Goal: Task Accomplishment & Management: Use online tool/utility

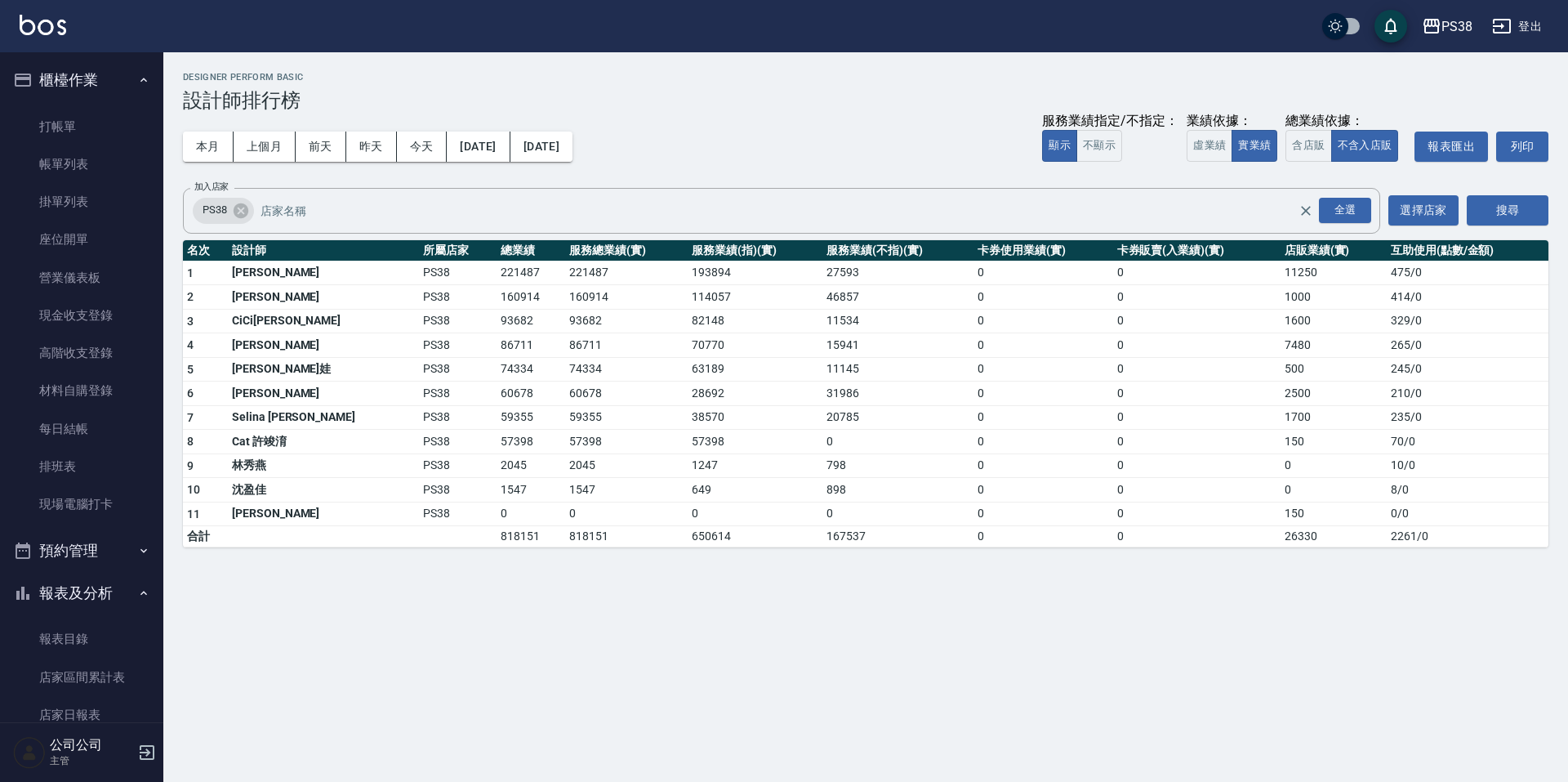
scroll to position [491, 0]
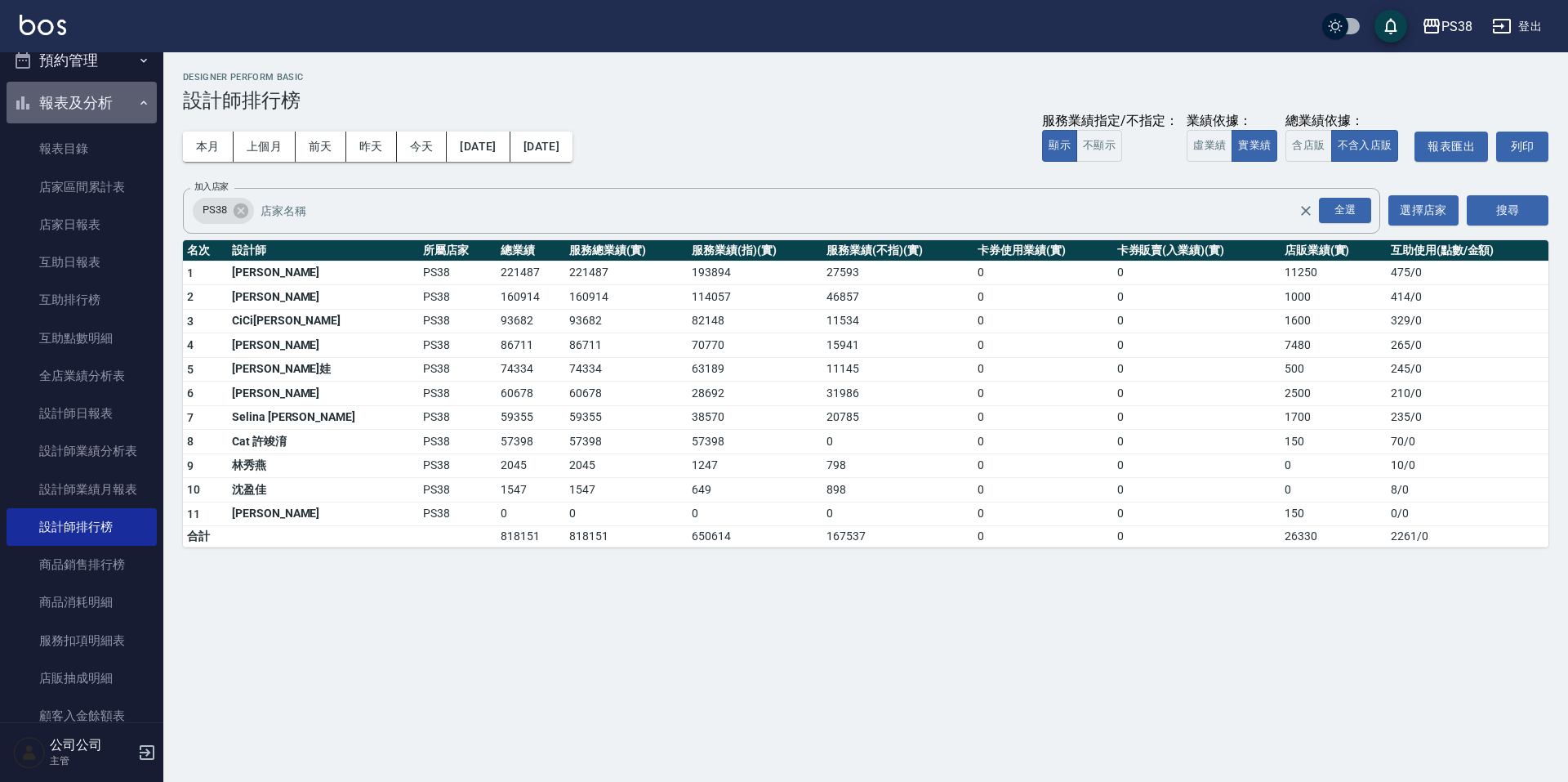
click at [108, 100] on button "報表及分析" at bounding box center [82, 103] width 150 height 42
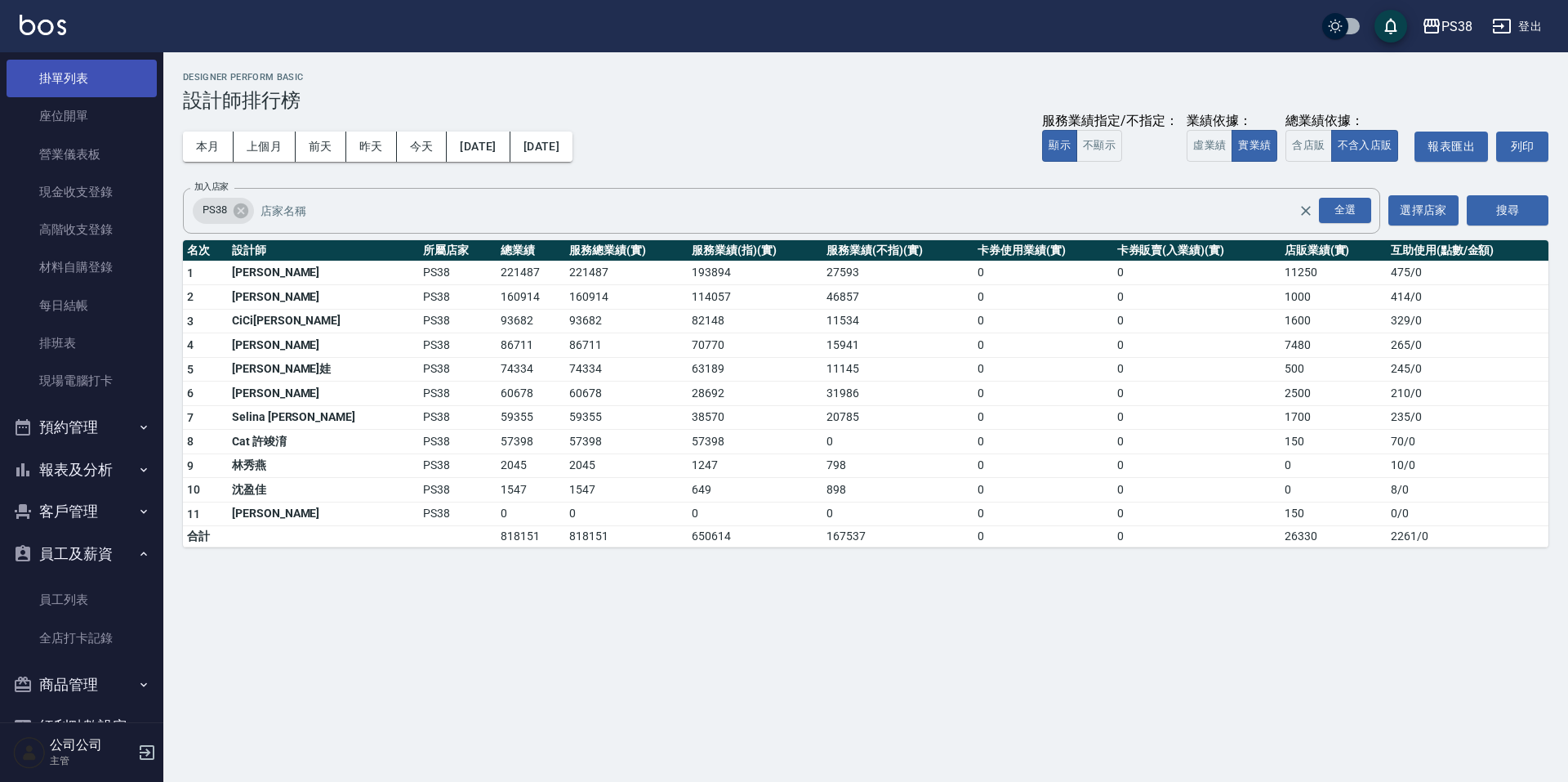
scroll to position [0, 0]
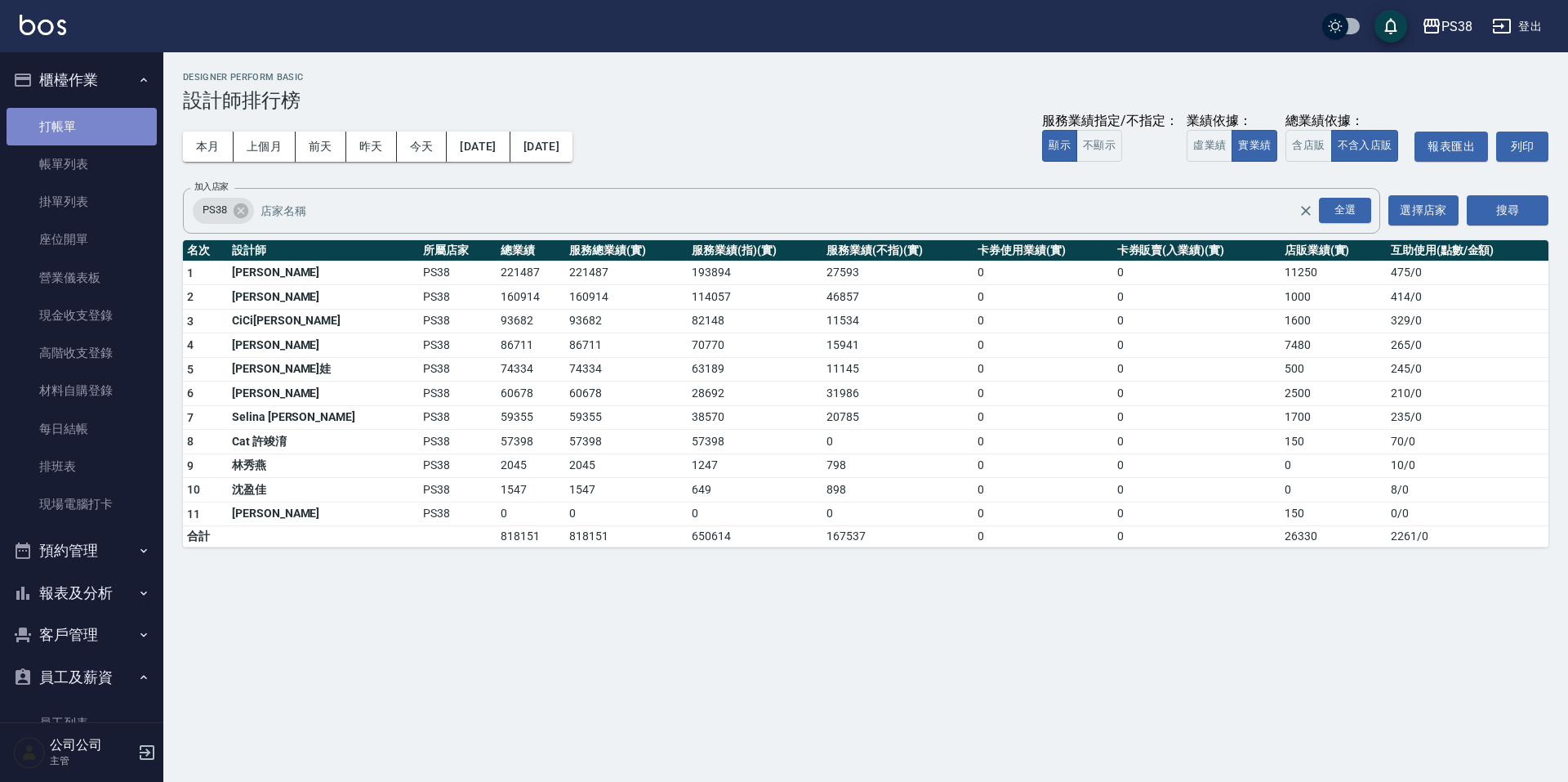
click at [95, 120] on link "打帳單" at bounding box center [82, 126] width 150 height 38
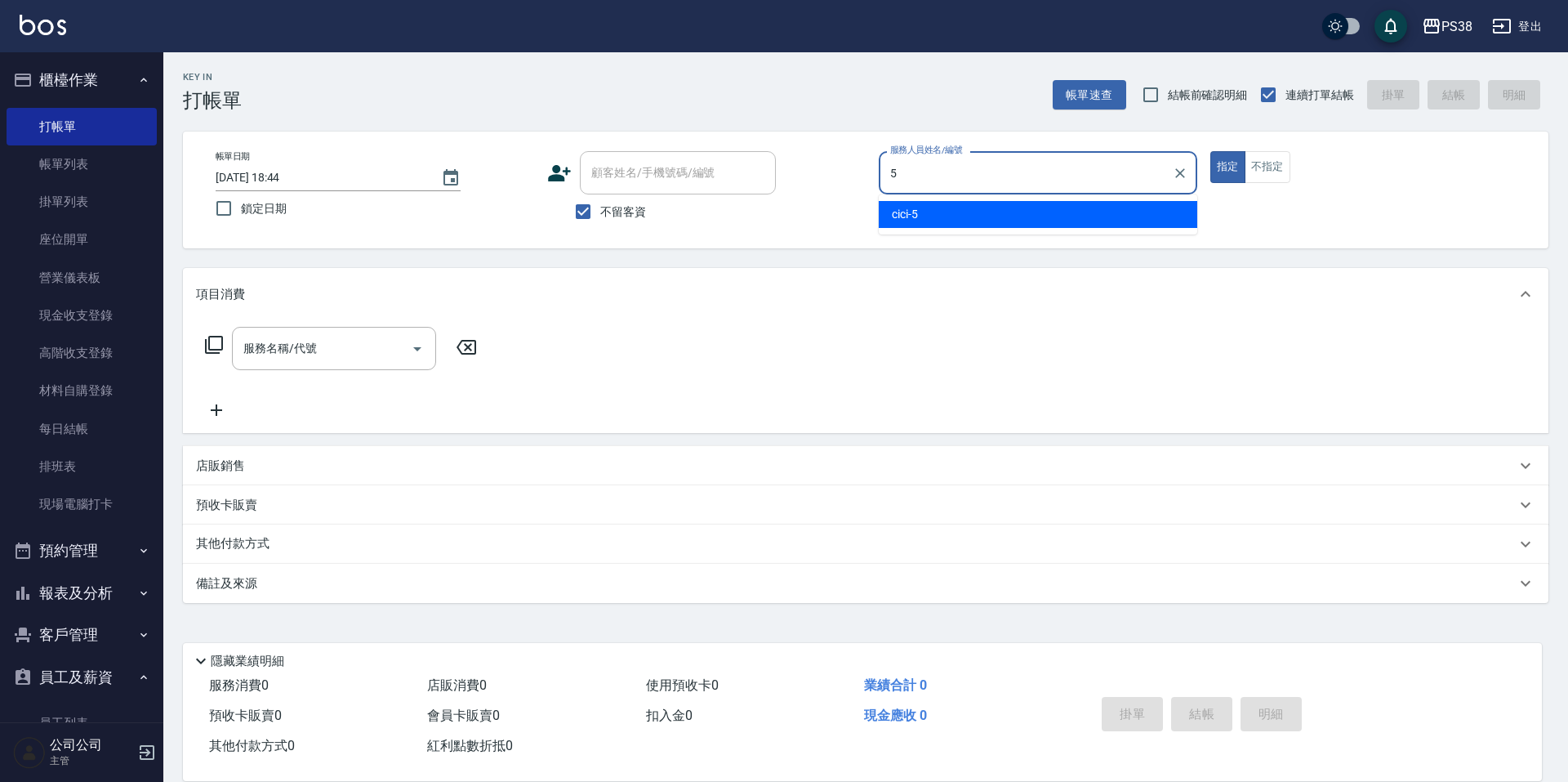
type input "cici-5"
type button "true"
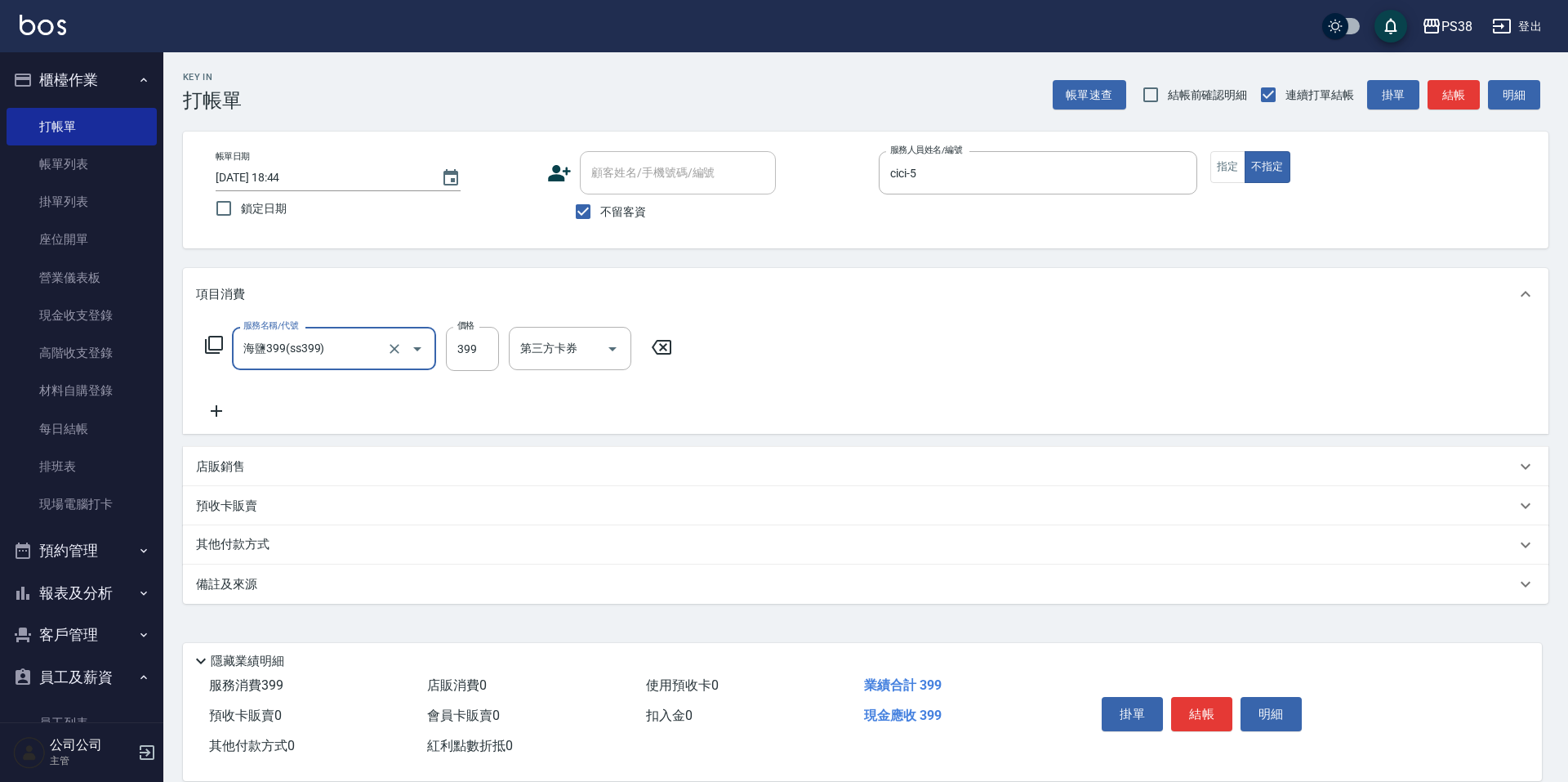
type input "海鹽399(ss399)"
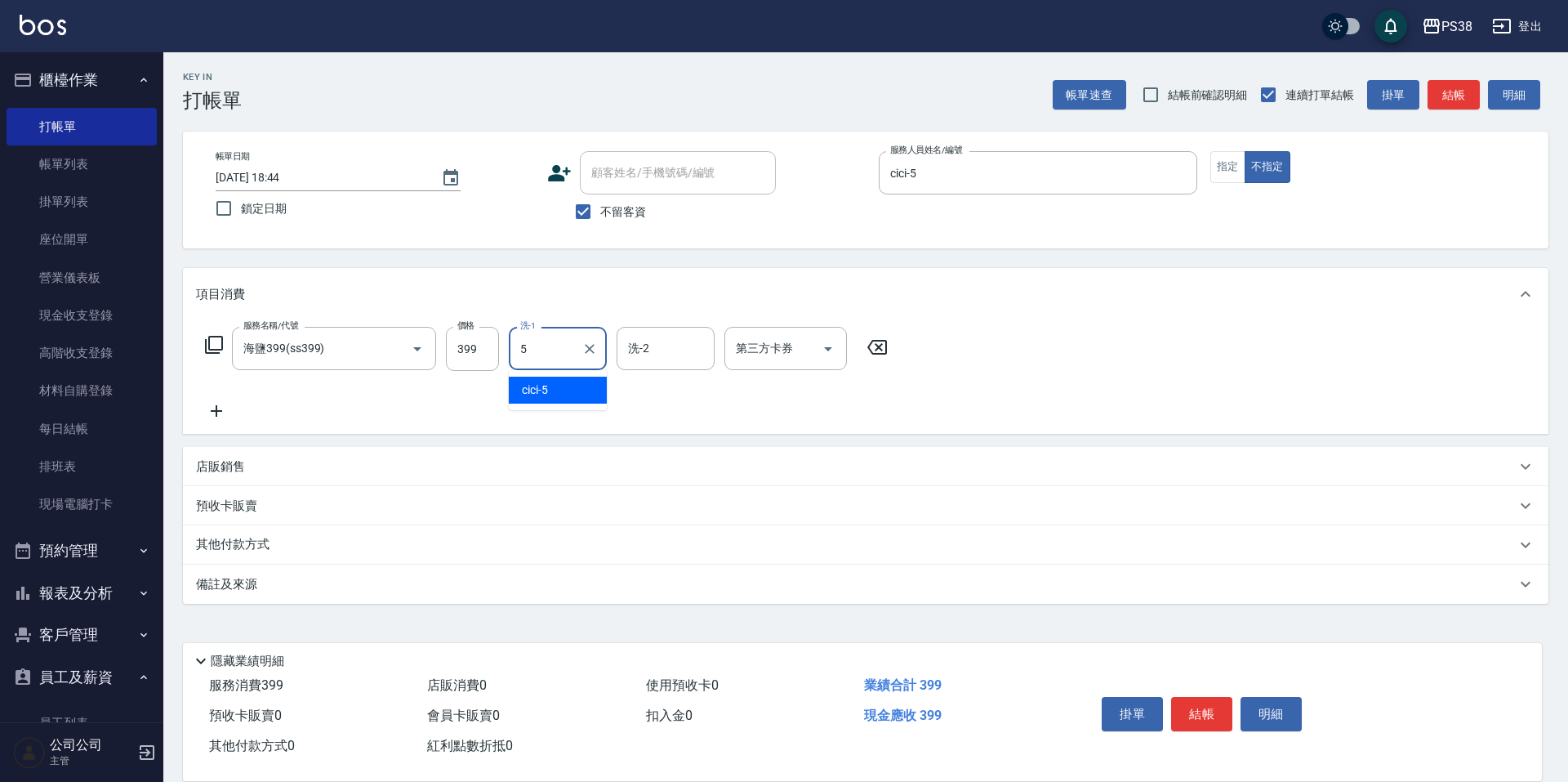
type input "cici-5"
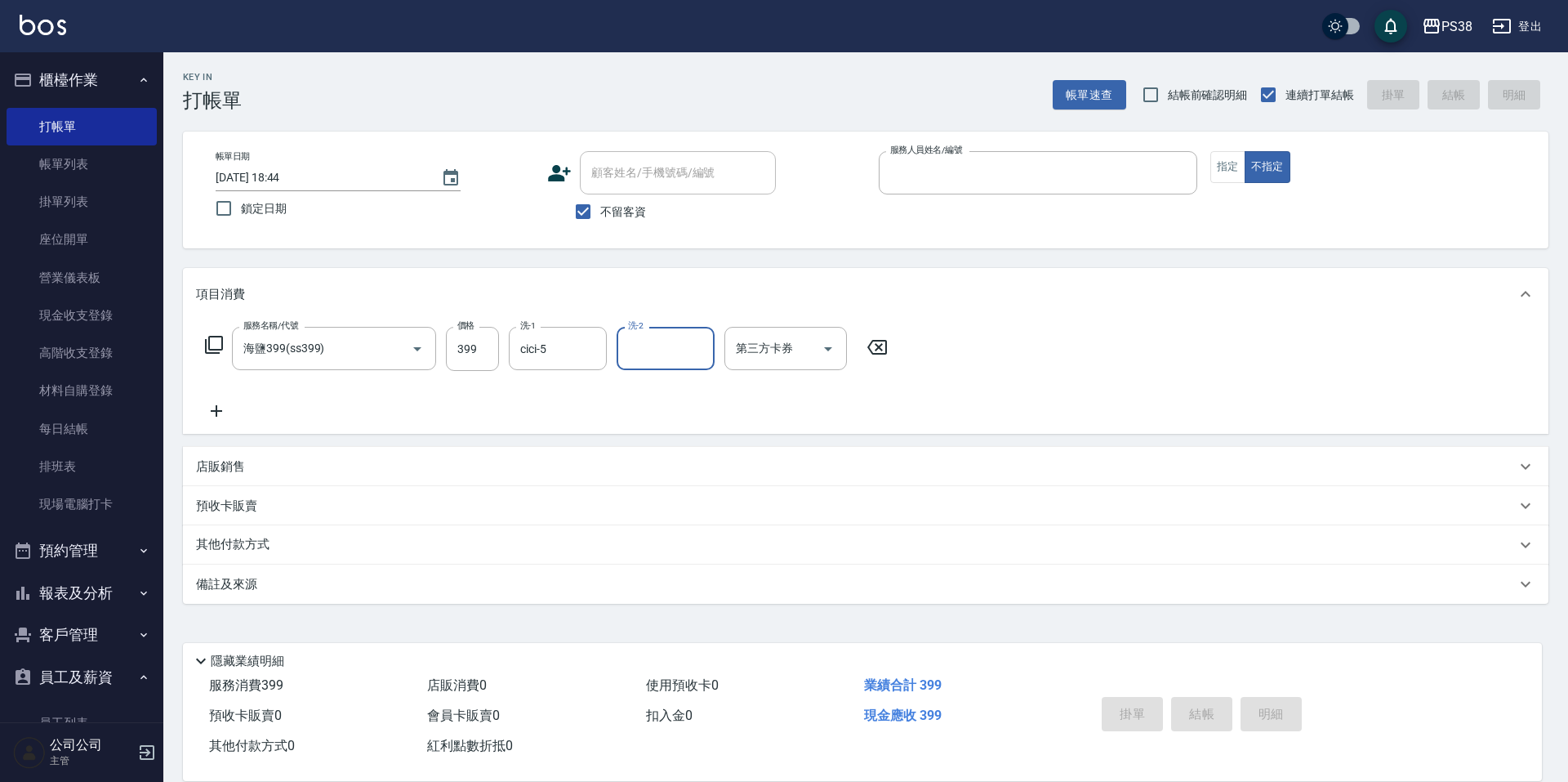
type input "4"
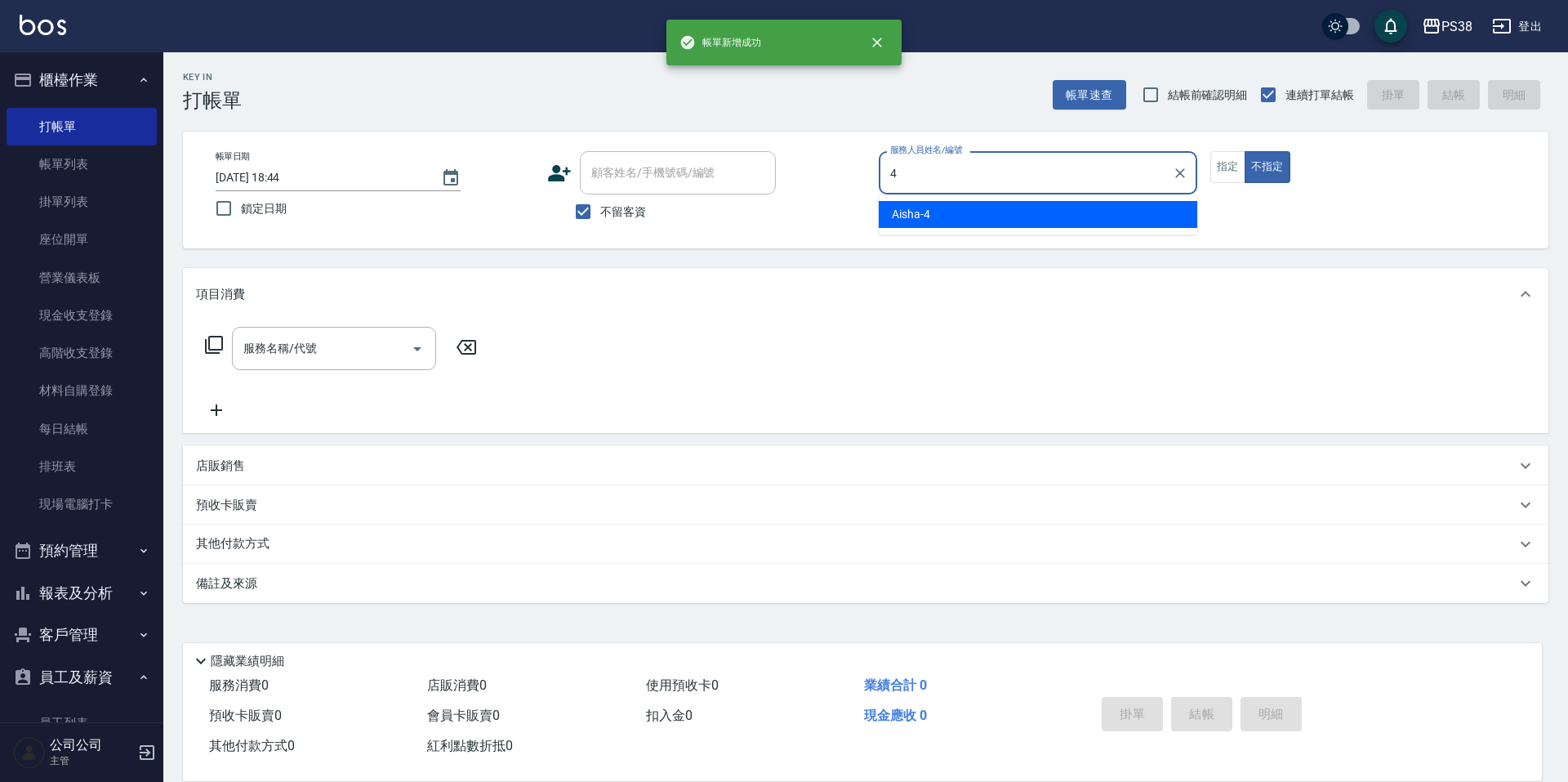
type input "4"
type button "false"
type input "Aisha-4"
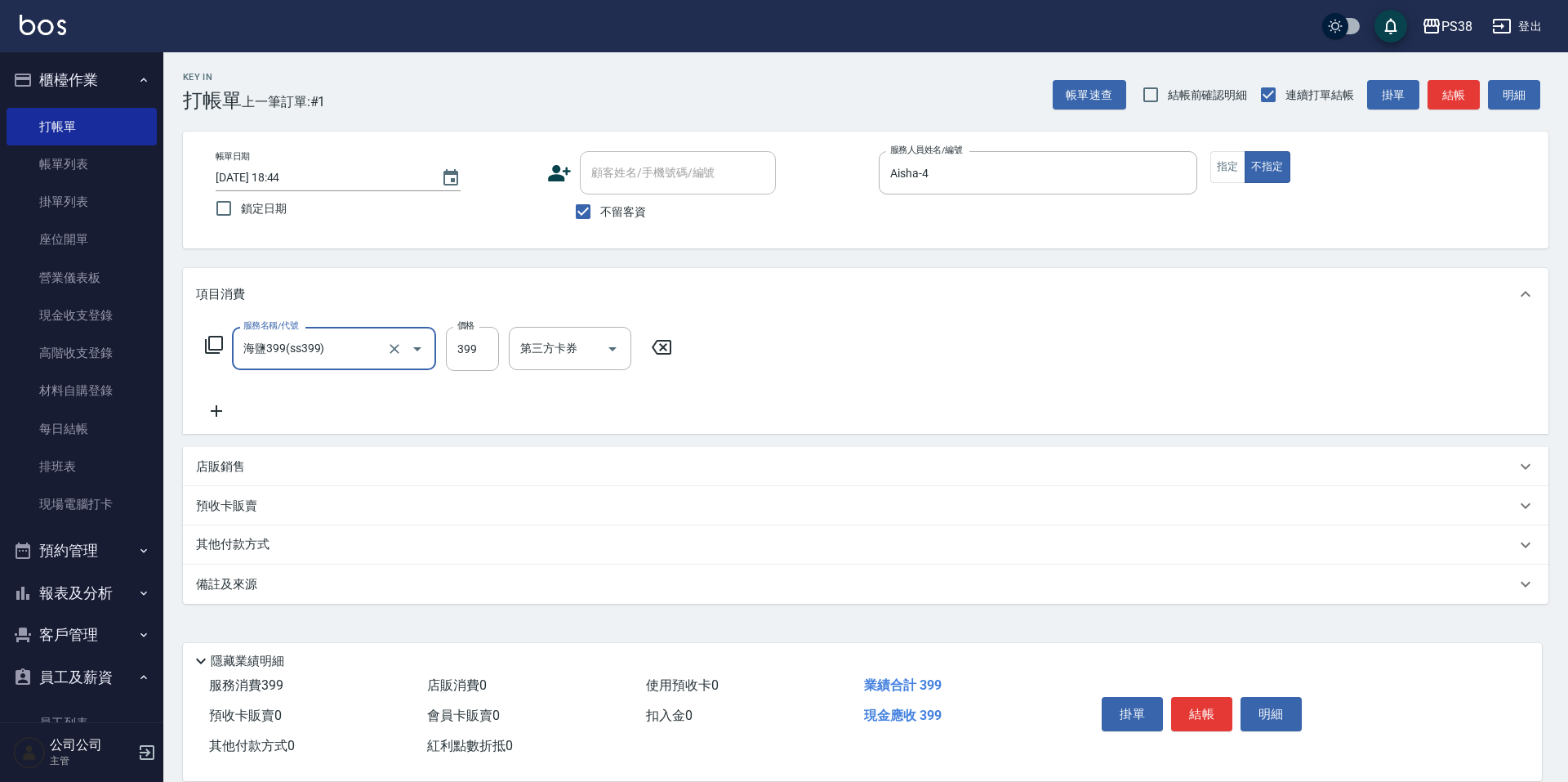
type input "海鹽399(ss399)"
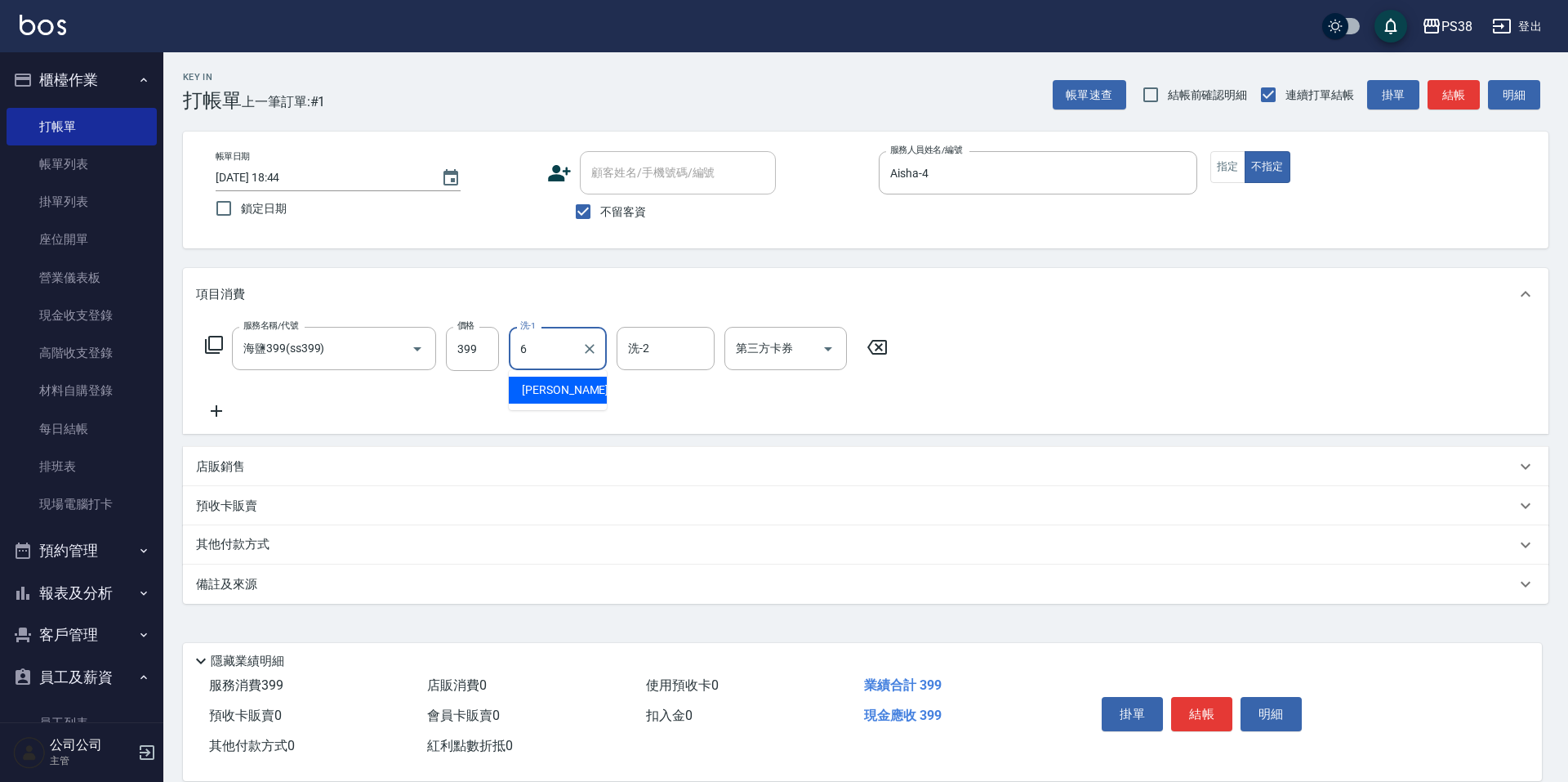
type input "[PERSON_NAME]-6"
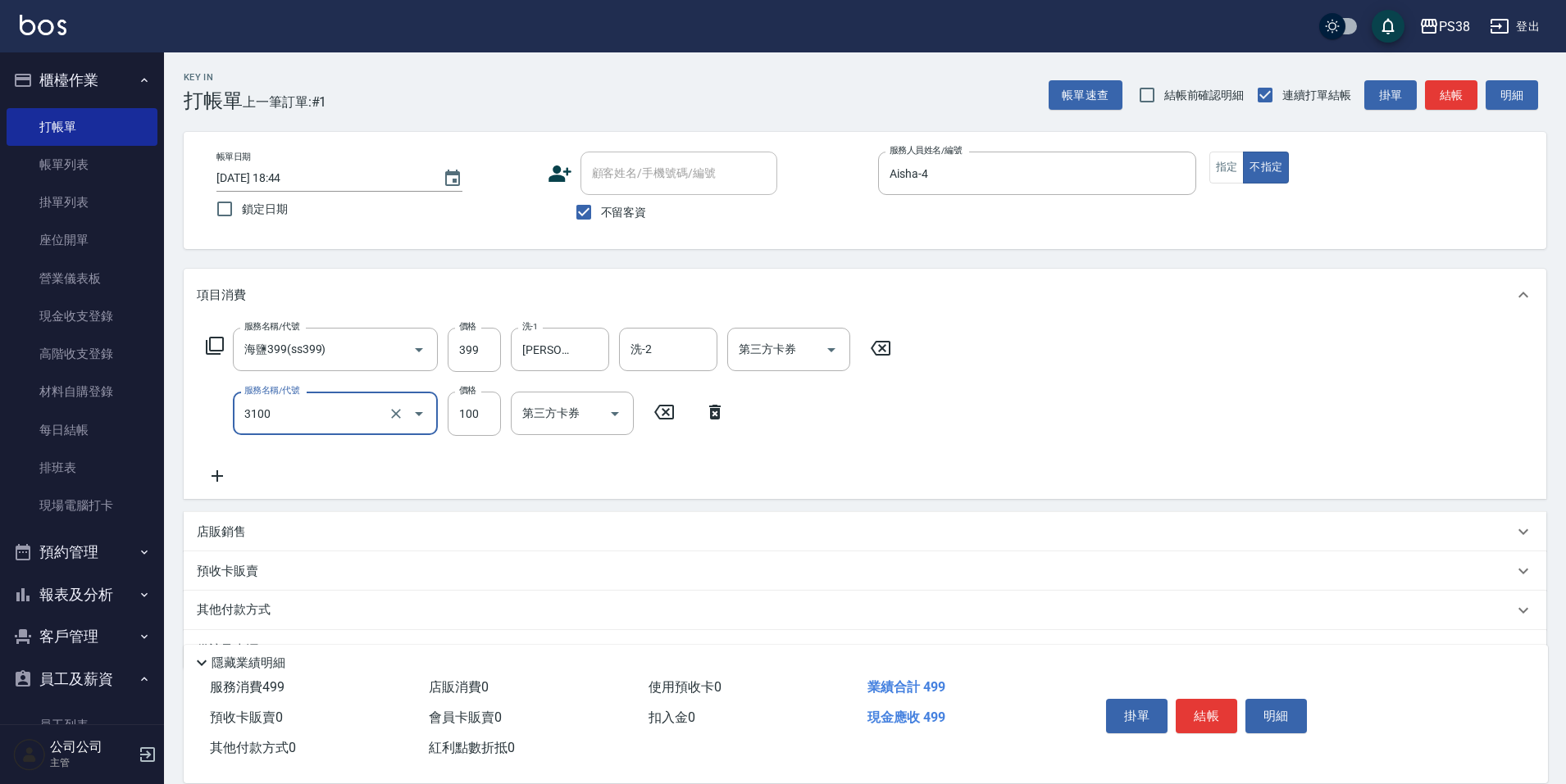
type input "頭皮水.順護(3100)"
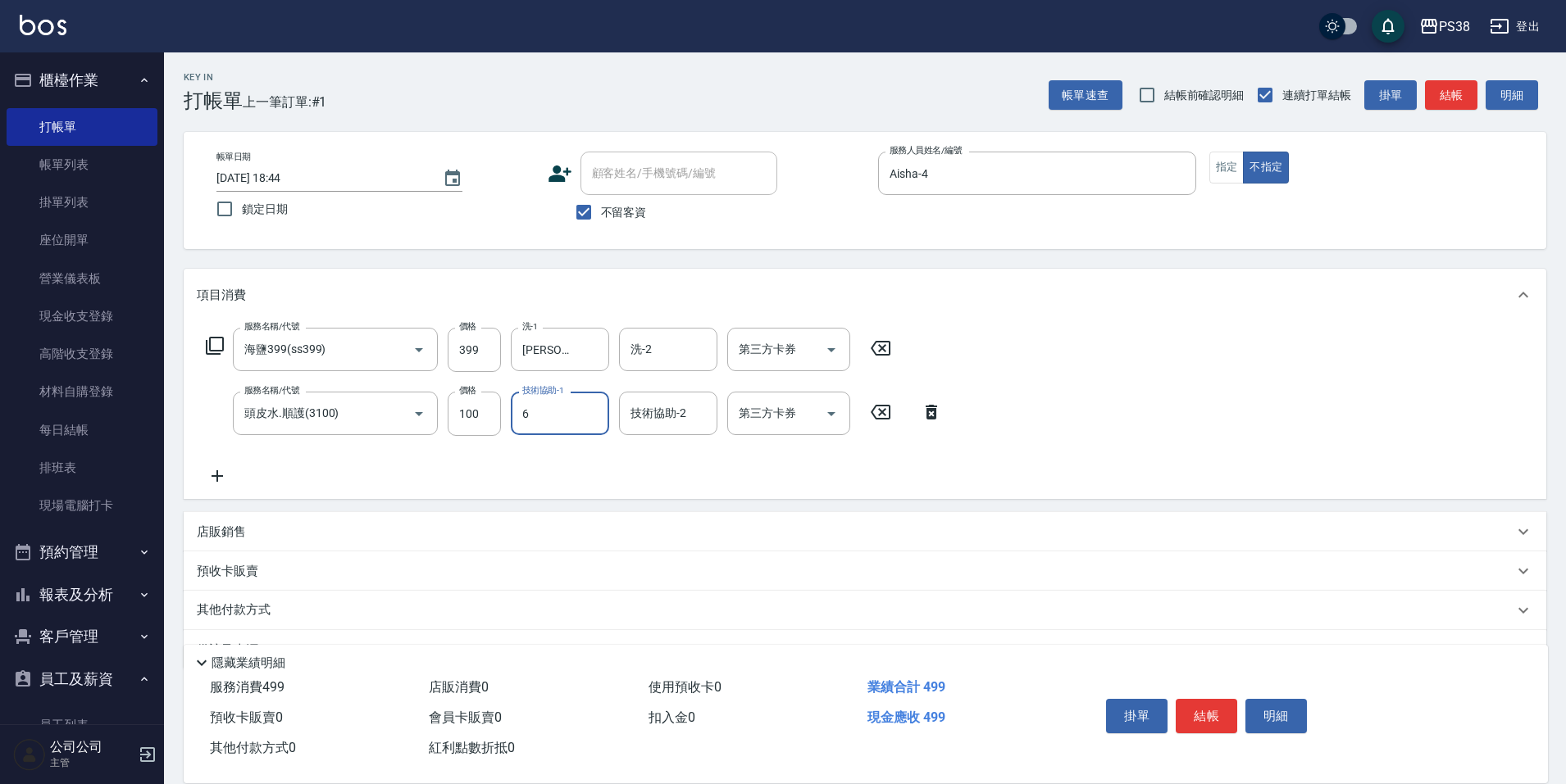
type input "[PERSON_NAME]-6"
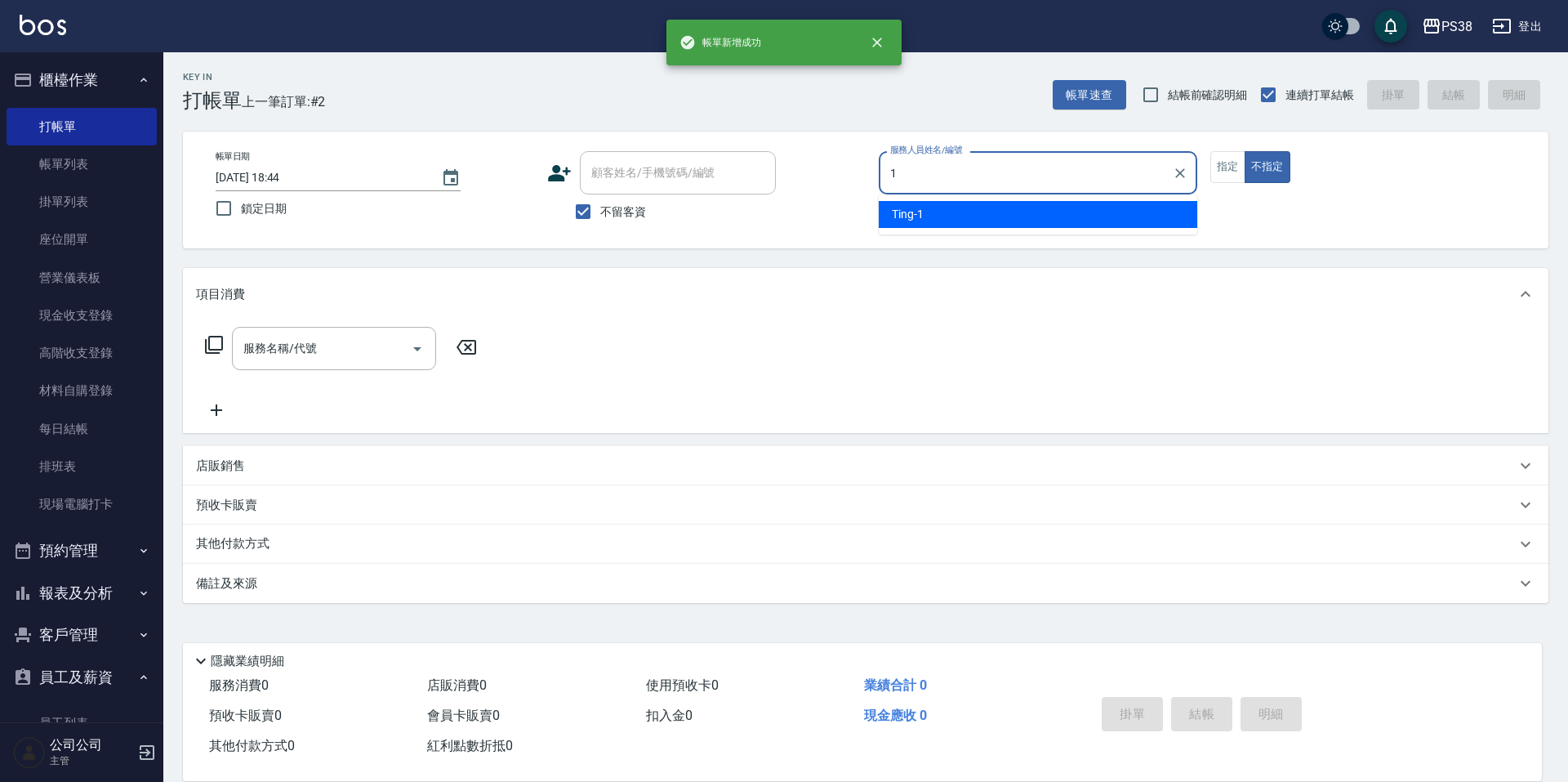
type input "Ting-1"
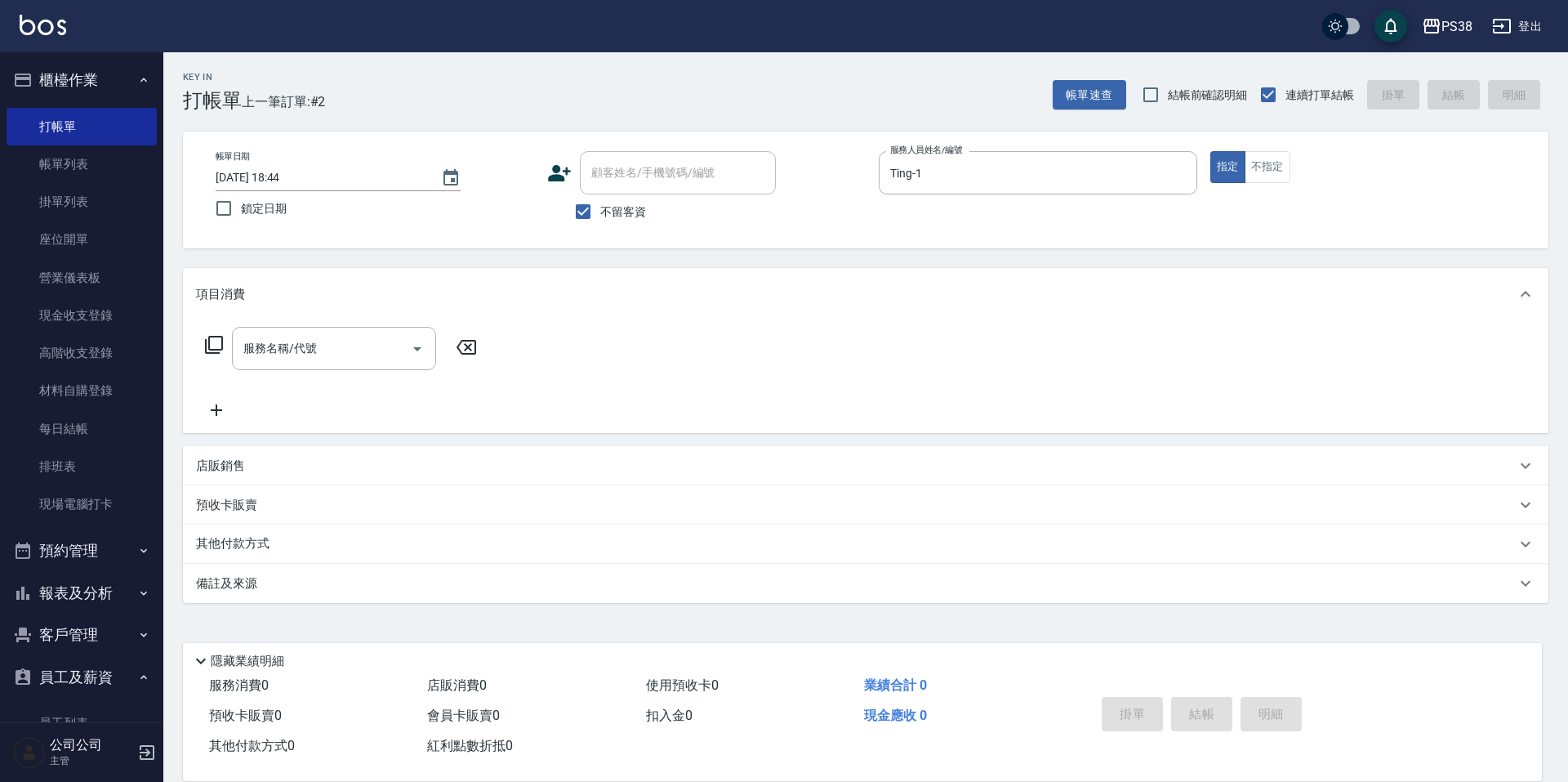
click at [225, 475] on div "店販銷售" at bounding box center [865, 466] width 1366 height 39
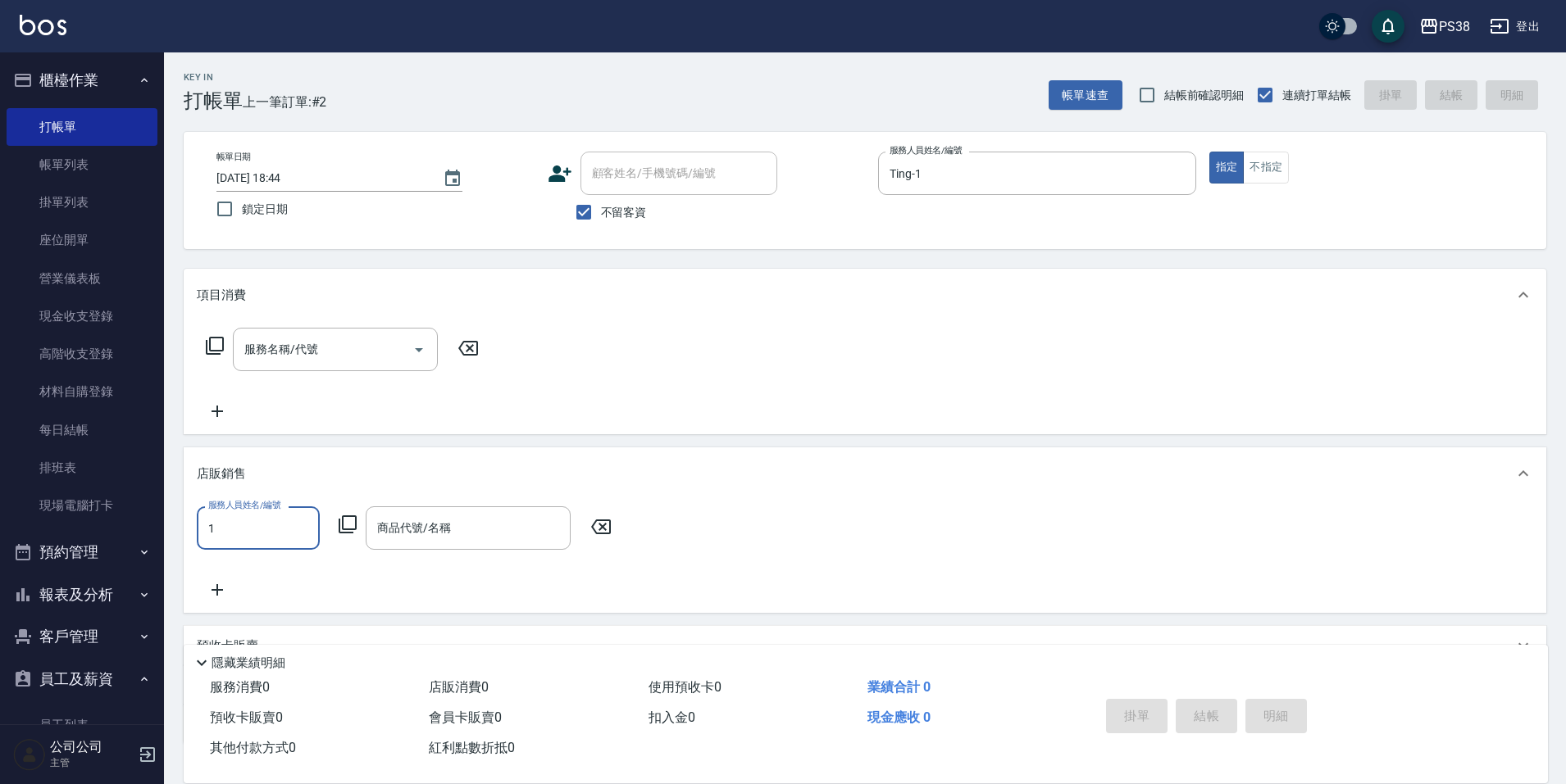
type input "Ting-1"
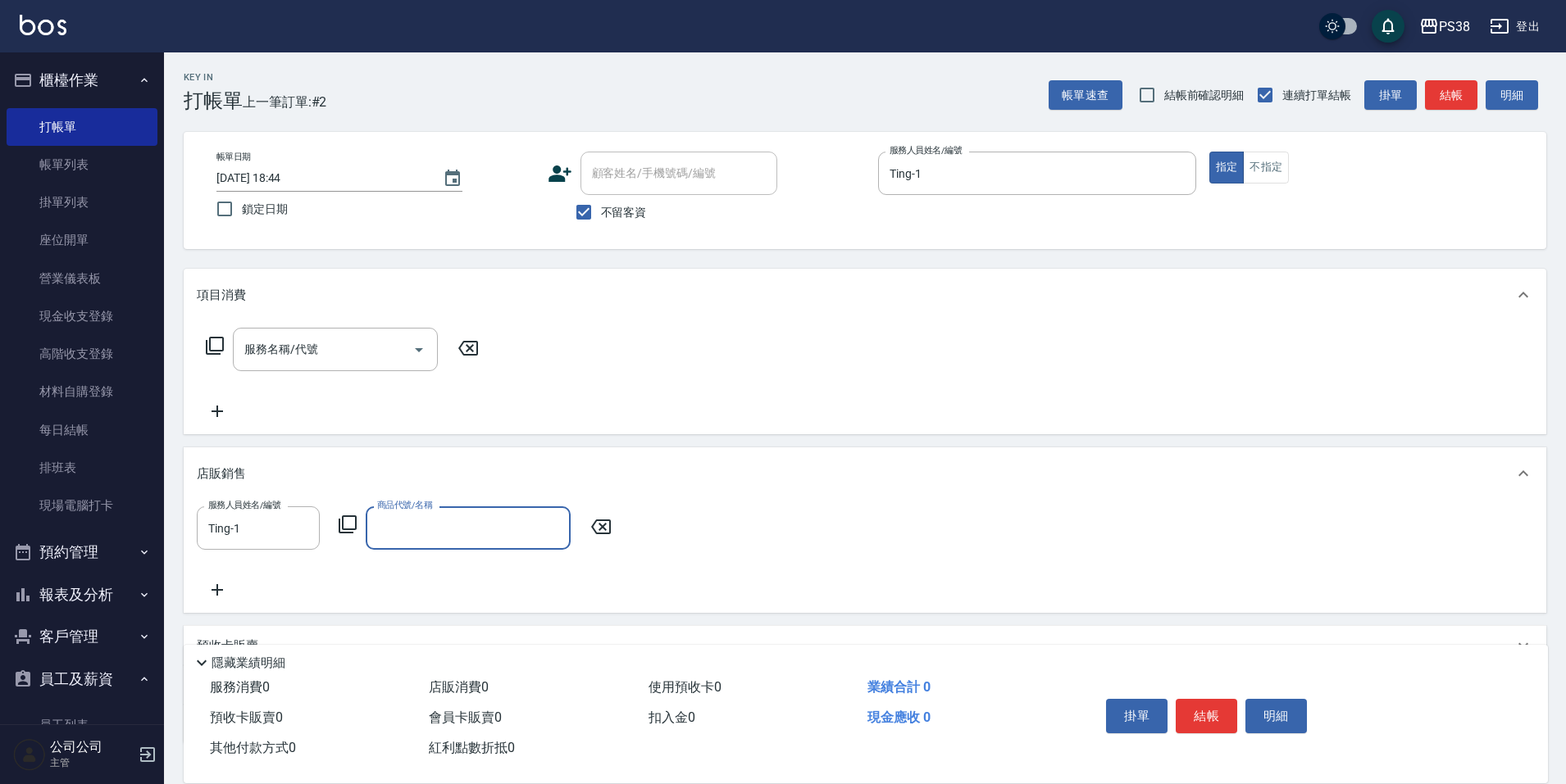
click at [412, 542] on input "商品代號/名稱" at bounding box center [468, 528] width 190 height 29
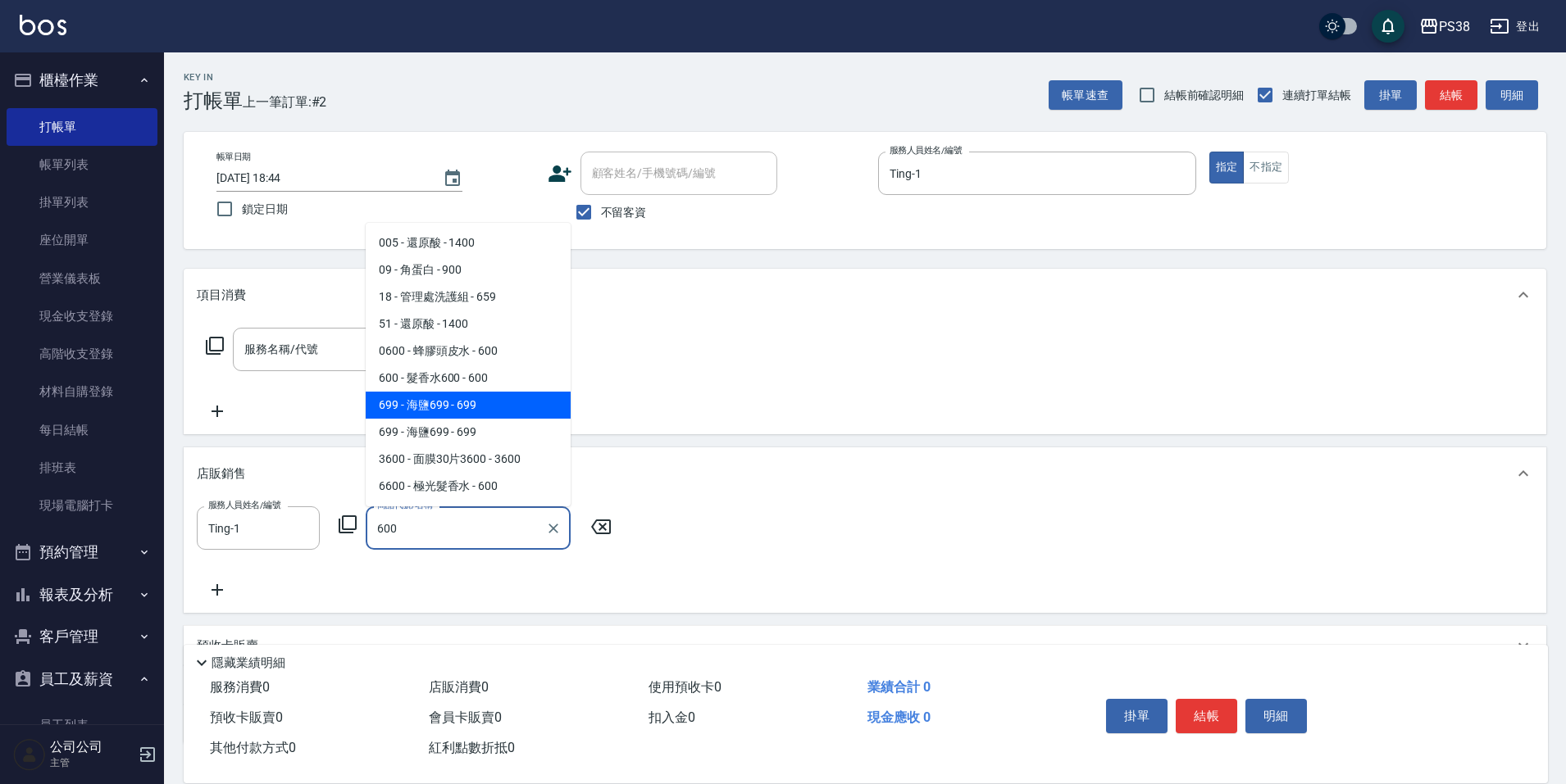
click at [501, 385] on span "600 - 髮香水600 - 600" at bounding box center [468, 378] width 205 height 27
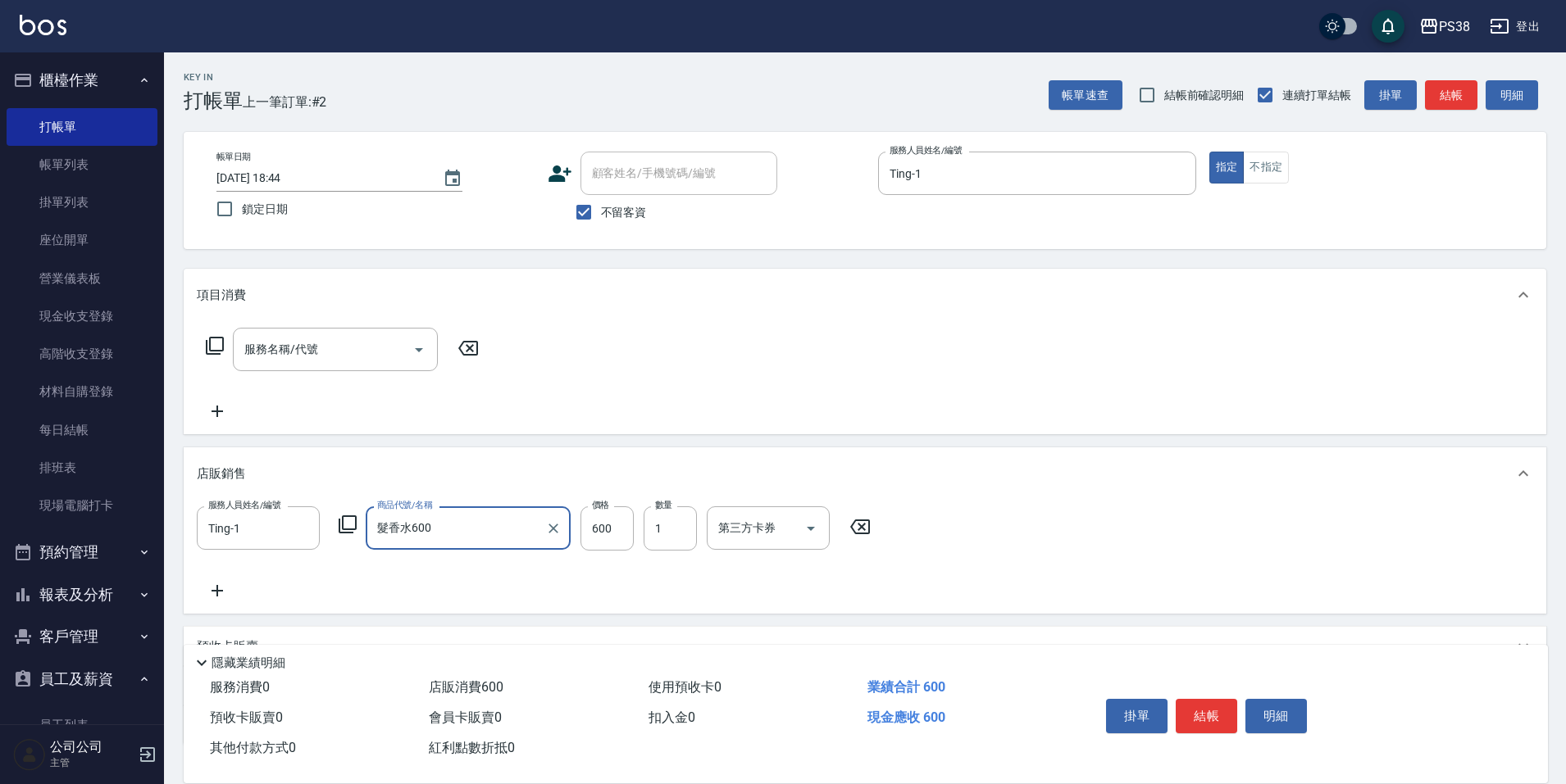
type input "髮香水600"
click at [221, 588] on icon at bounding box center [217, 590] width 41 height 19
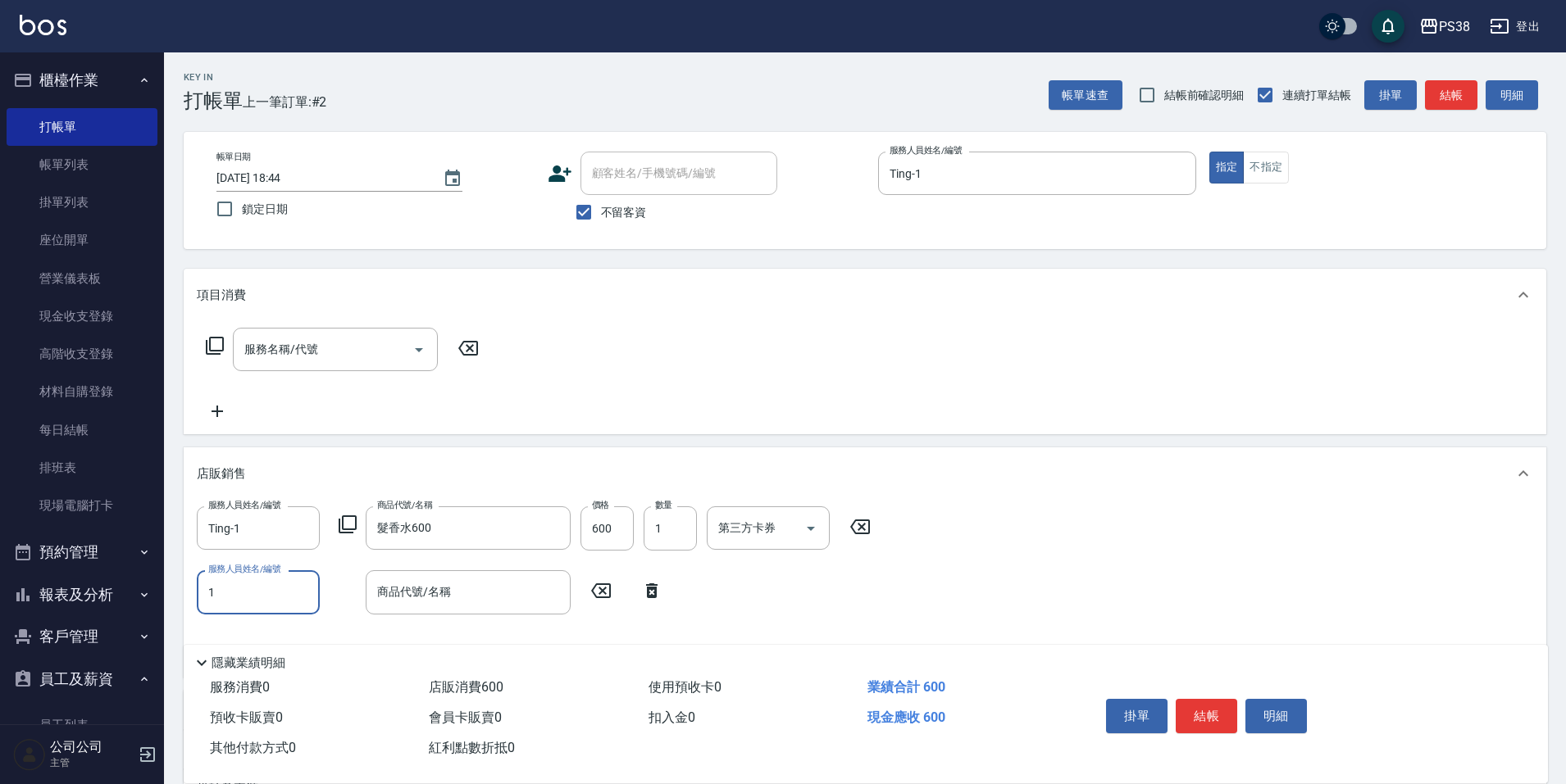
type input "Ting-1"
click at [442, 570] on div "商品代號/名稱" at bounding box center [468, 591] width 205 height 43
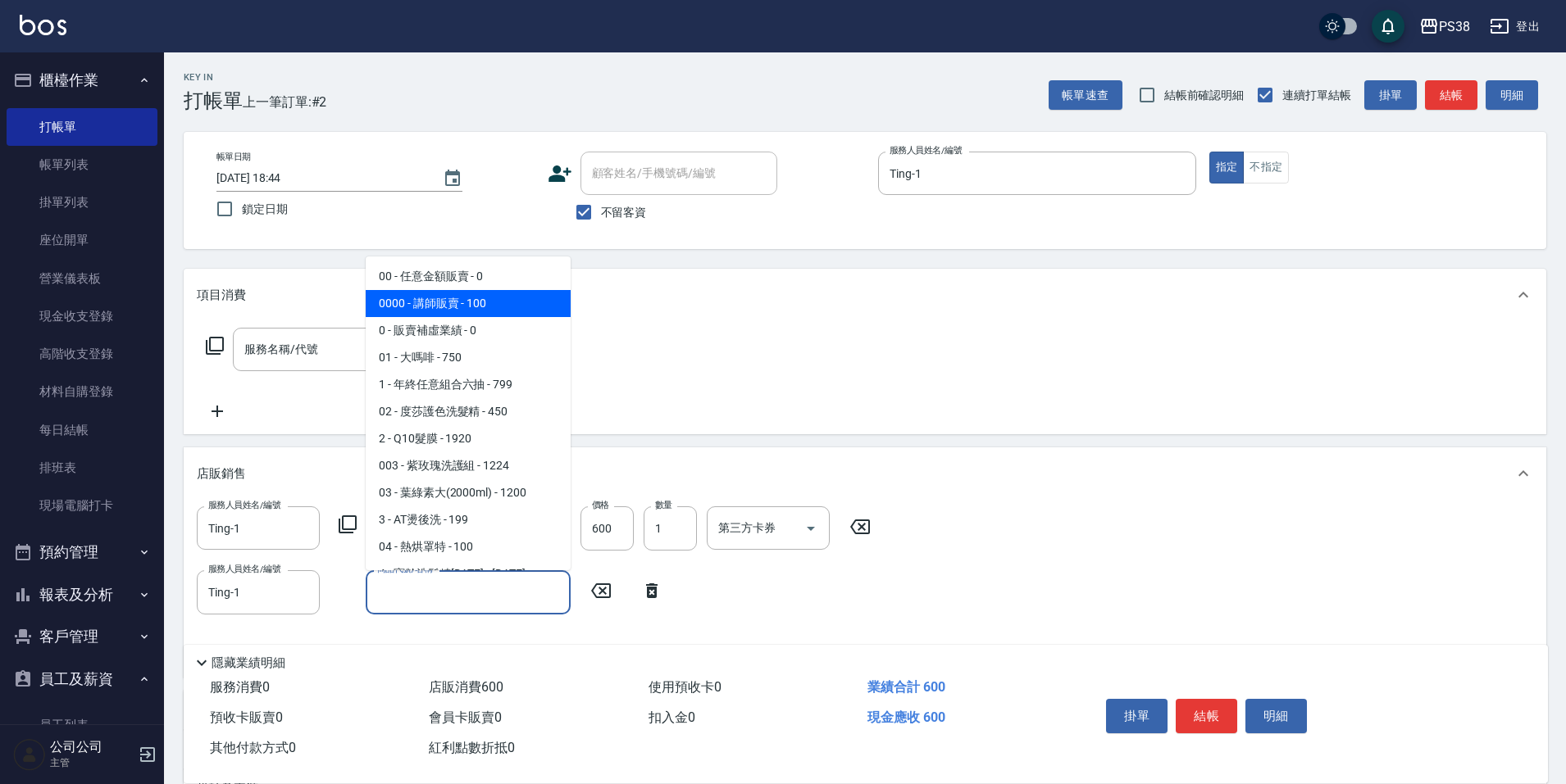
click at [481, 296] on span "0000 - 講師販賣 - 100" at bounding box center [468, 304] width 205 height 27
type input "講師販賣"
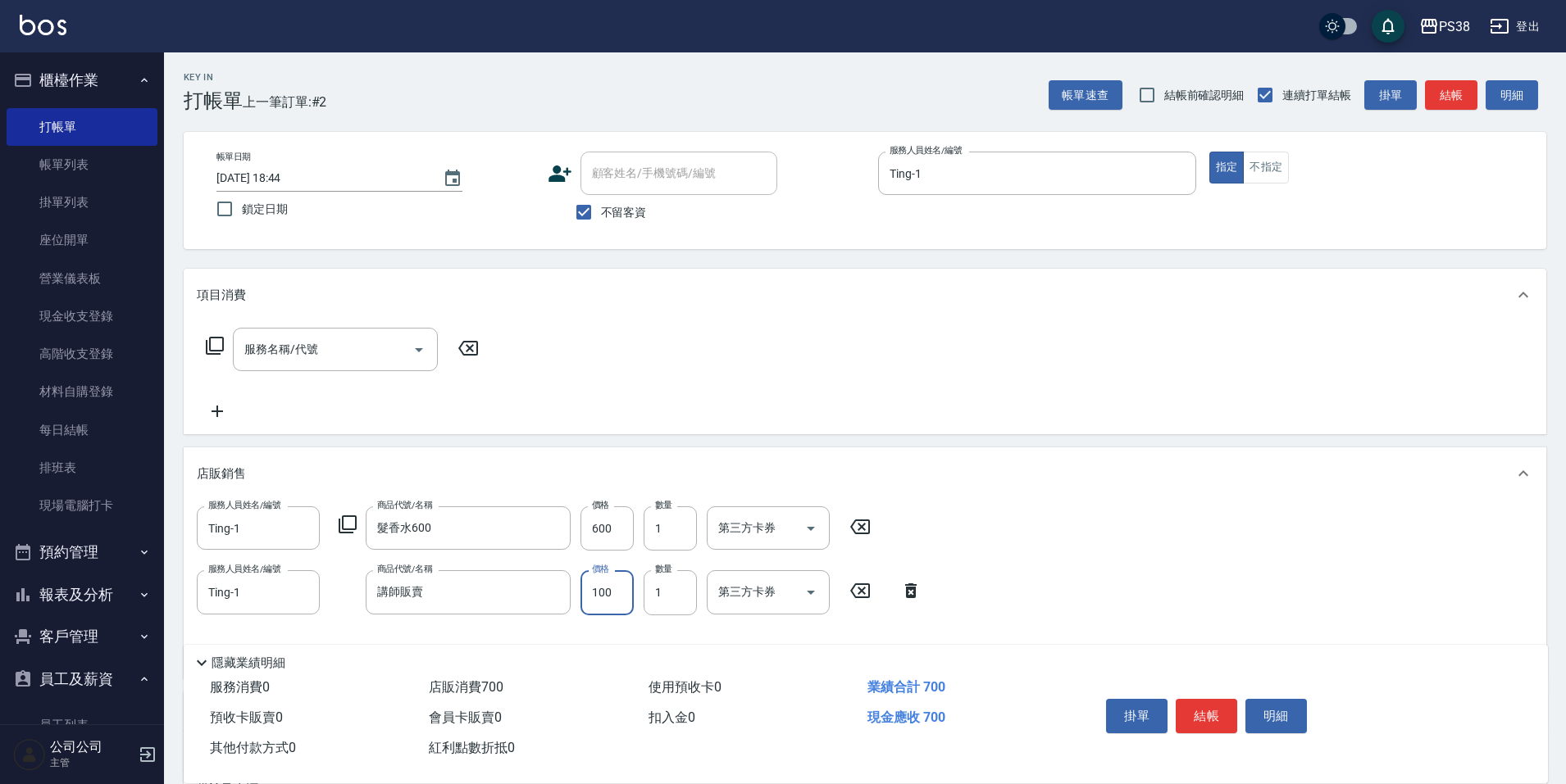
click at [602, 602] on input "100" at bounding box center [607, 592] width 53 height 44
type input "800"
click at [924, 620] on div "服務人員姓名/編號 Ting-1 服務人員姓名/編號 商品代號/名稱 髮香水600 商品代號/名稱 價格 600 價格 數量 1 數量 第三方卡券 第三方卡券…" at bounding box center [865, 585] width 1336 height 158
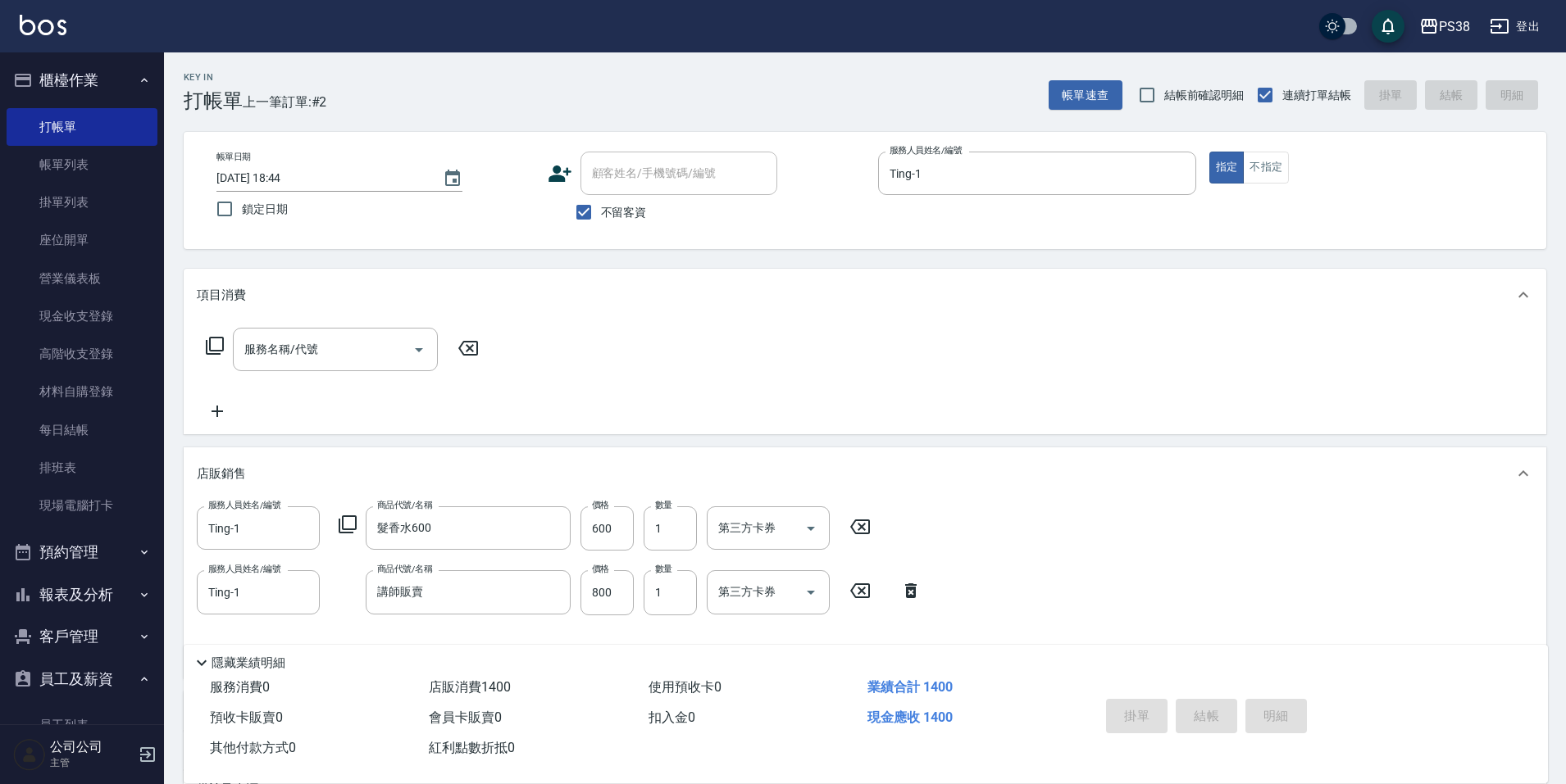
type input "2025/09/16 18:45"
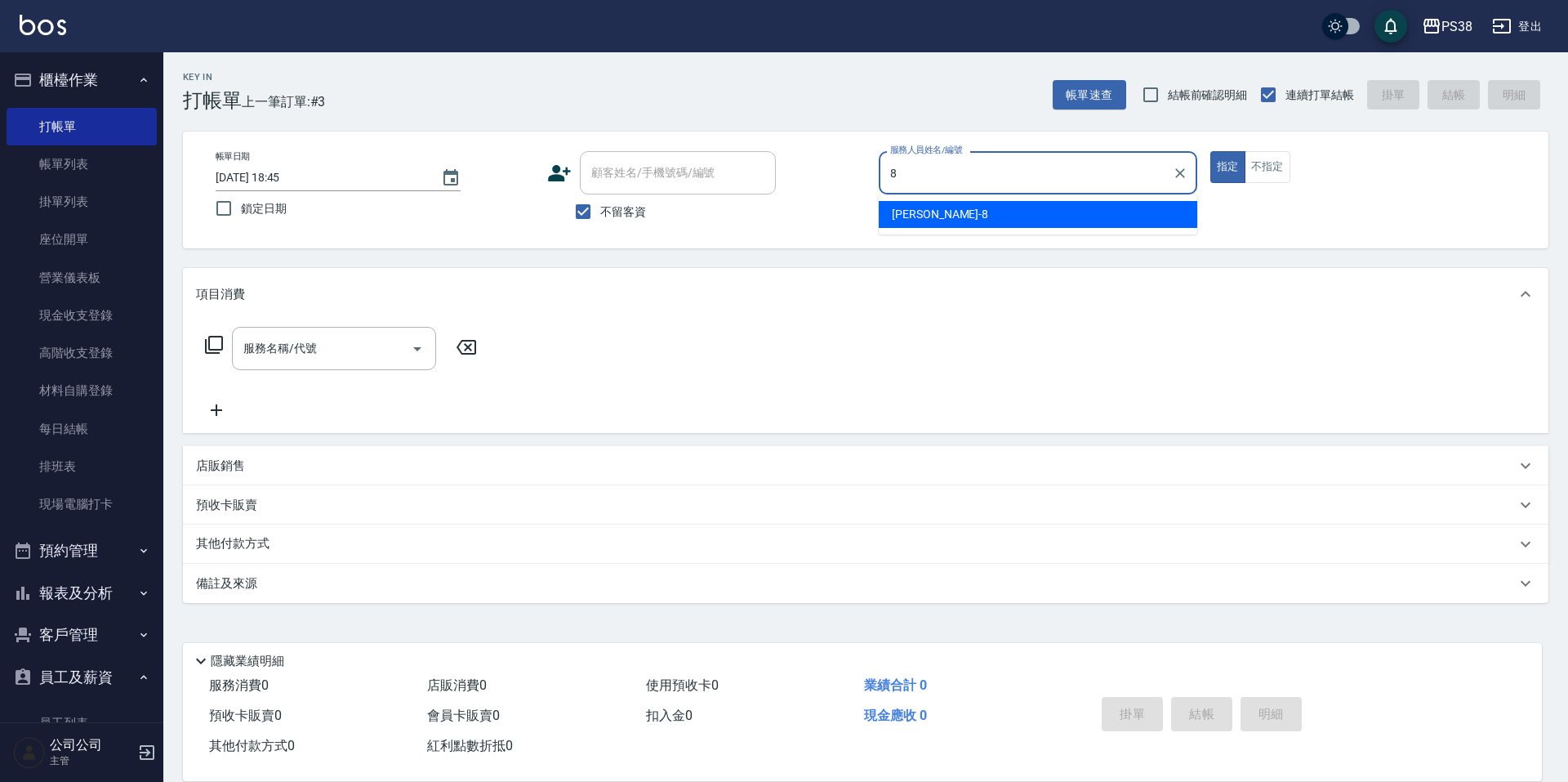
type input "mika-8"
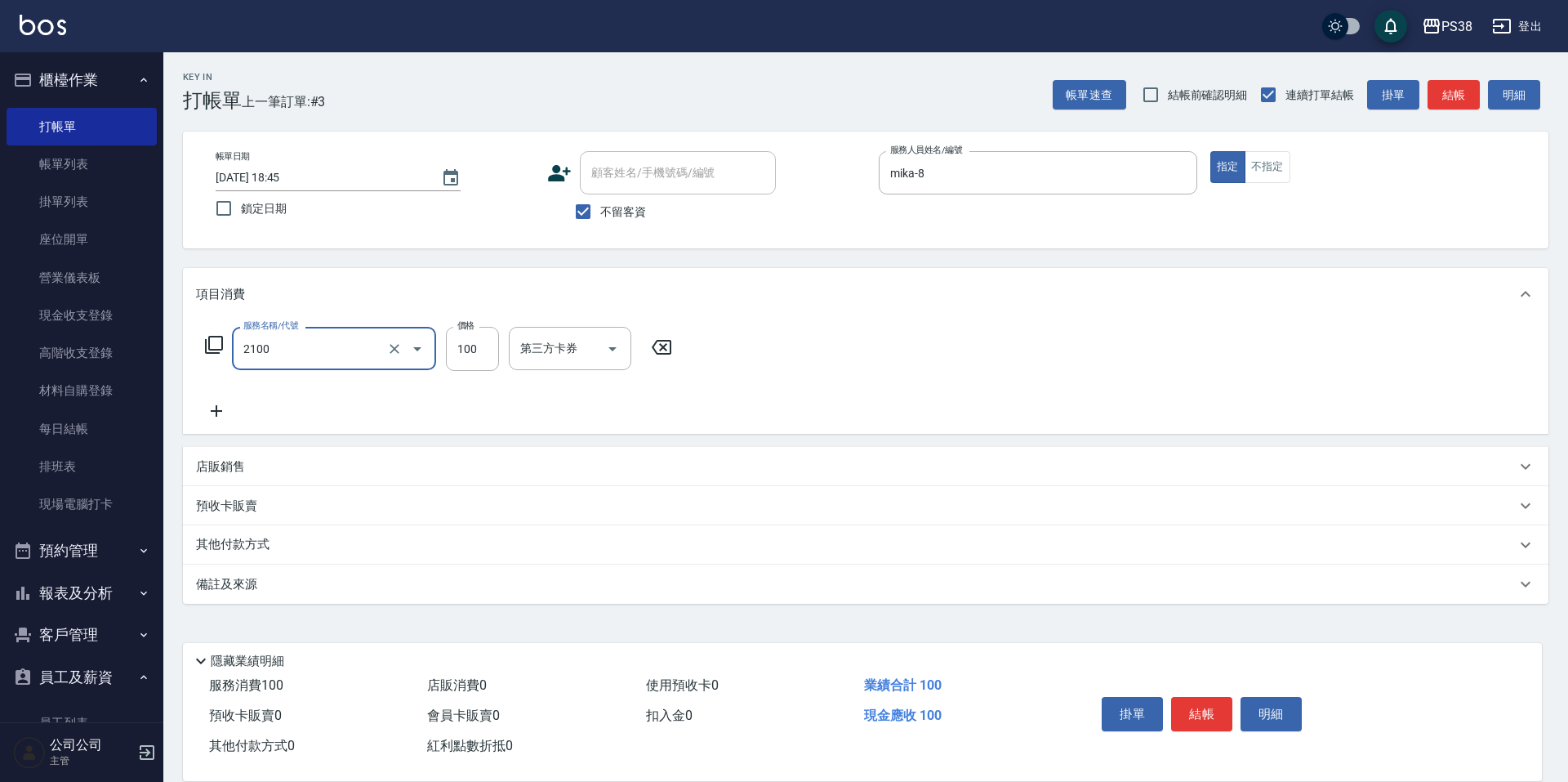
type input "剪髮與造型(任意金額)(2100)"
type input "300"
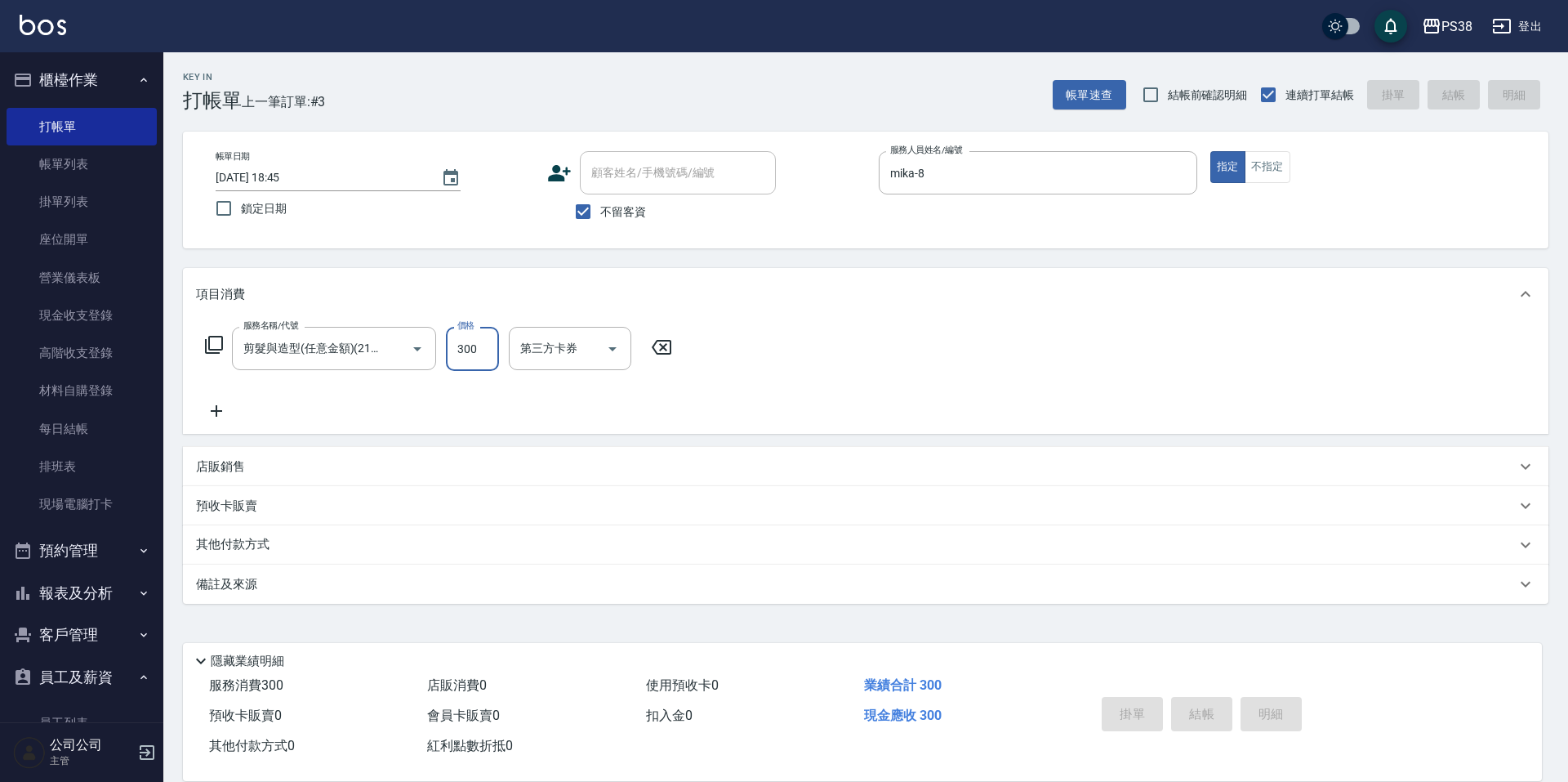
type input "2025/09/16 18:47"
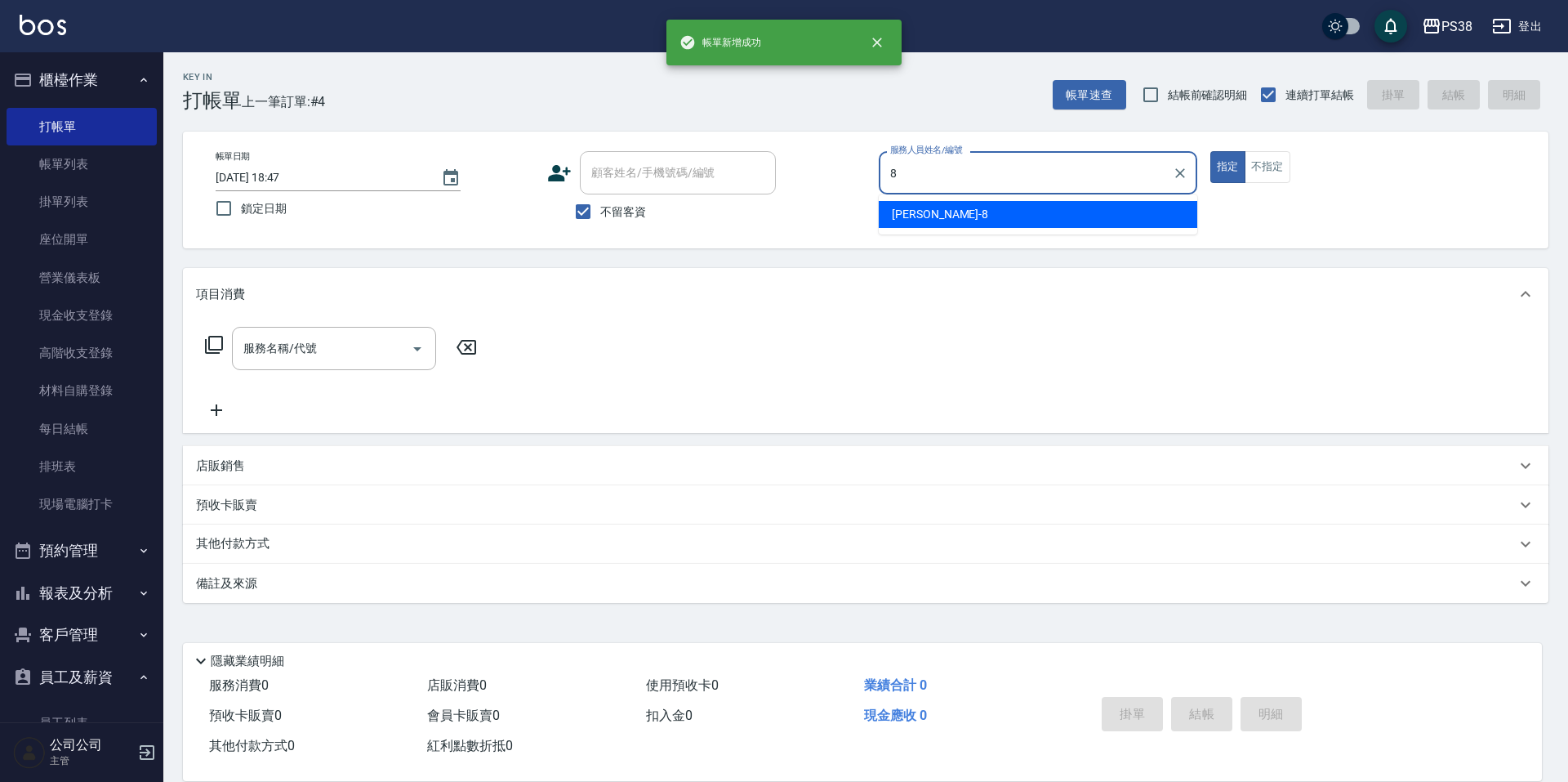
type input "mika-8"
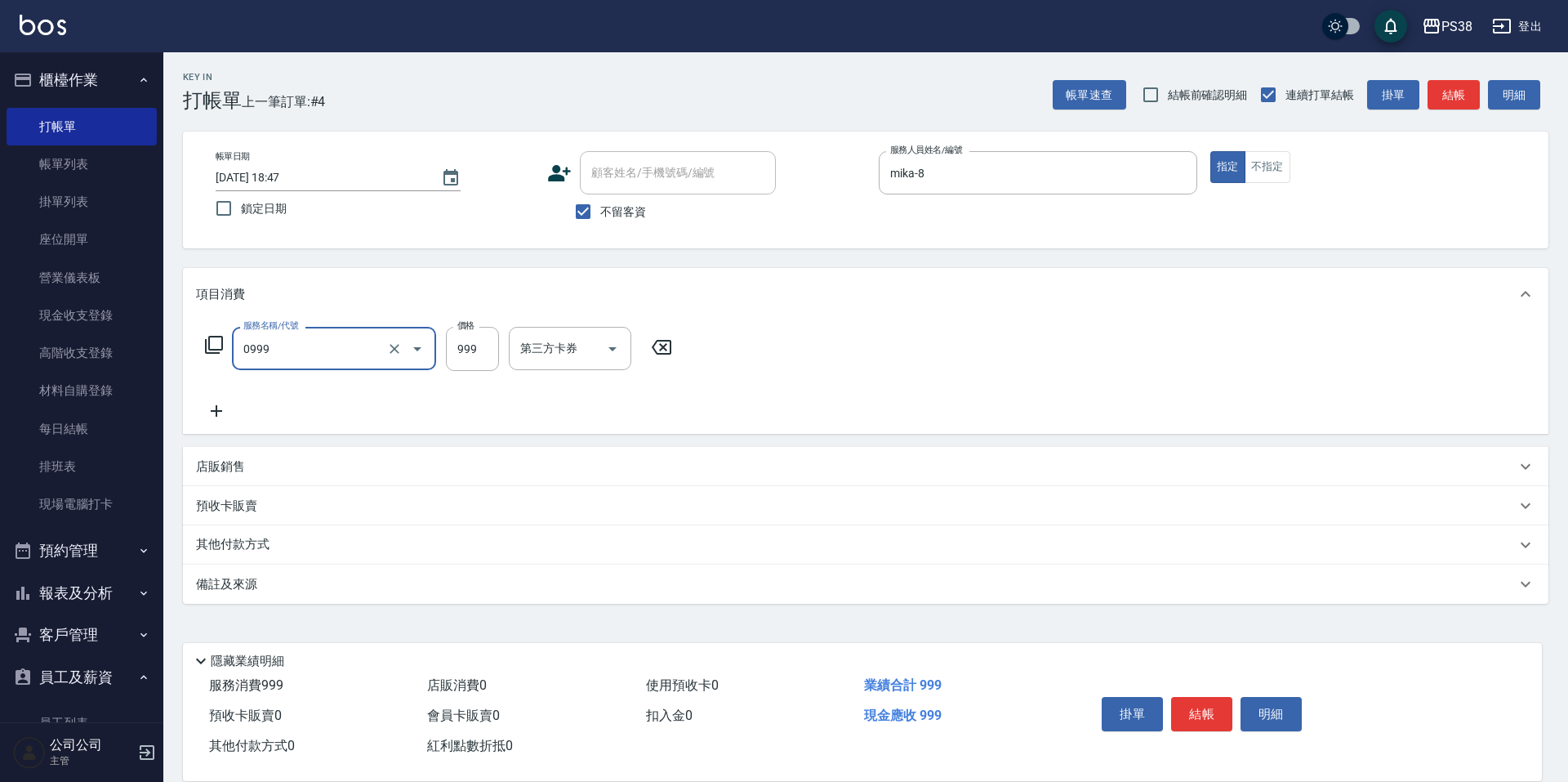
type input "spa999(0999)"
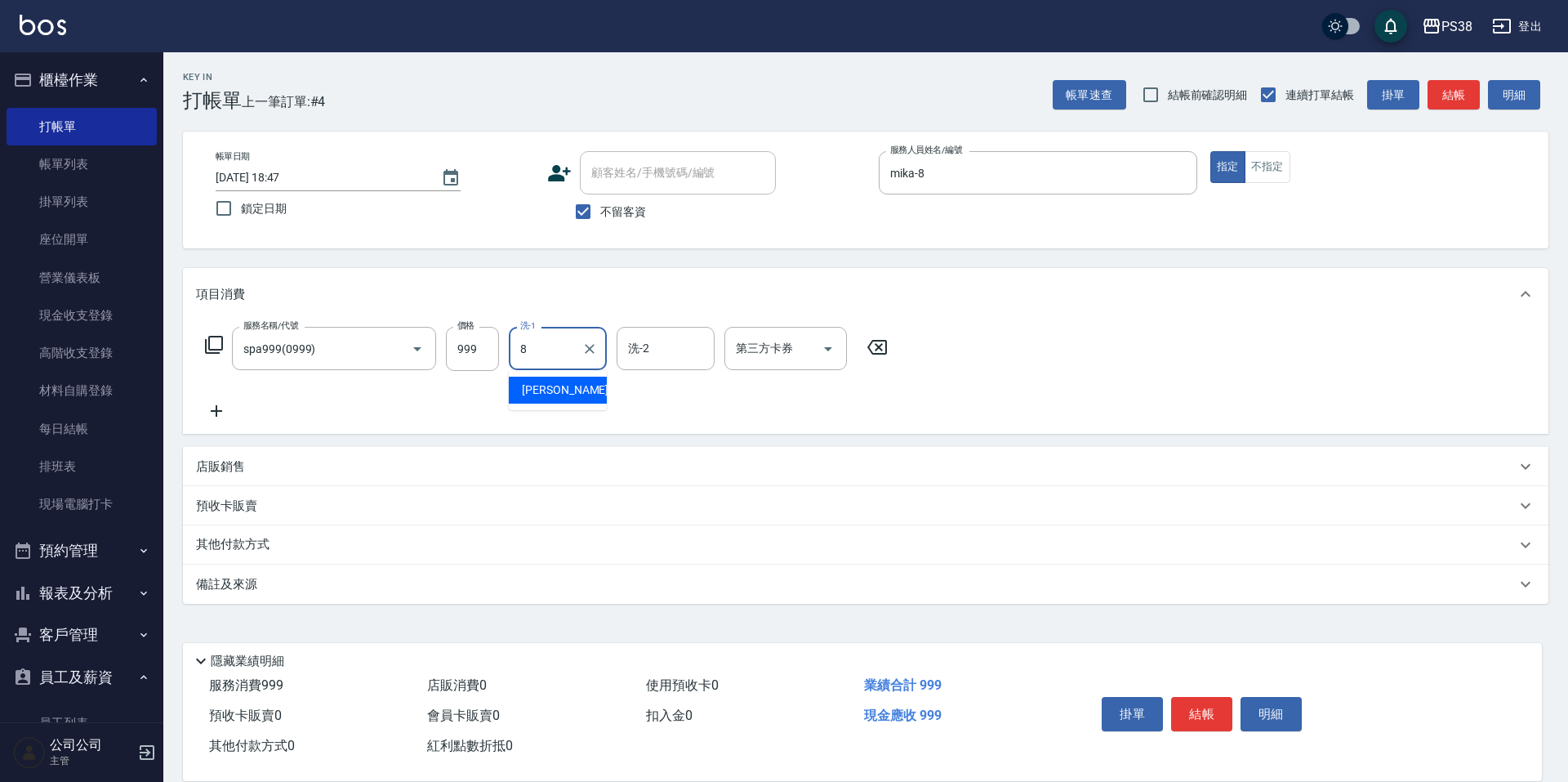
type input "mika-8"
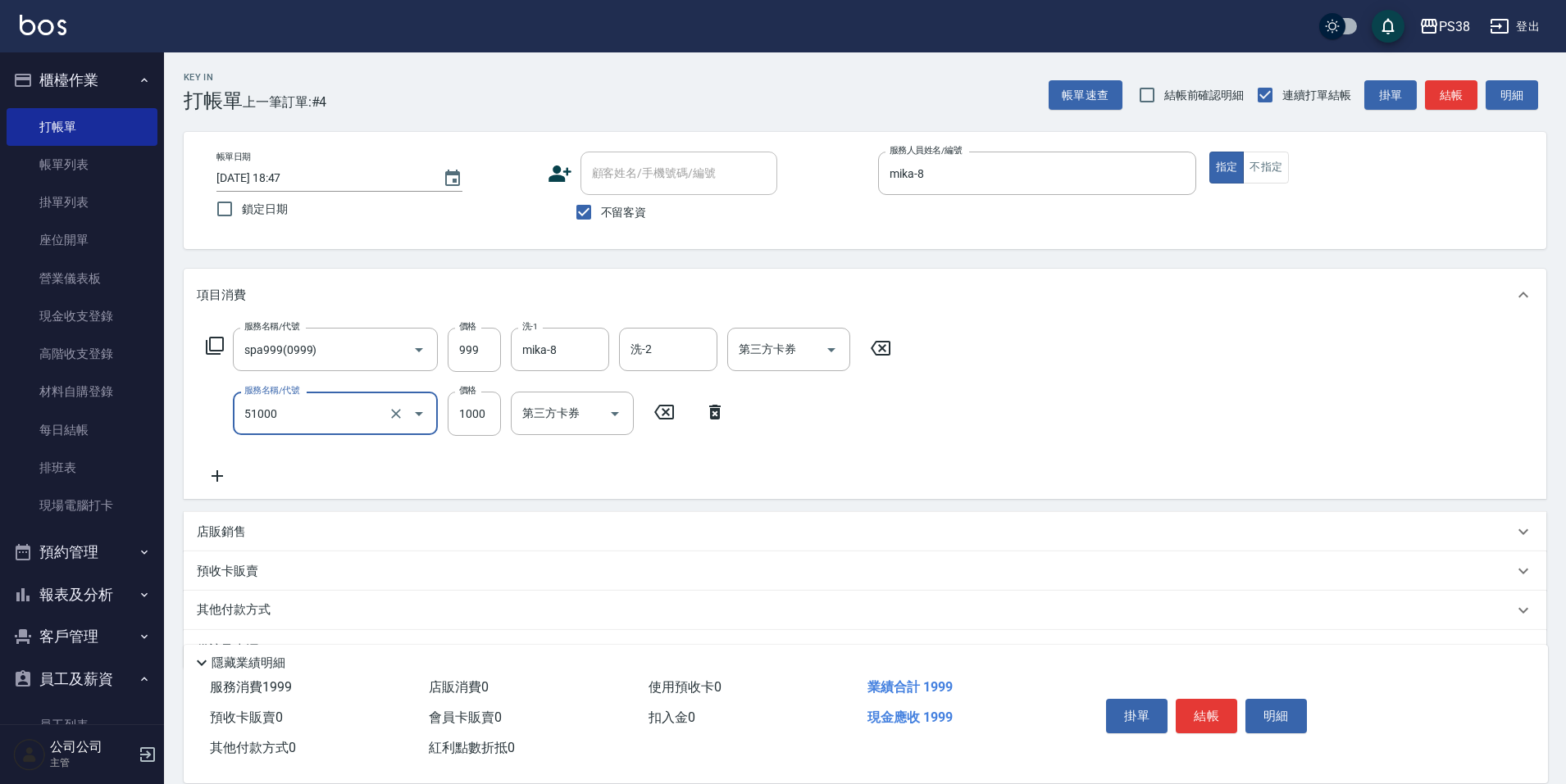
type input "染髮600以上(任意金額)(51000)"
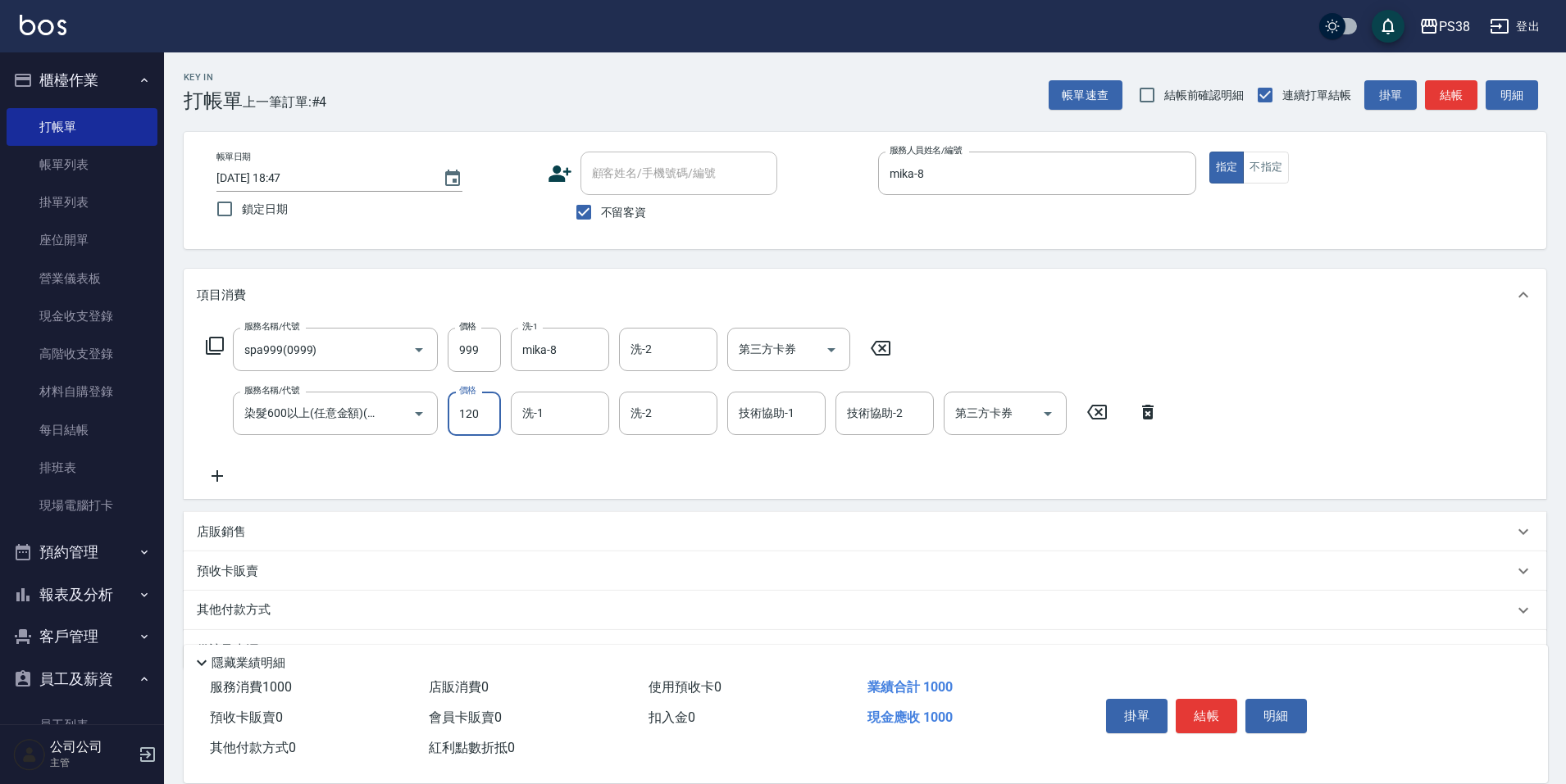
type input "1200"
type input "mika-8"
click at [191, 524] on div "店販銷售" at bounding box center [865, 531] width 1362 height 40
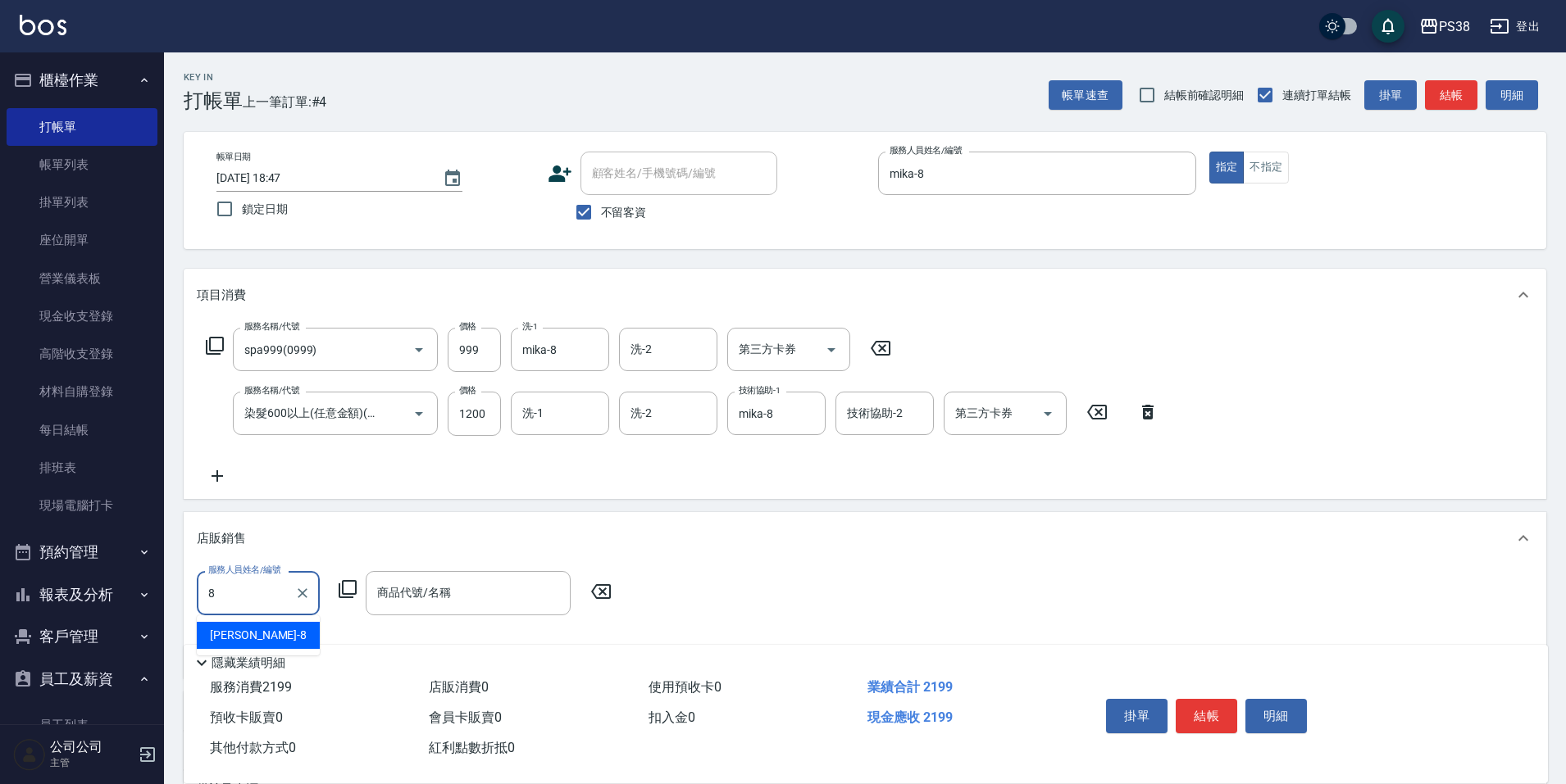
type input "mika-8"
click at [457, 607] on input "商品代號/名稱" at bounding box center [468, 593] width 190 height 29
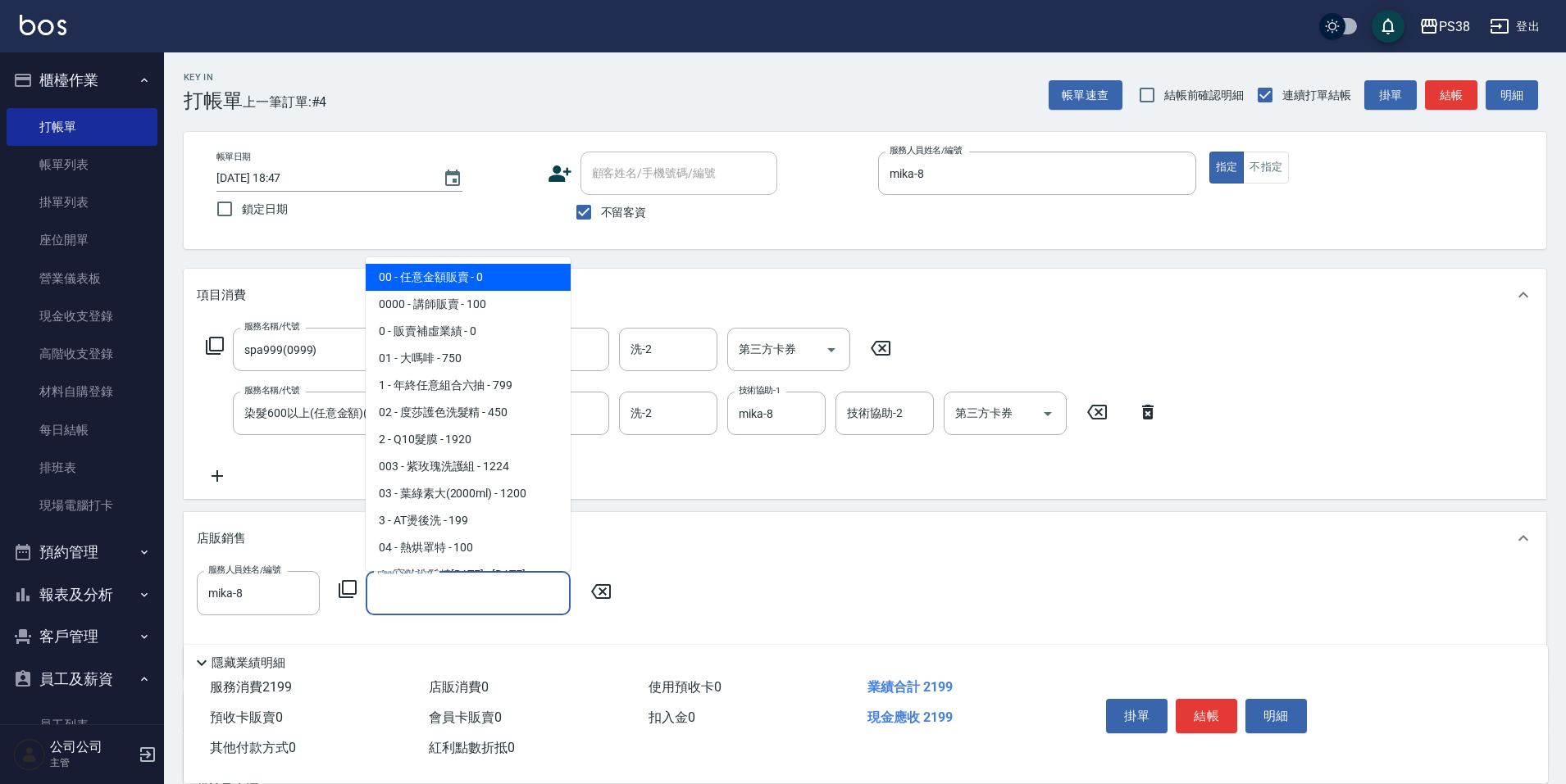
click at [465, 279] on span "00 - 任意金額販賣 - 0" at bounding box center [468, 278] width 205 height 27
type input "任意金額販賣"
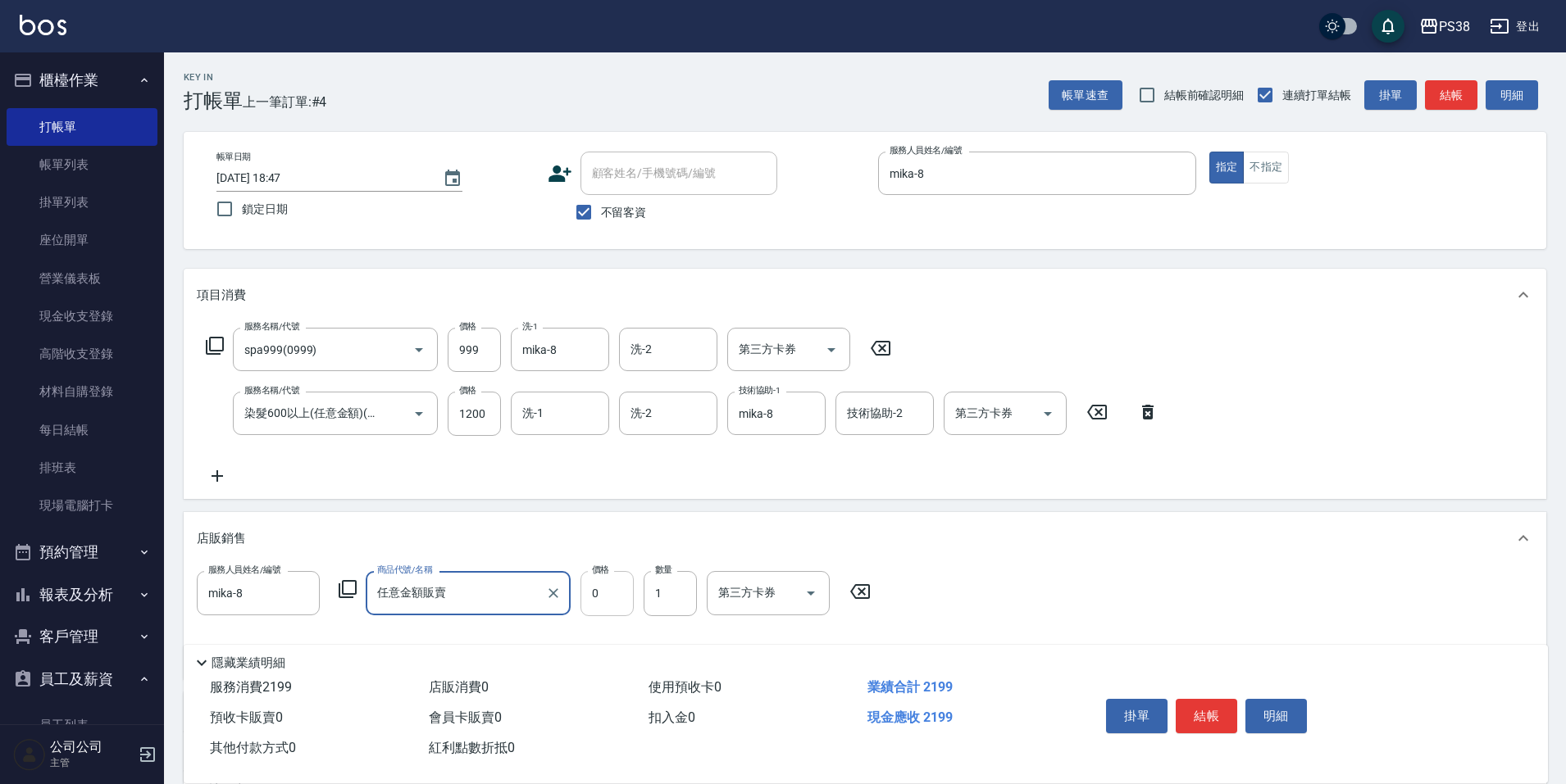
click at [607, 591] on input "0" at bounding box center [607, 593] width 53 height 44
type input "150"
click at [482, 344] on input "999" at bounding box center [474, 350] width 53 height 44
type input "1000"
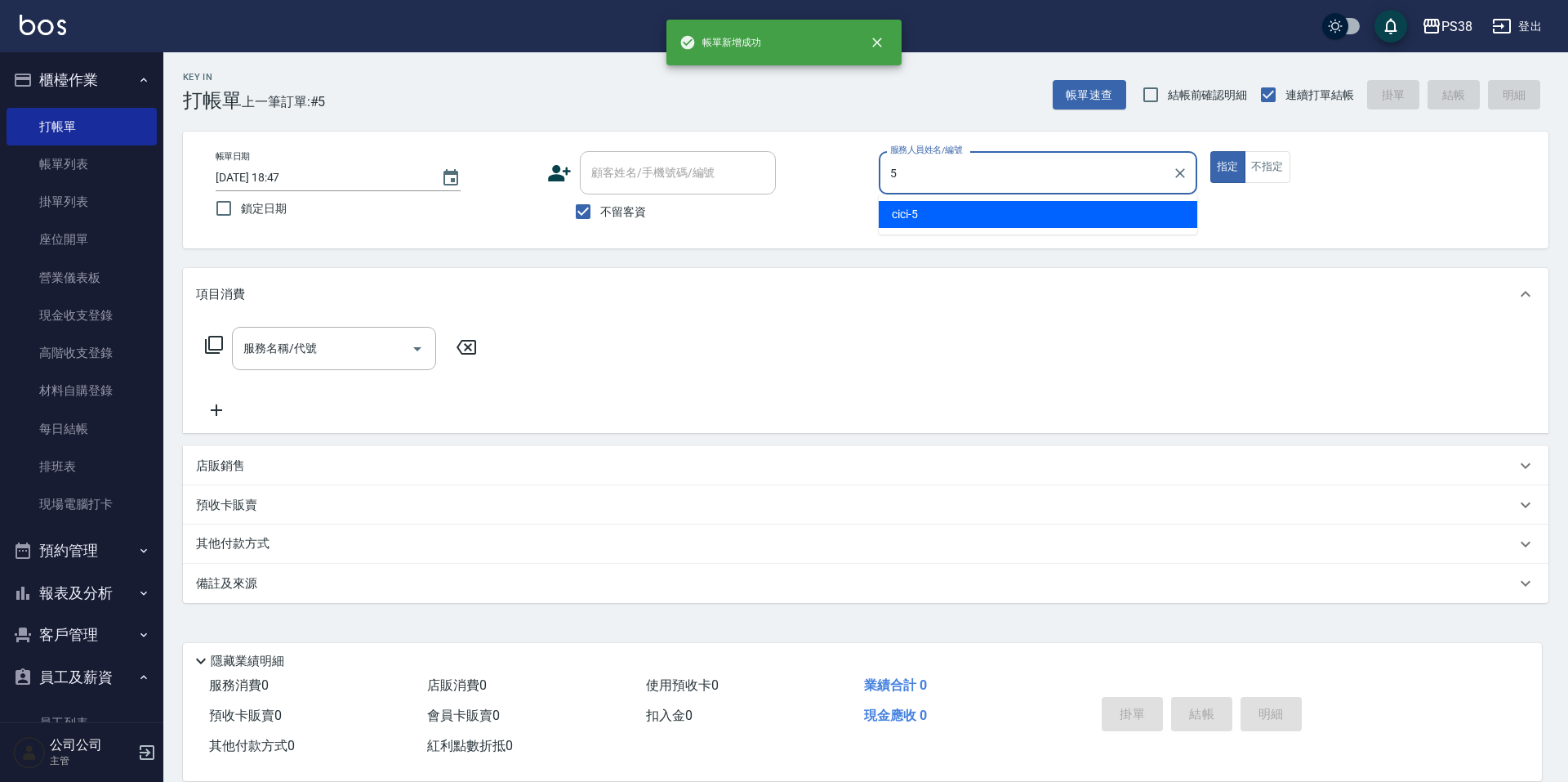
type input "cici-5"
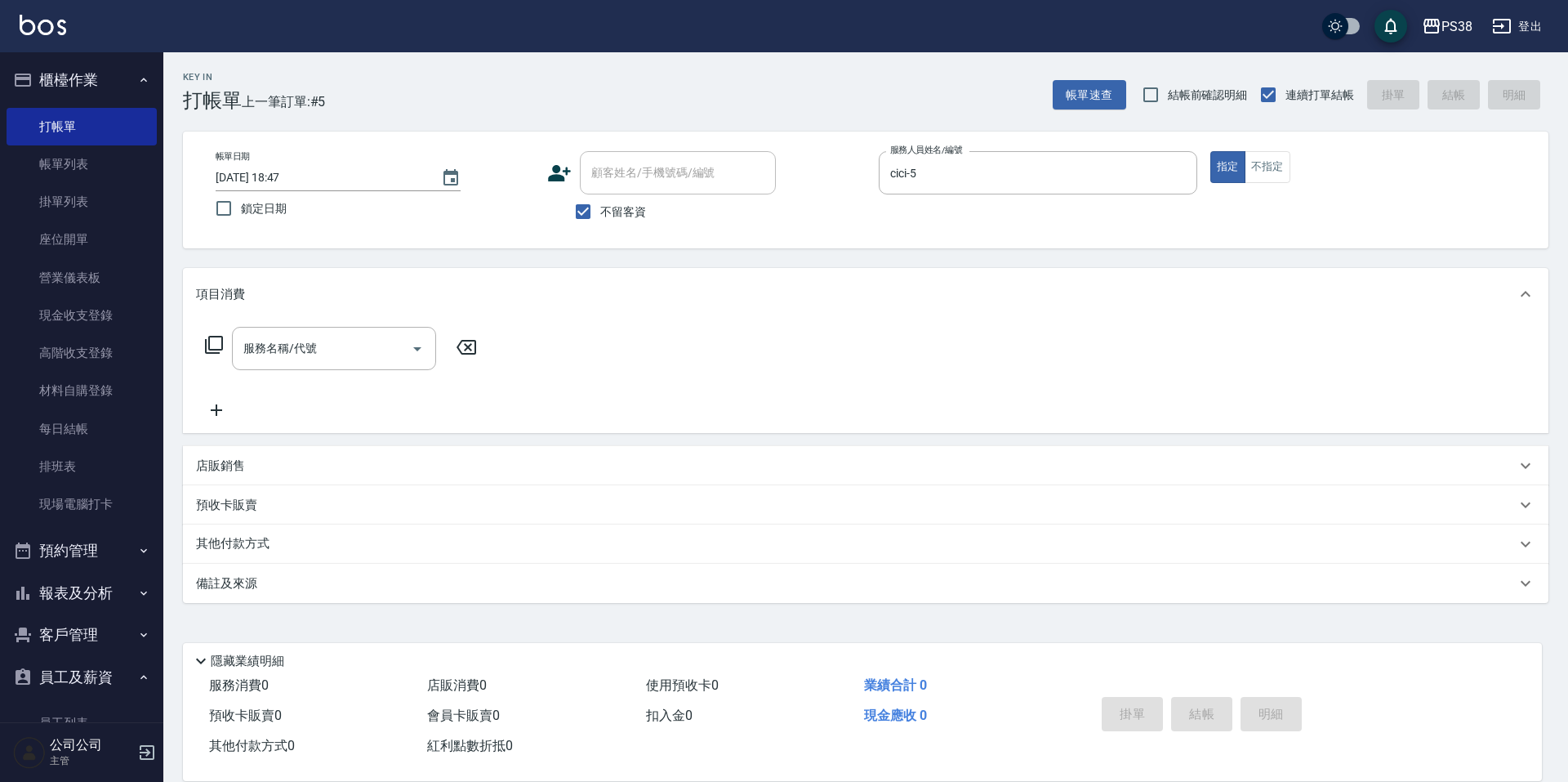
click at [231, 465] on p "店販銷售" at bounding box center [220, 467] width 49 height 17
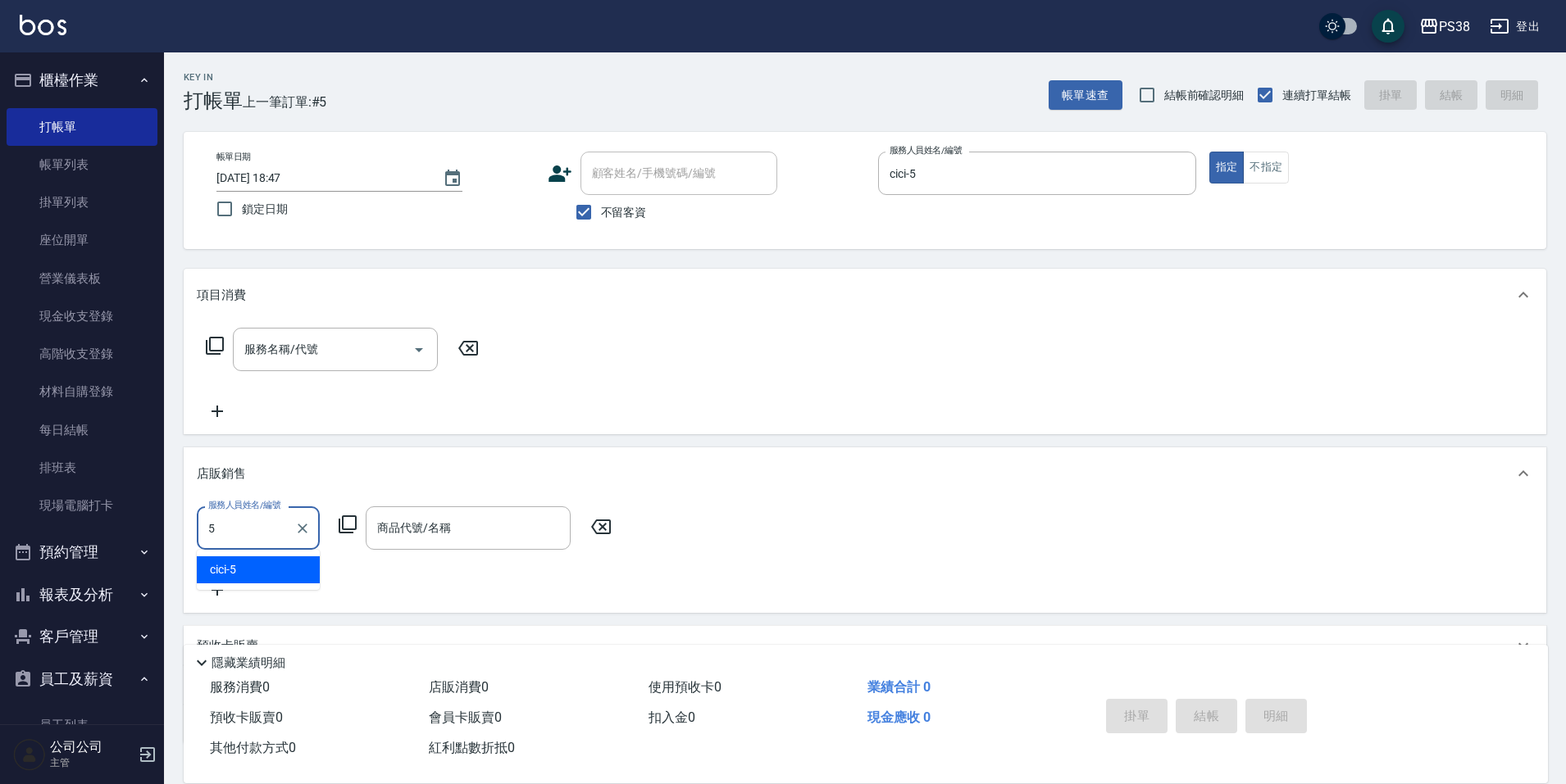
type input "cici-5"
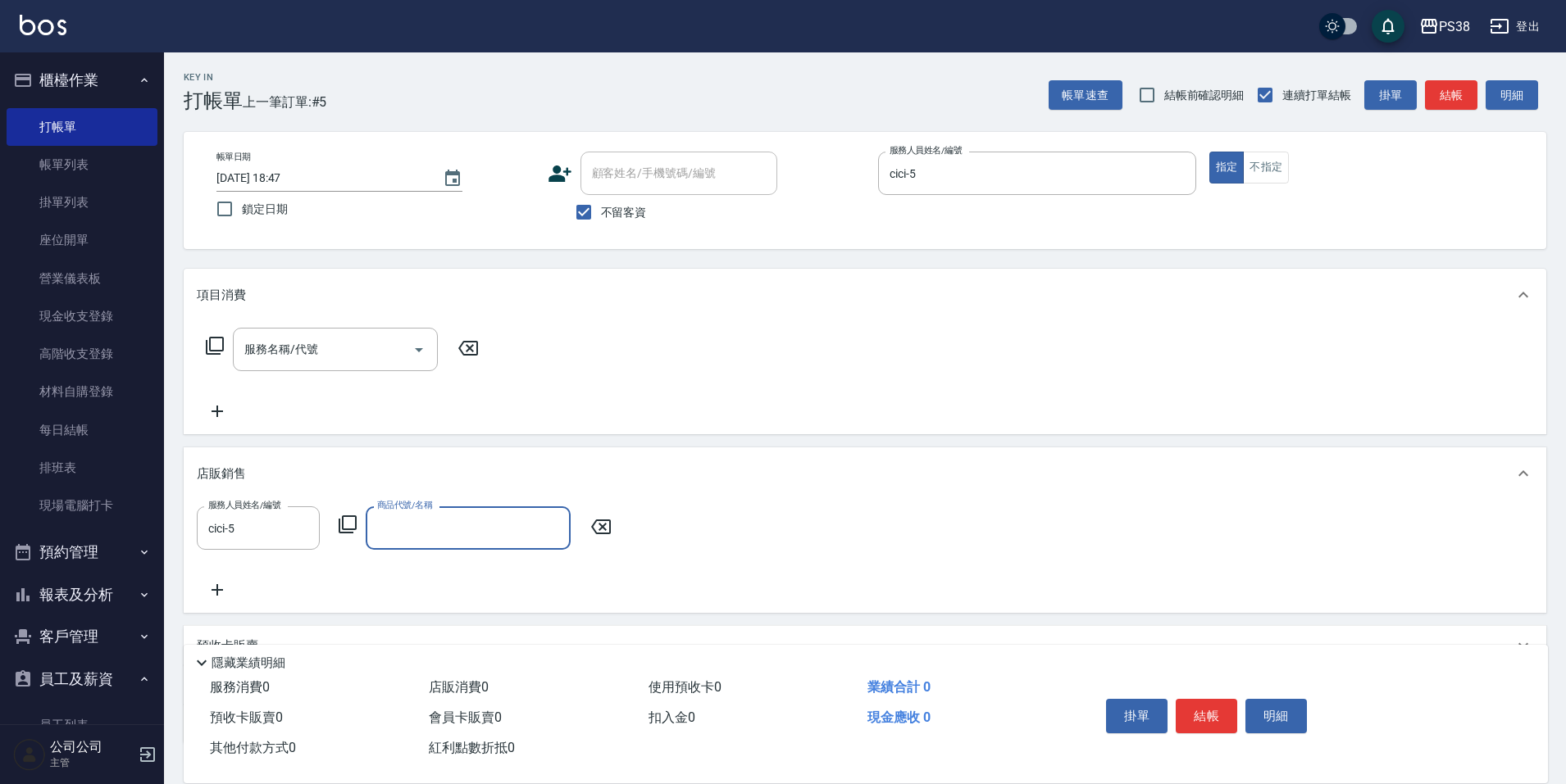
click at [428, 525] on input "商品代號/名稱" at bounding box center [468, 528] width 190 height 29
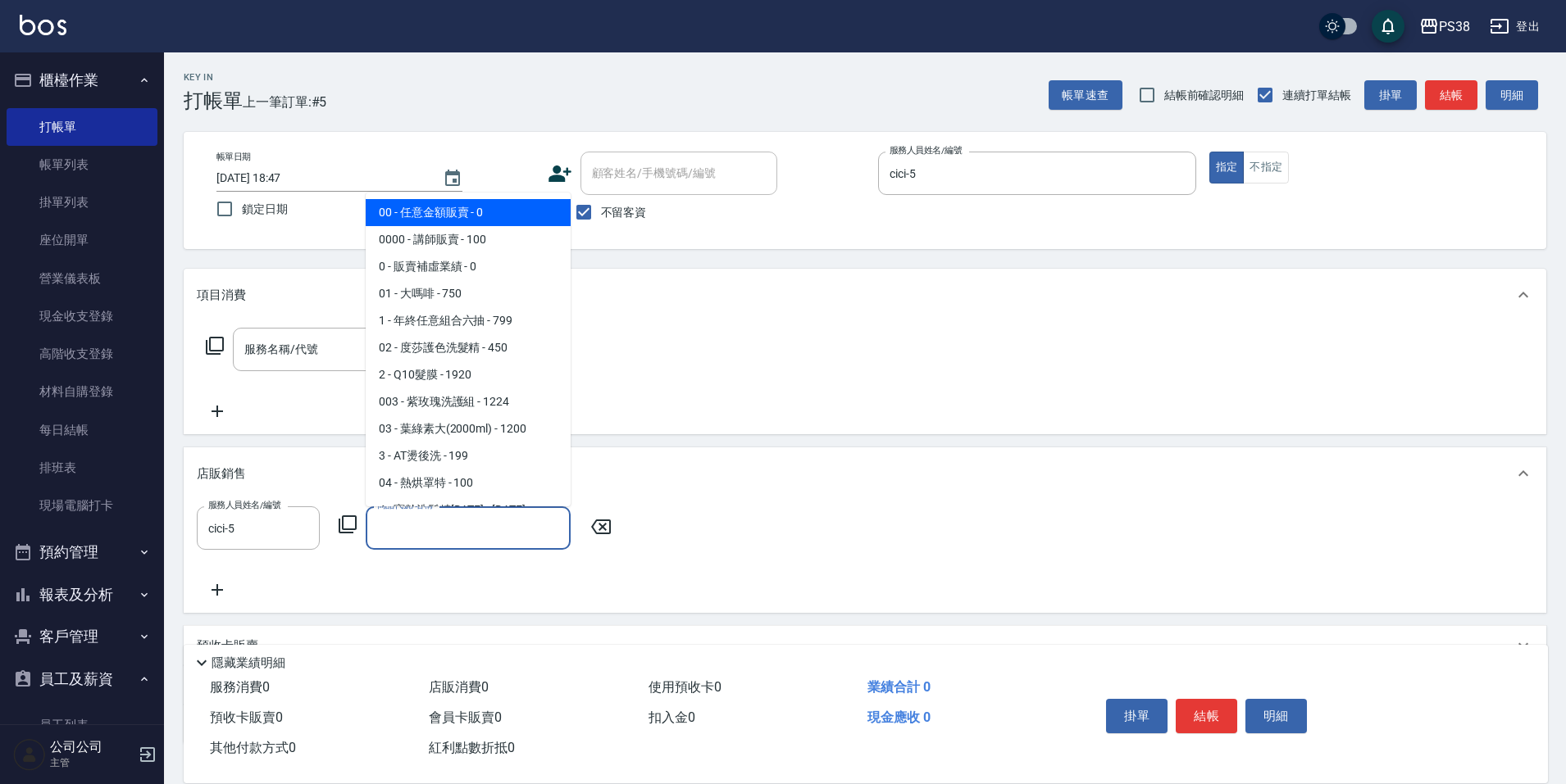
click at [491, 208] on span "00 - 任意金額販賣 - 0" at bounding box center [468, 212] width 205 height 27
type input "任意金額販賣"
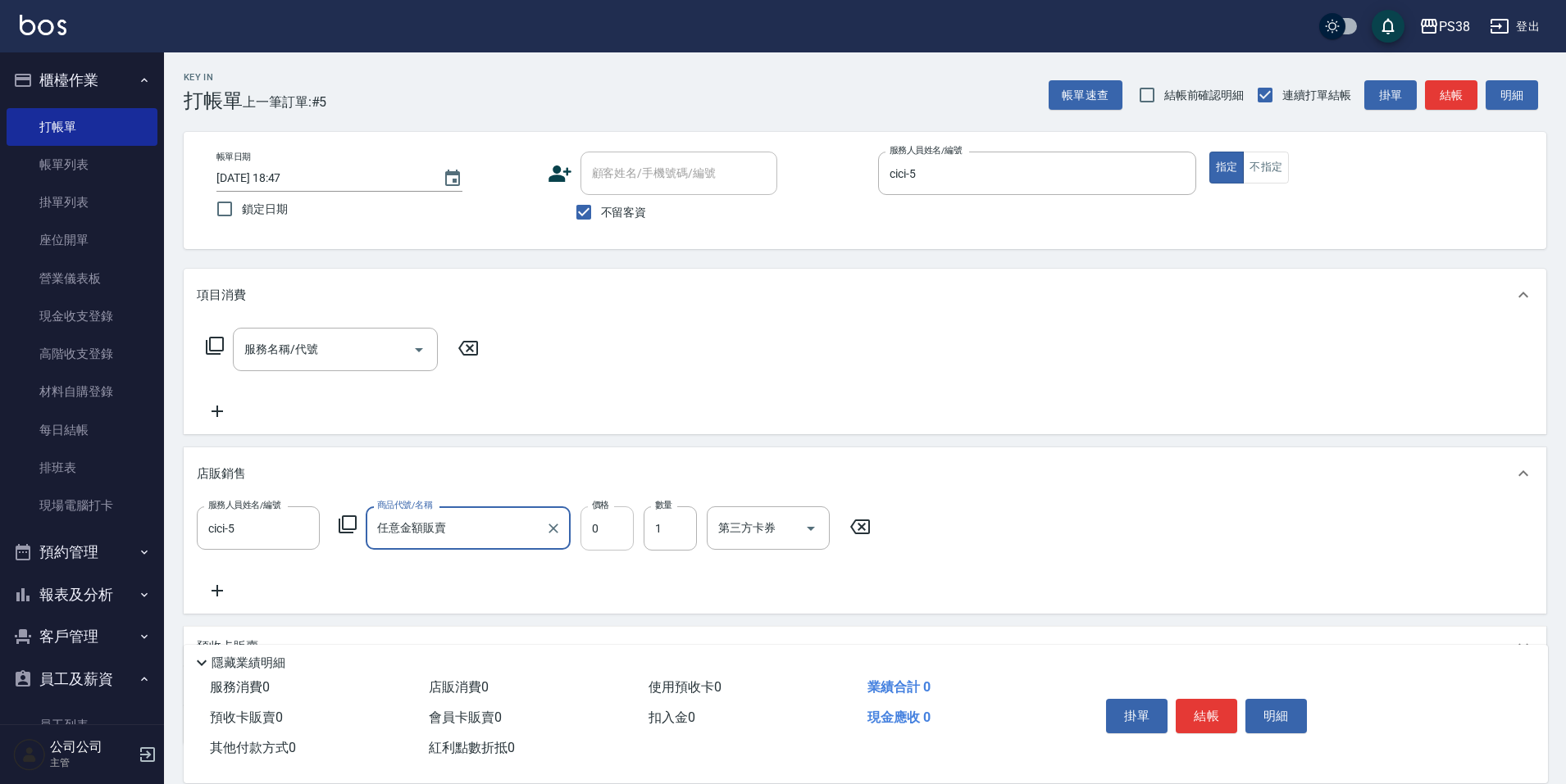
click at [614, 525] on input "0" at bounding box center [607, 528] width 53 height 44
type input "300"
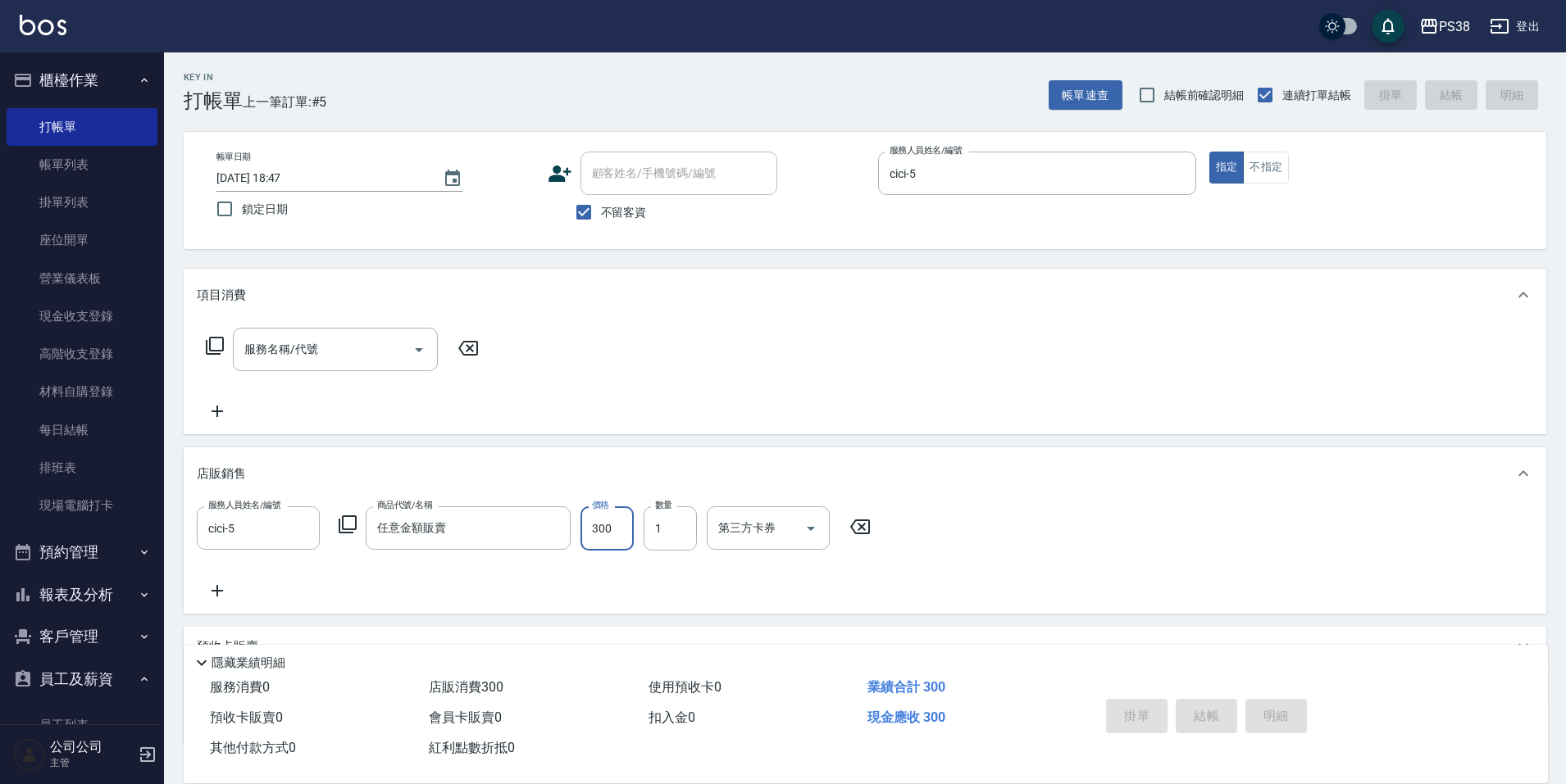
type input "2025/09/16 18:48"
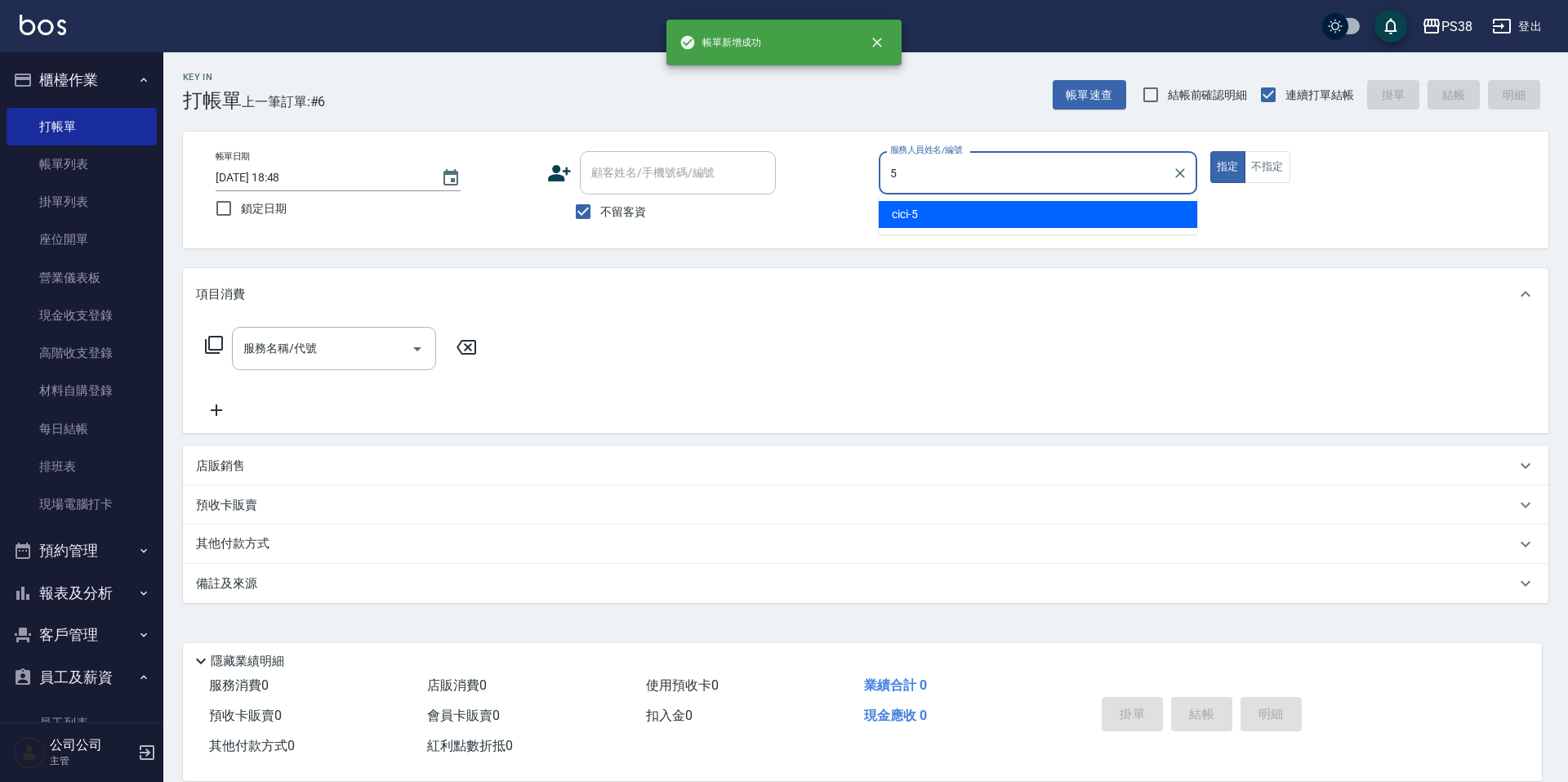
type input "cici-5"
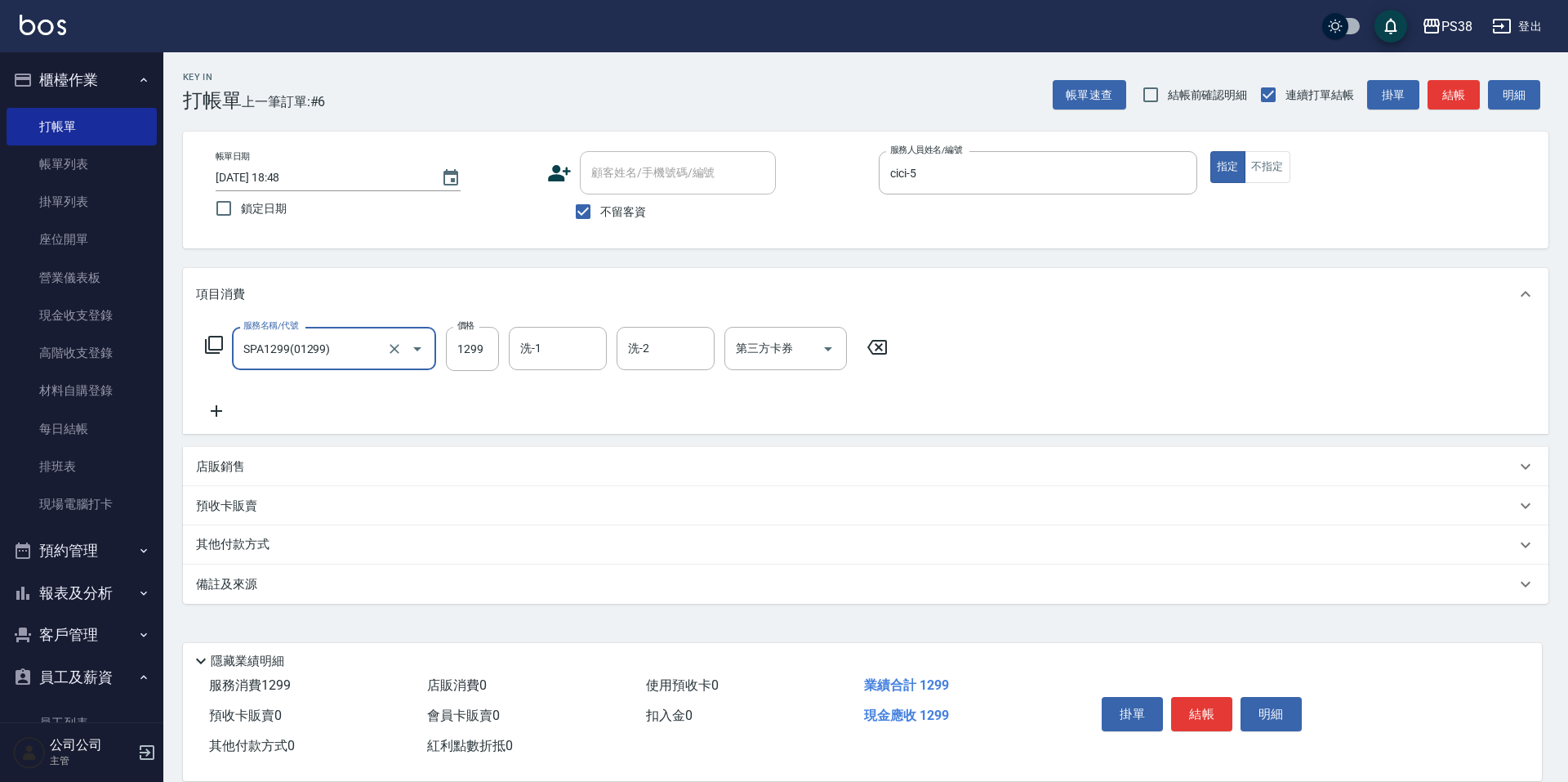
type input "SPA1299(01299)"
type input "1499"
type input "Nini-24"
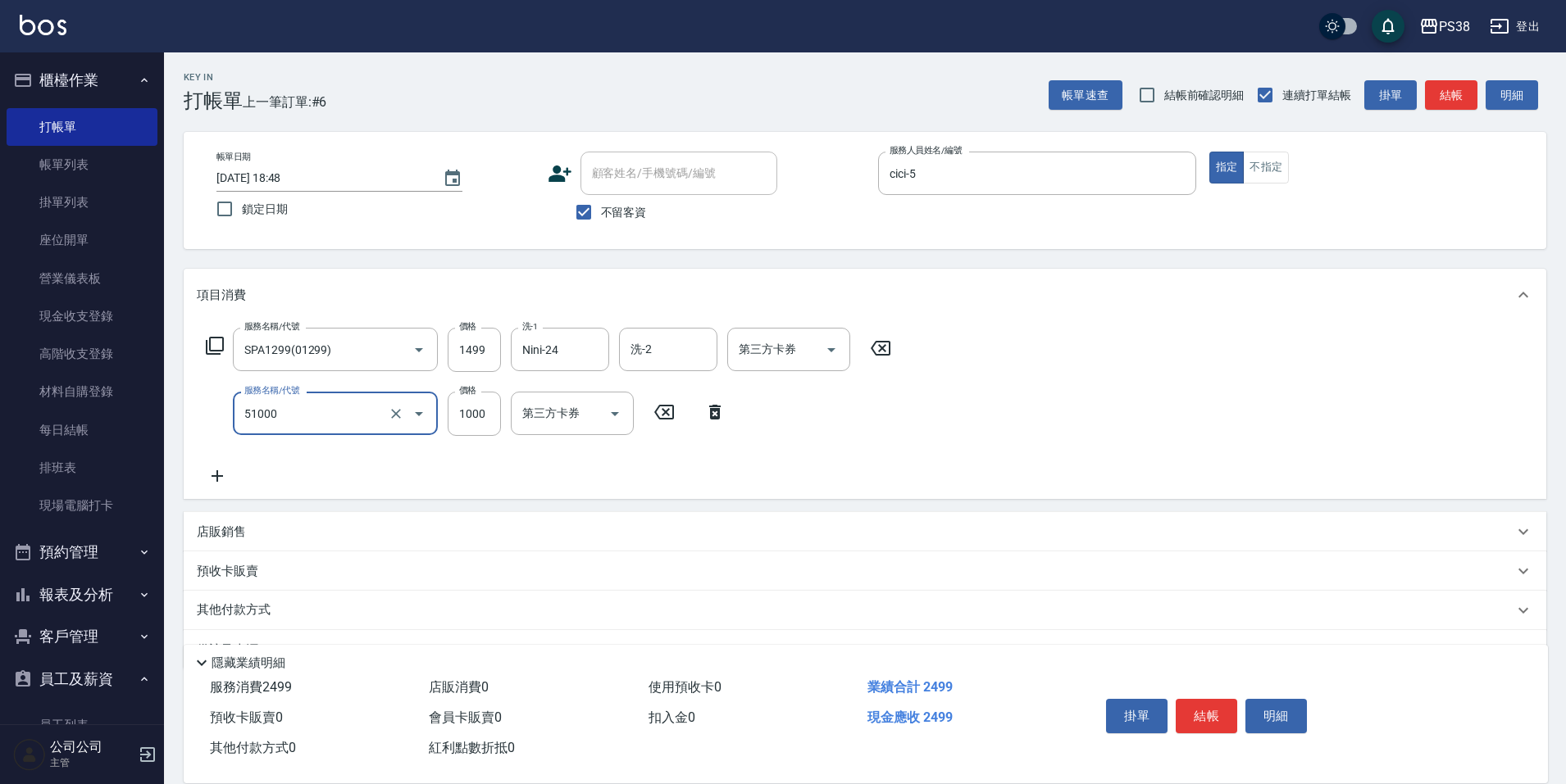
type input "染髮600以上(任意金額)(51000)"
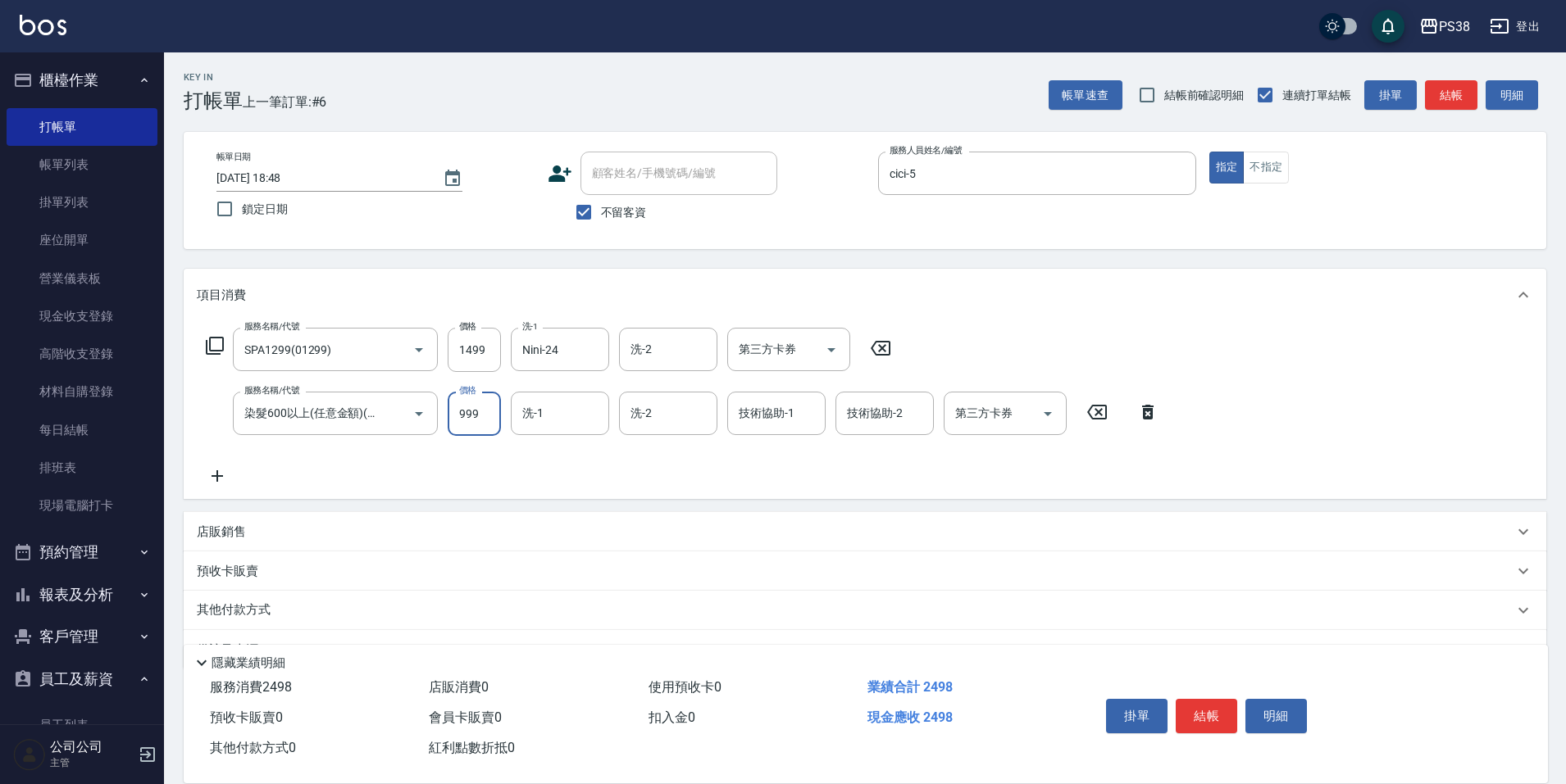
type input "999"
type input "Nini-24"
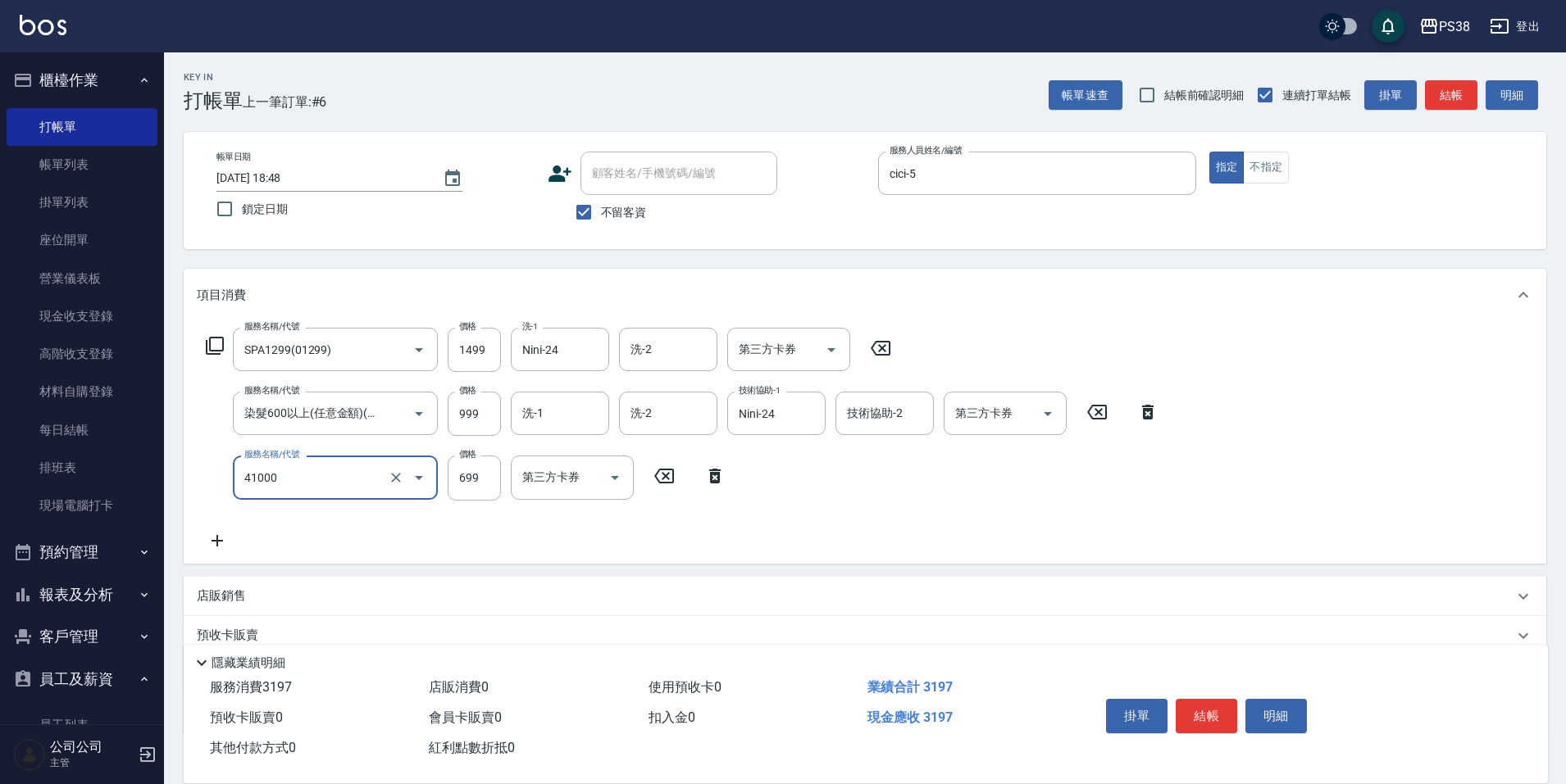
type input "燙髮699-2500(任意金額)(41000)"
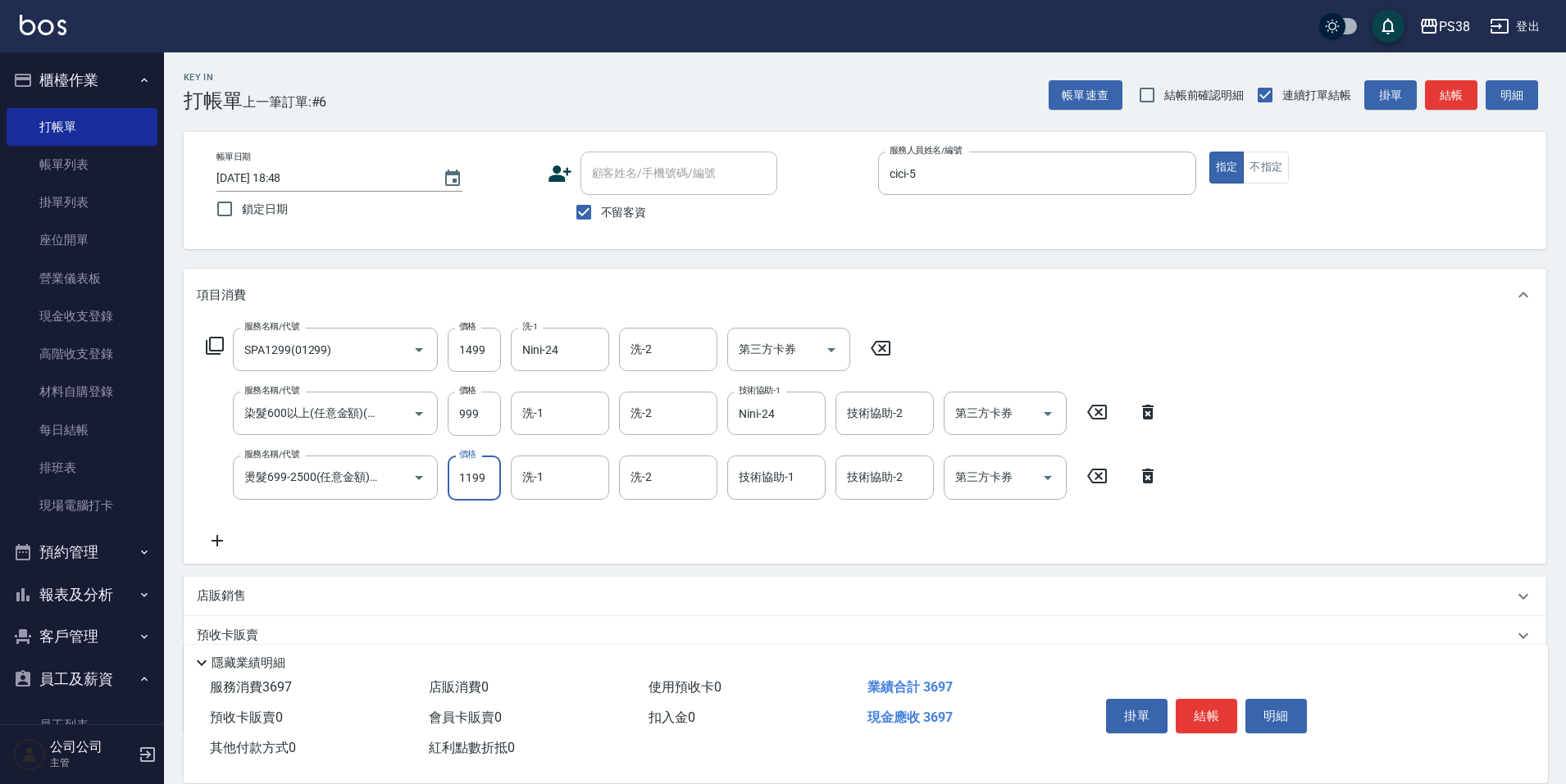
type input "1199"
type input "Nini-24"
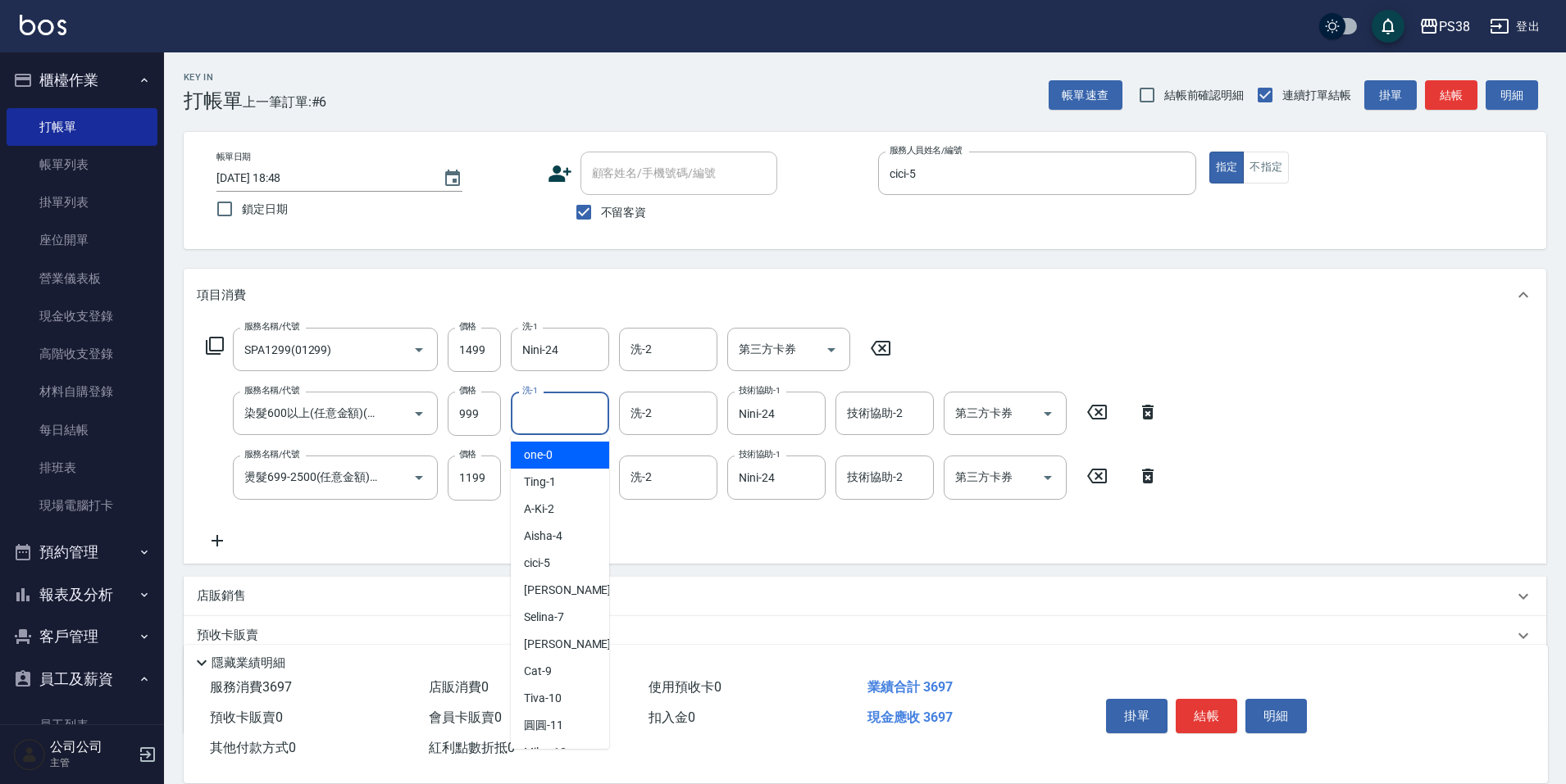
click at [558, 421] on input "洗-1" at bounding box center [560, 414] width 84 height 29
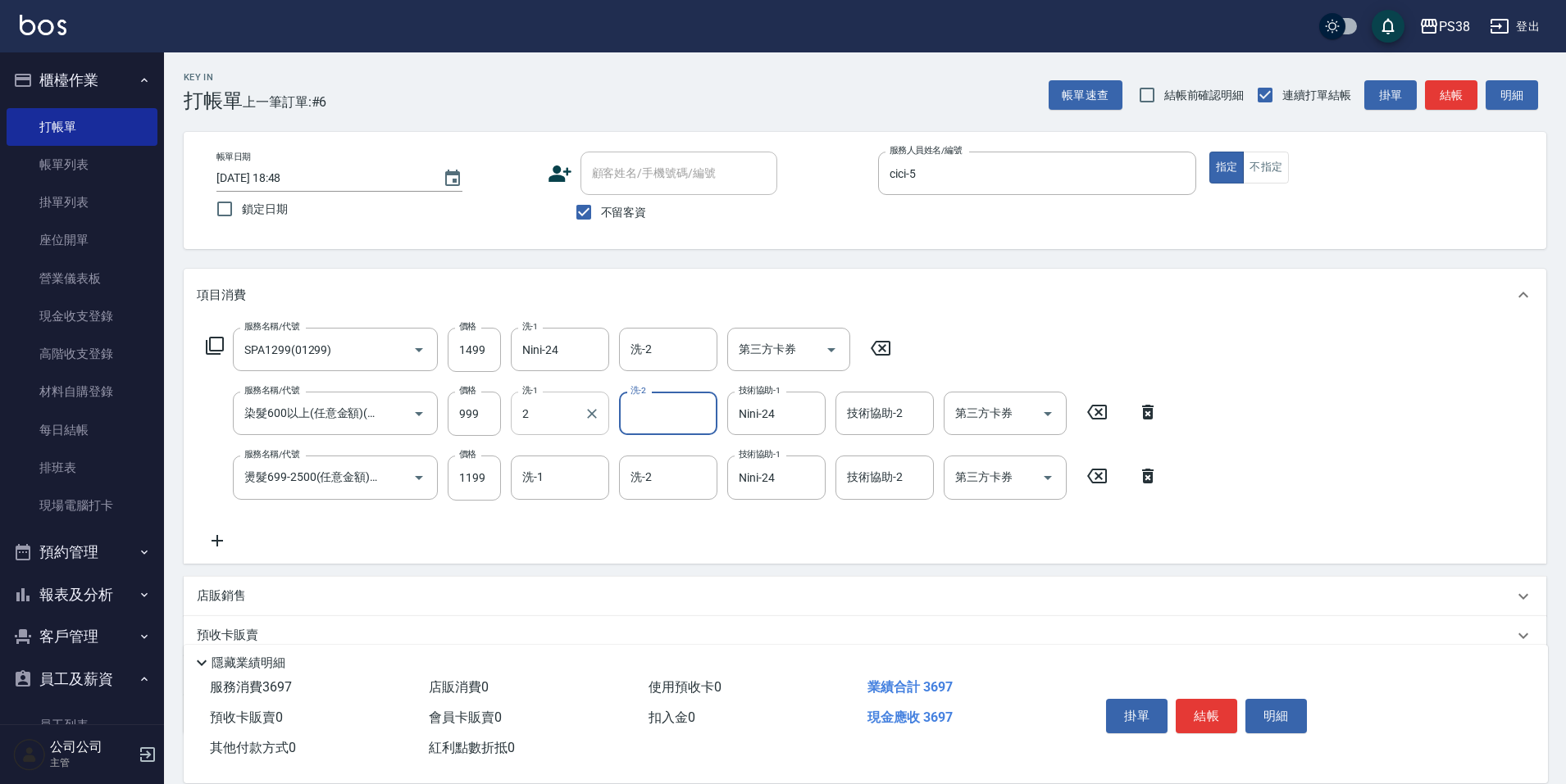
type input "A-Ki-2"
click at [585, 412] on icon "Clear" at bounding box center [591, 414] width 16 height 16
type input "Nini-24"
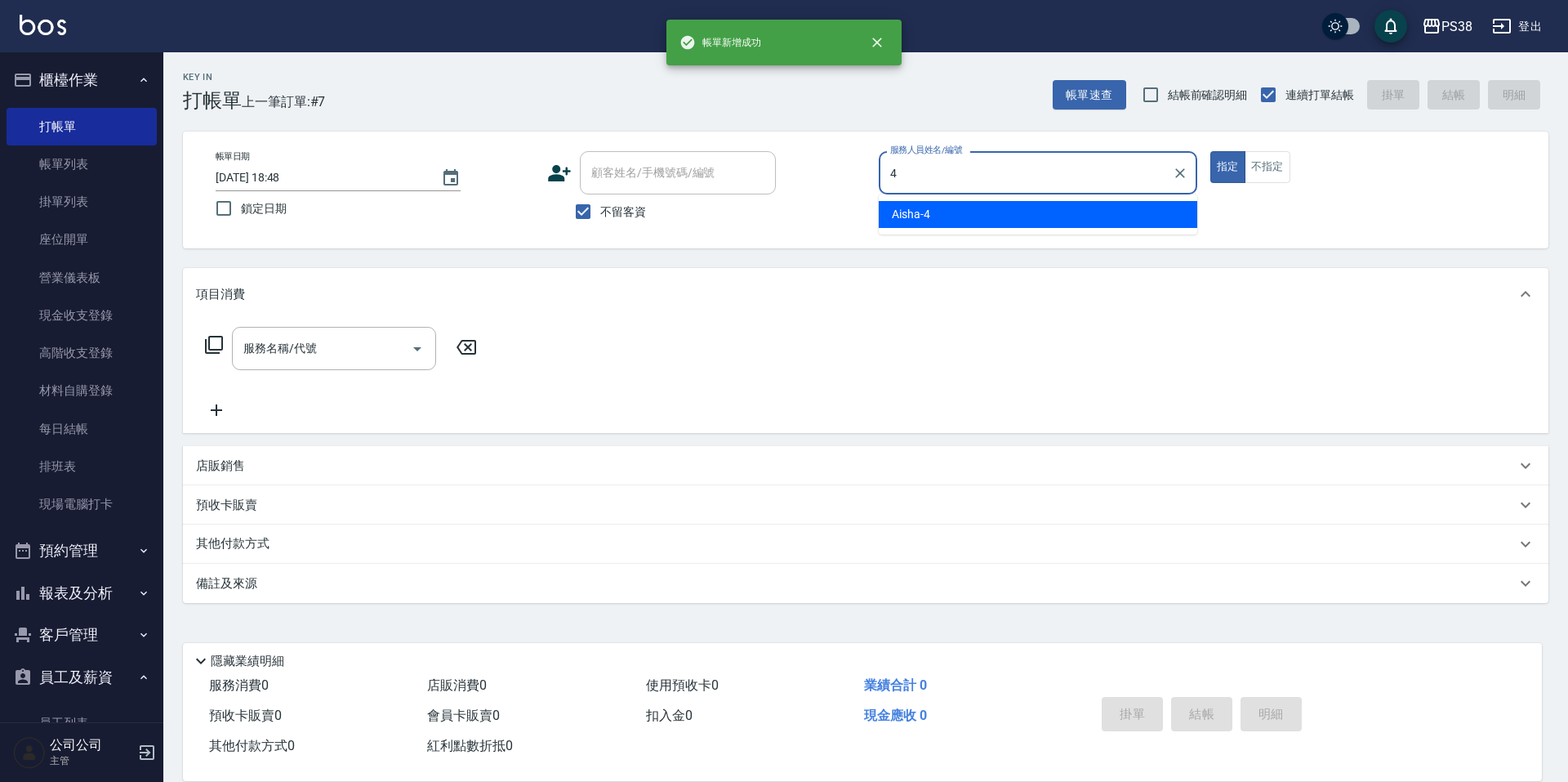
type input "Aisha-4"
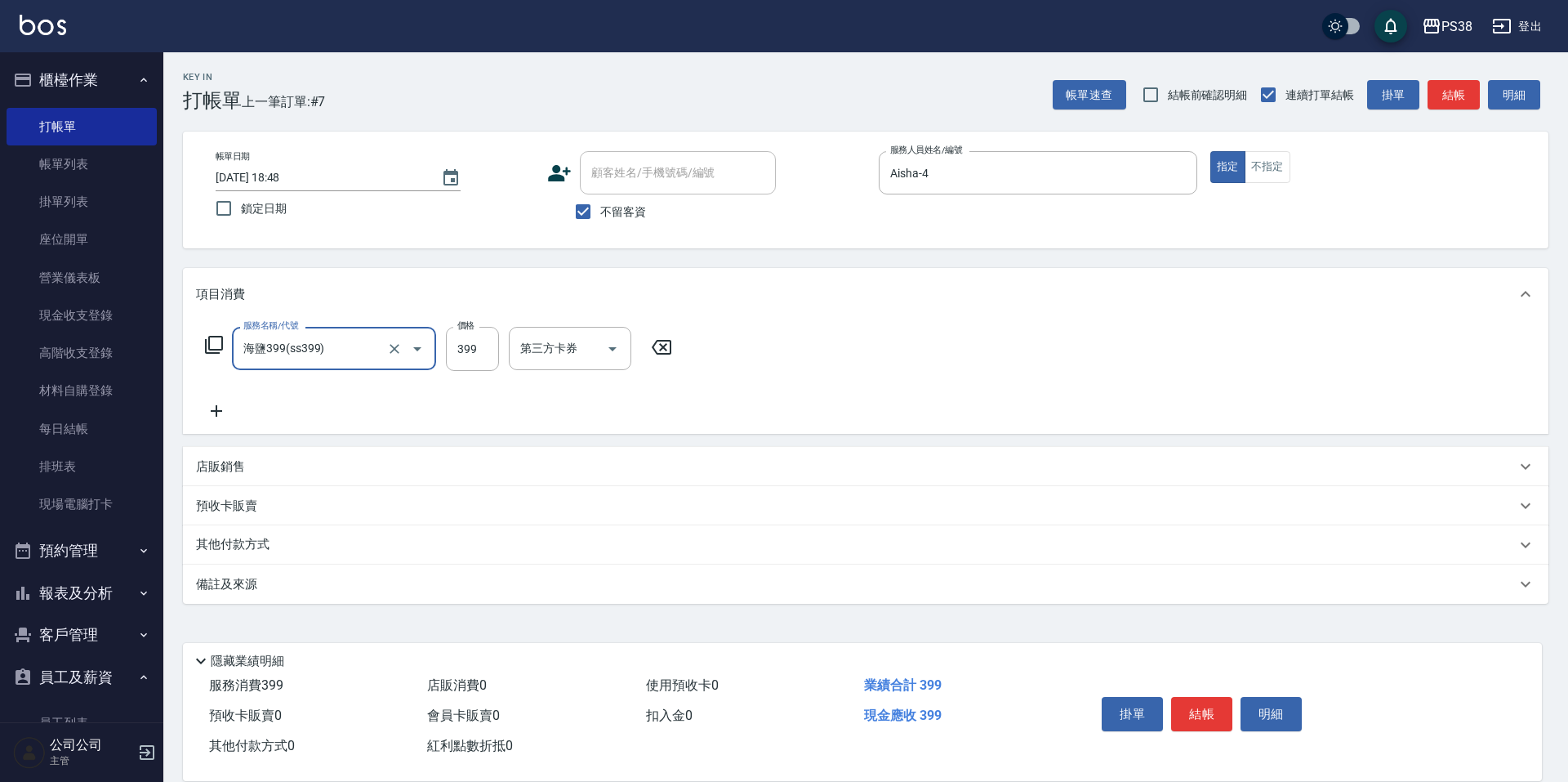
type input "海鹽399(ss399)"
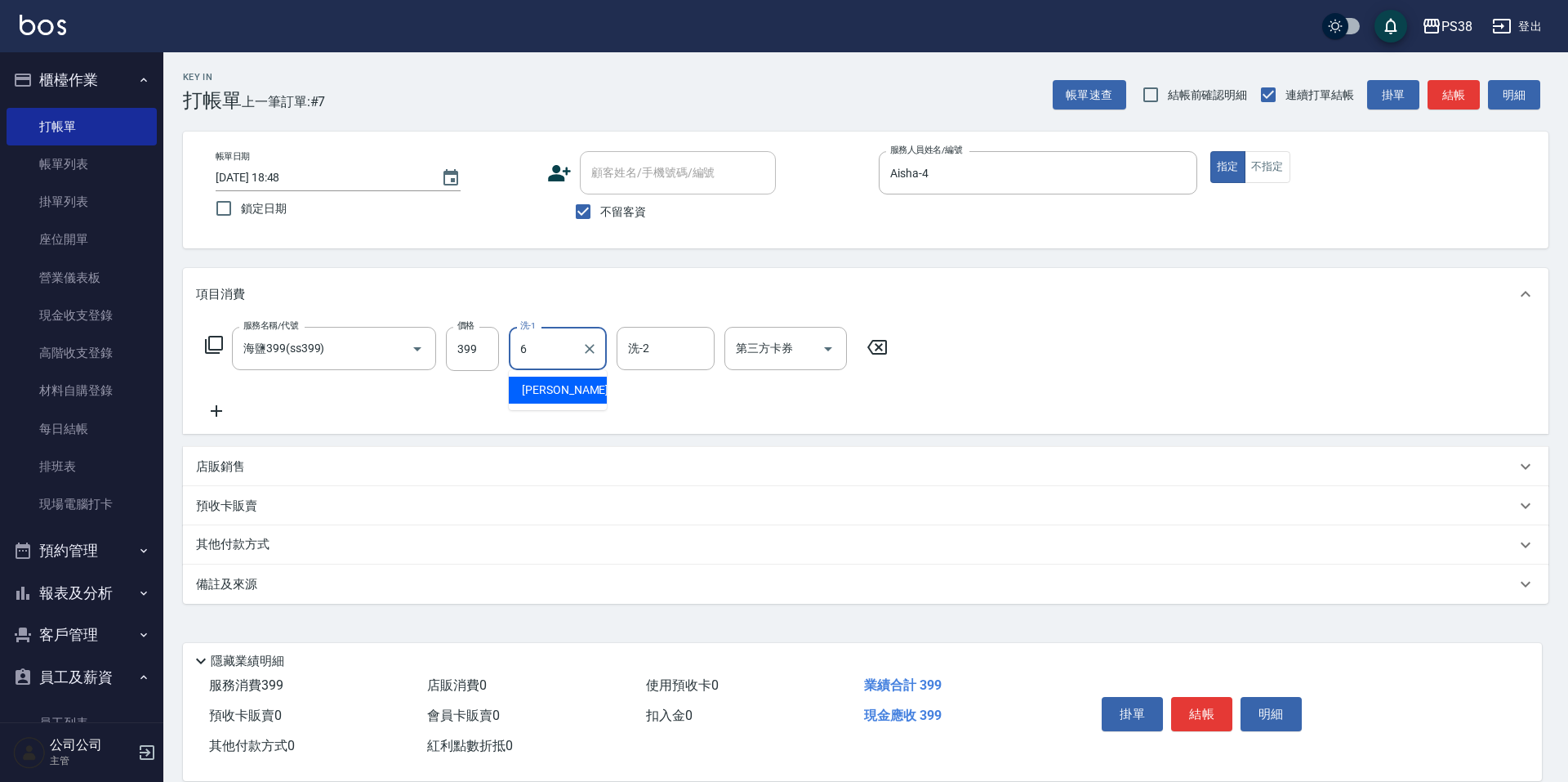
type input "[PERSON_NAME]-6"
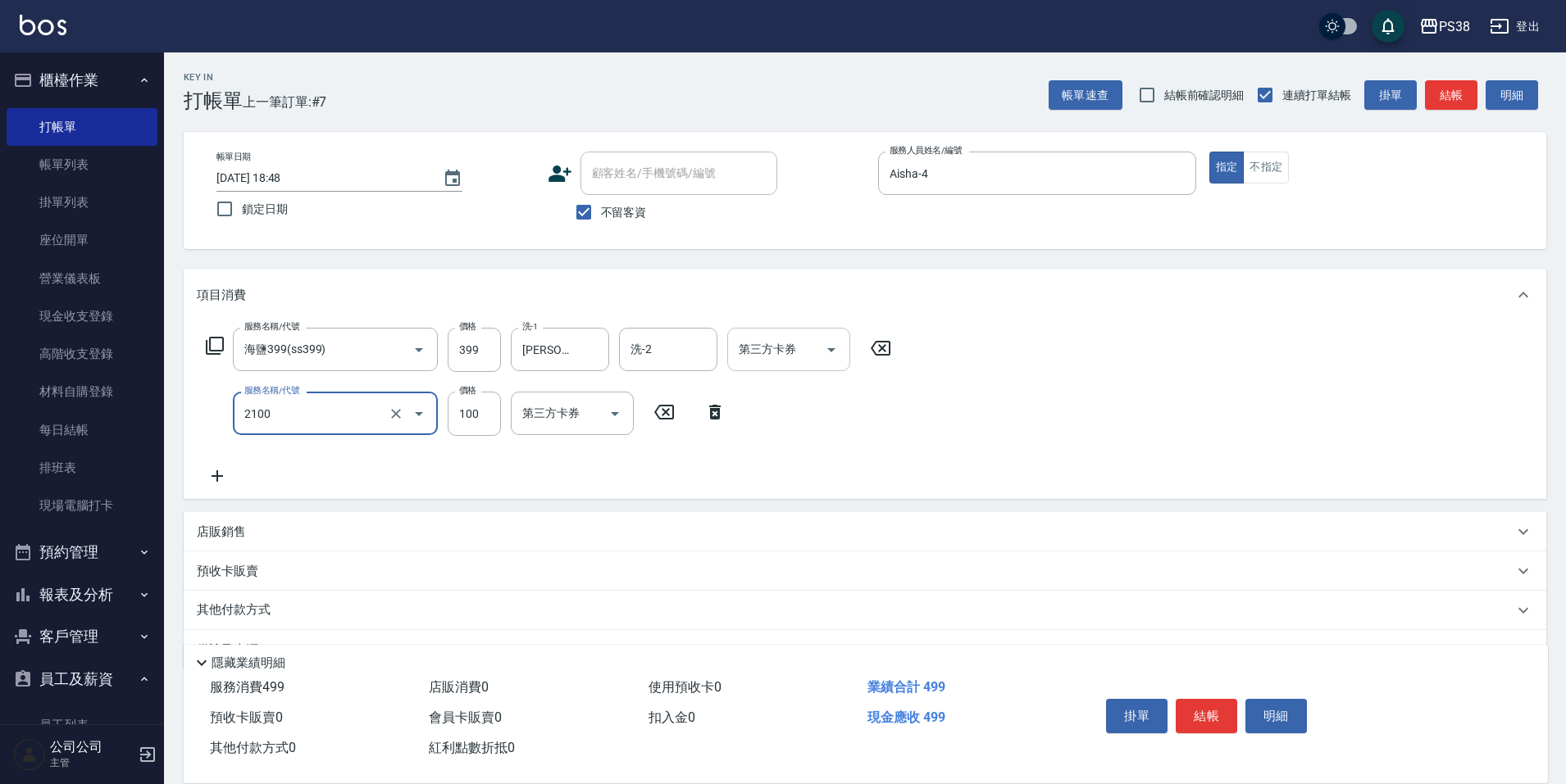
click at [842, 344] on button "Open" at bounding box center [831, 349] width 26 height 26
type input "剪髮與造型(任意金額)(2100)"
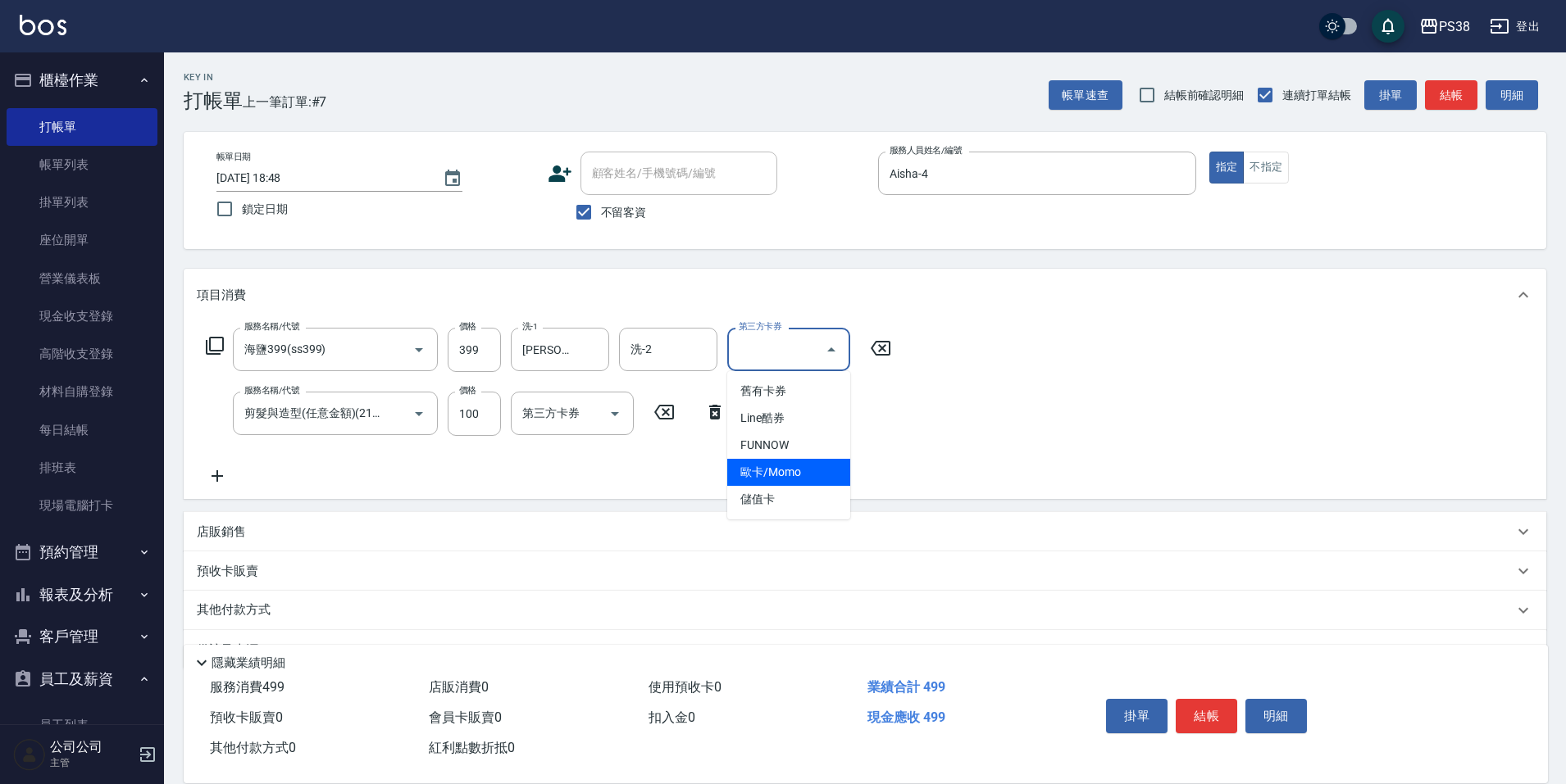
click at [779, 485] on span "歐卡/Momo" at bounding box center [788, 473] width 123 height 27
type input "歐卡/Momo"
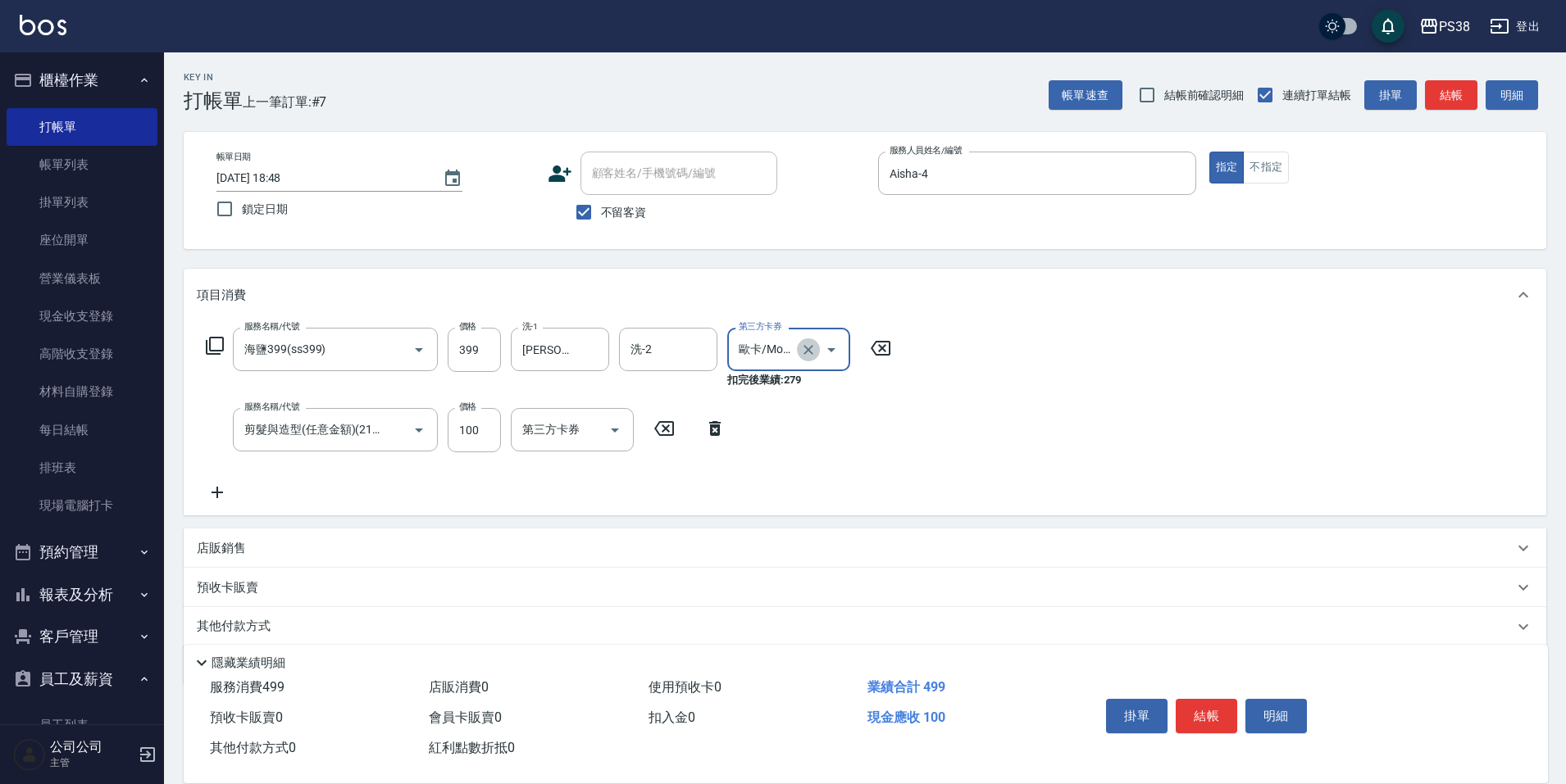
click at [811, 349] on icon "Clear" at bounding box center [808, 349] width 16 height 16
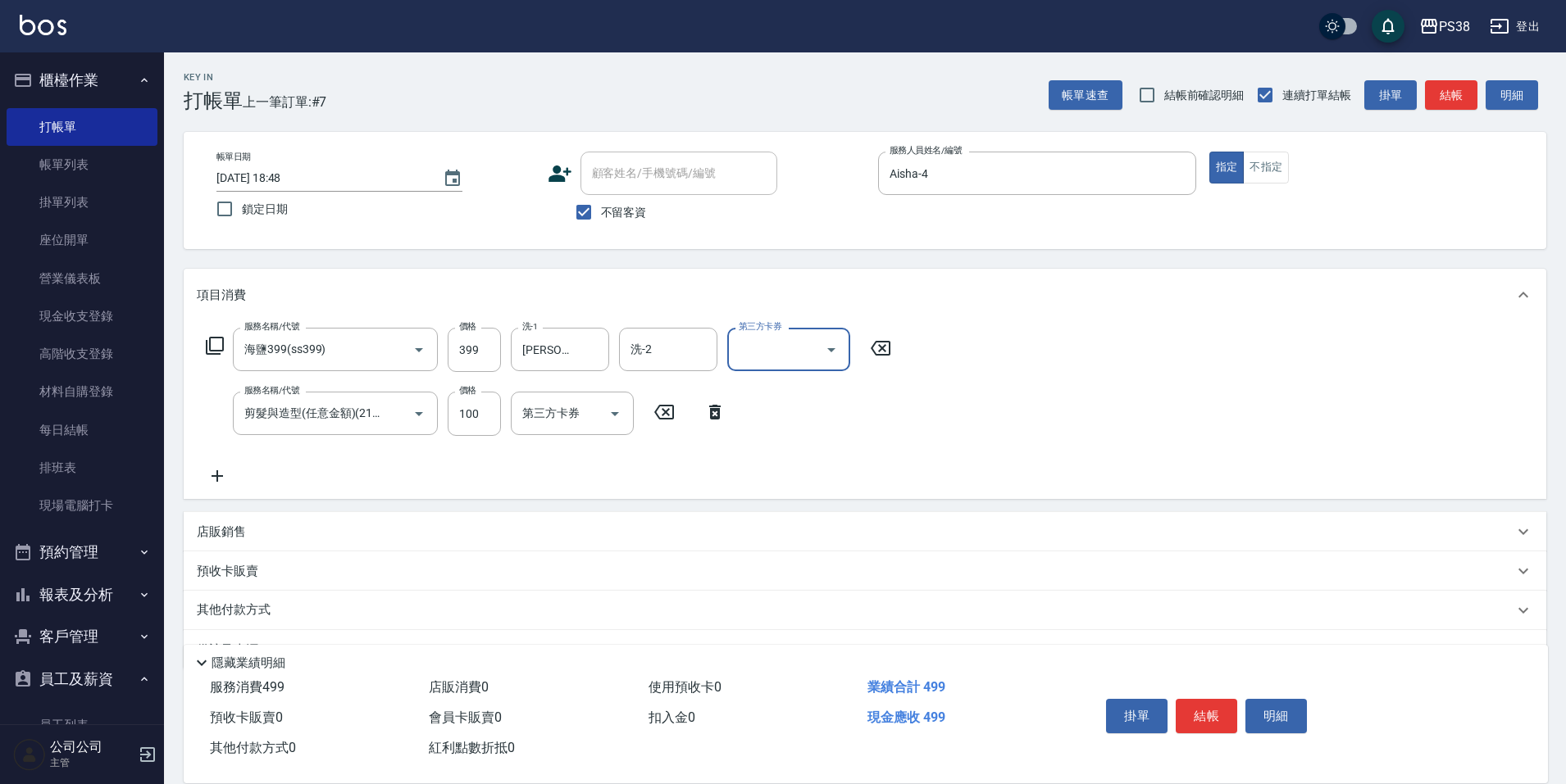
click at [831, 355] on icon "Open" at bounding box center [831, 350] width 19 height 19
click at [791, 498] on span "儲值卡" at bounding box center [788, 500] width 123 height 27
type input "儲值卡"
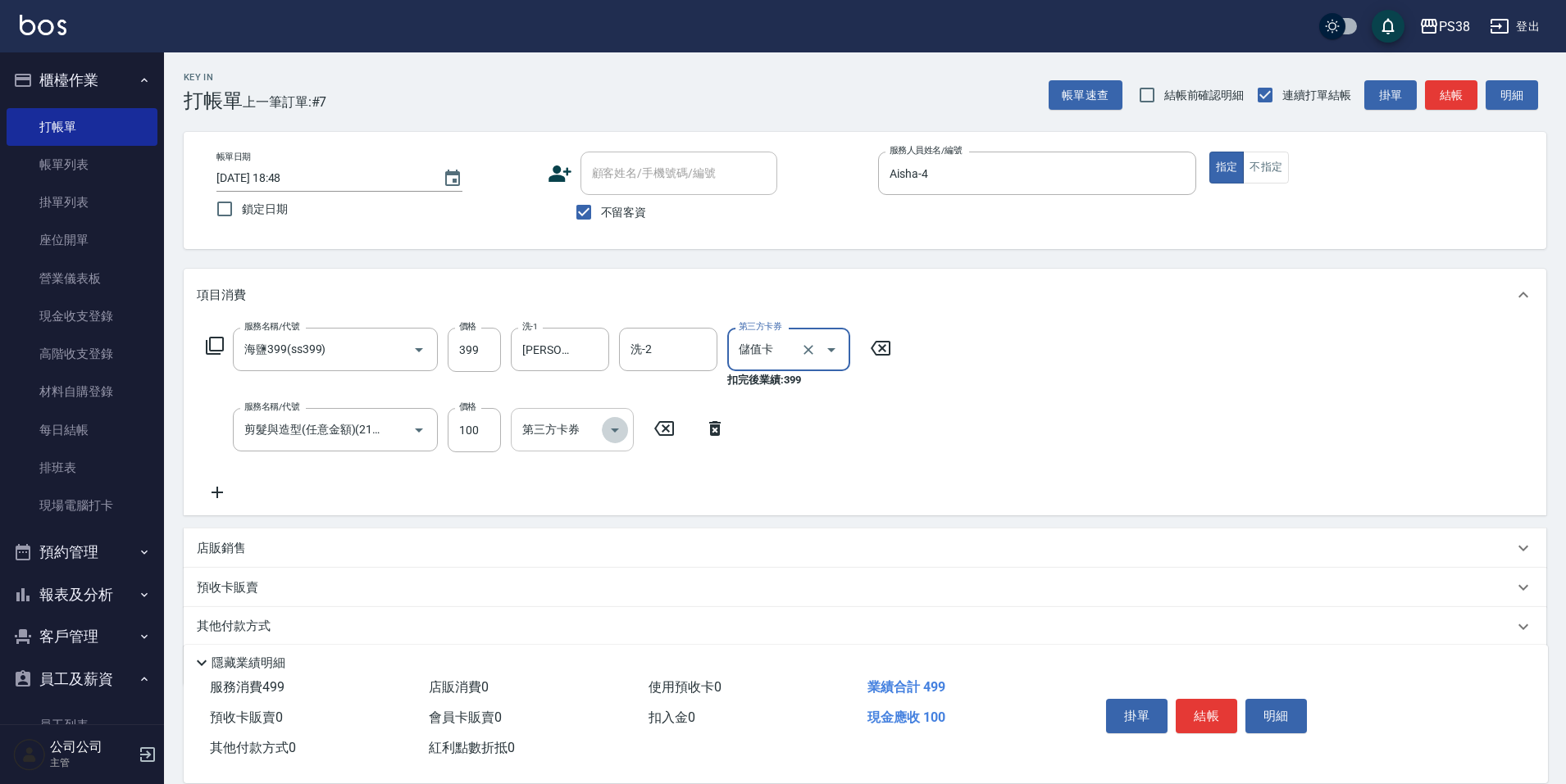
click at [623, 434] on icon "Open" at bounding box center [615, 430] width 19 height 19
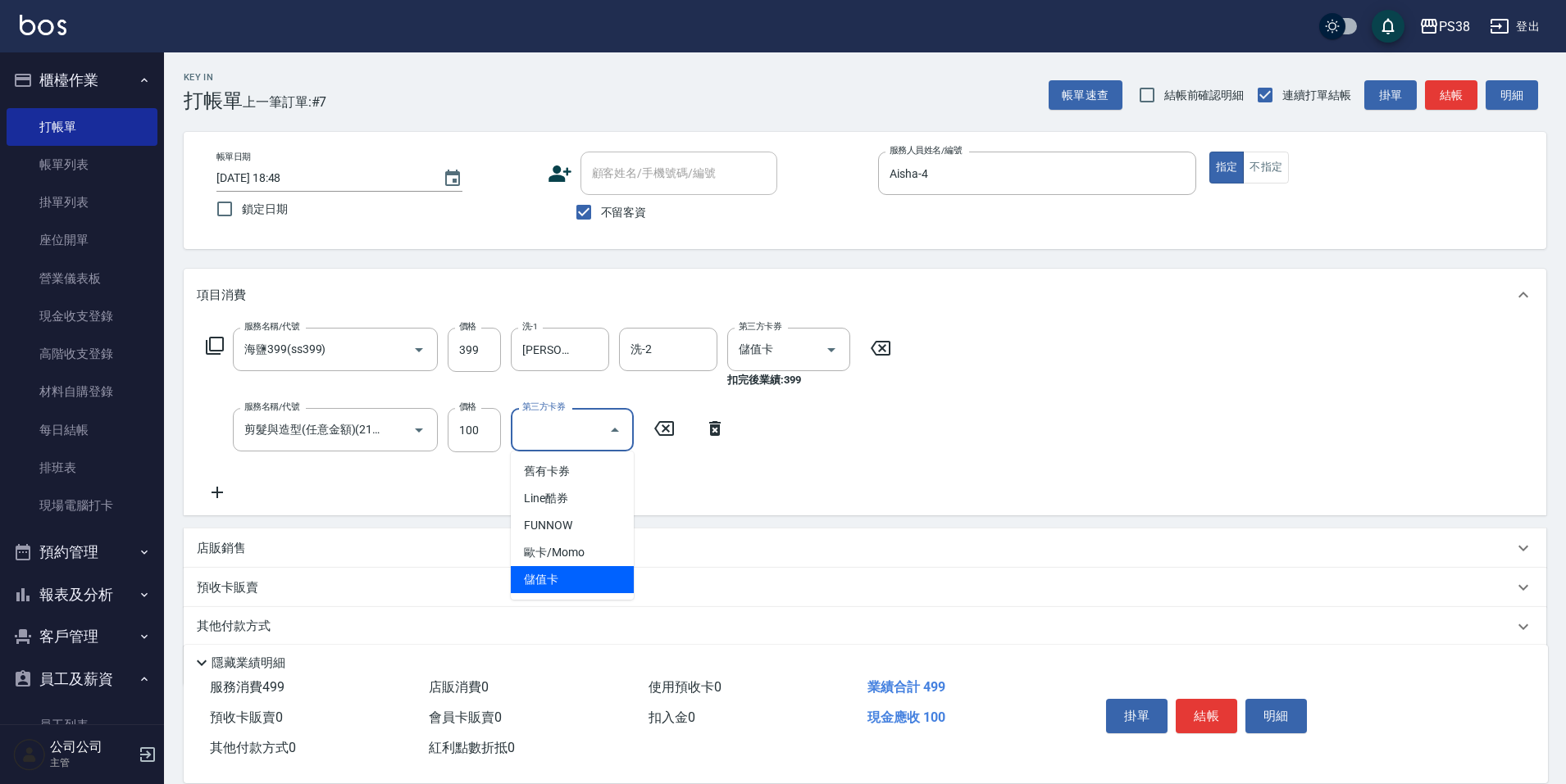
click at [581, 580] on span "儲值卡" at bounding box center [571, 580] width 123 height 27
type input "儲值卡"
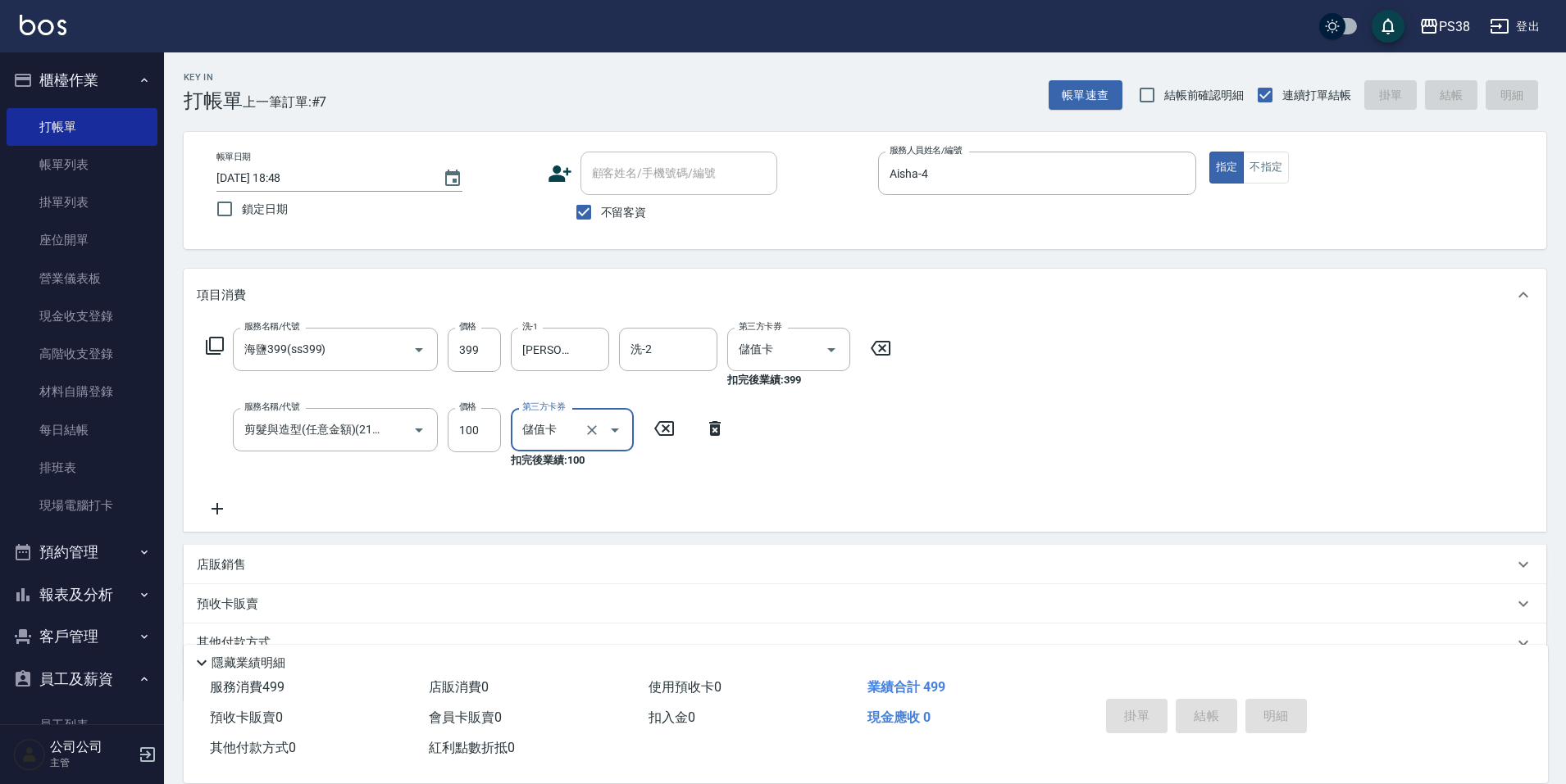
type input "2025/09/16 18:49"
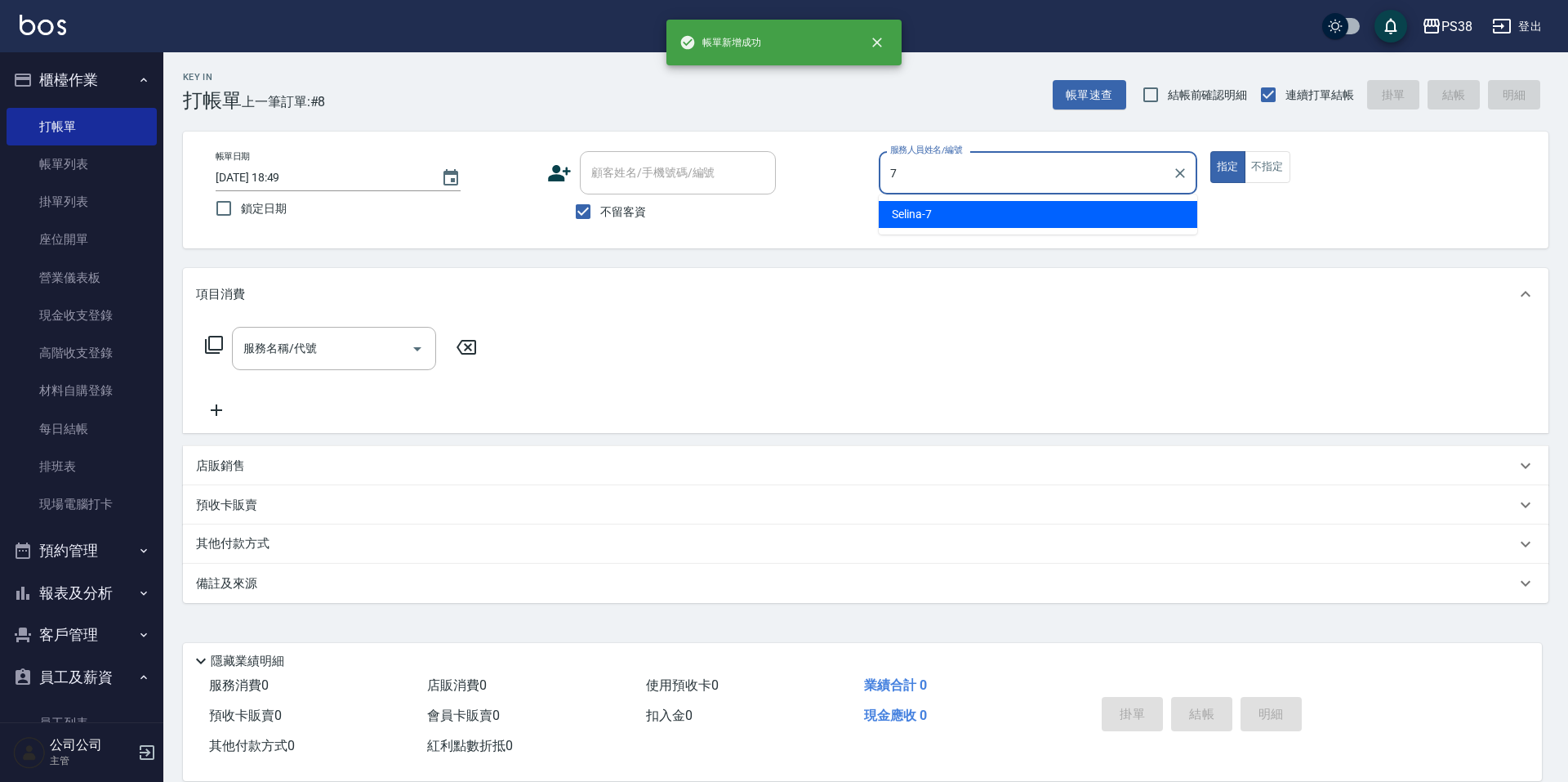
type input "Selina-7"
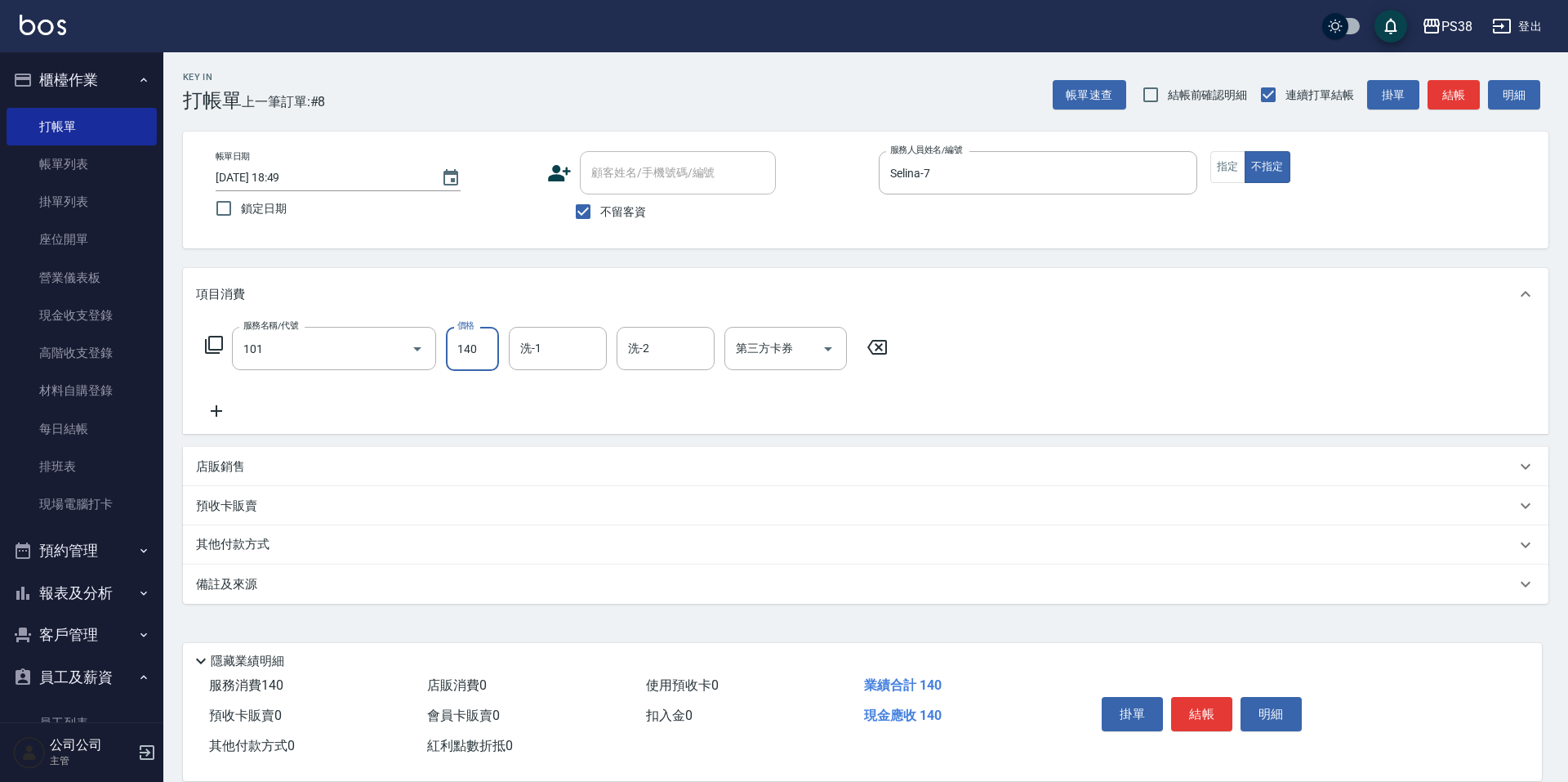
type input "洗髮(101)"
type input "彥丞-55"
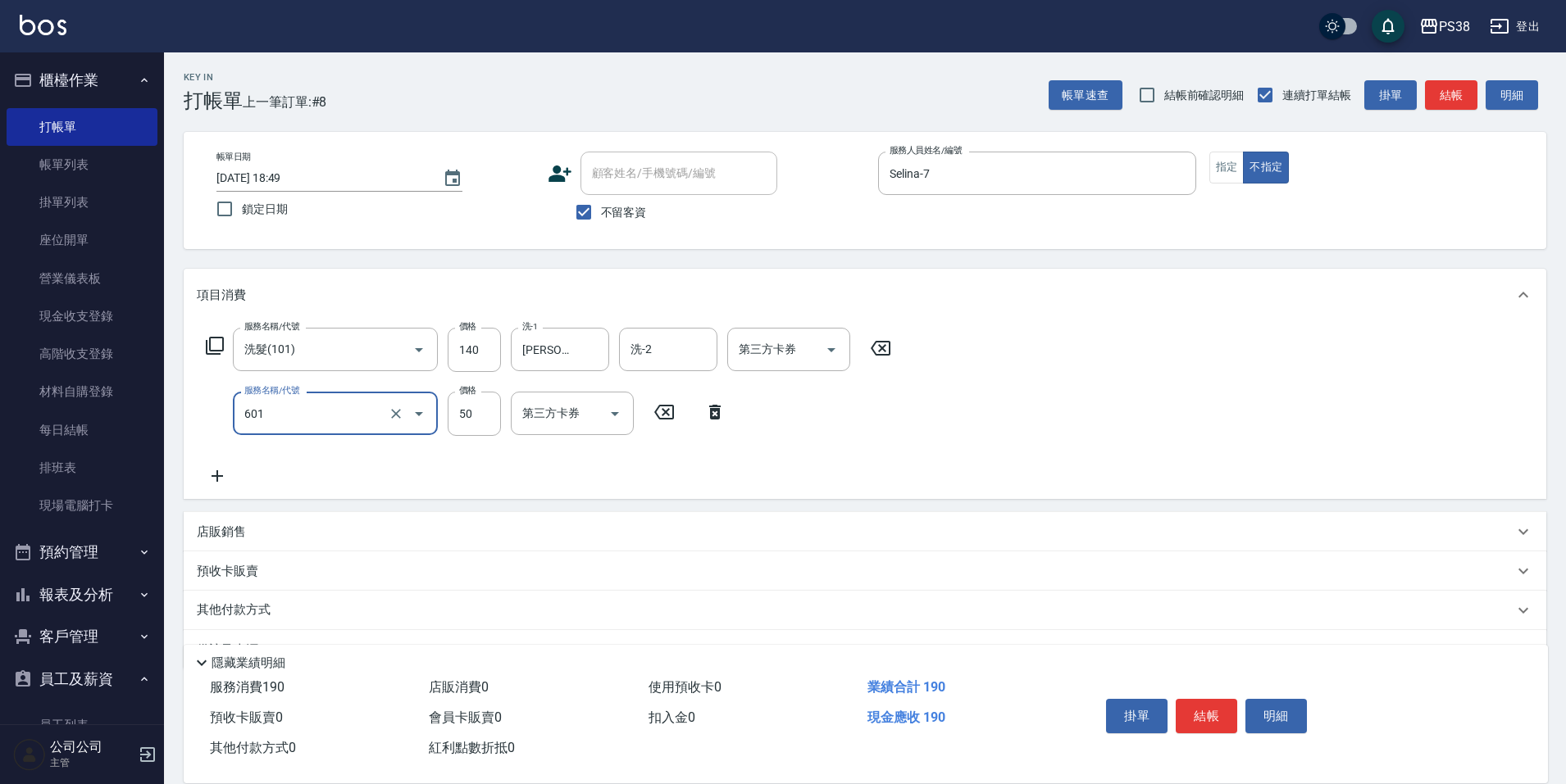
type input "精油50(601)"
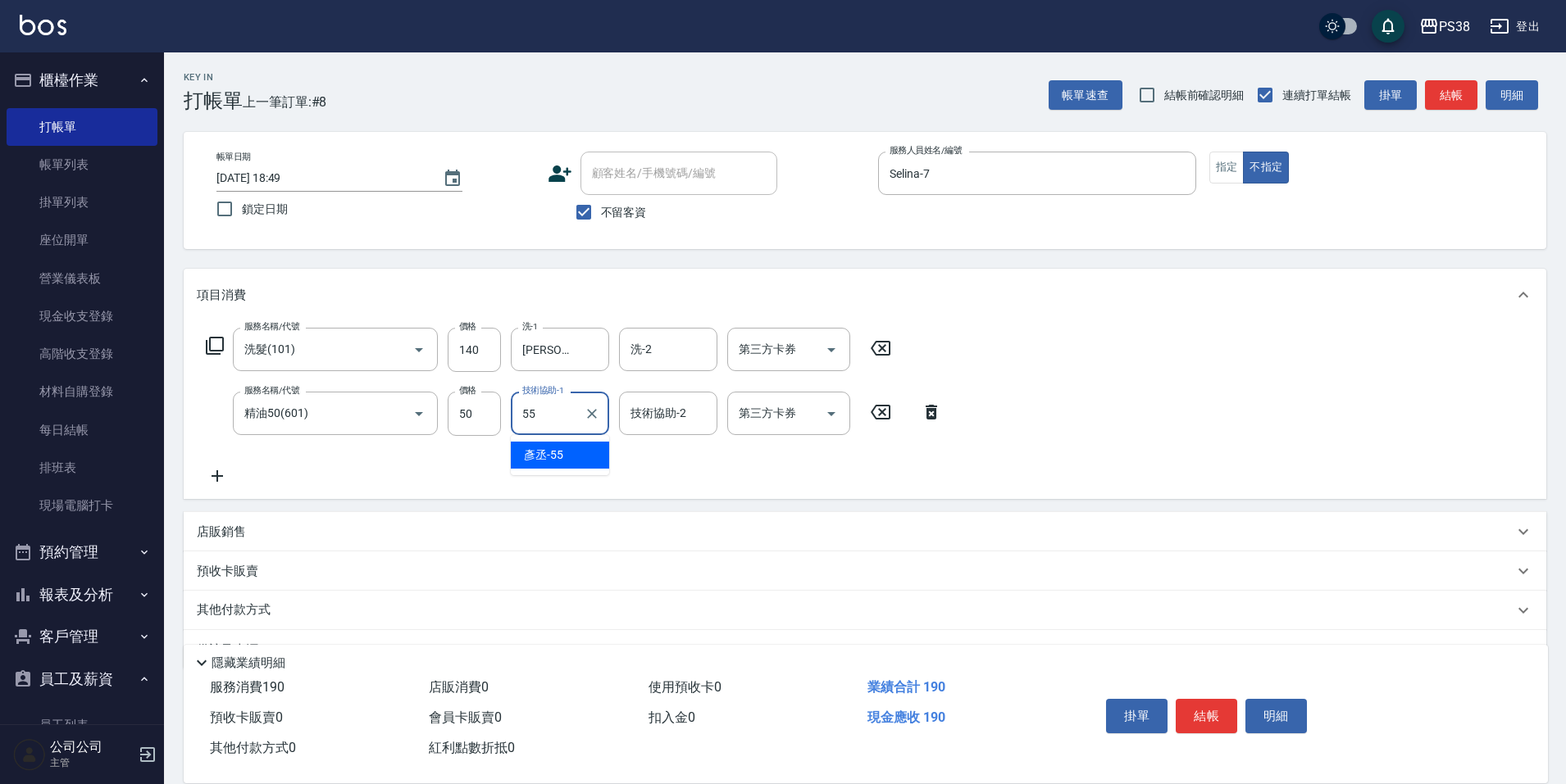
type input "彥丞-55"
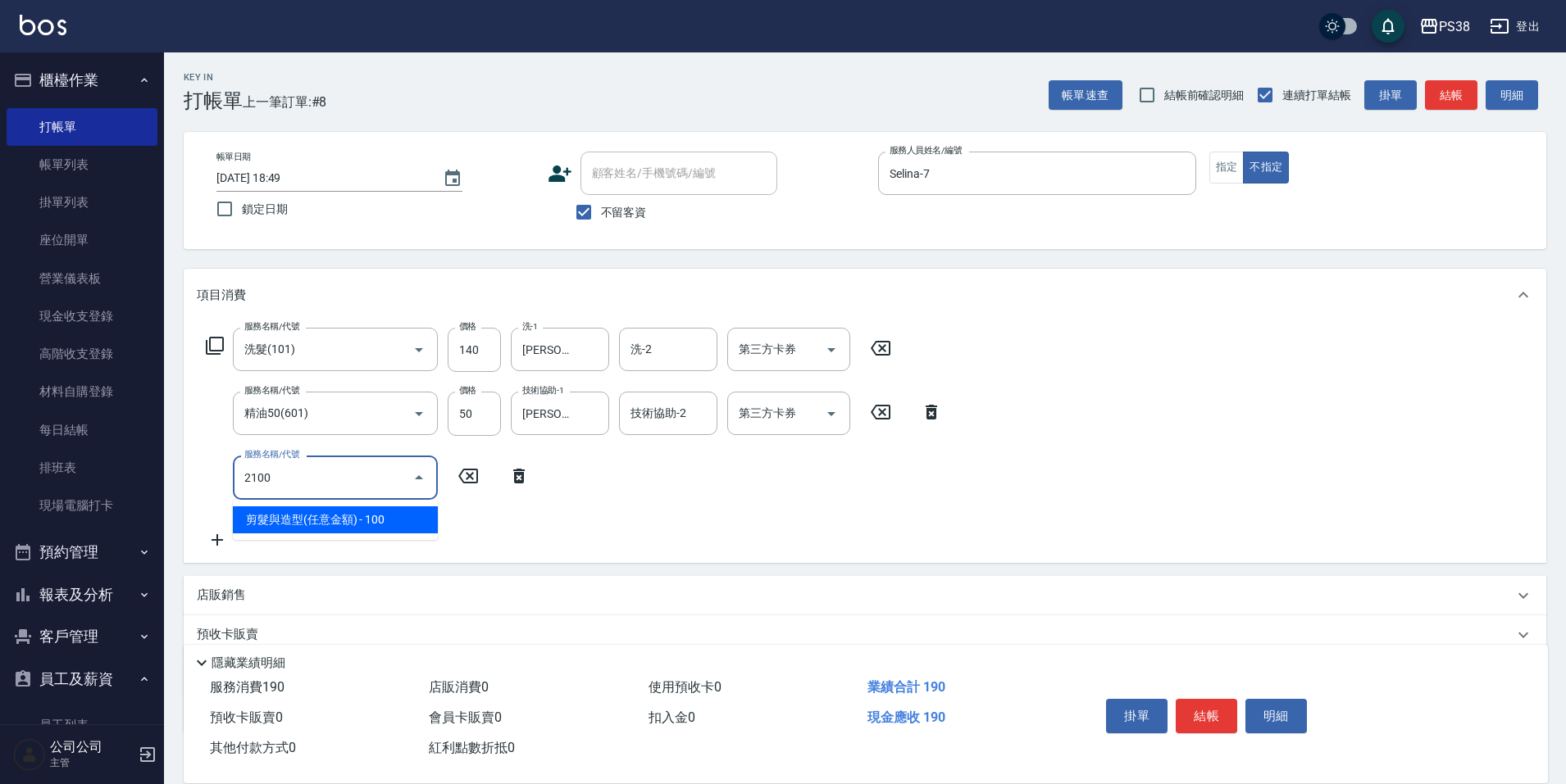
type input "剪髮與造型(任意金額)(2100)"
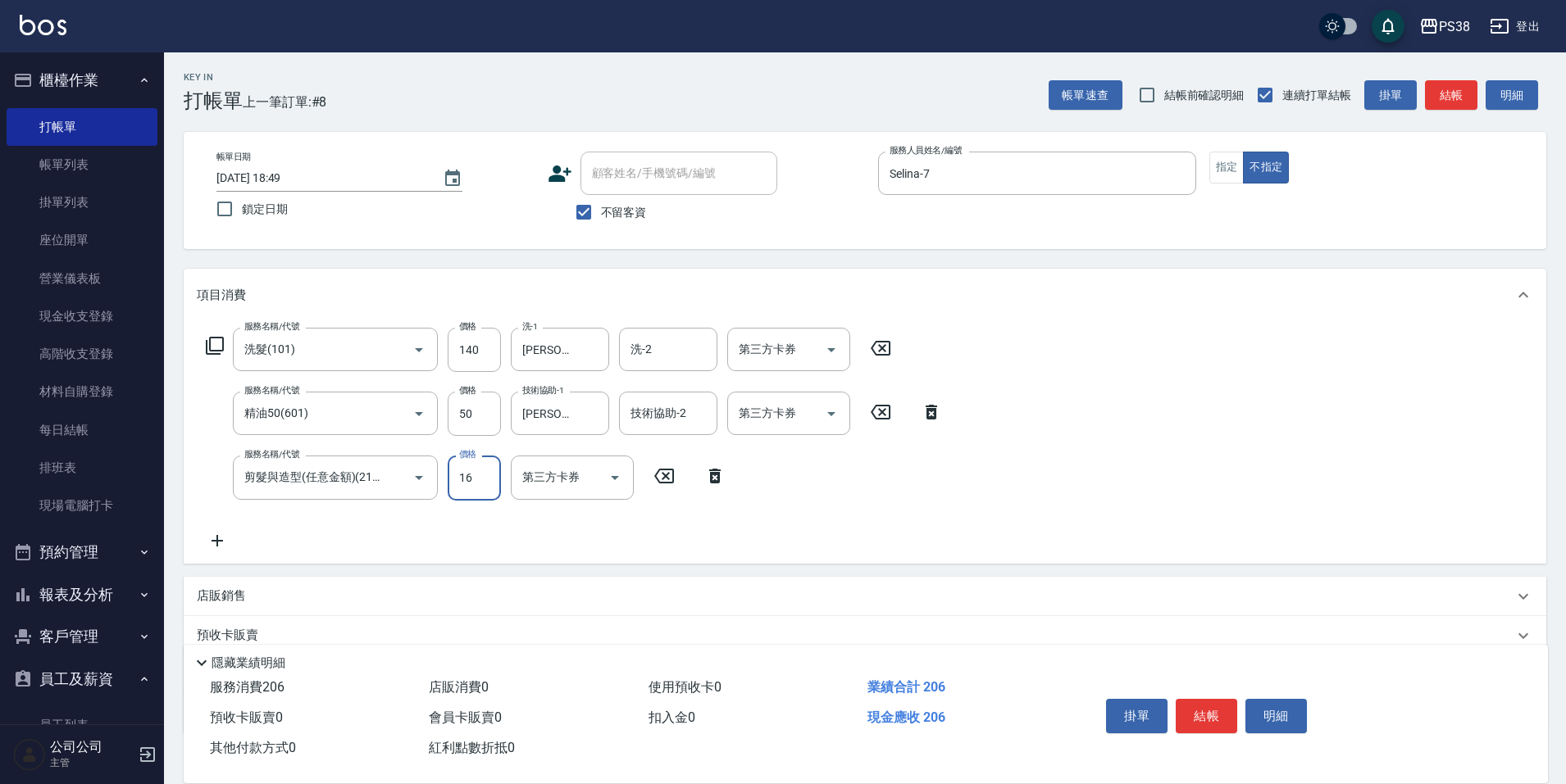
type input "160"
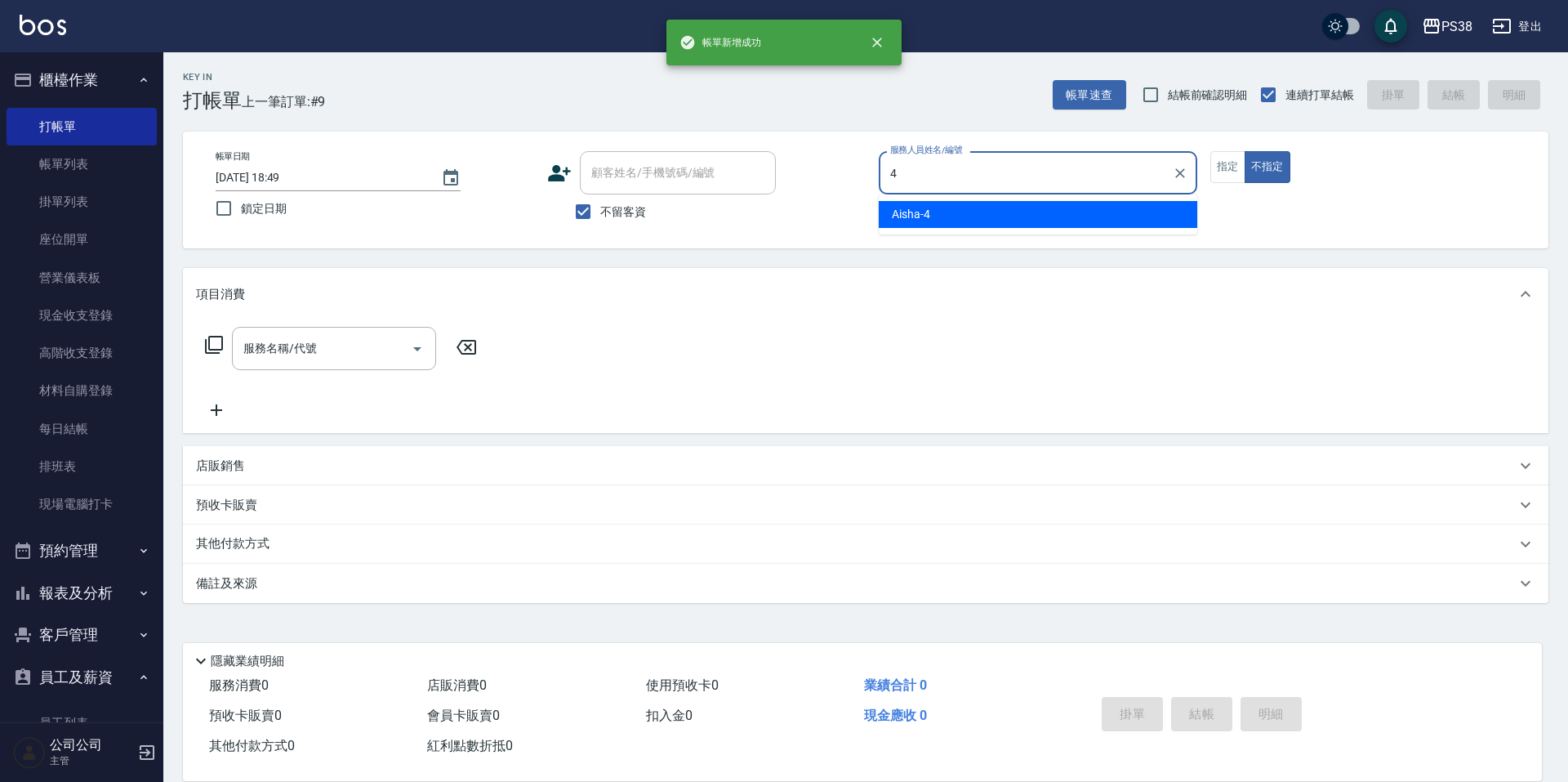
type input "Aisha-4"
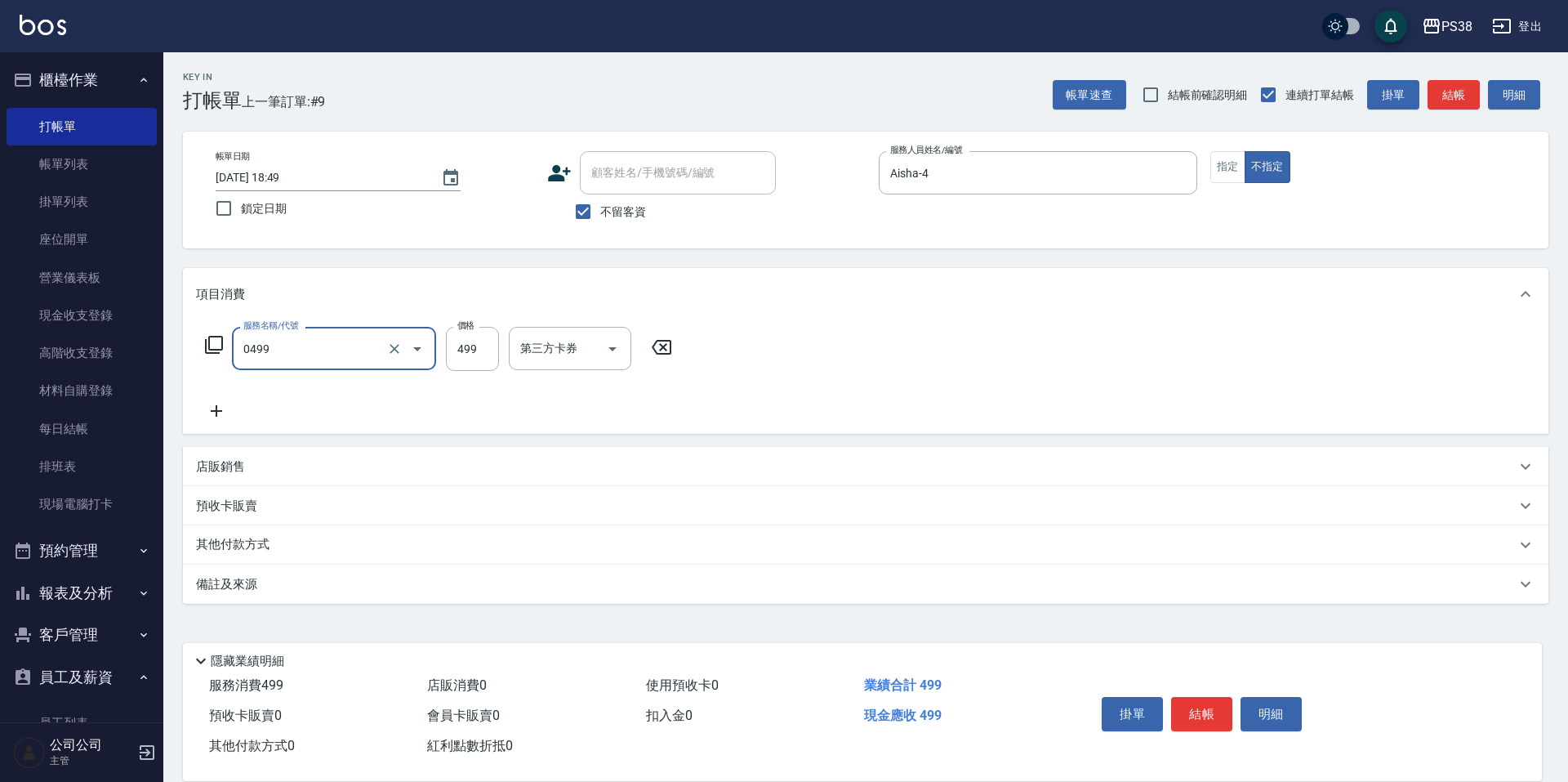
type input "spa499(0499)"
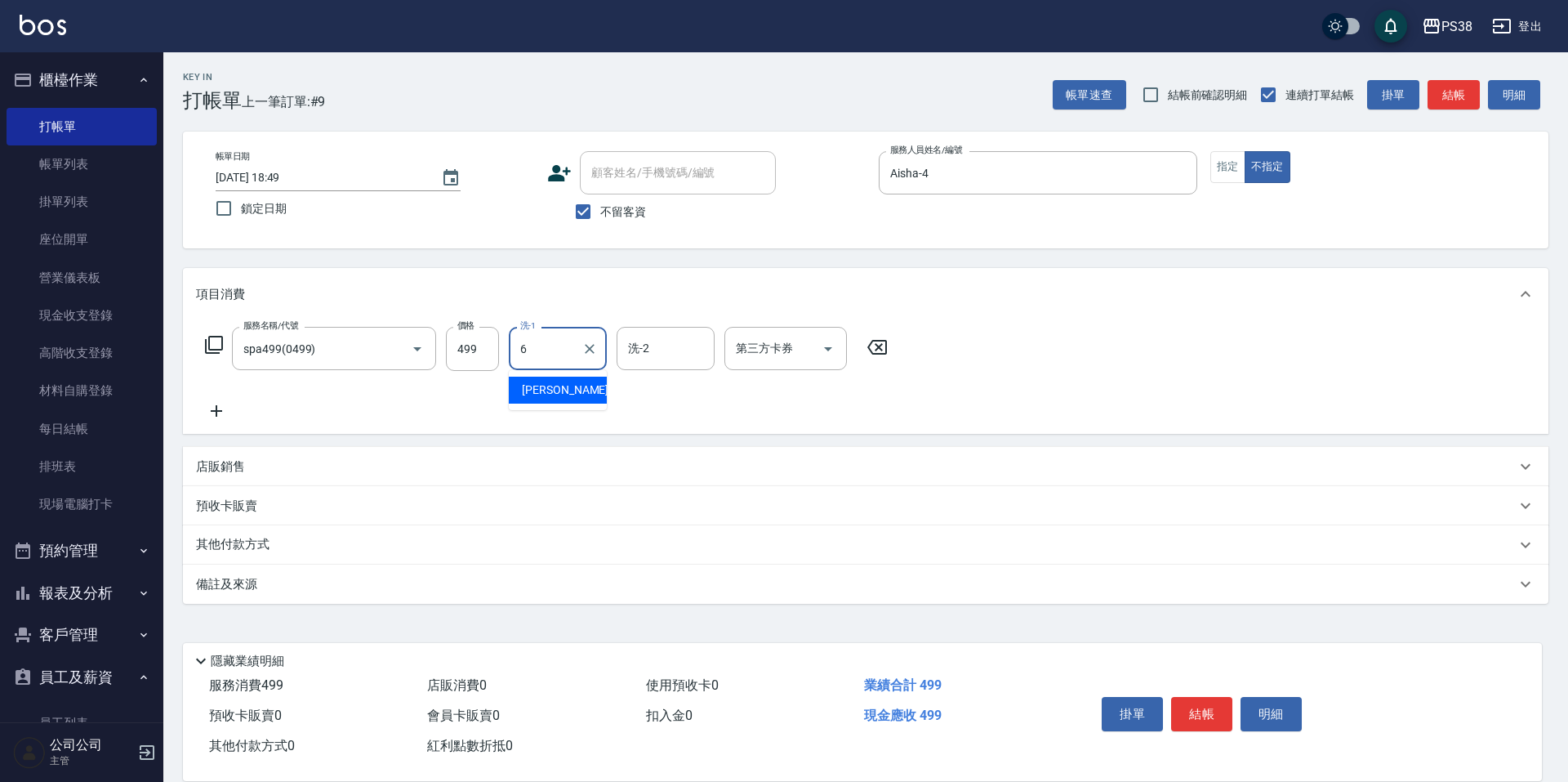
type input "[PERSON_NAME]-6"
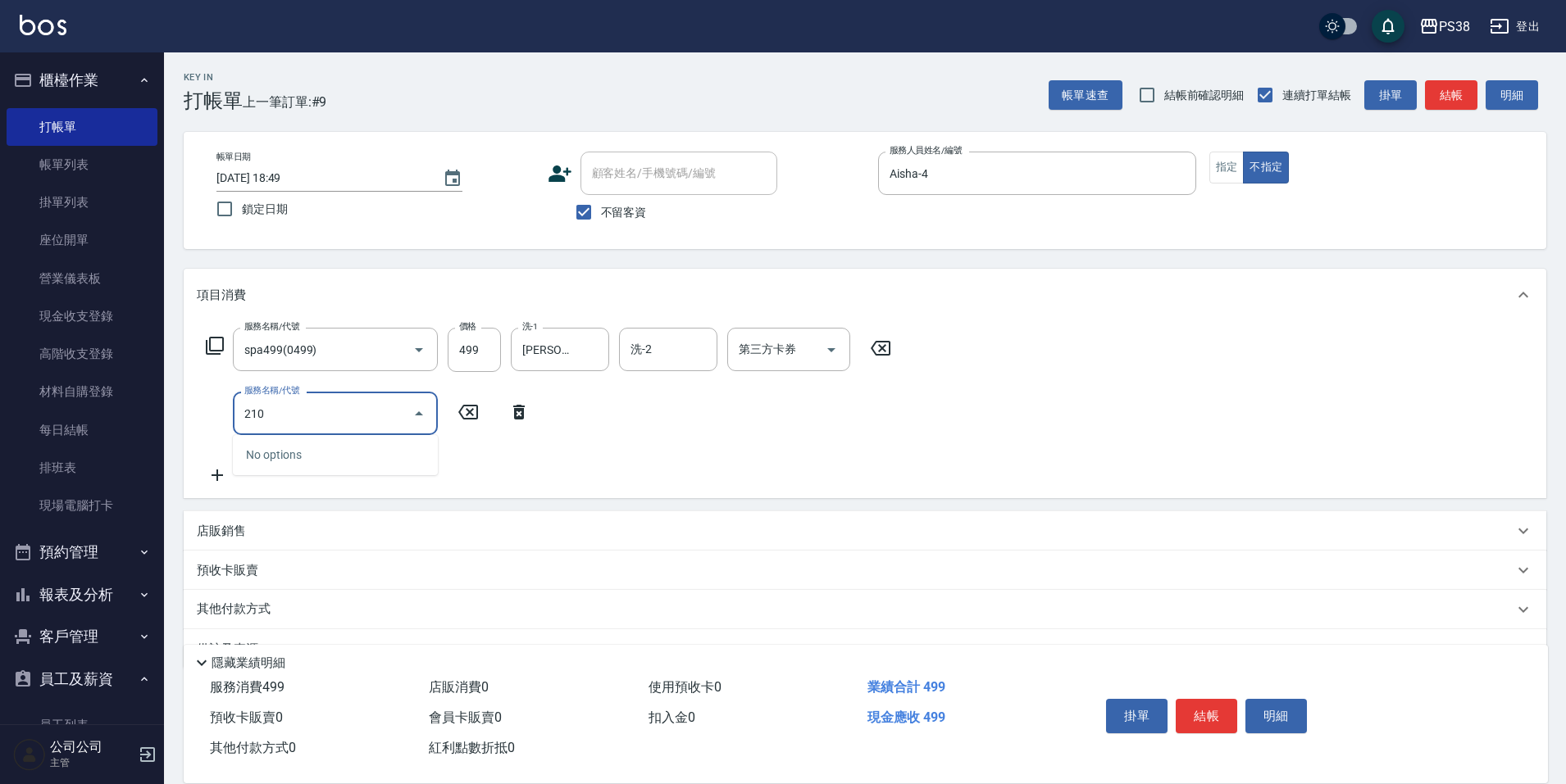
type input "2100"
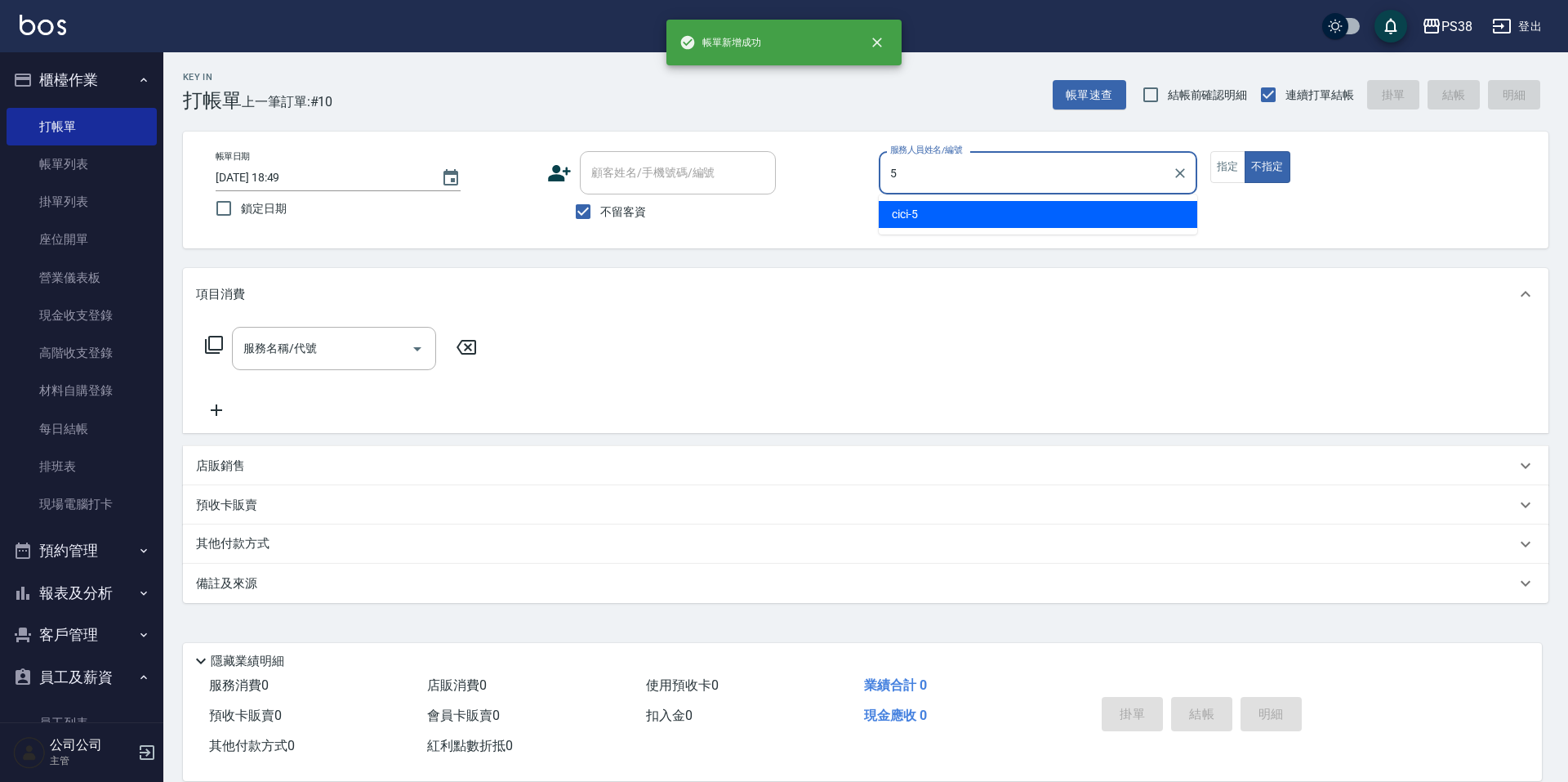
type input "cici-5"
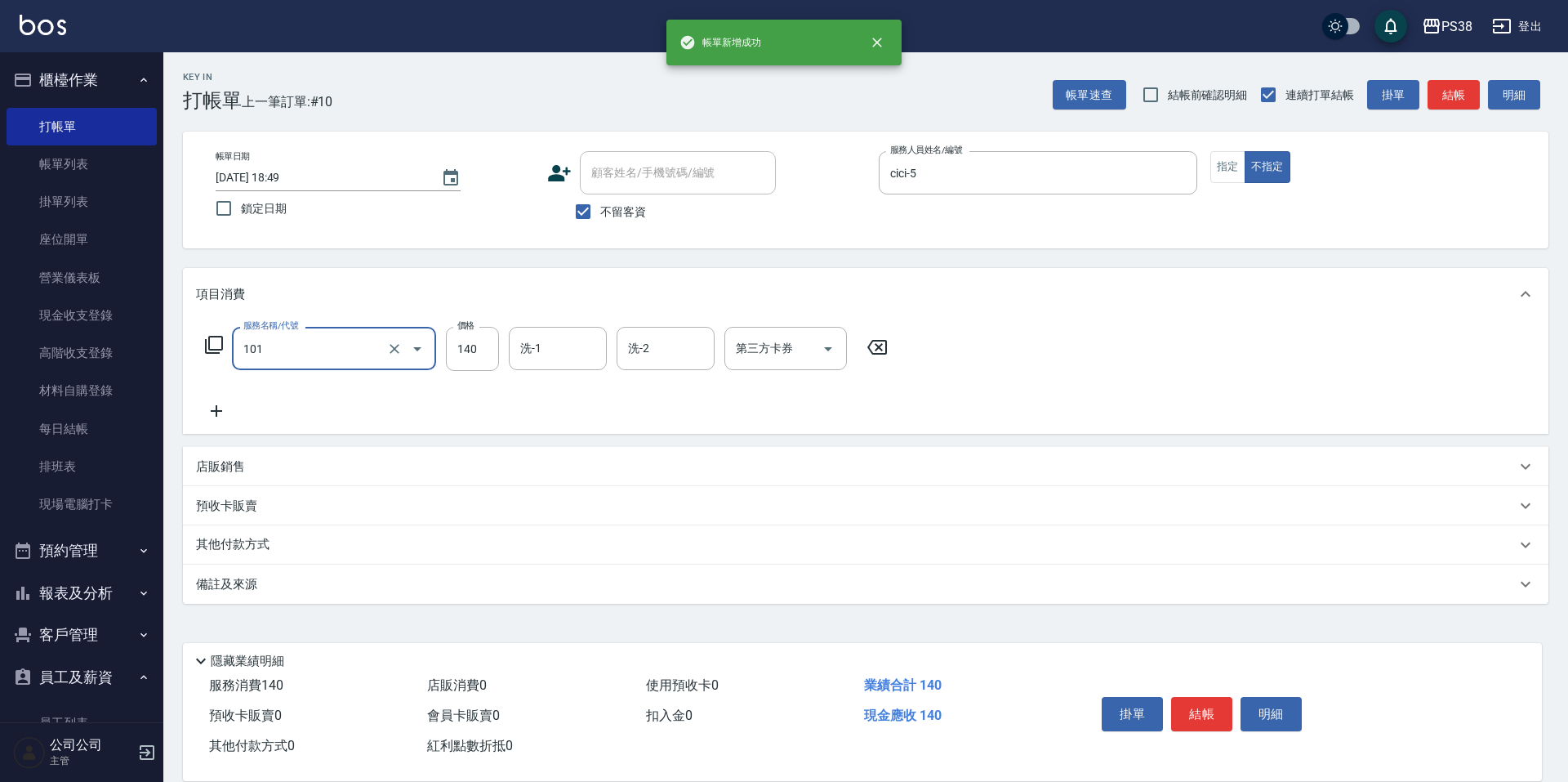
type input "洗髮(101)"
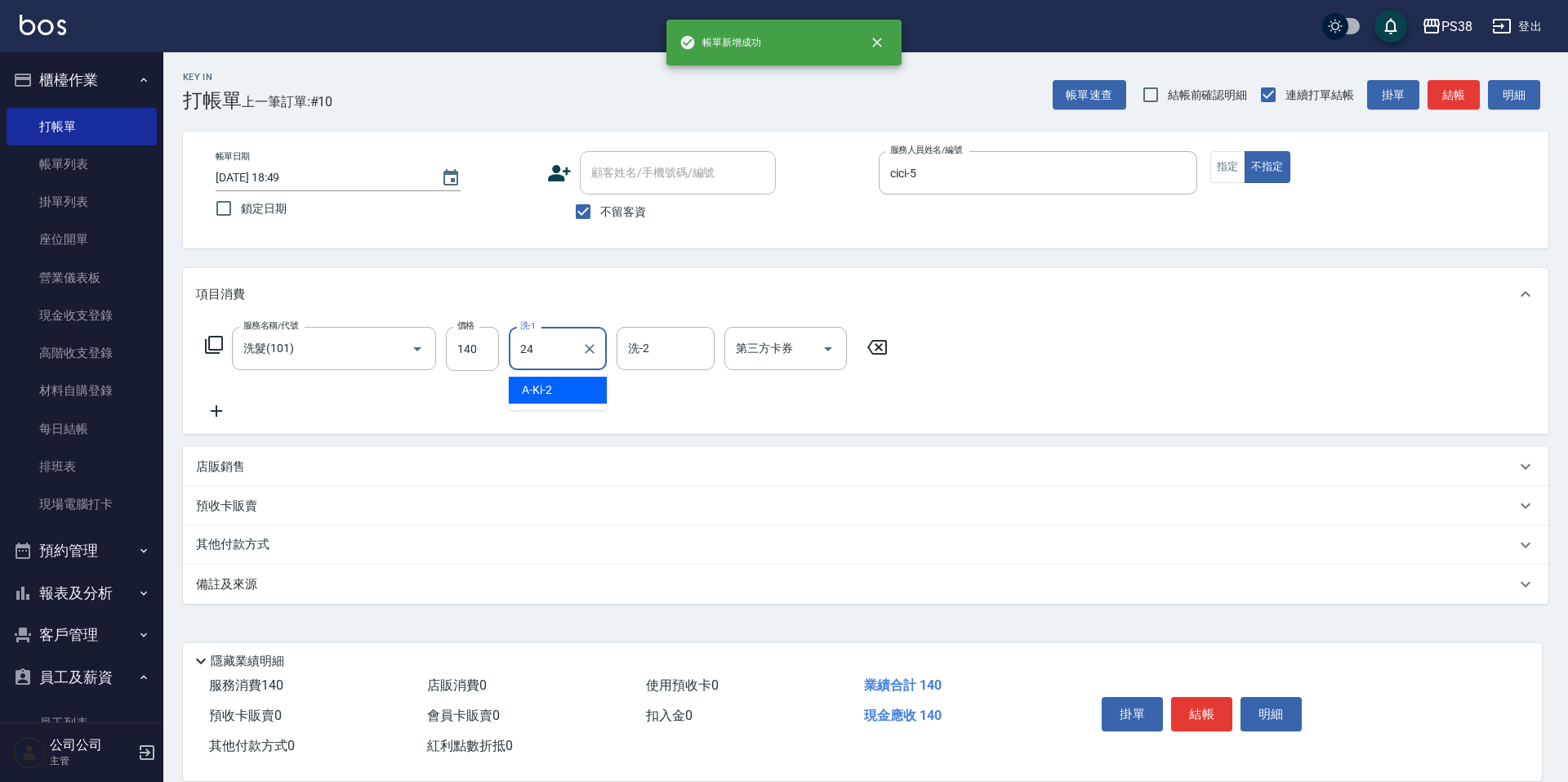
type input "Nini-24"
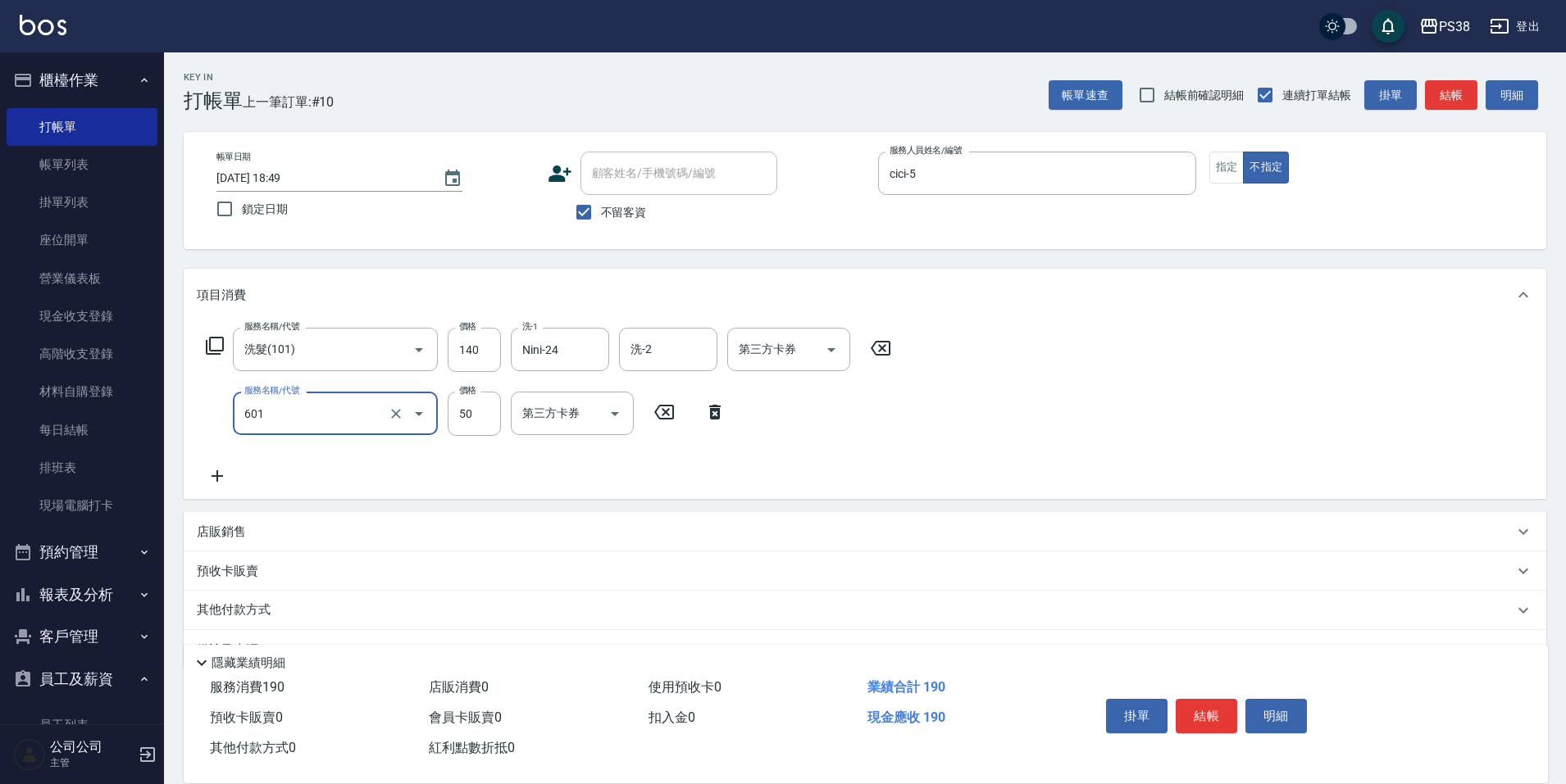
type input "精油50(601)"
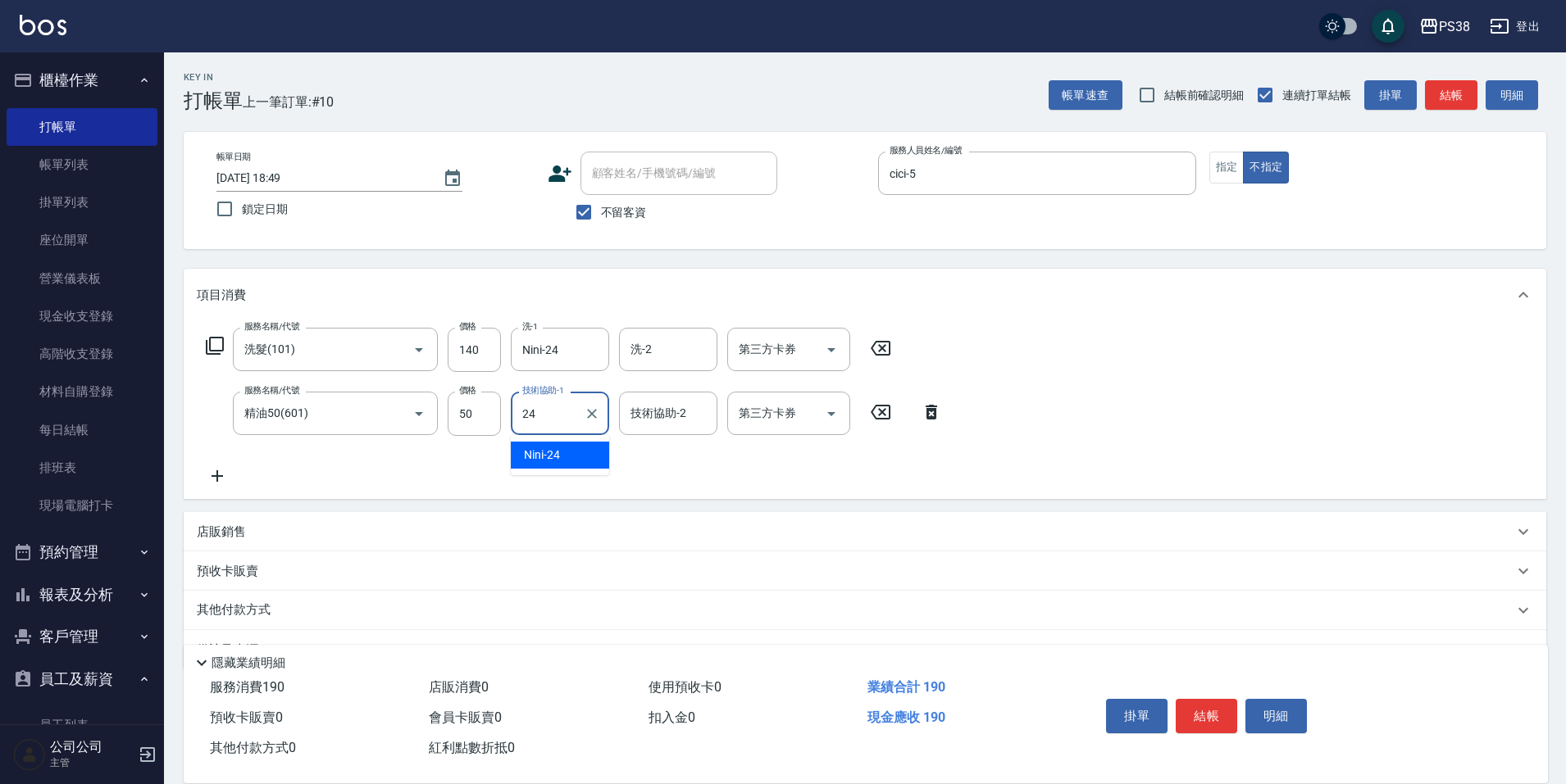
type input "Nini-24"
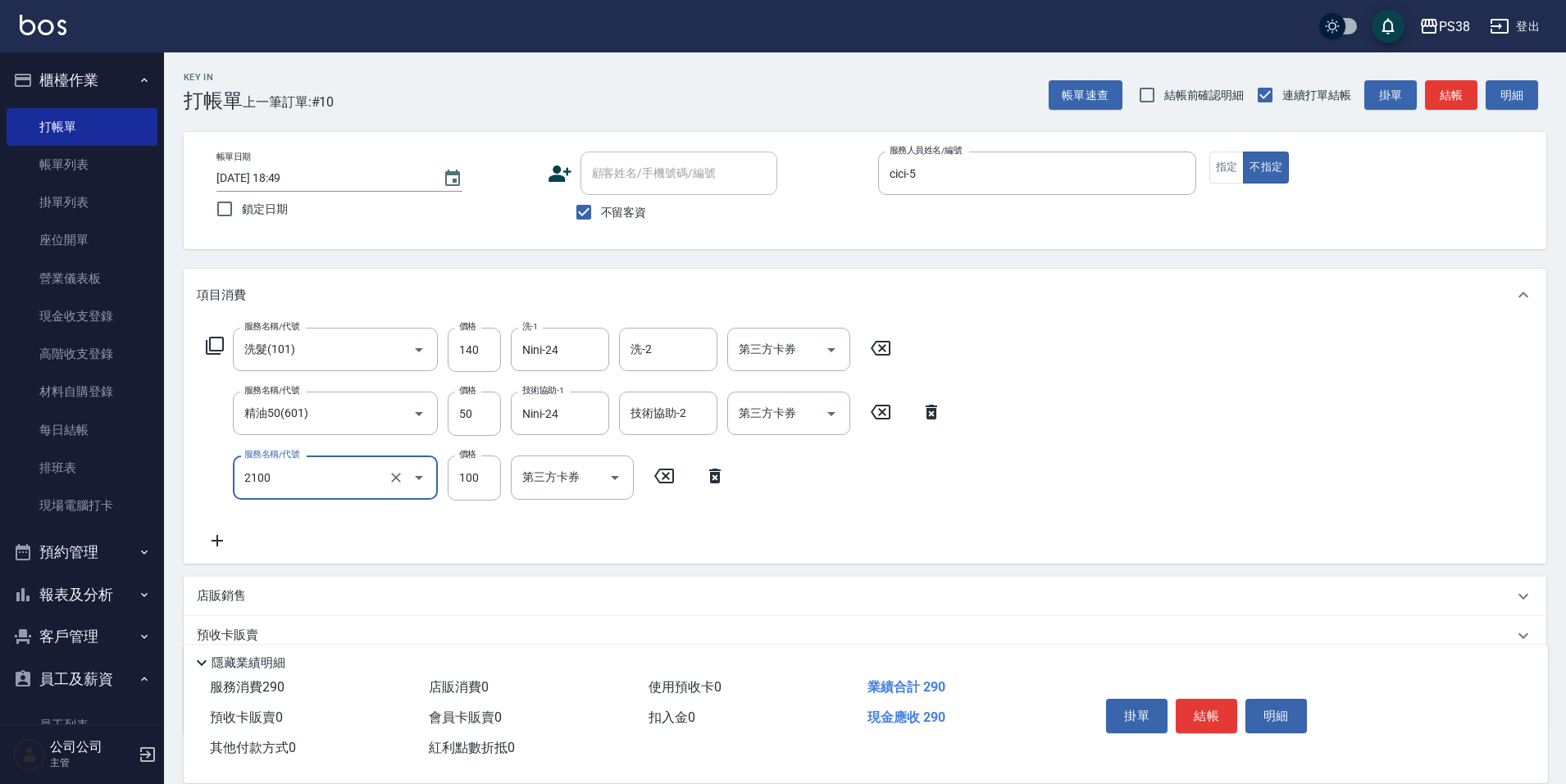
type input "剪髮與造型(任意金額)(2100)"
type input "160"
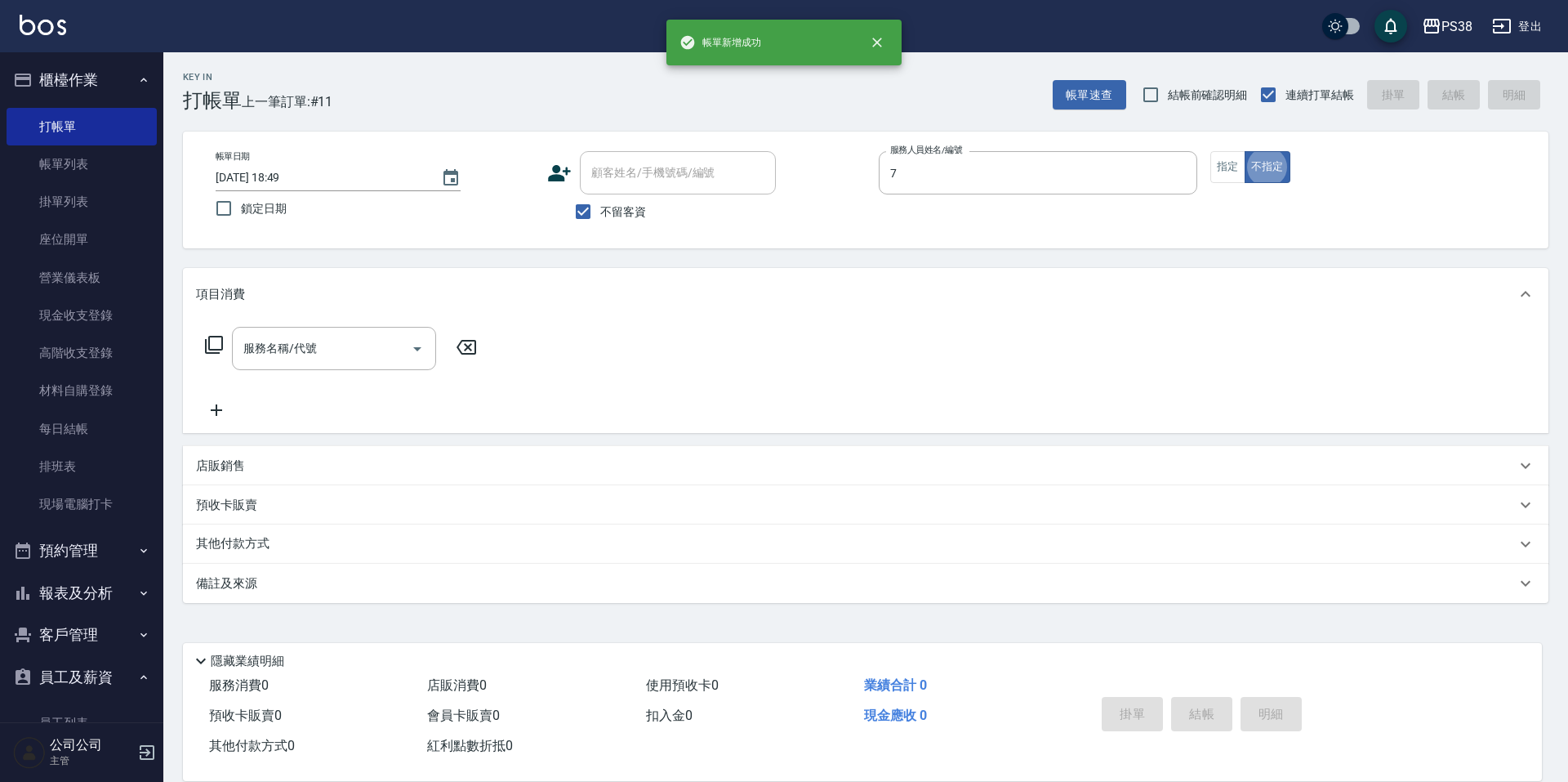
type input "Selina-7"
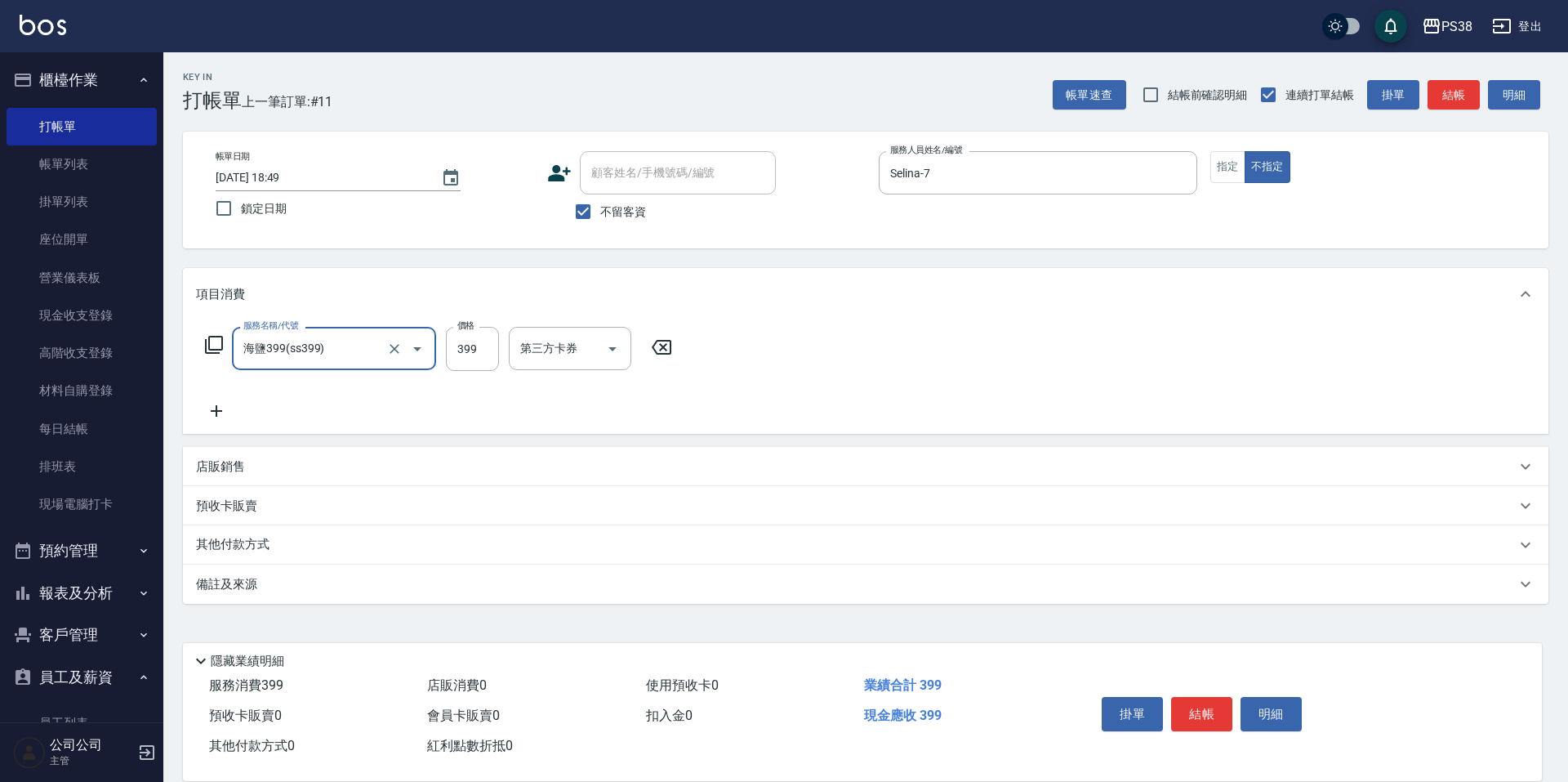
type input "海鹽399(ss399)"
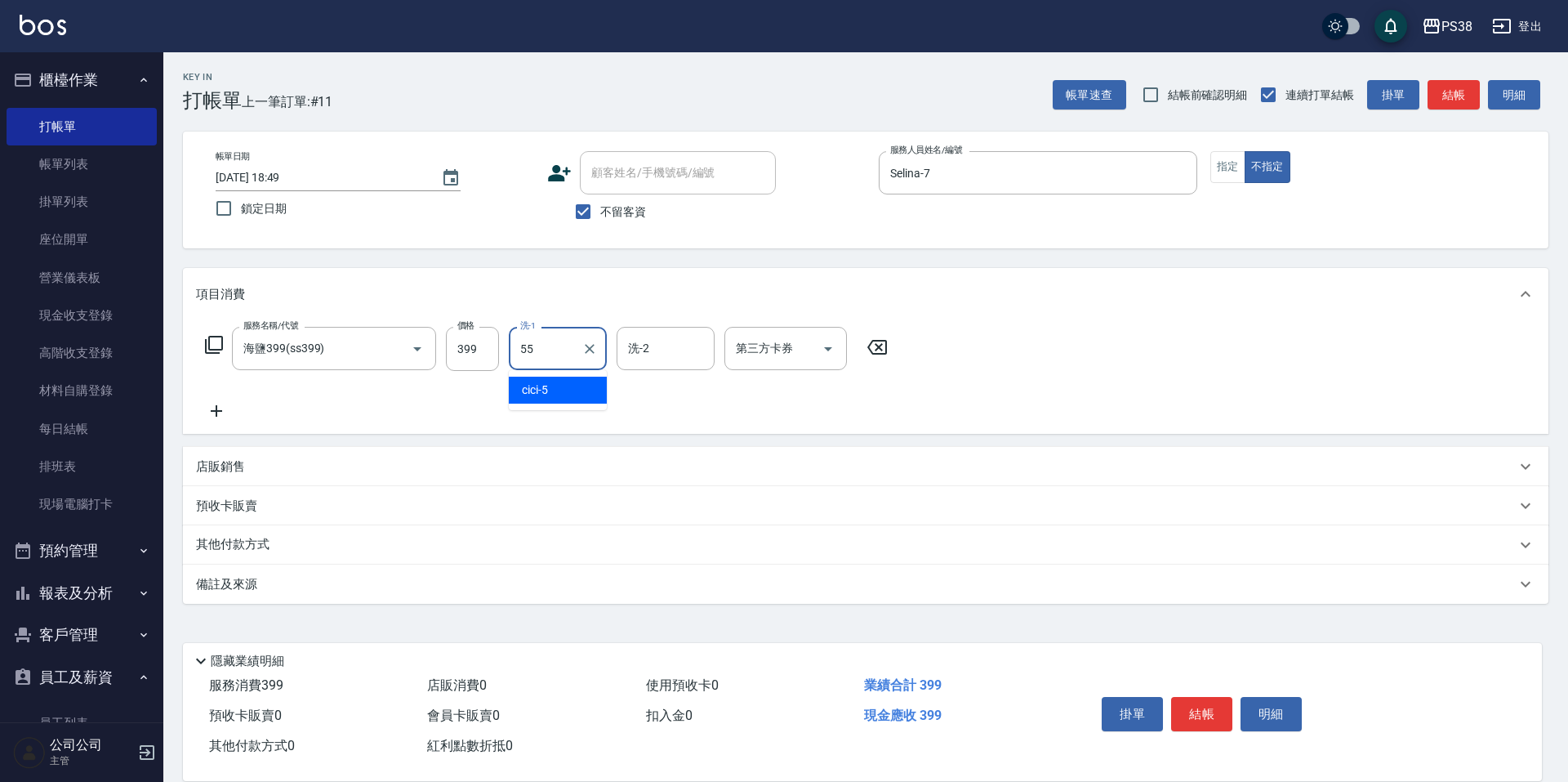
type input "彥丞-55"
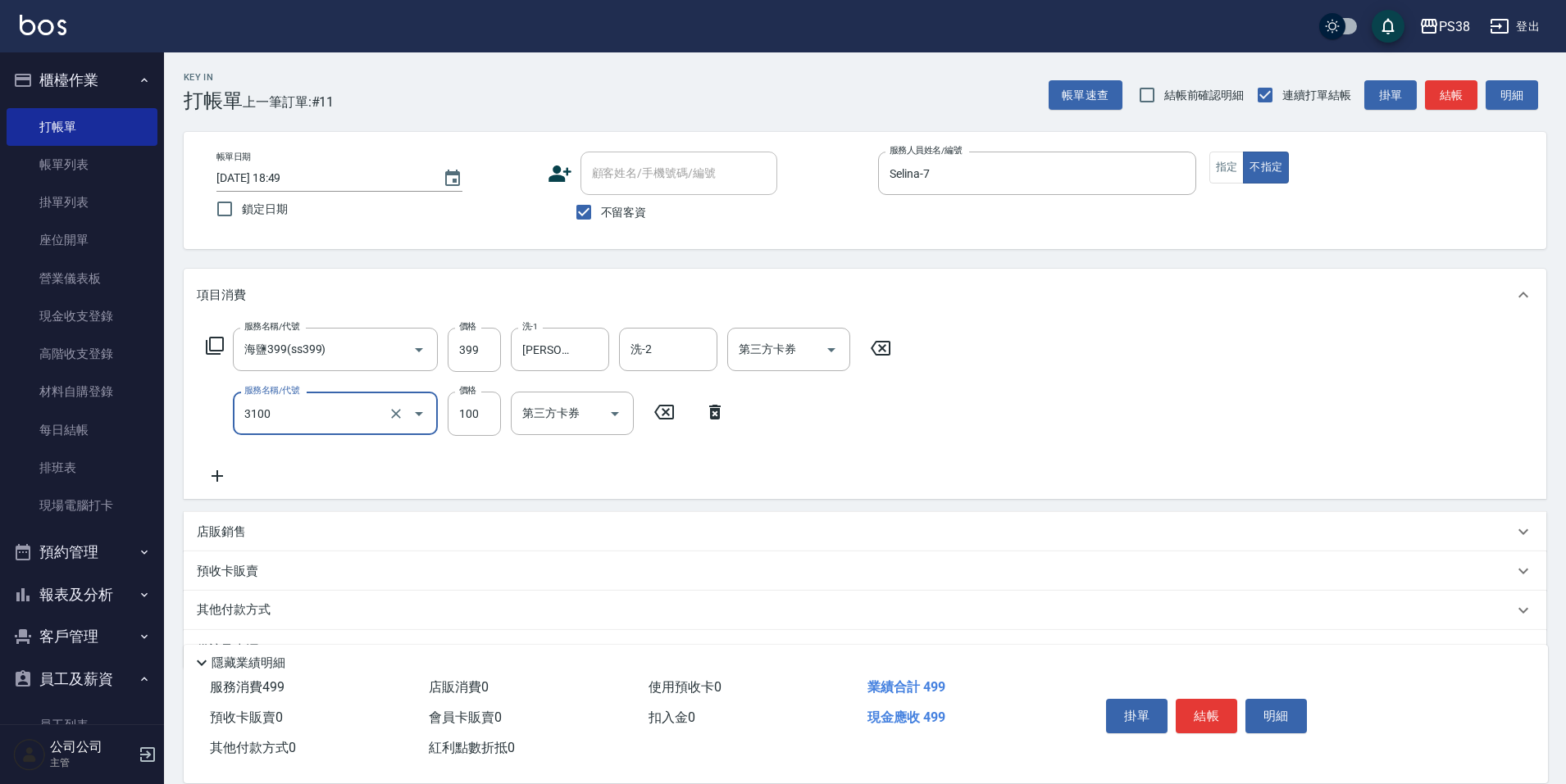
type input "頭皮水.順護(3100)"
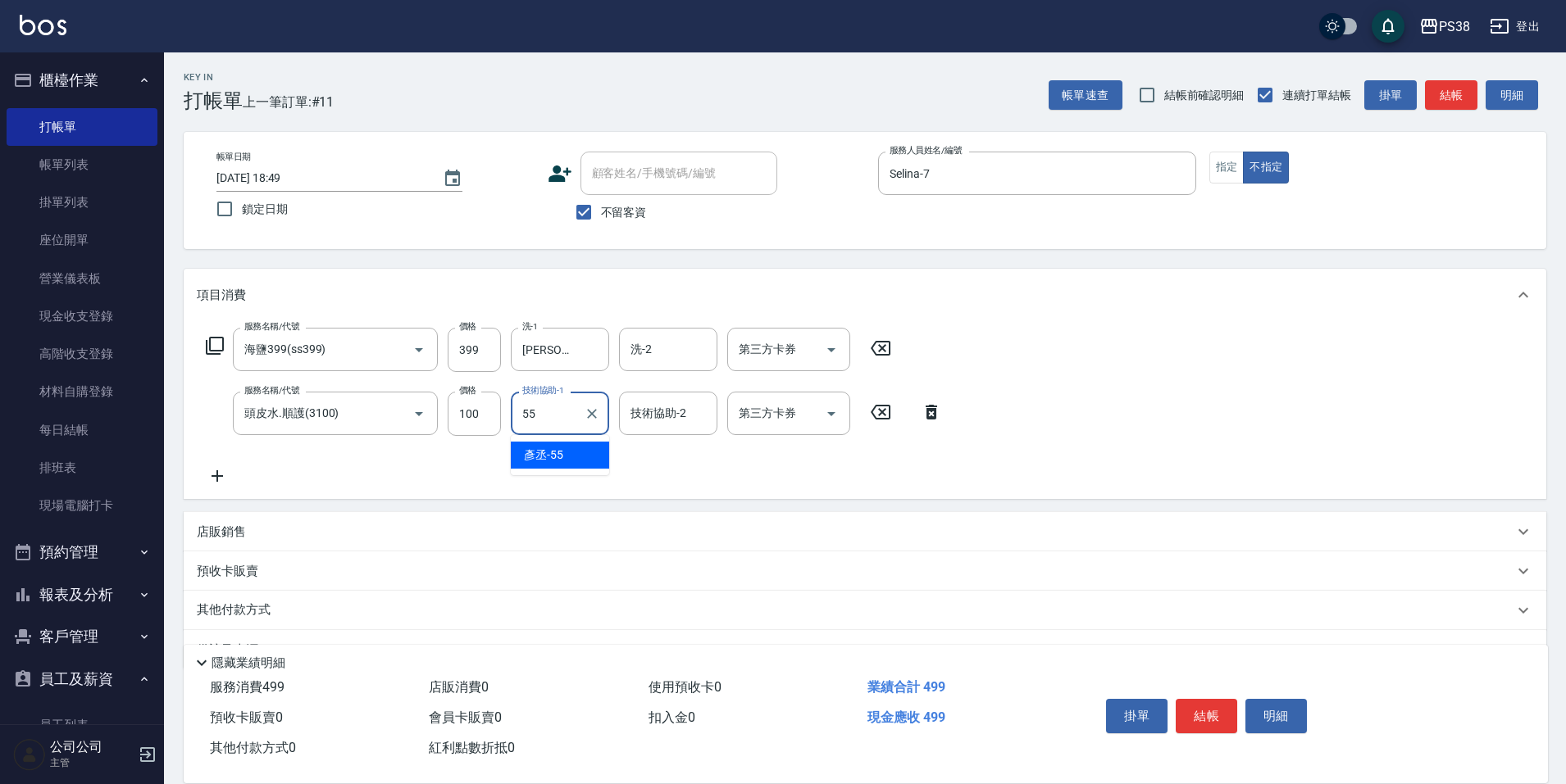
type input "彥丞-55"
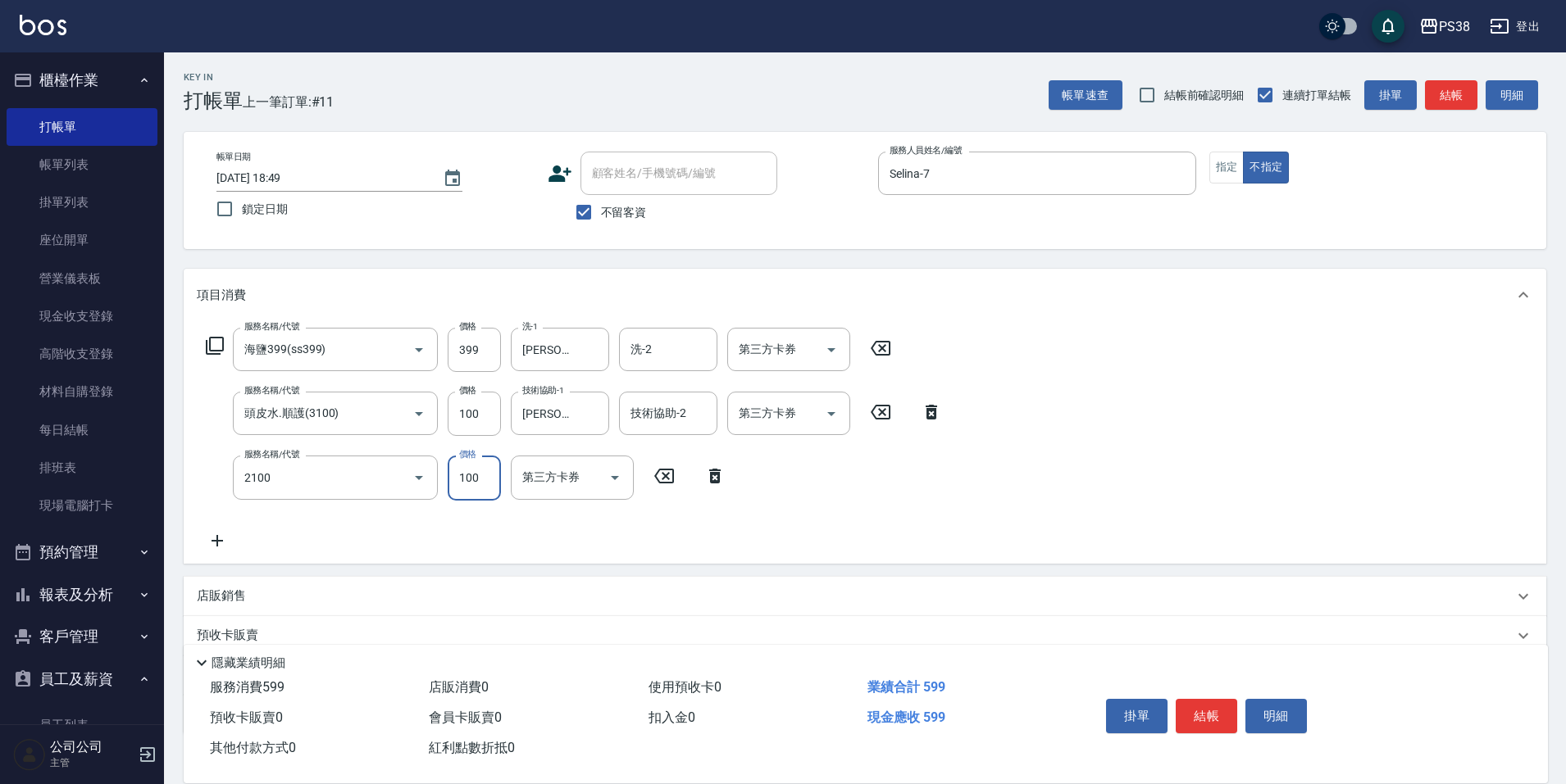
type input "剪髮與造型(任意金額)(2100)"
type input "50"
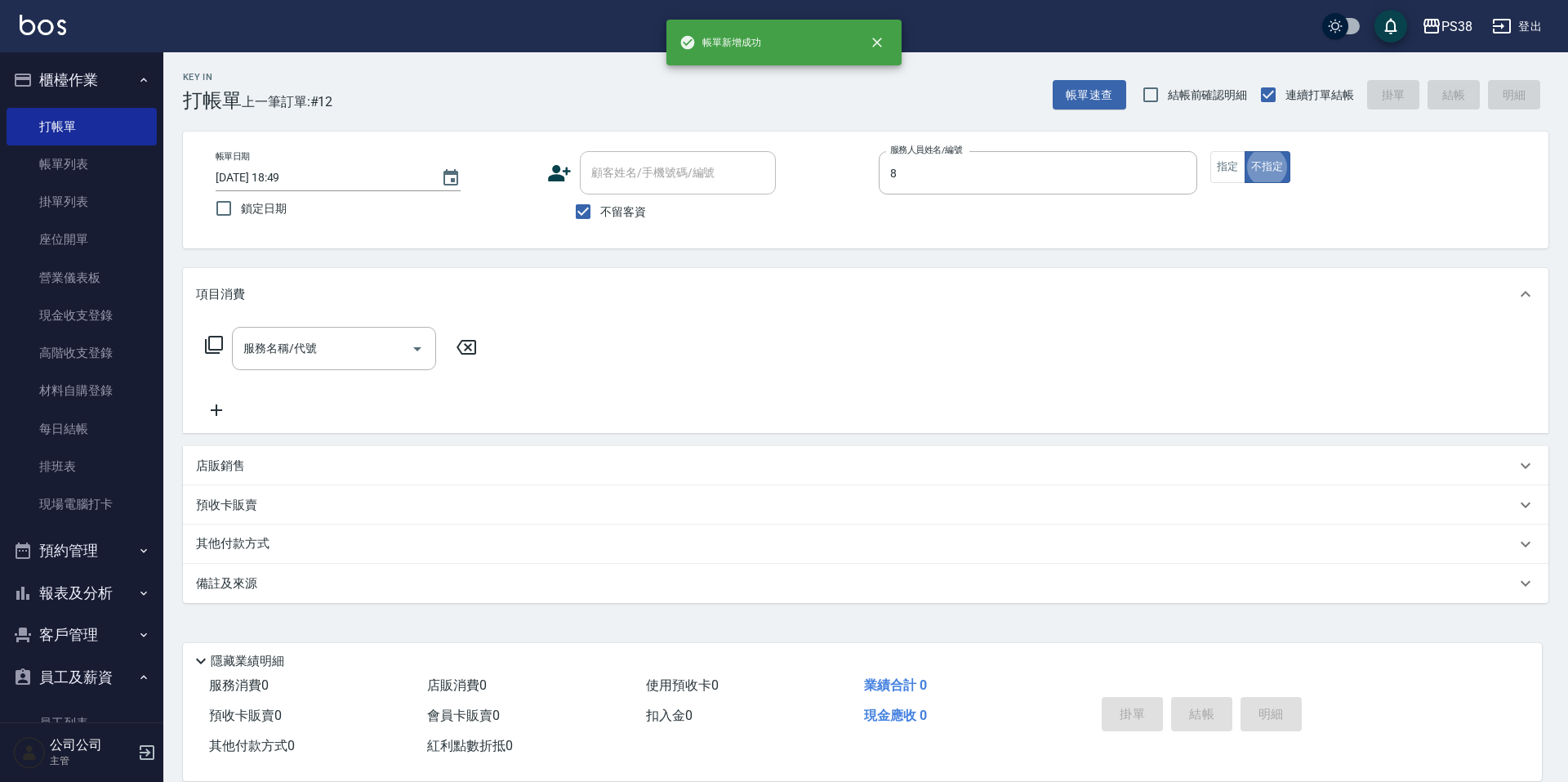
type input "mika-8"
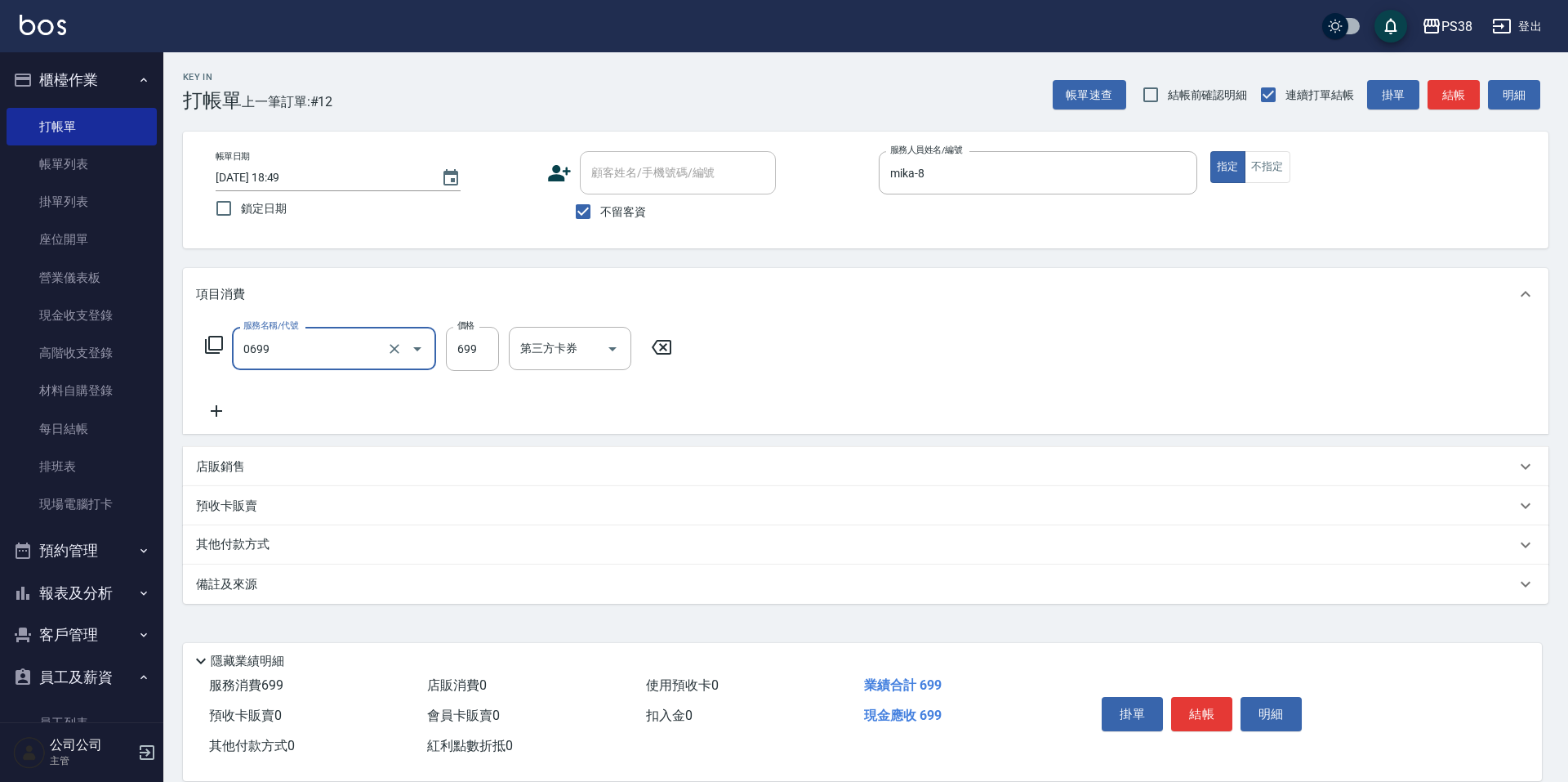
type input "spa699(0699)"
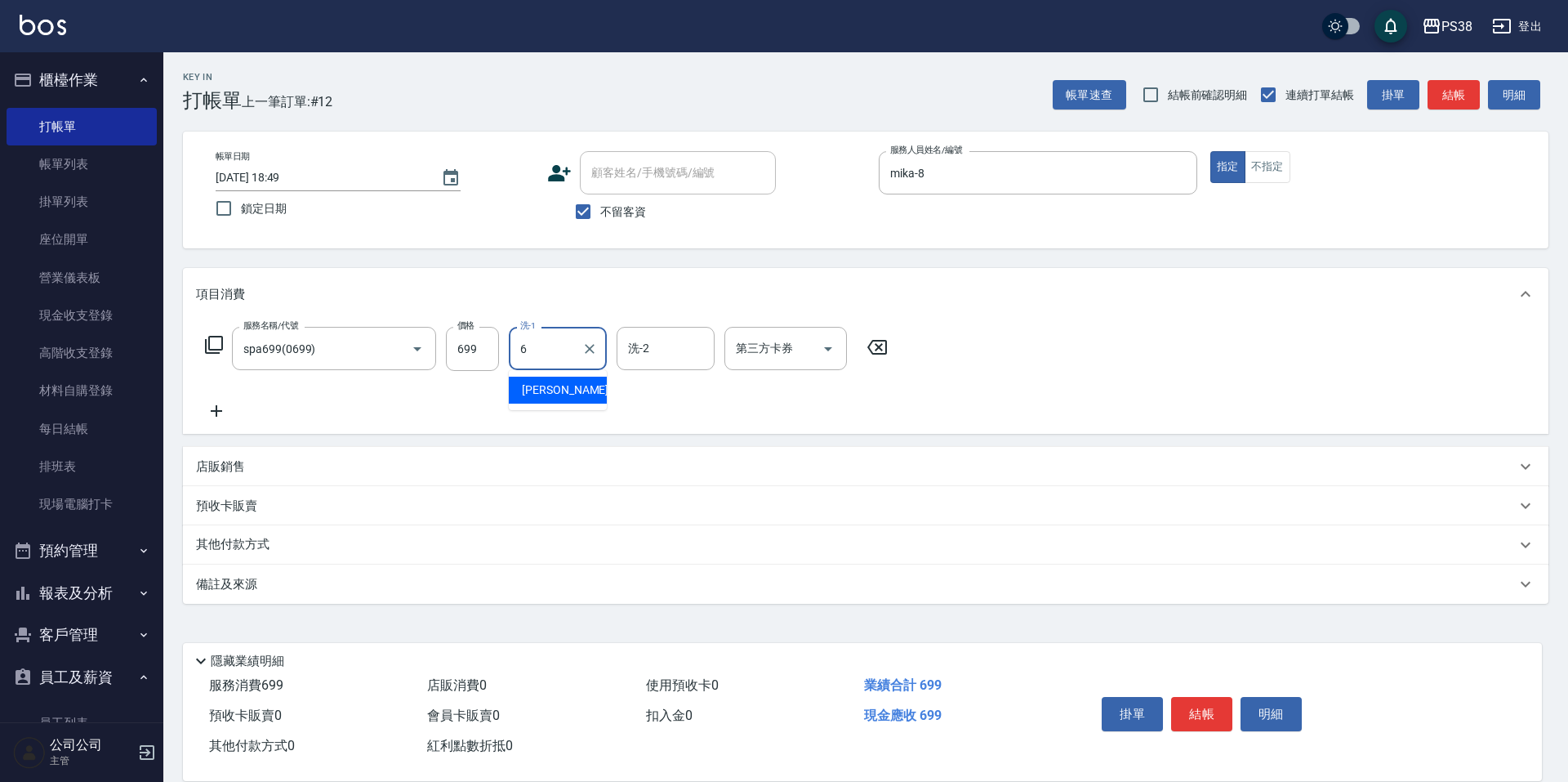
type input "[PERSON_NAME]-6"
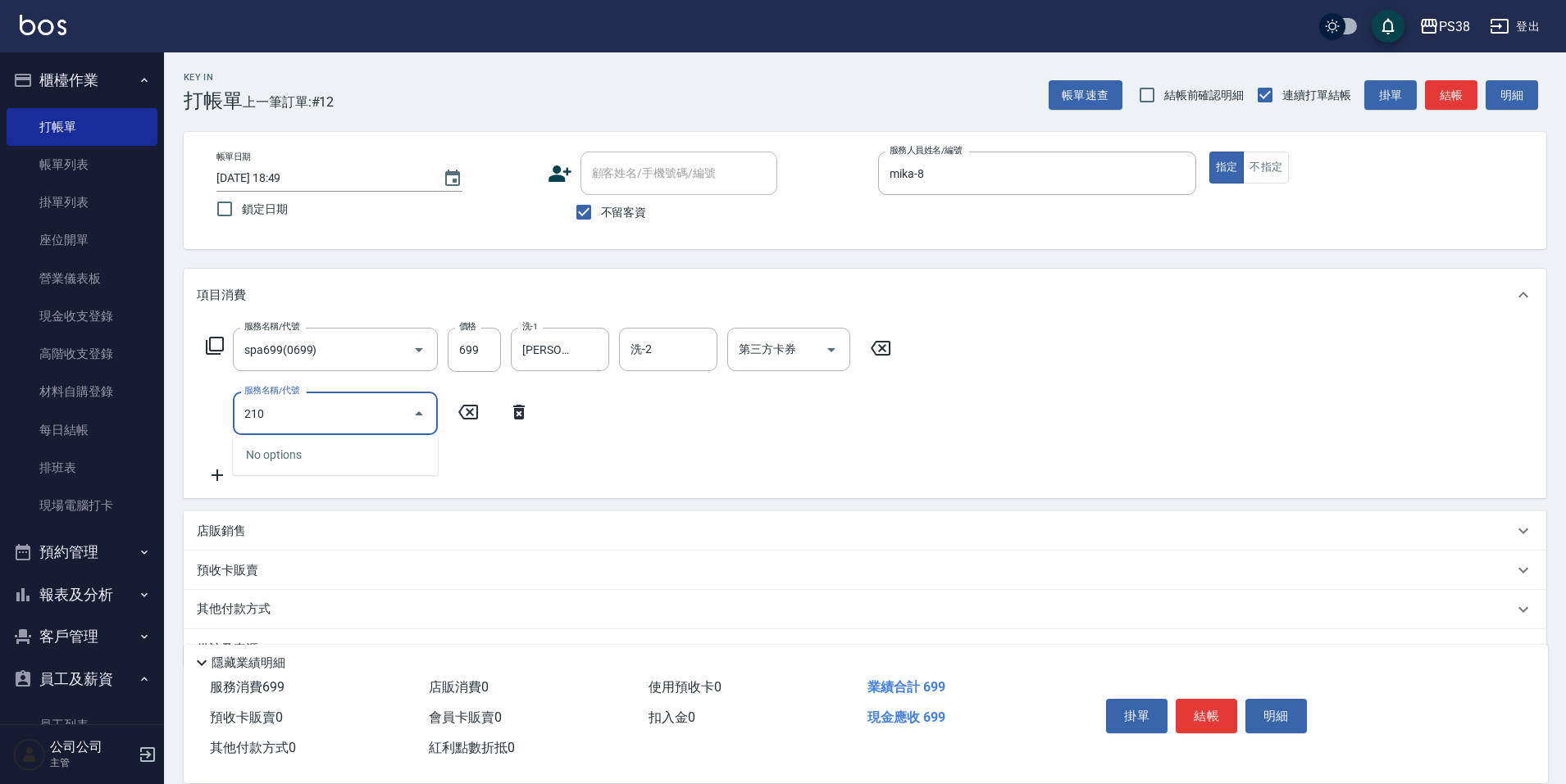
type input "2100"
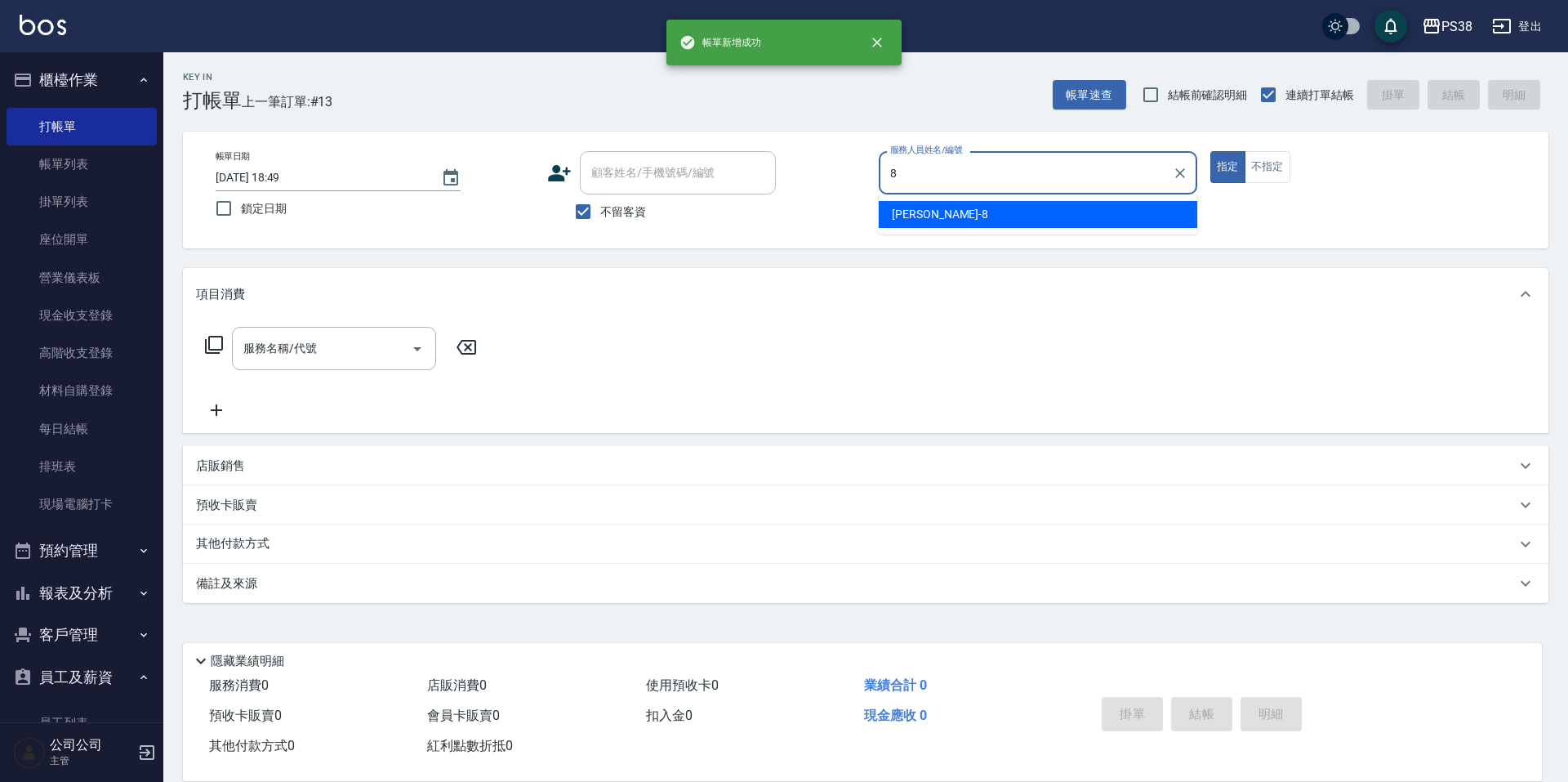
type input "mika-8"
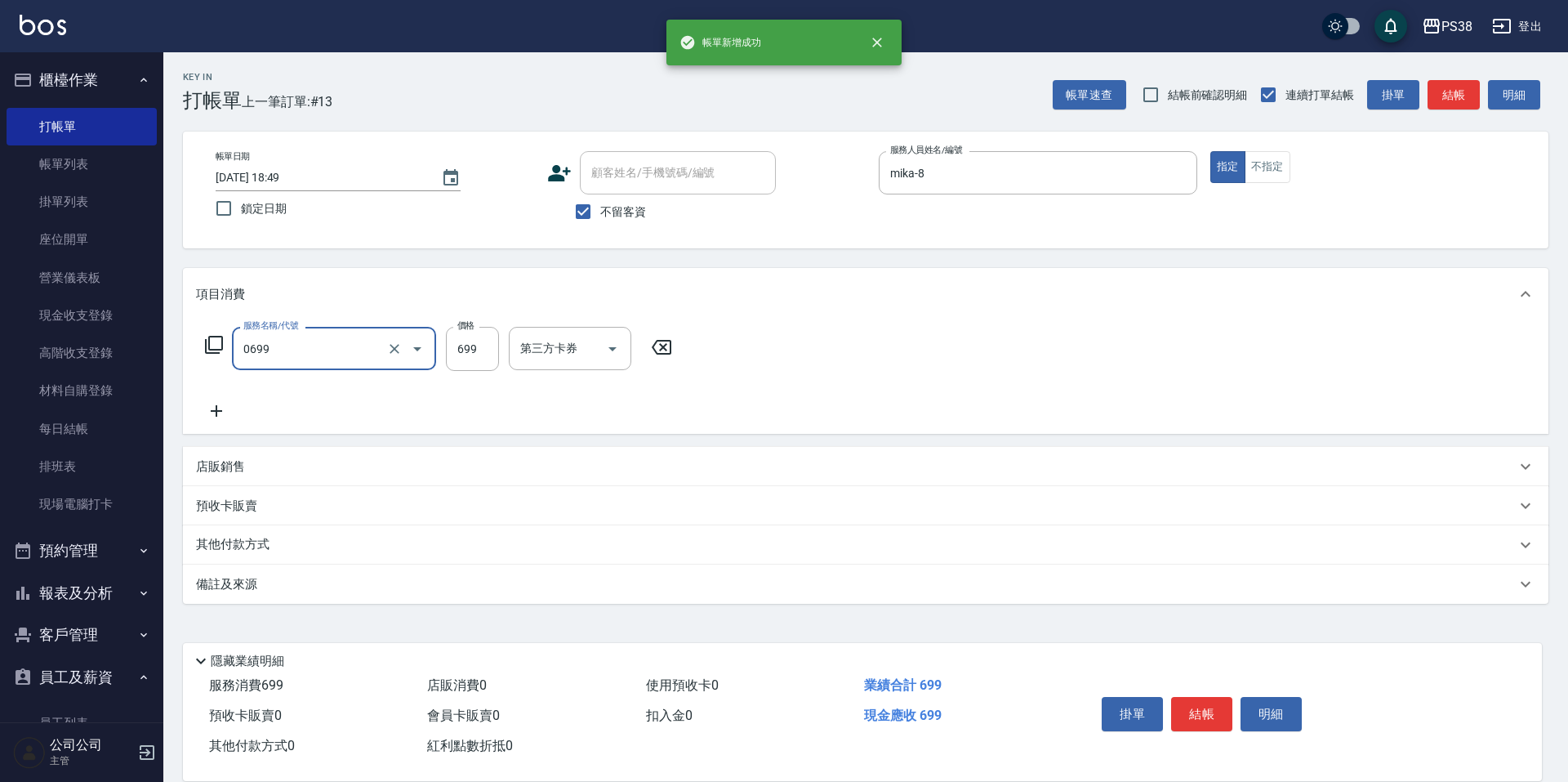
type input "spa699(0699)"
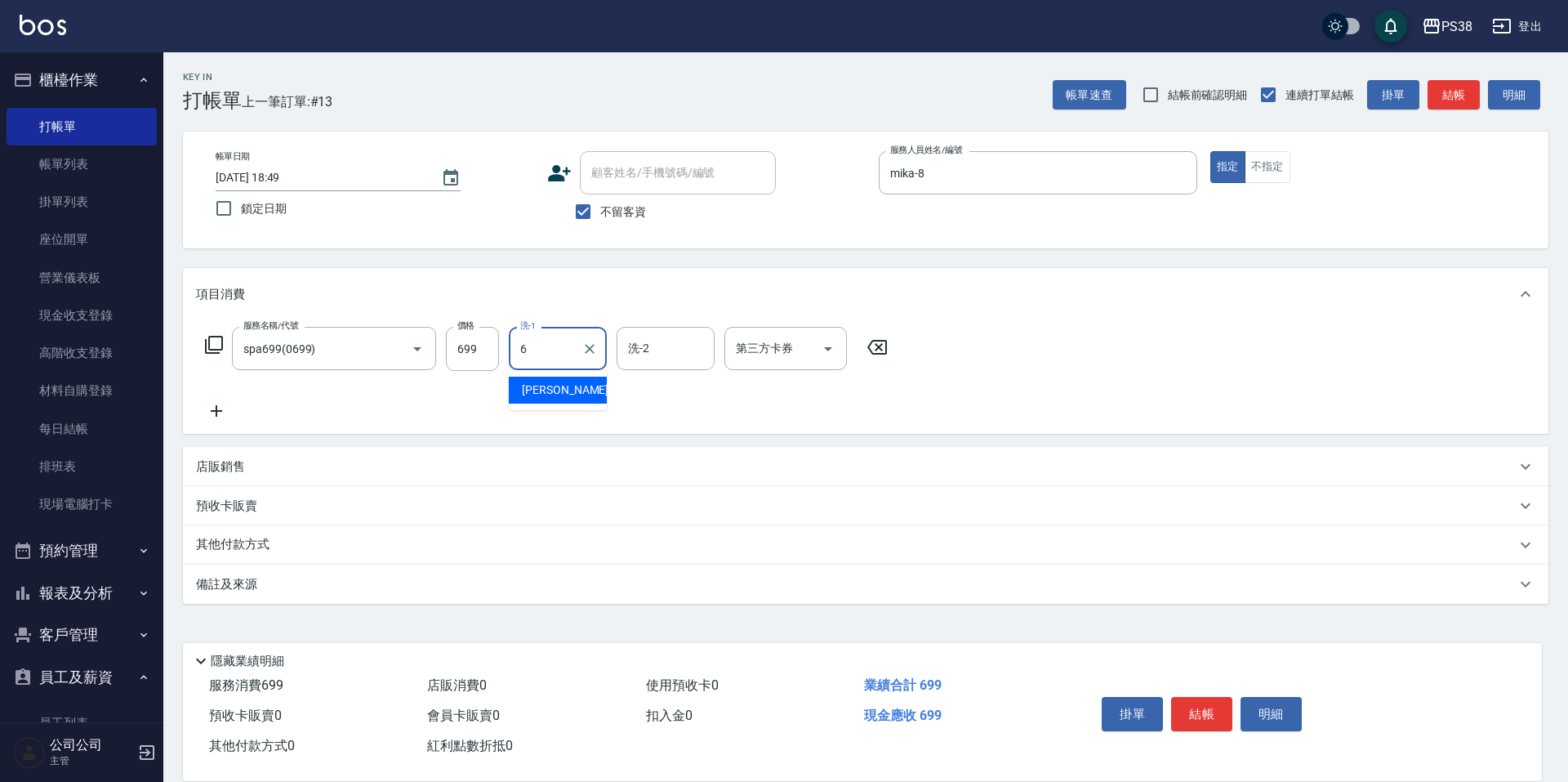
type input "[PERSON_NAME]-6"
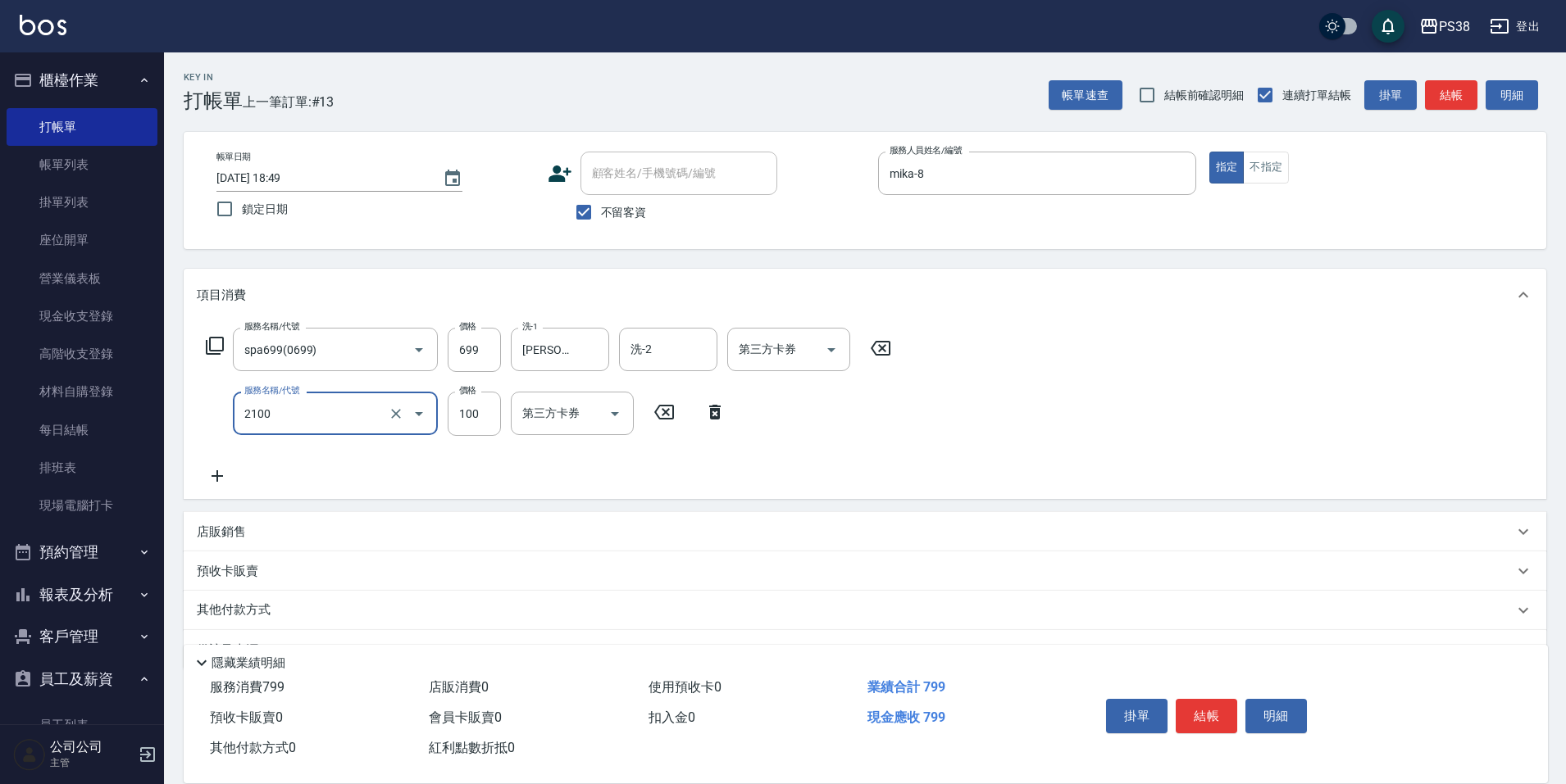
type input "剪髮與造型(任意金額)(2100)"
click at [235, 541] on div "店販銷售" at bounding box center [865, 531] width 1362 height 40
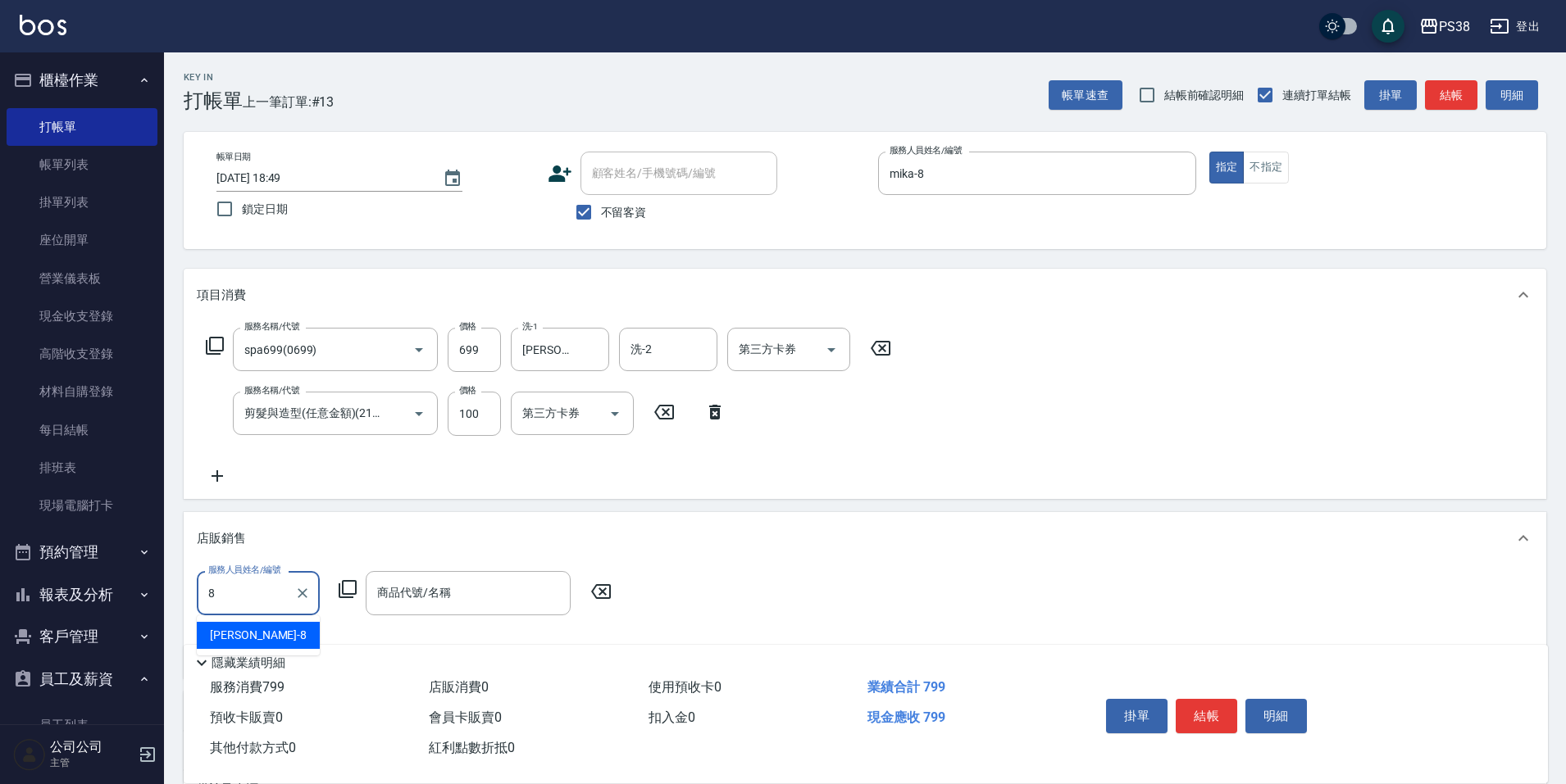
type input "mika-8"
click at [439, 598] on input "商品代號/名稱" at bounding box center [468, 593] width 190 height 29
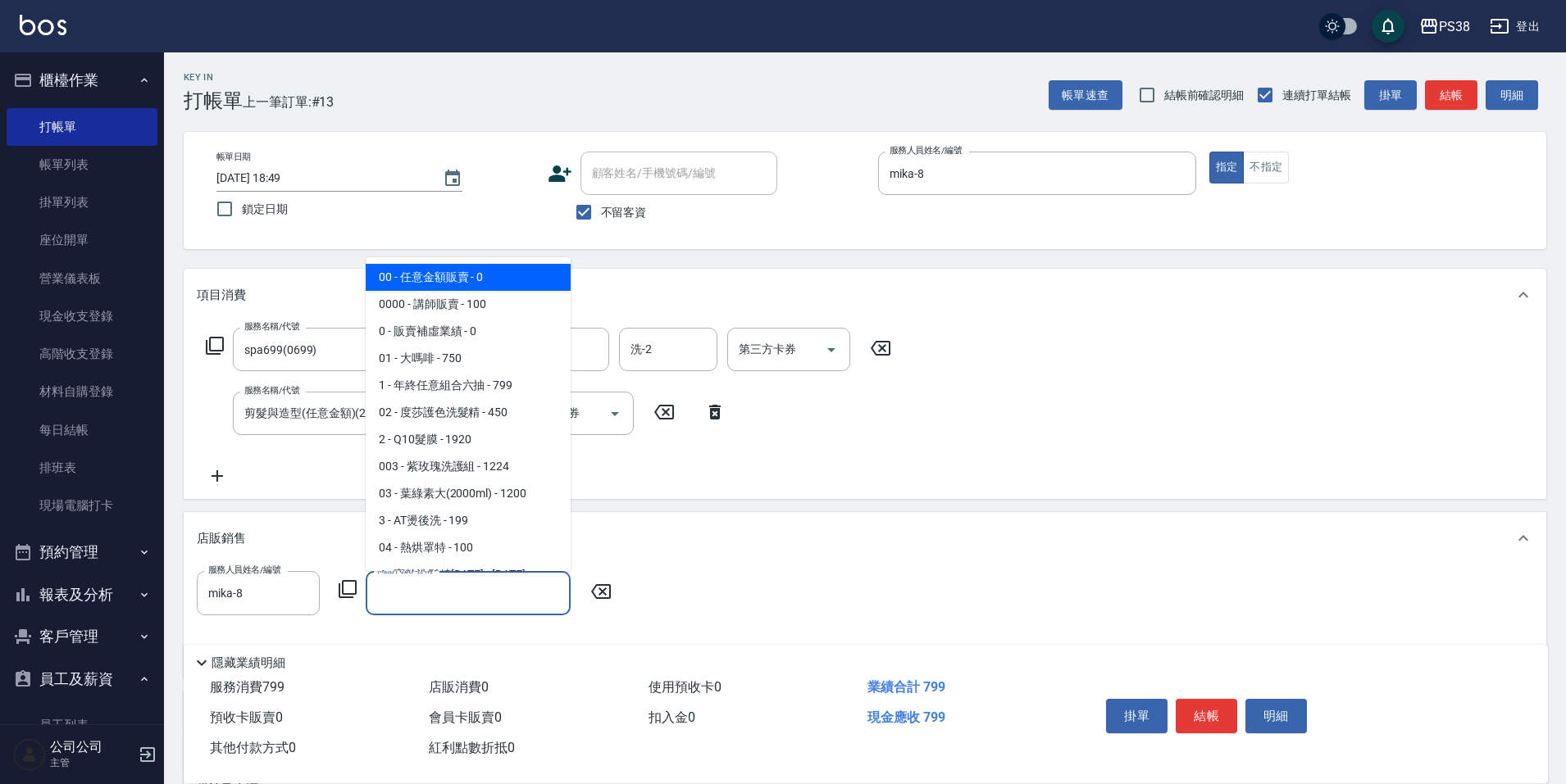
click at [466, 277] on span "00 - 任意金額販賣 - 0" at bounding box center [468, 278] width 205 height 27
type input "任意金額販賣"
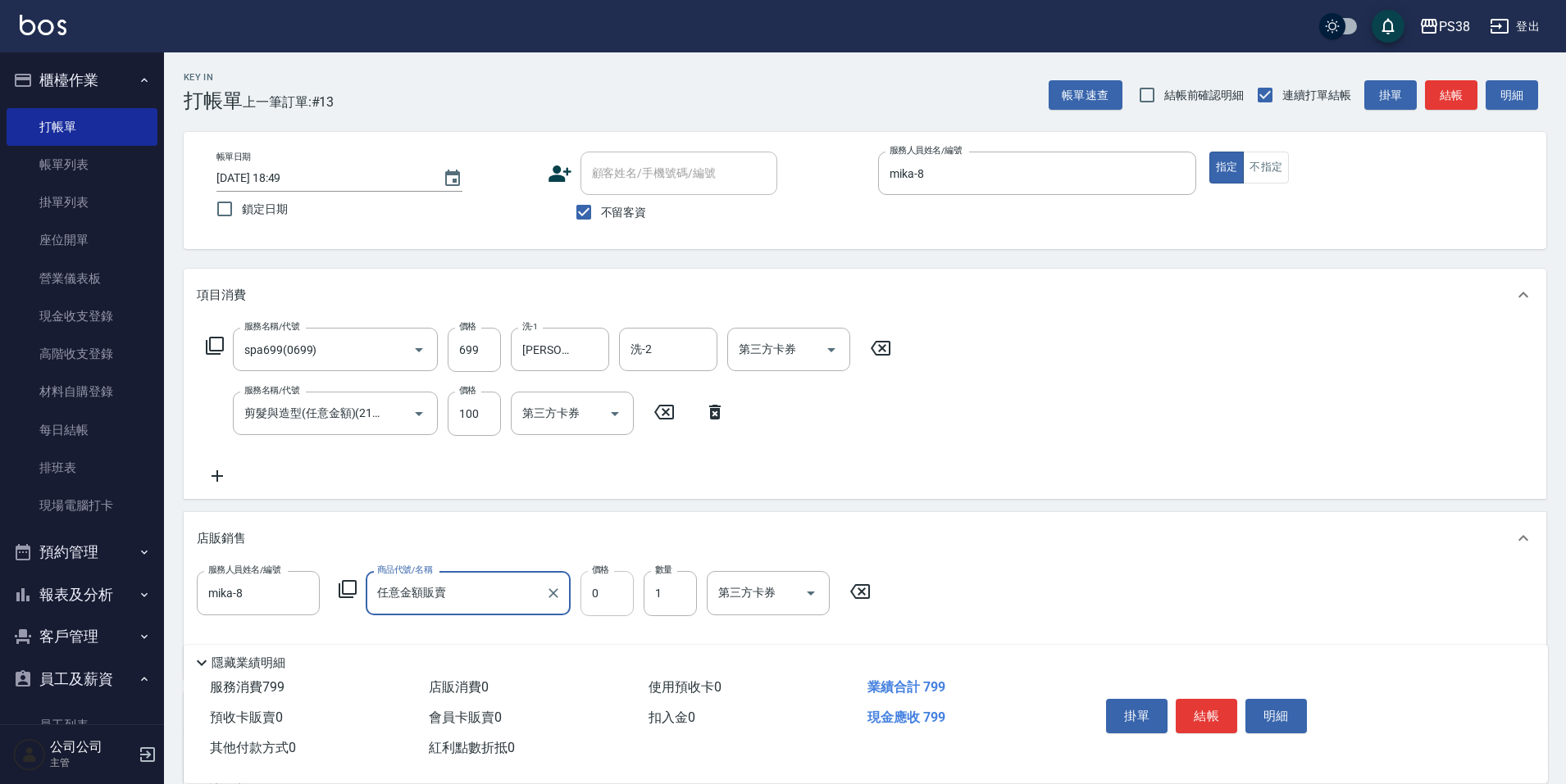
click at [612, 599] on input "0" at bounding box center [607, 593] width 53 height 44
type input "150"
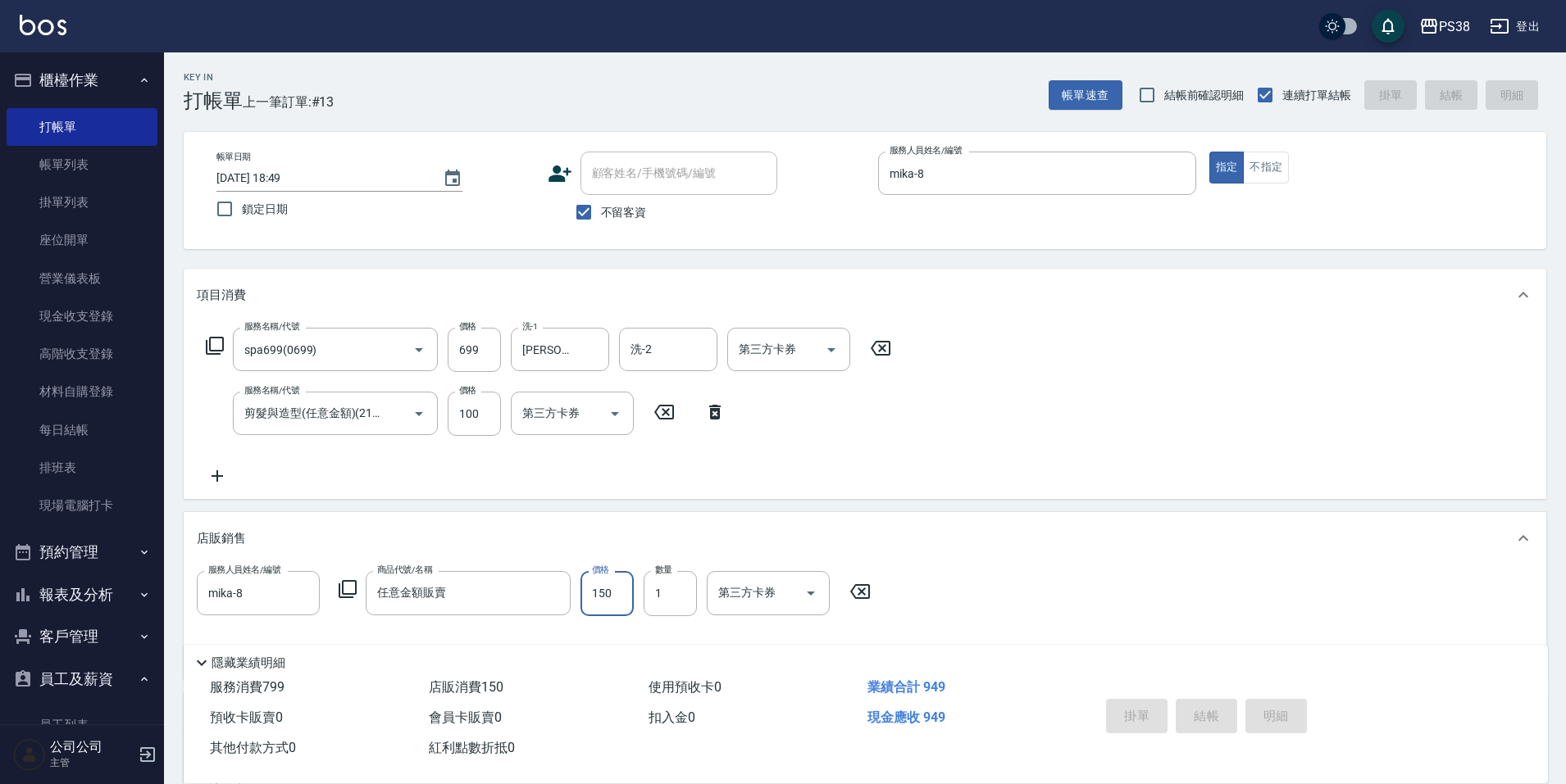
type input "2025/09/16 18:50"
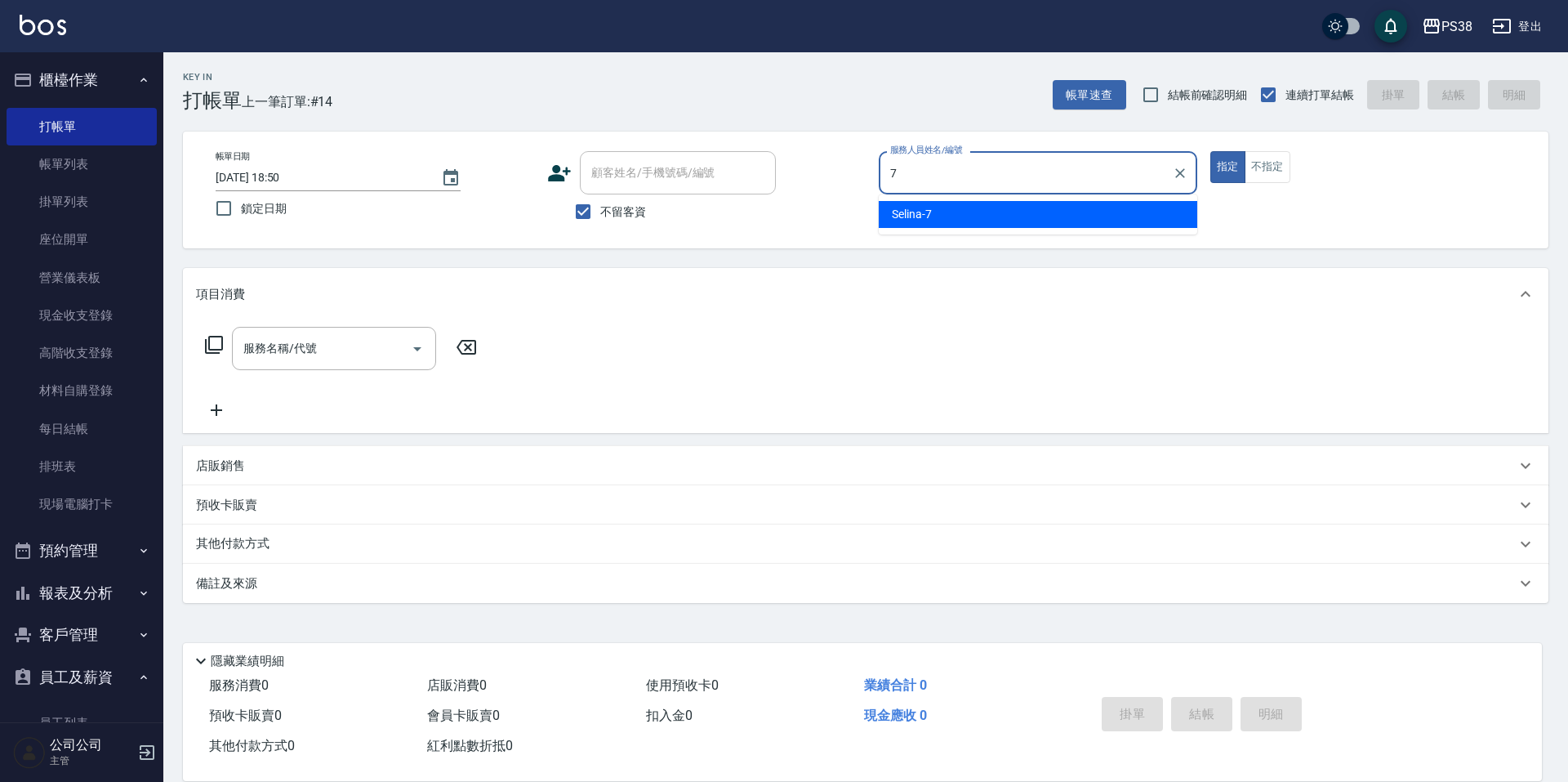
type input "Selina-7"
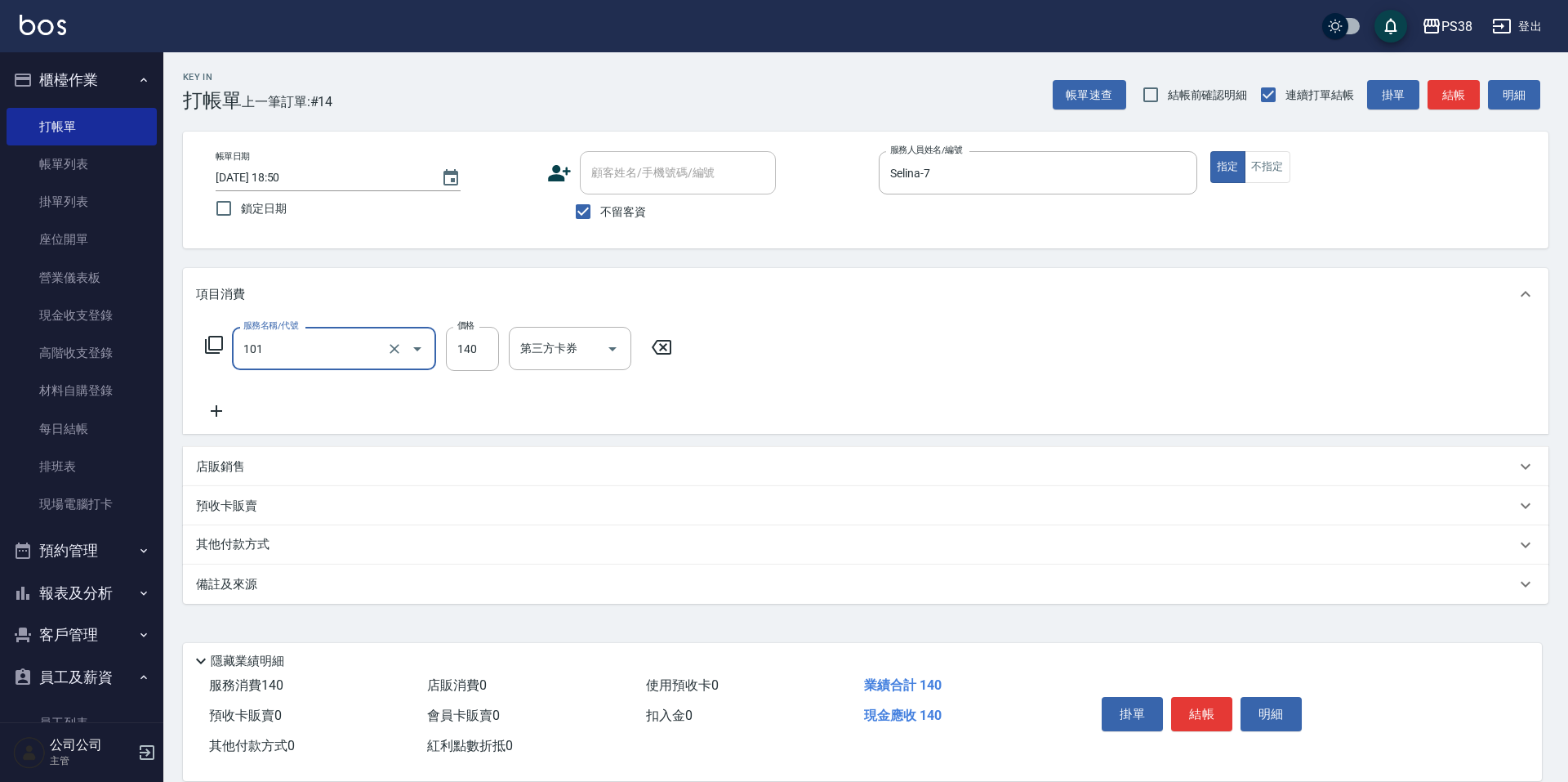
type input "洗髮(101)"
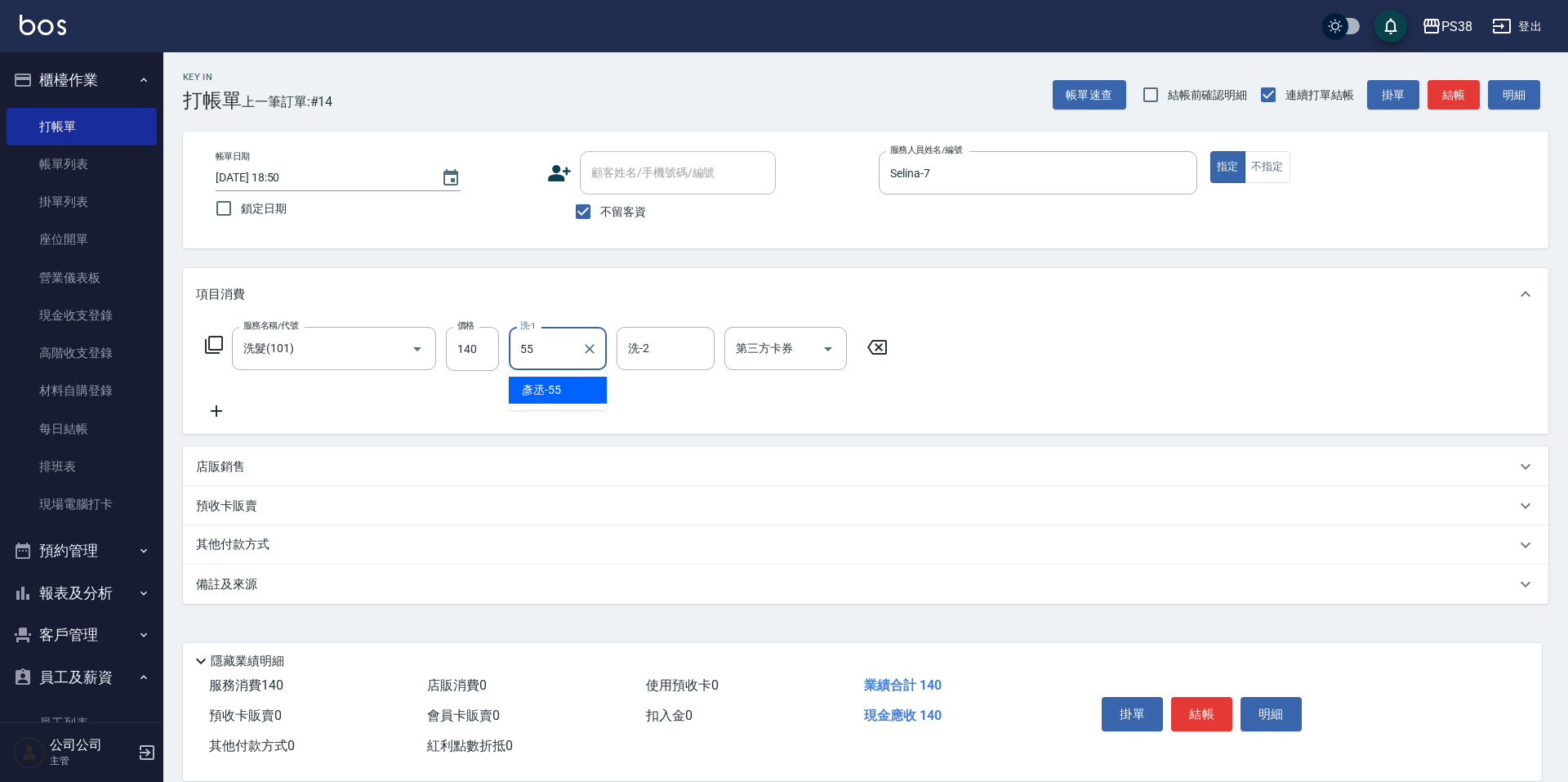
type input "彥丞-55"
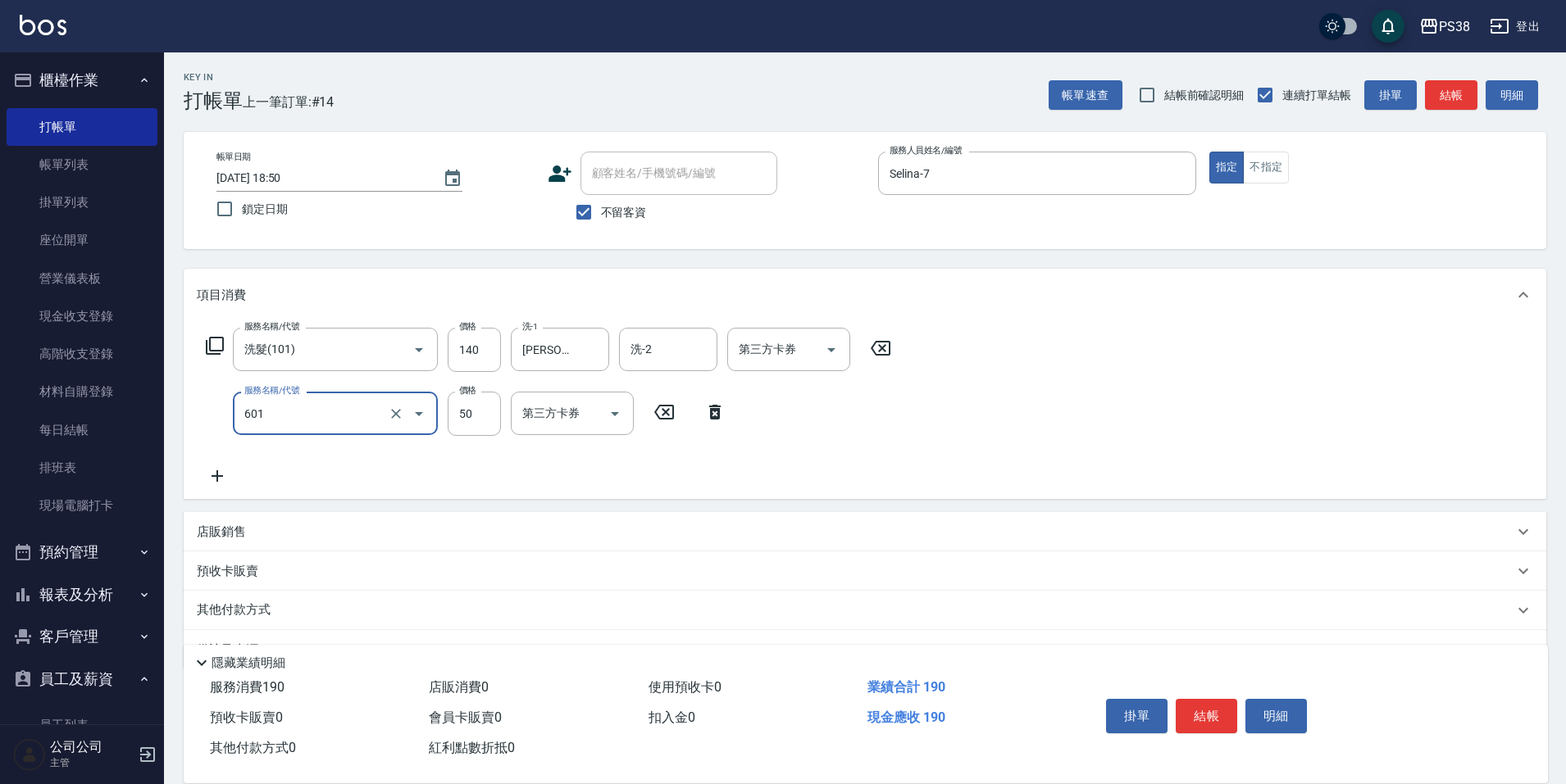
type input "精油50(601)"
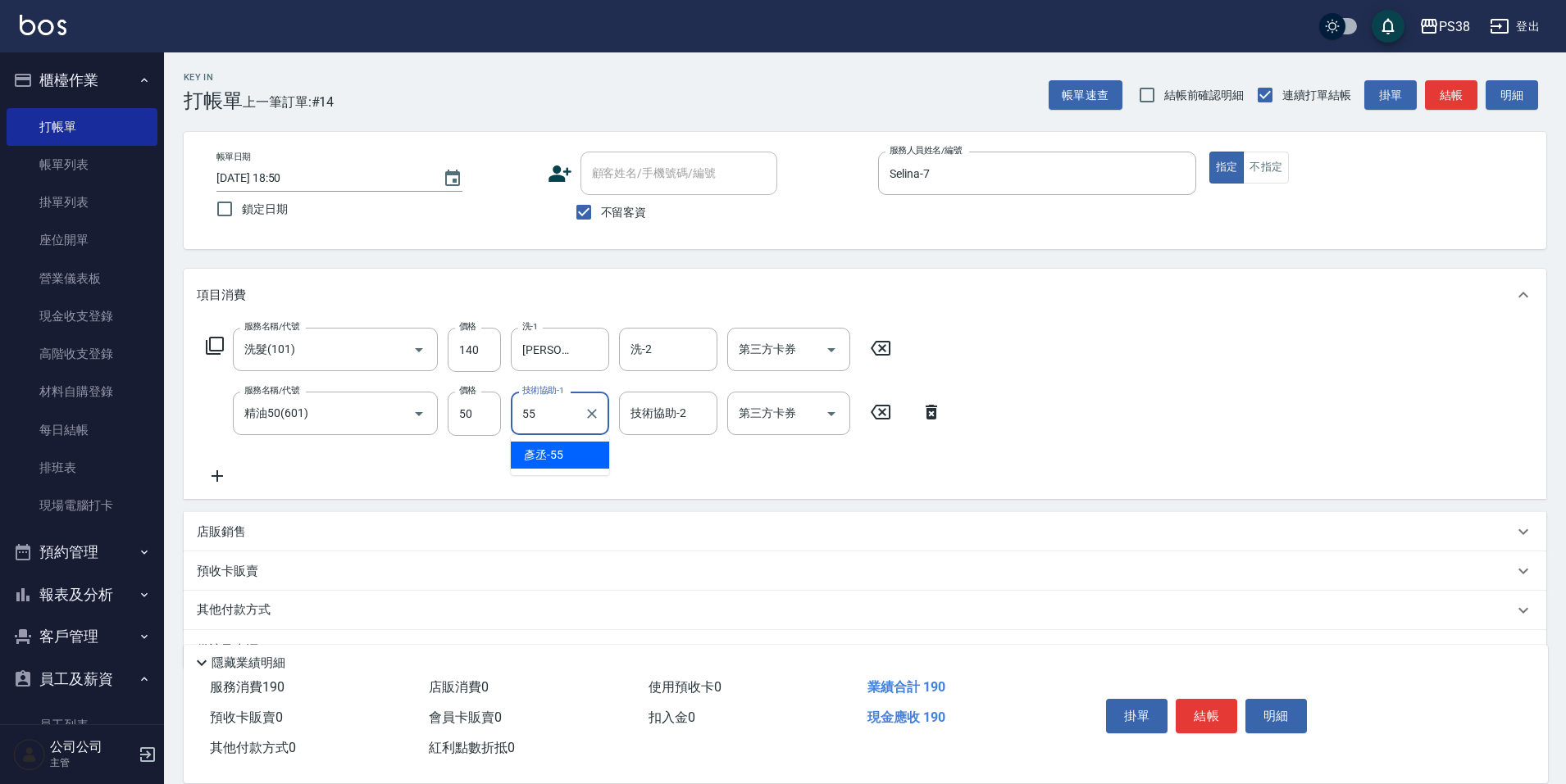
type input "彥丞-55"
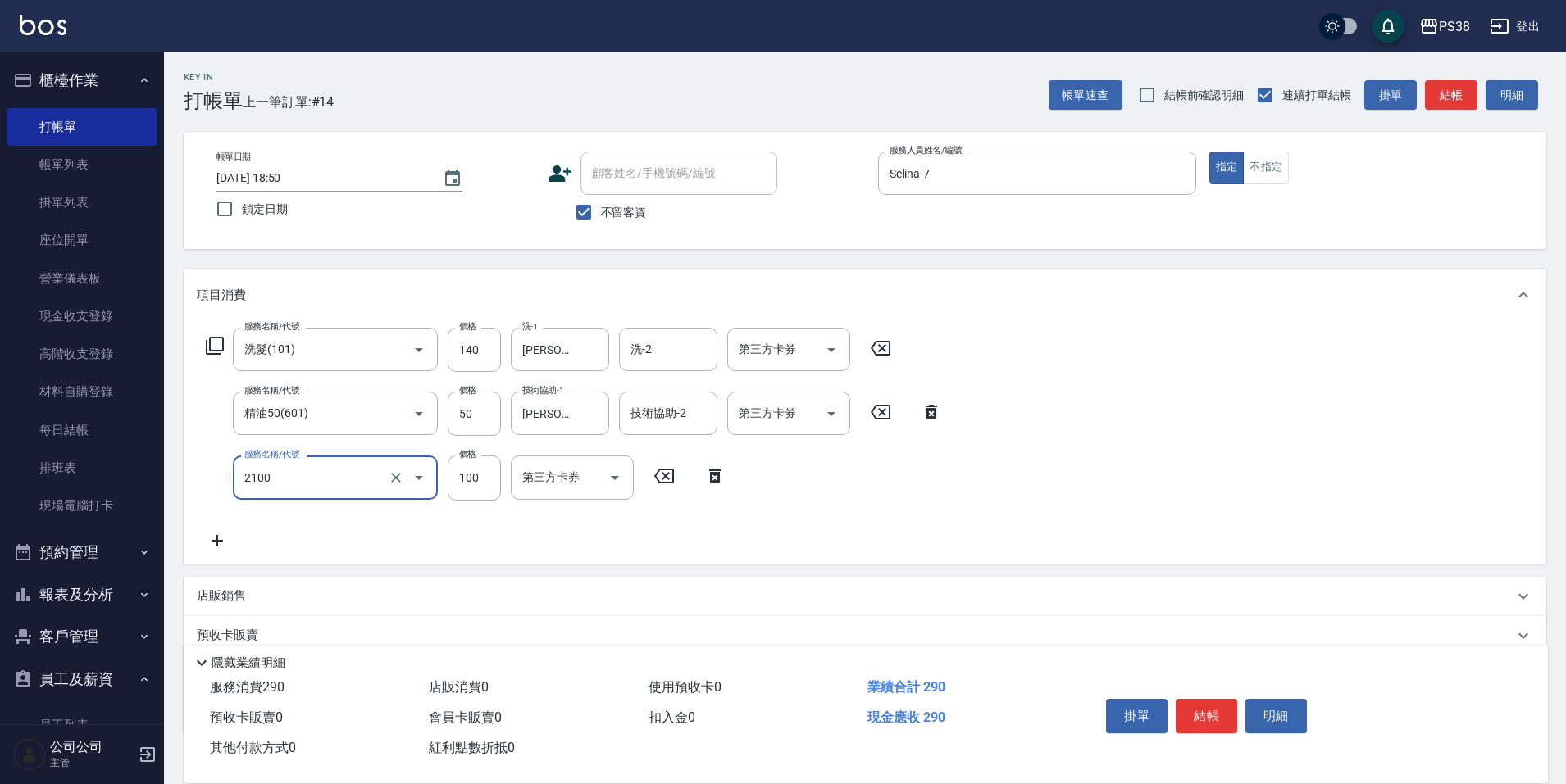
type input "剪髮與造型(任意金額)(2100)"
type input "260"
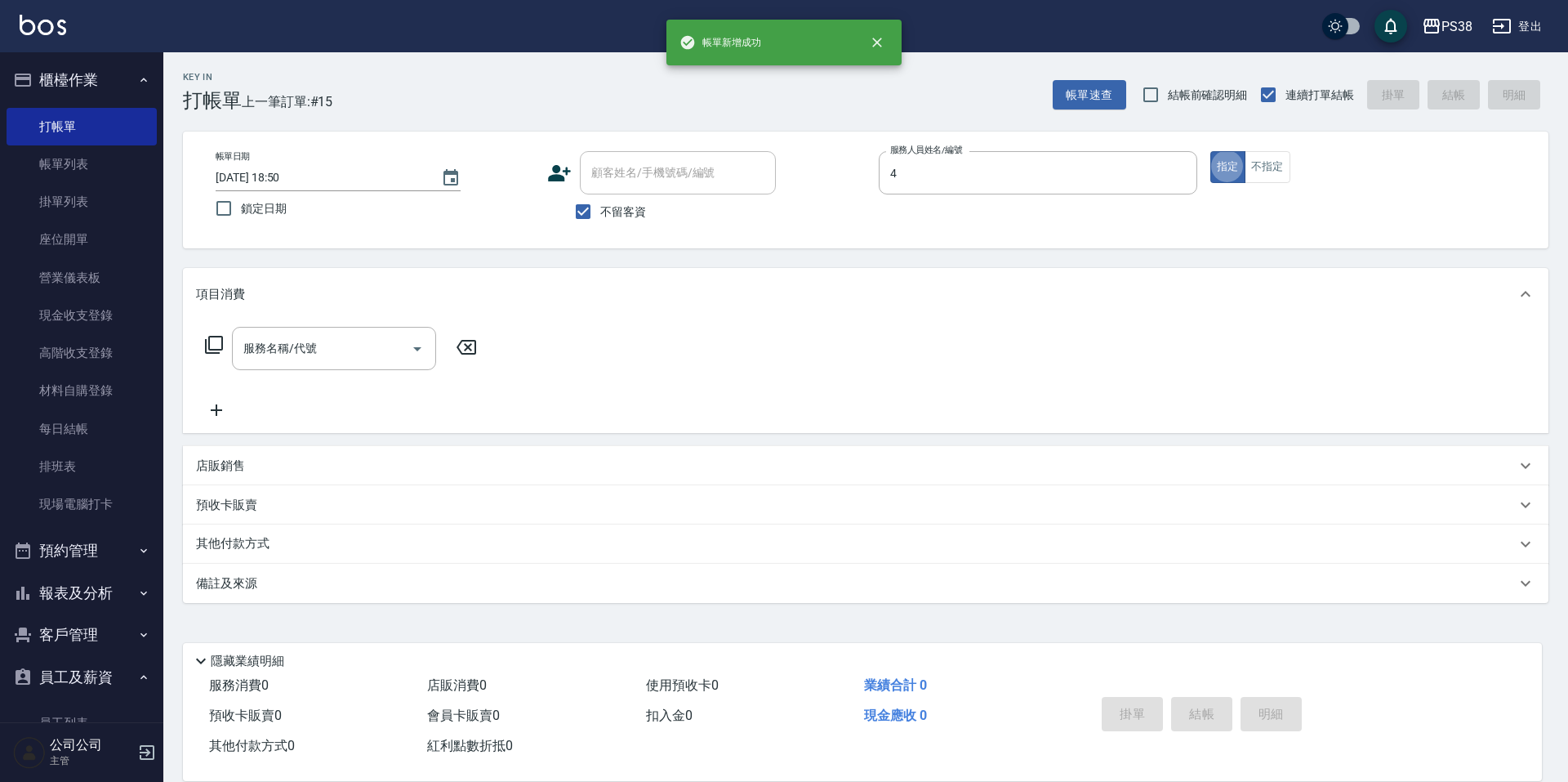
type input "Aisha-4"
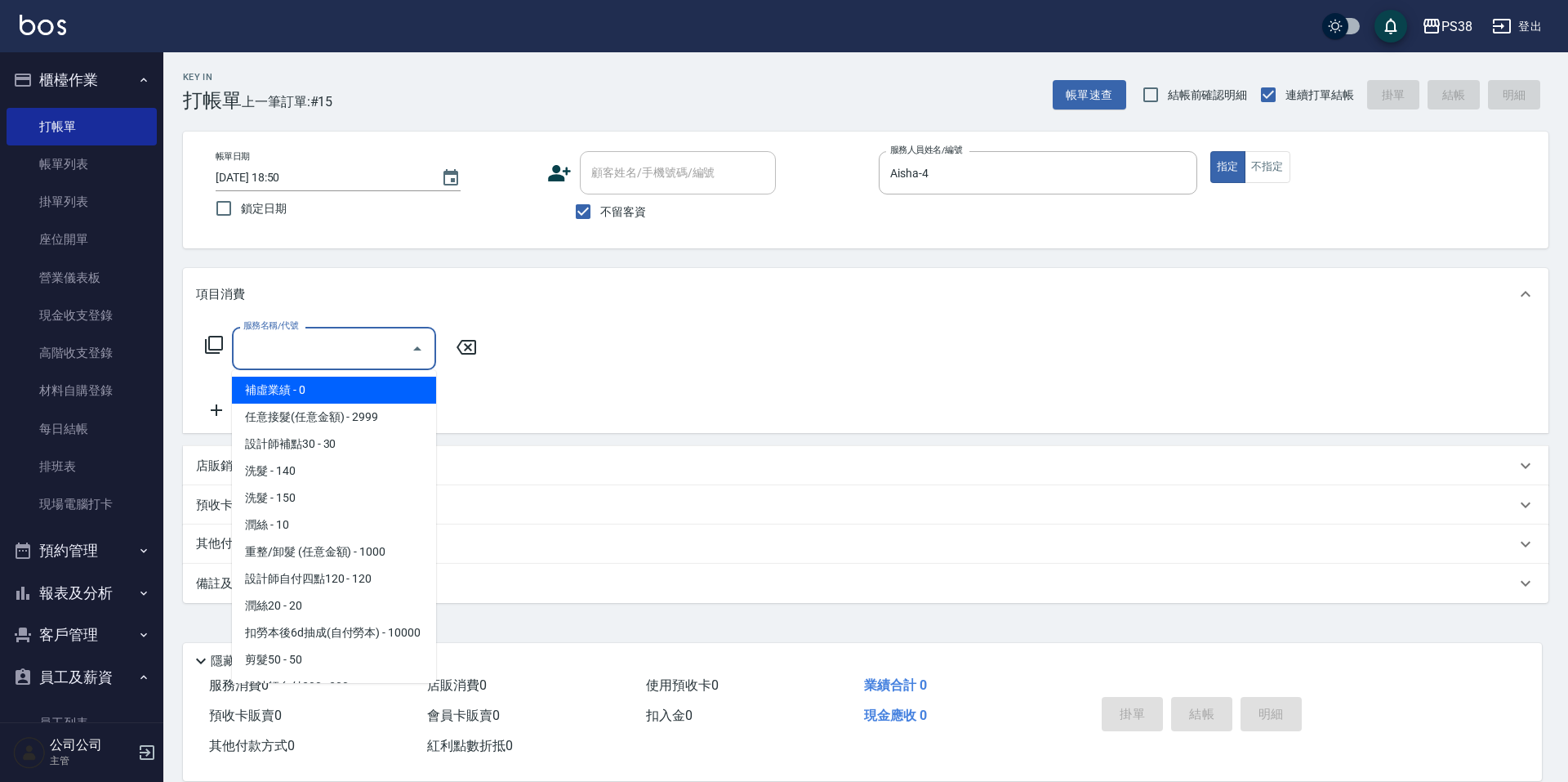
click at [289, 344] on input "服務名稱/代號" at bounding box center [322, 349] width 165 height 29
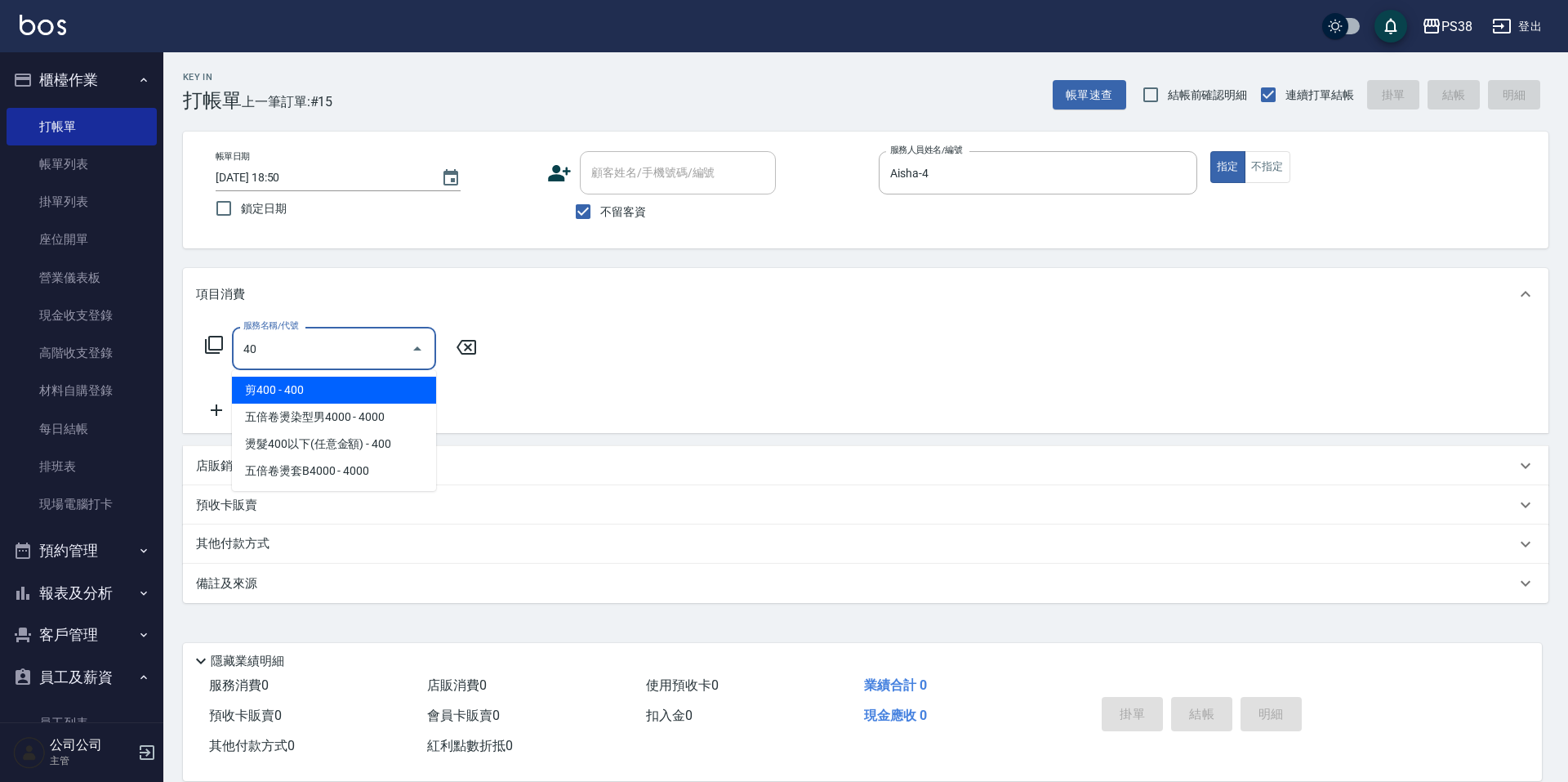
type input "4"
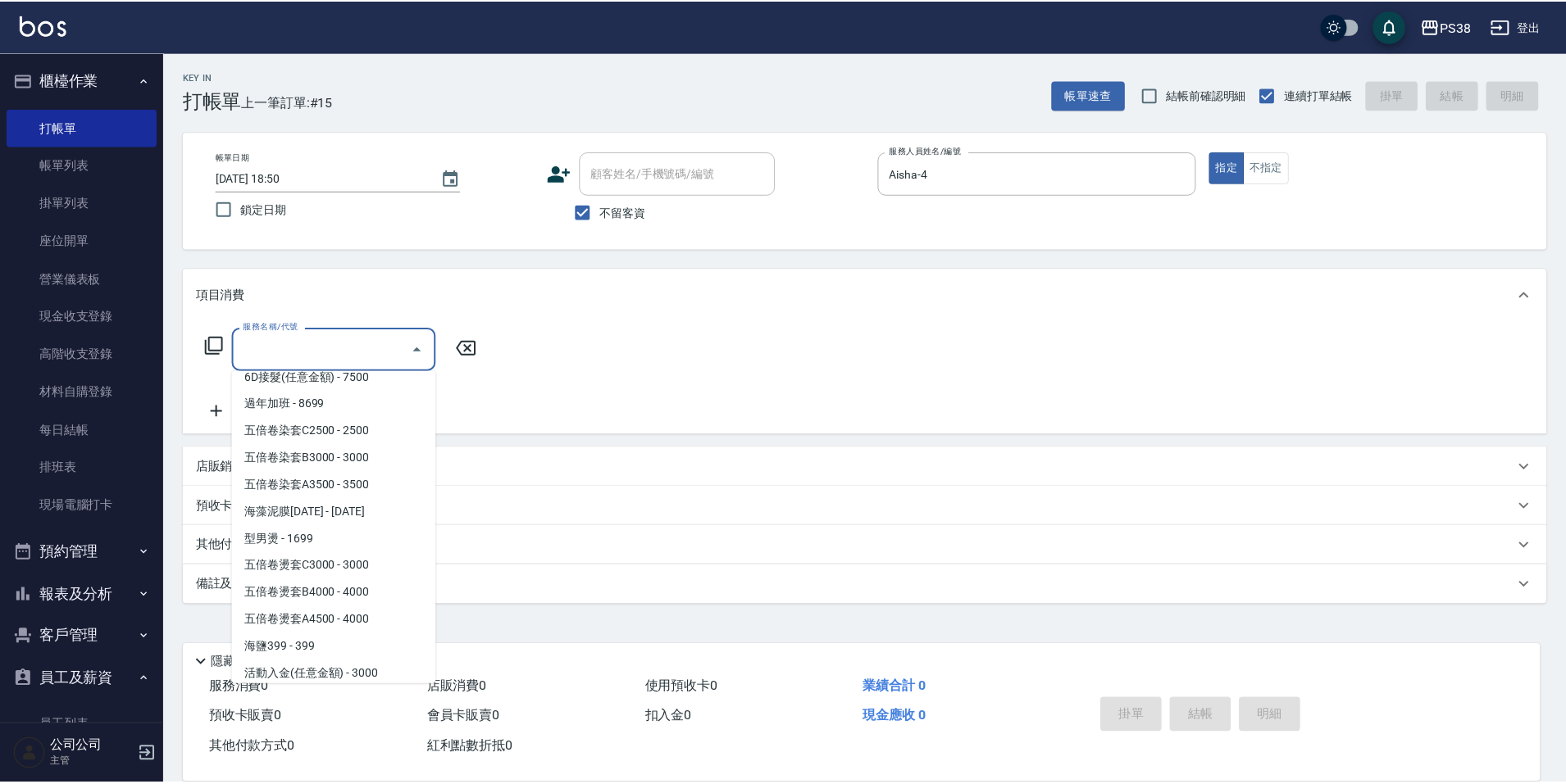
scroll to position [2285, 0]
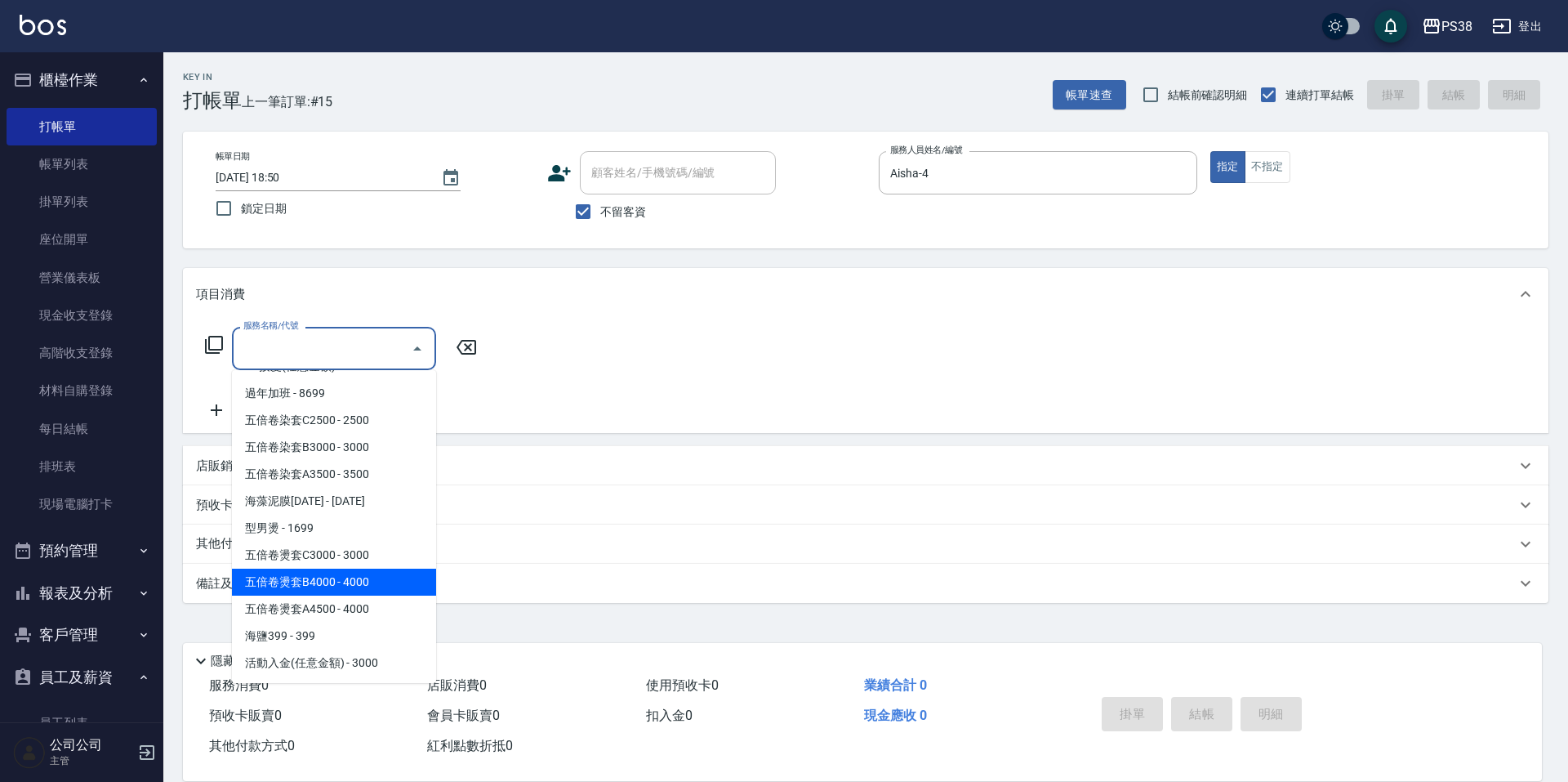
click at [403, 580] on span "五倍卷燙套B4000 - 4000" at bounding box center [334, 582] width 204 height 27
type input "五倍卷燙套B4000(PP4000)"
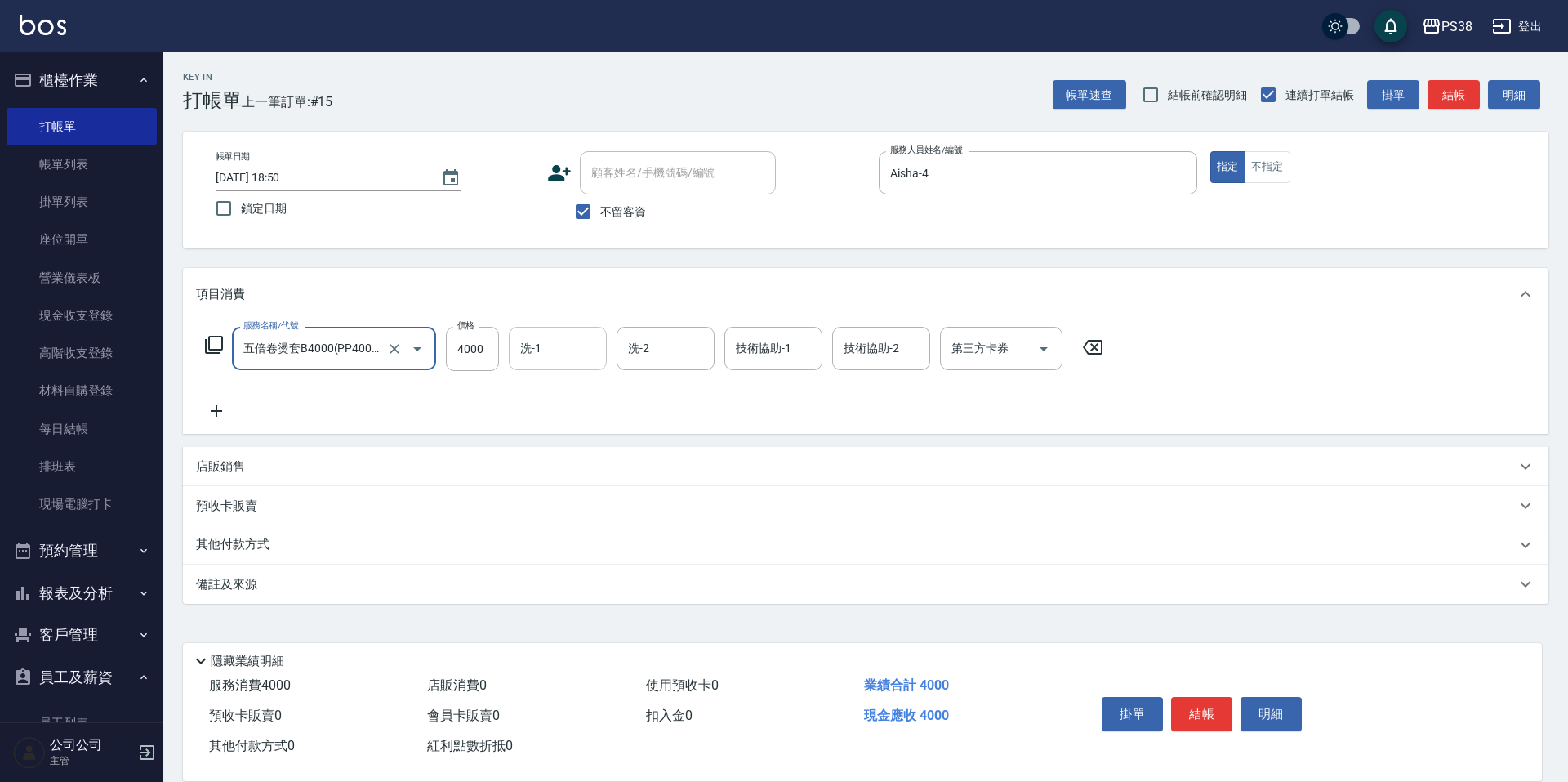
click at [552, 340] on input "洗-1" at bounding box center [558, 349] width 84 height 29
type input "[PERSON_NAME]-6"
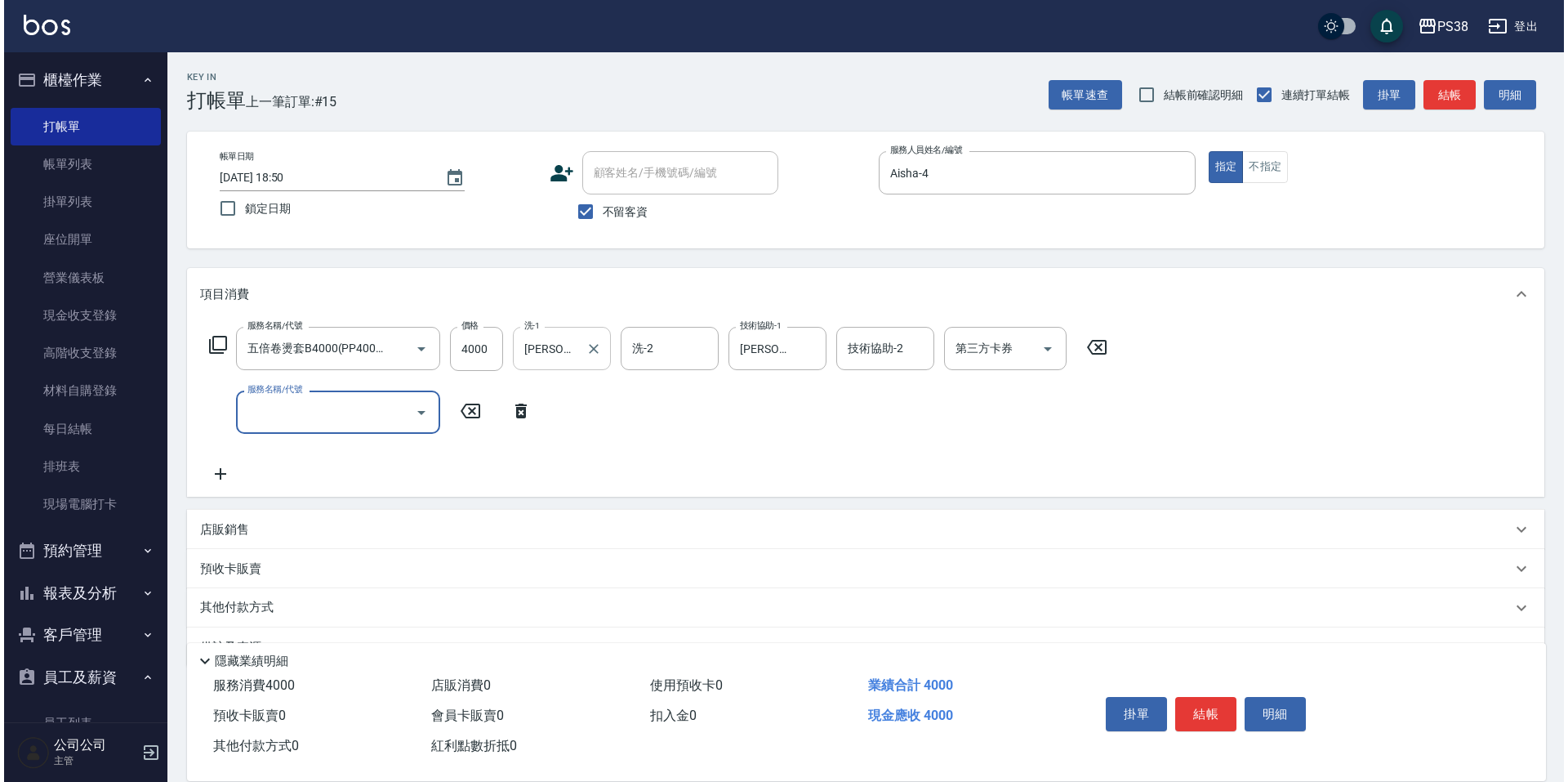
scroll to position [0, 0]
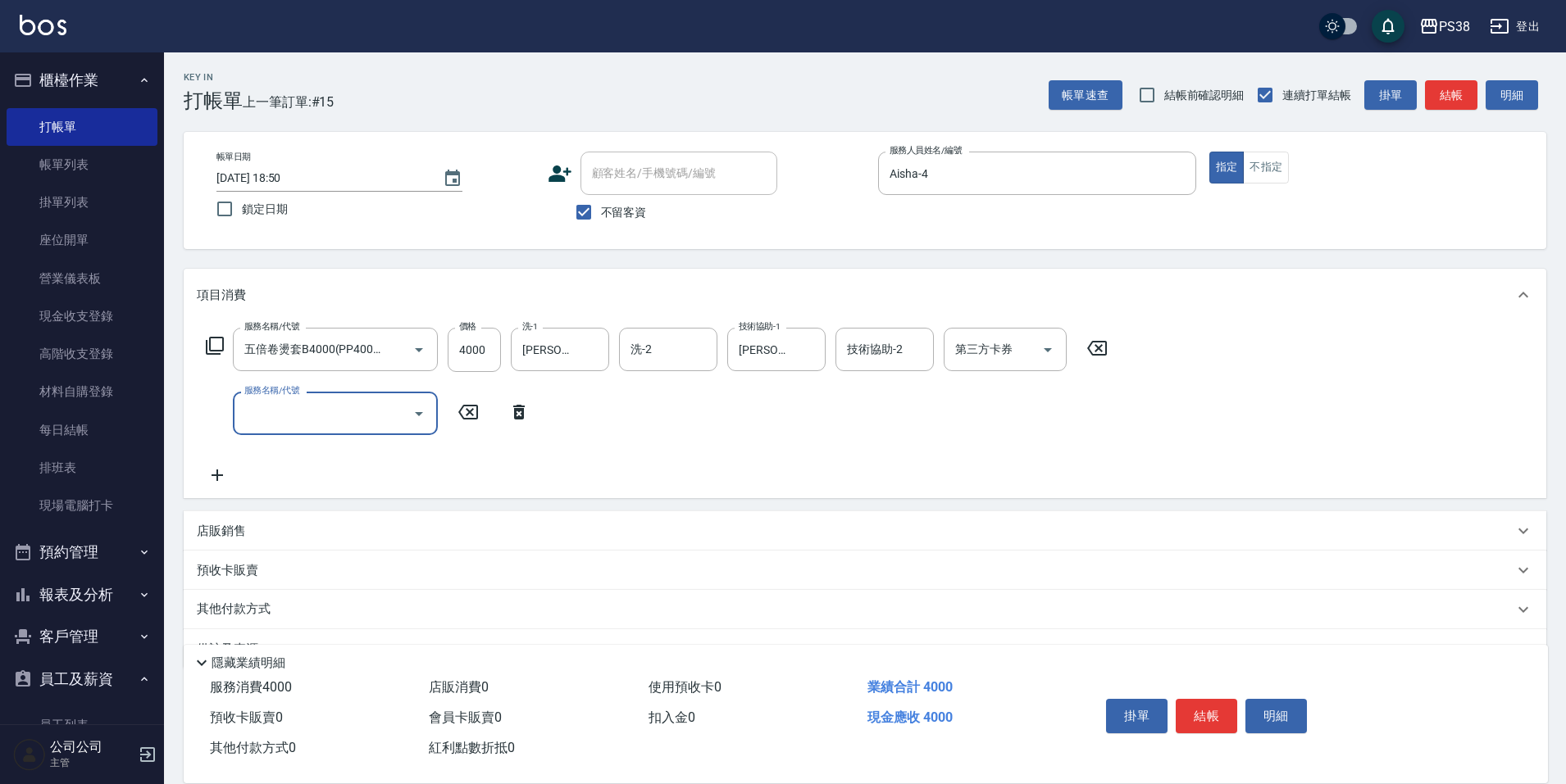
click at [510, 406] on icon at bounding box center [519, 412] width 41 height 19
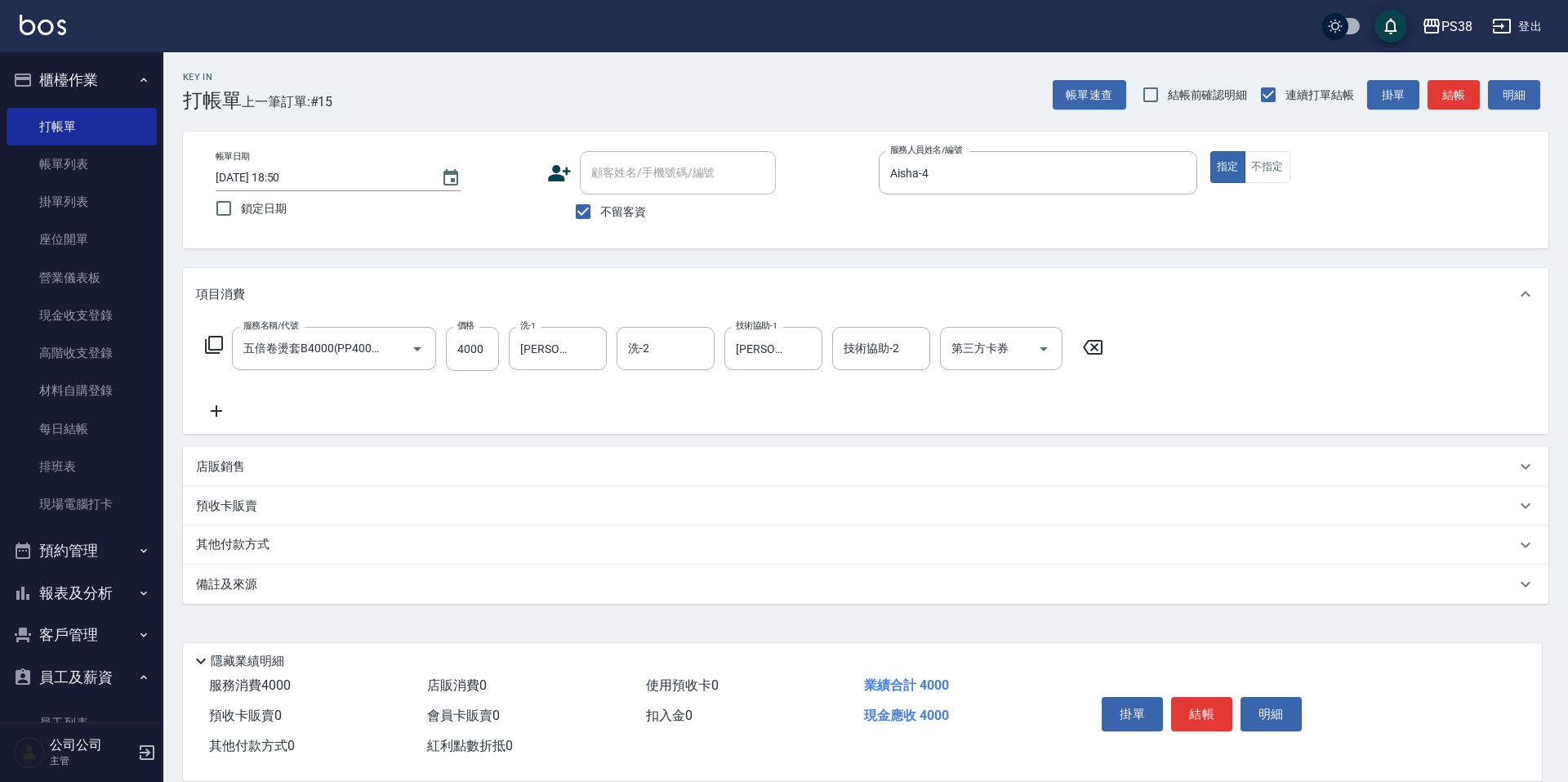
click at [236, 543] on p "其他付款方式" at bounding box center [236, 544] width 82 height 18
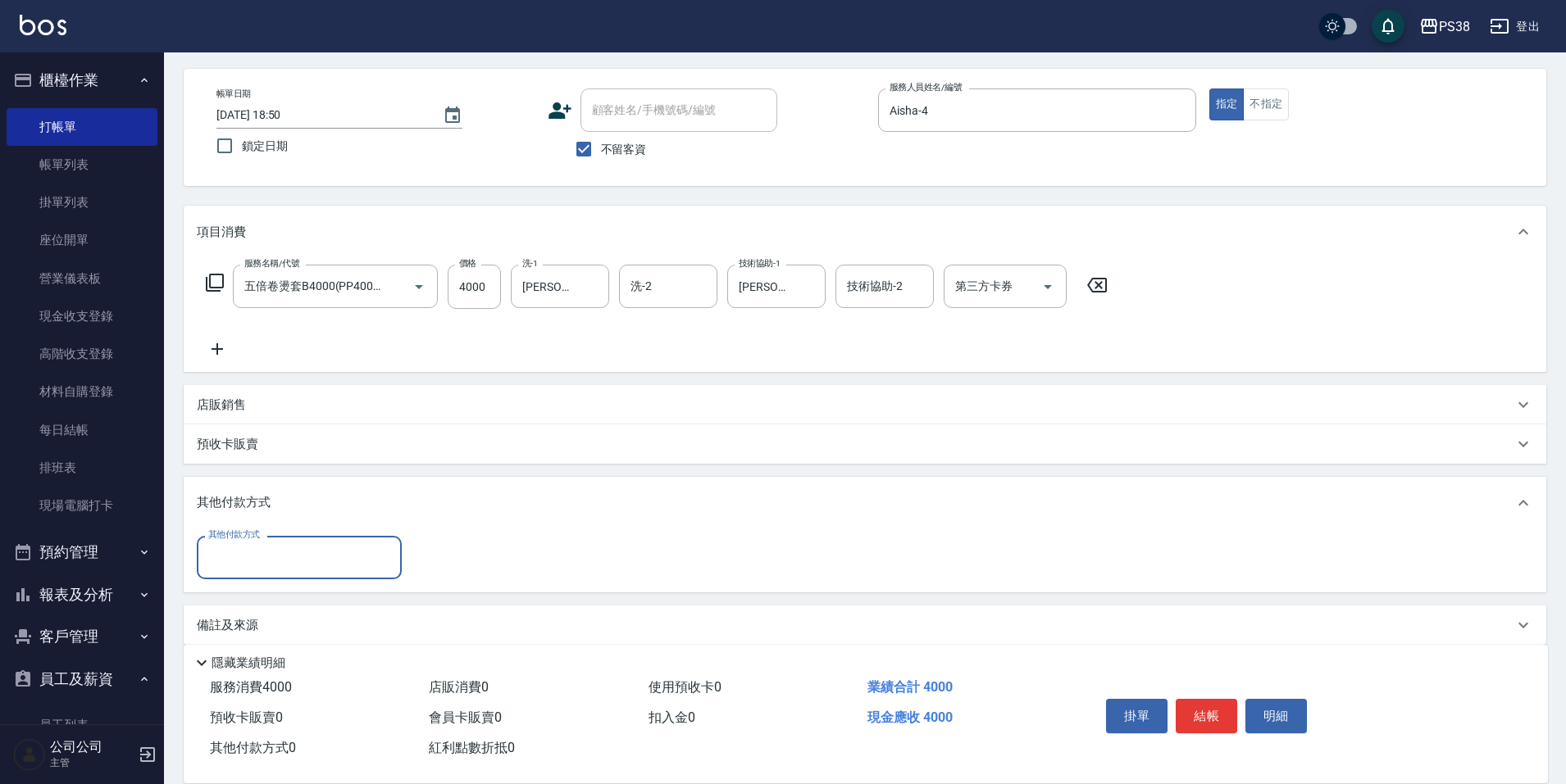
scroll to position [81, 0]
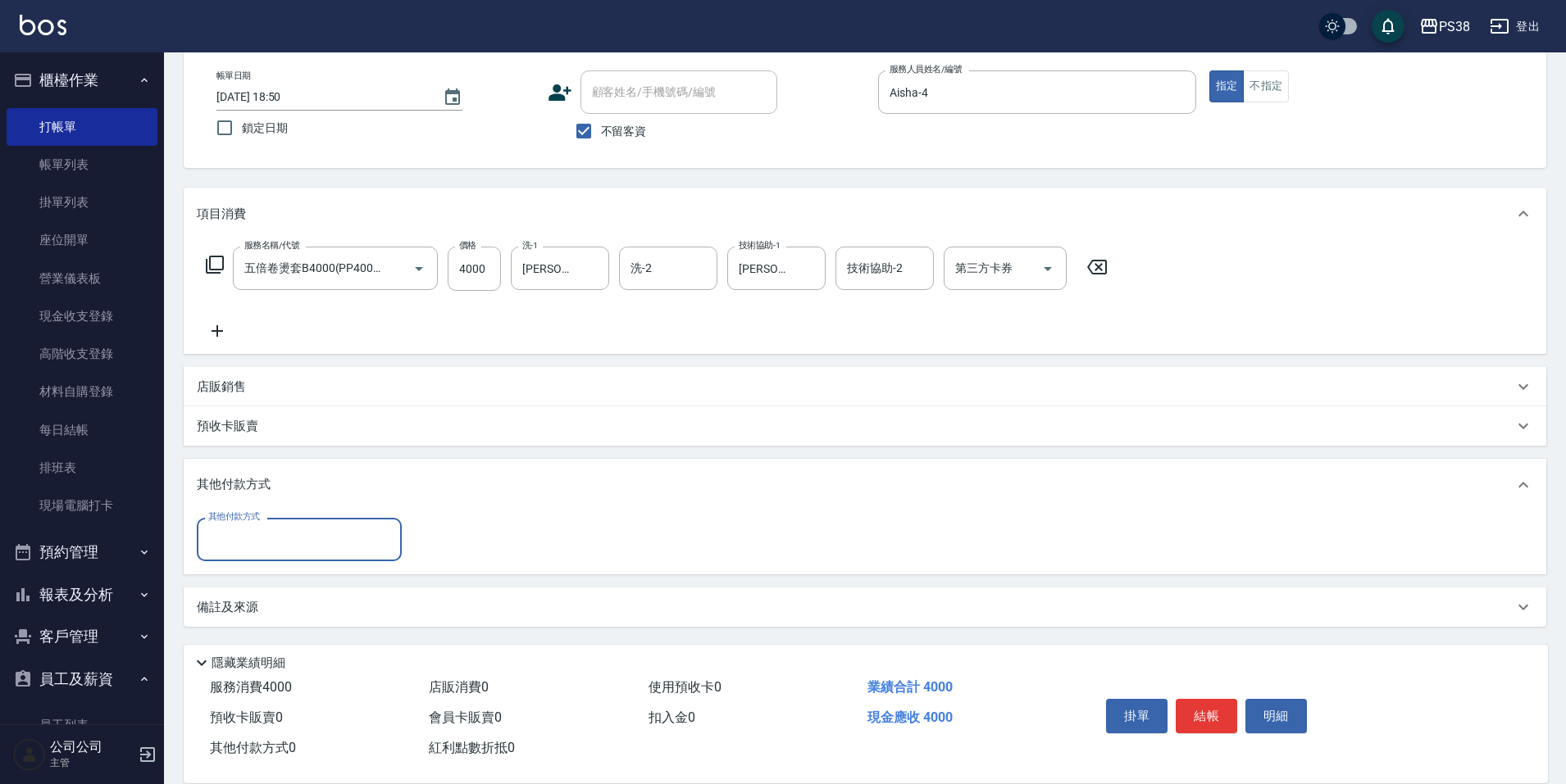
click at [279, 532] on input "其他付款方式" at bounding box center [299, 540] width 190 height 29
click at [260, 632] on span "儲值卡" at bounding box center [299, 635] width 205 height 27
type input "儲值卡"
drag, startPoint x: 434, startPoint y: 540, endPoint x: 414, endPoint y: 548, distance: 21.5
click at [414, 548] on input "0" at bounding box center [473, 540] width 123 height 44
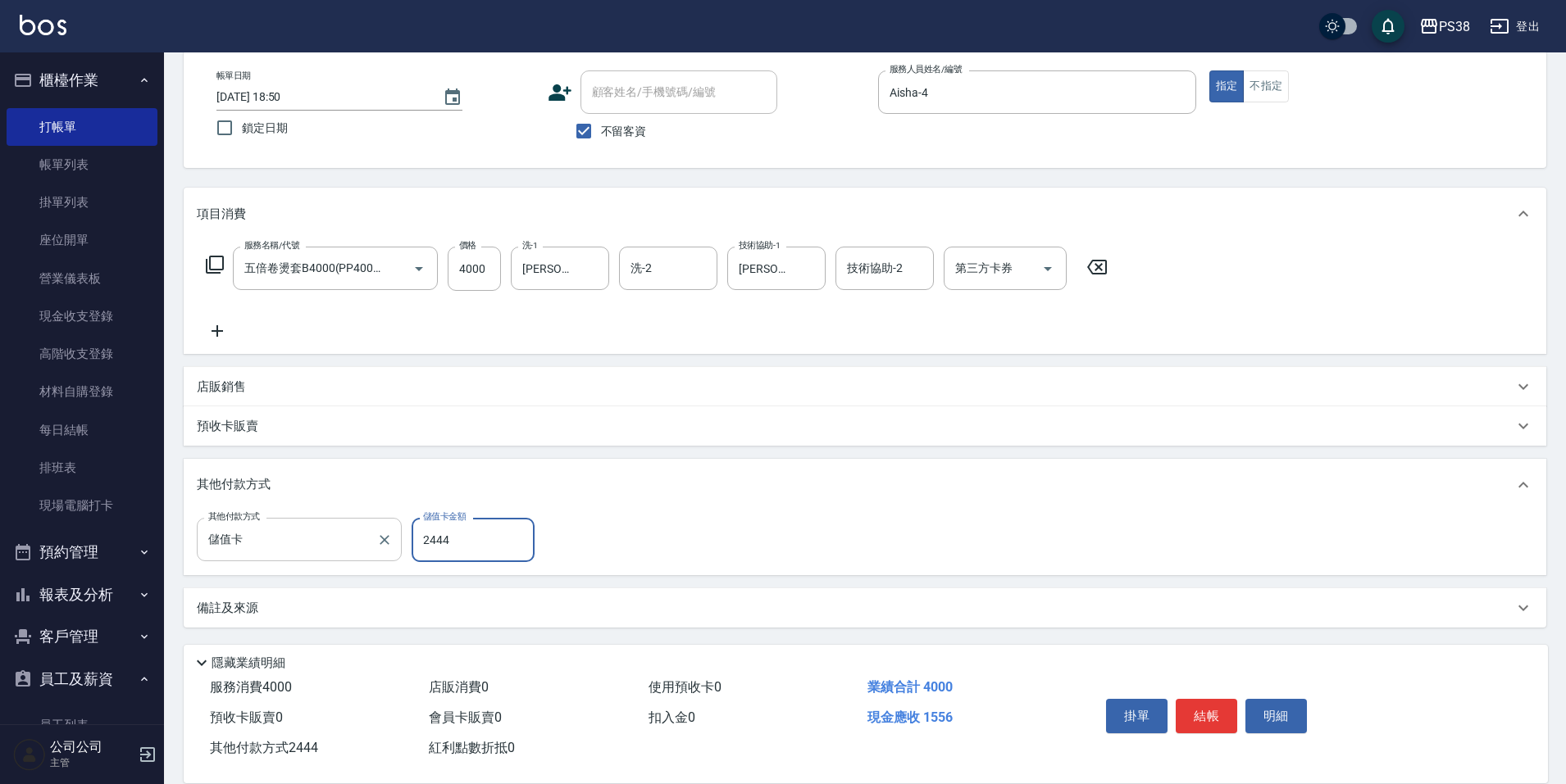
drag, startPoint x: 454, startPoint y: 541, endPoint x: 383, endPoint y: 553, distance: 72.0
click at [383, 553] on div "其他付款方式 儲值卡 其他付款方式 儲值卡金額 2444 儲值卡金額" at bounding box center [371, 540] width 347 height 44
type input "1556"
type input "[DATE] 18:51"
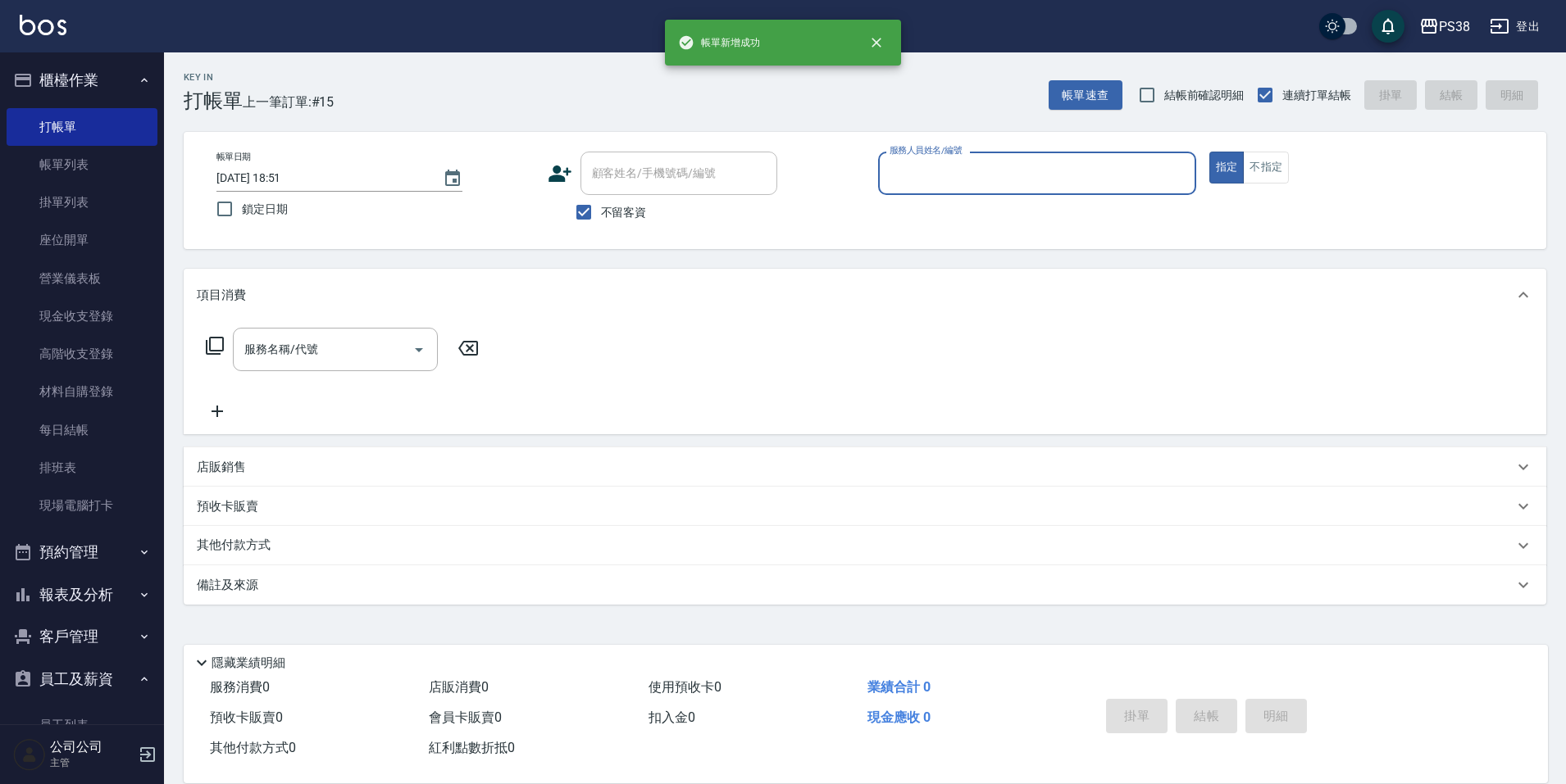
scroll to position [0, 0]
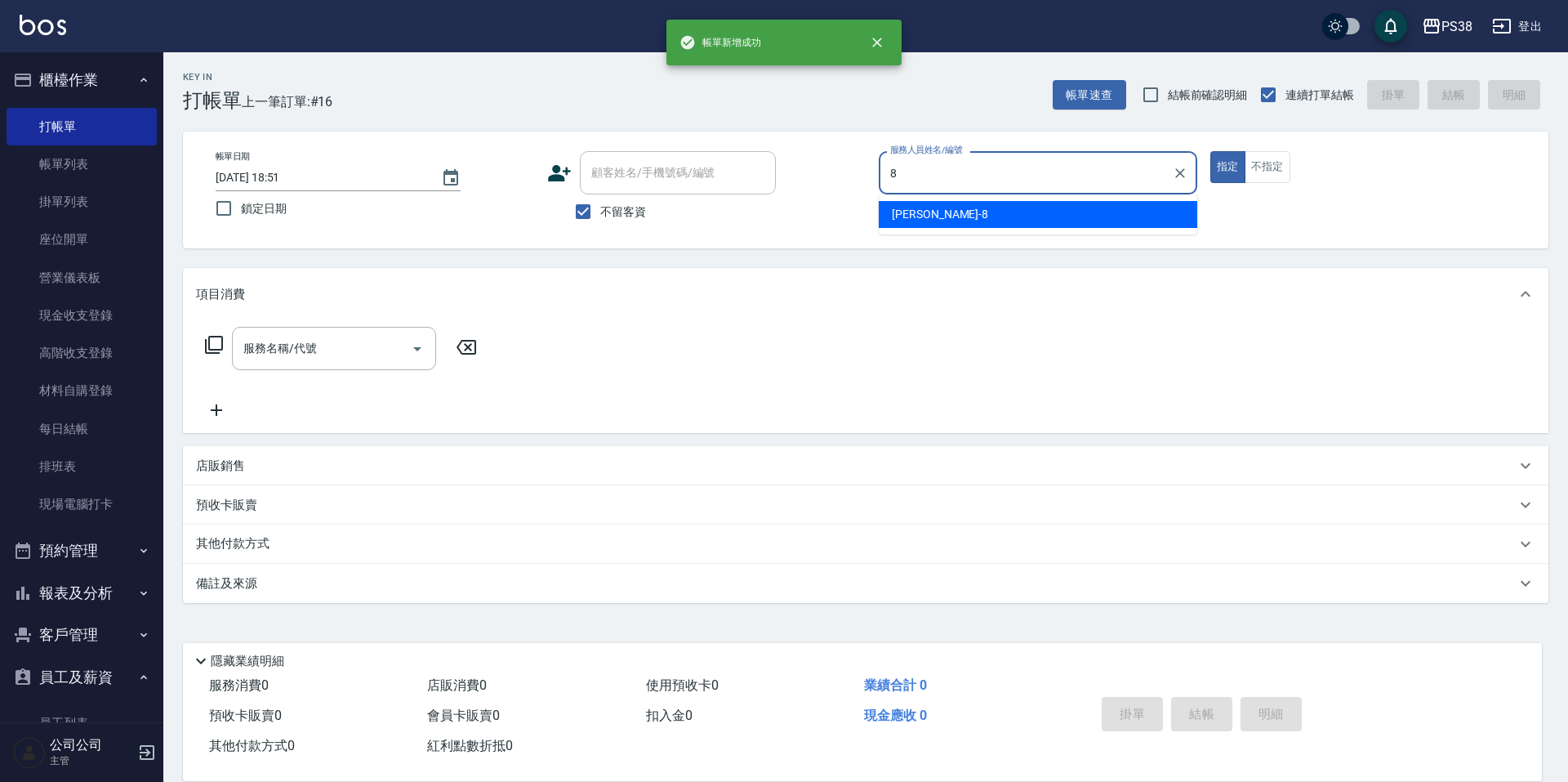
type input "mika-8"
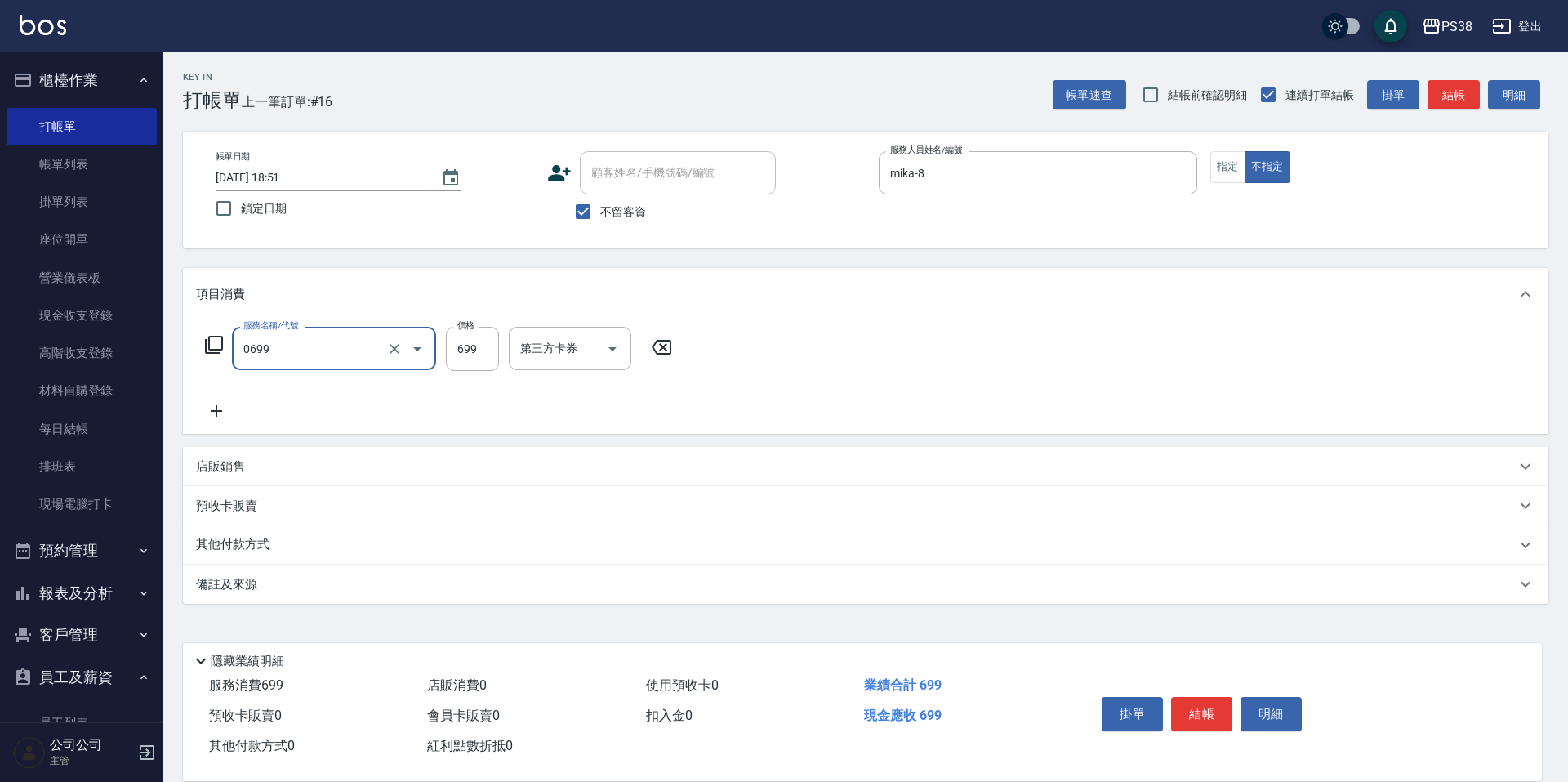
type input "spa699(0699)"
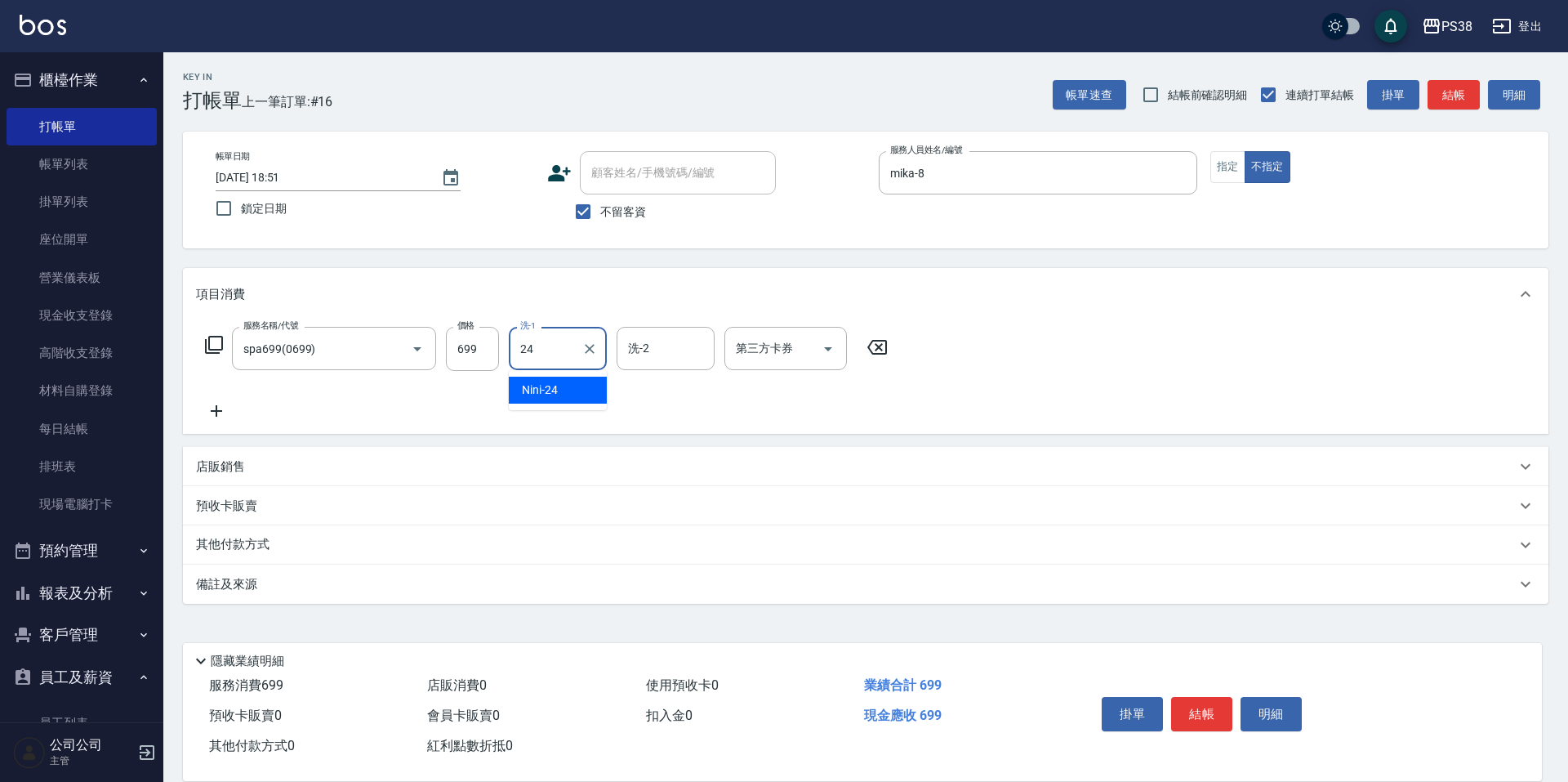
type input "Nini-24"
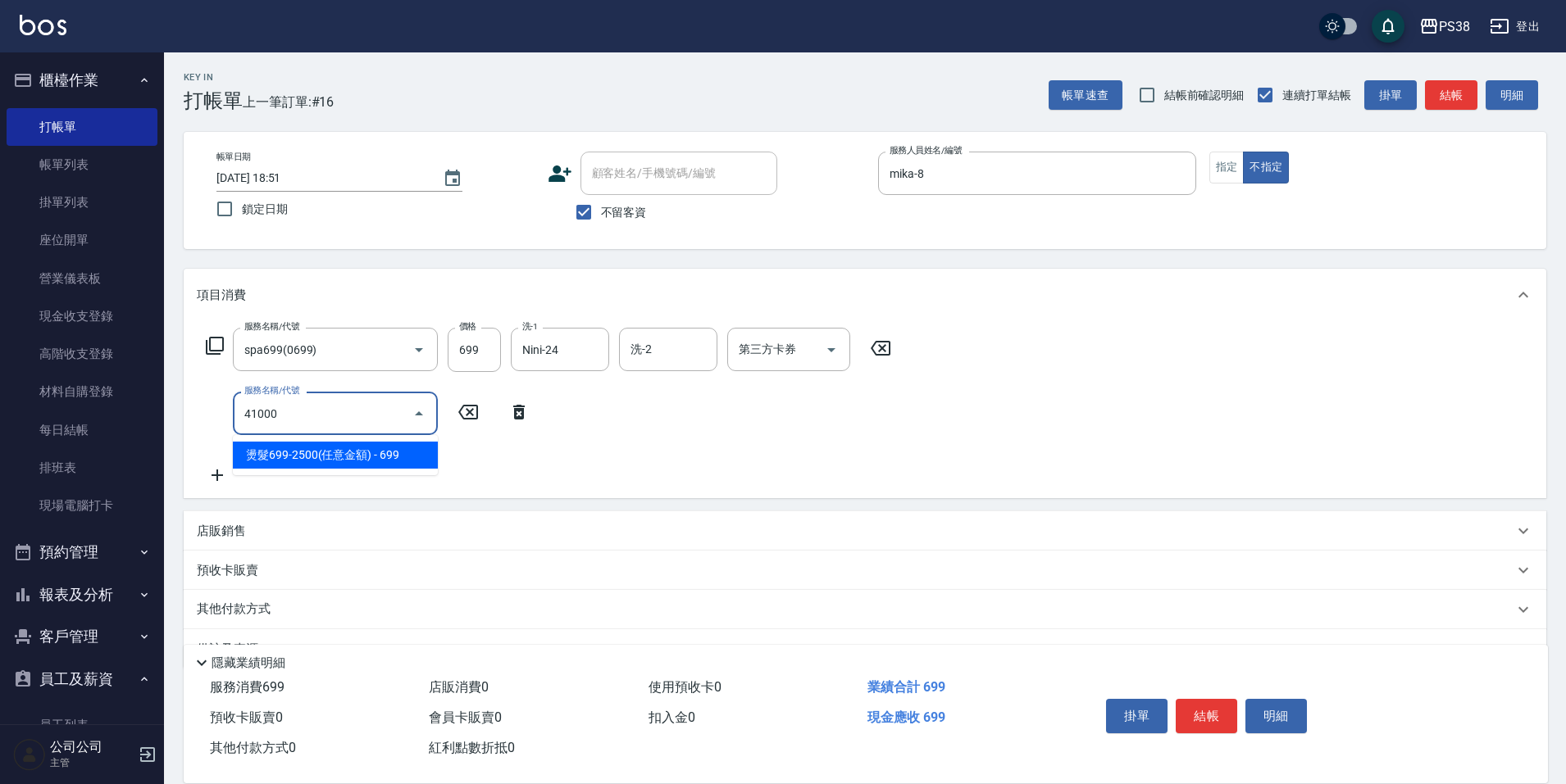
type input "燙髮699-2500(任意金額)(41000)"
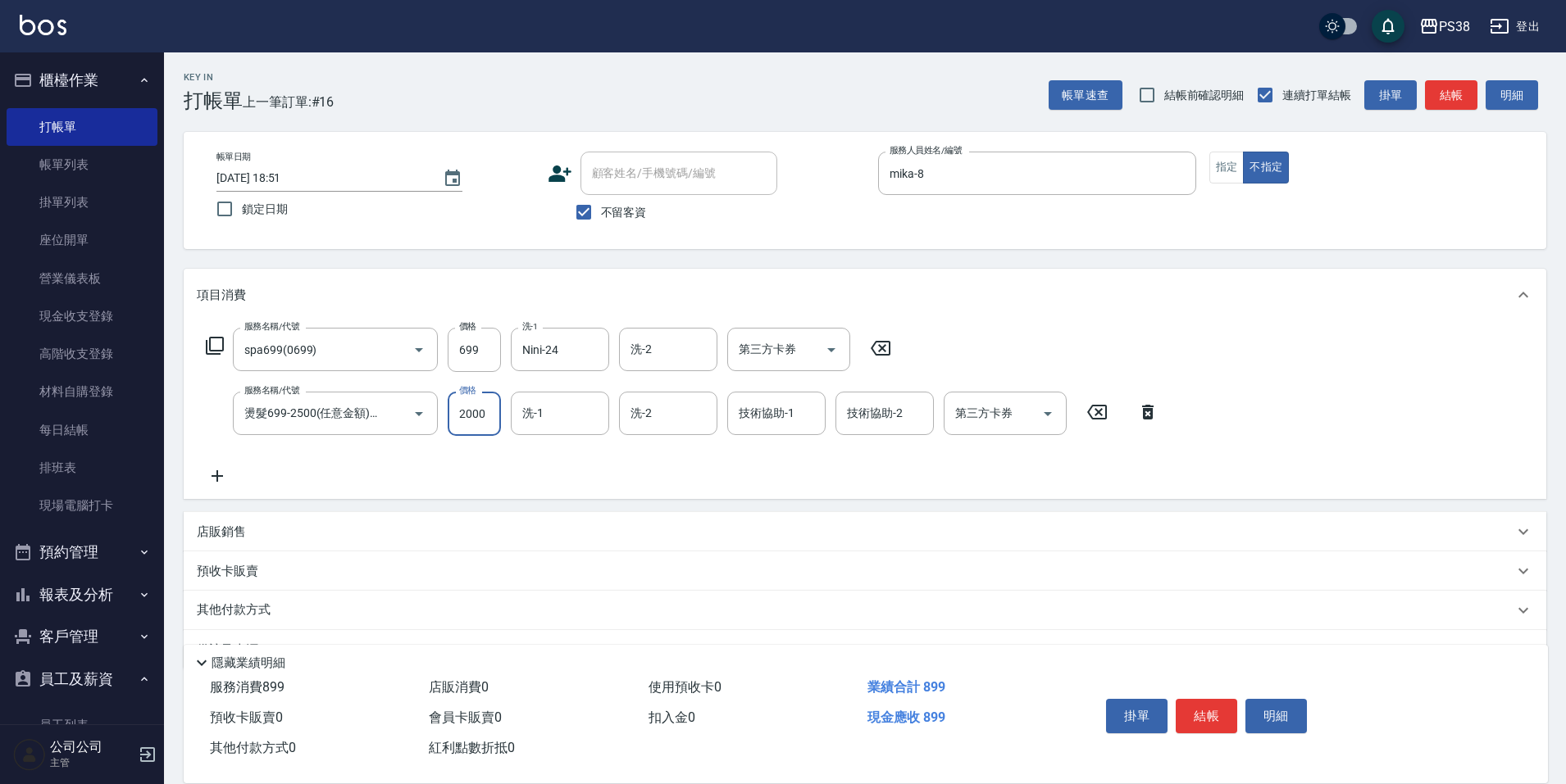
type input "2000"
type input "Nini-24"
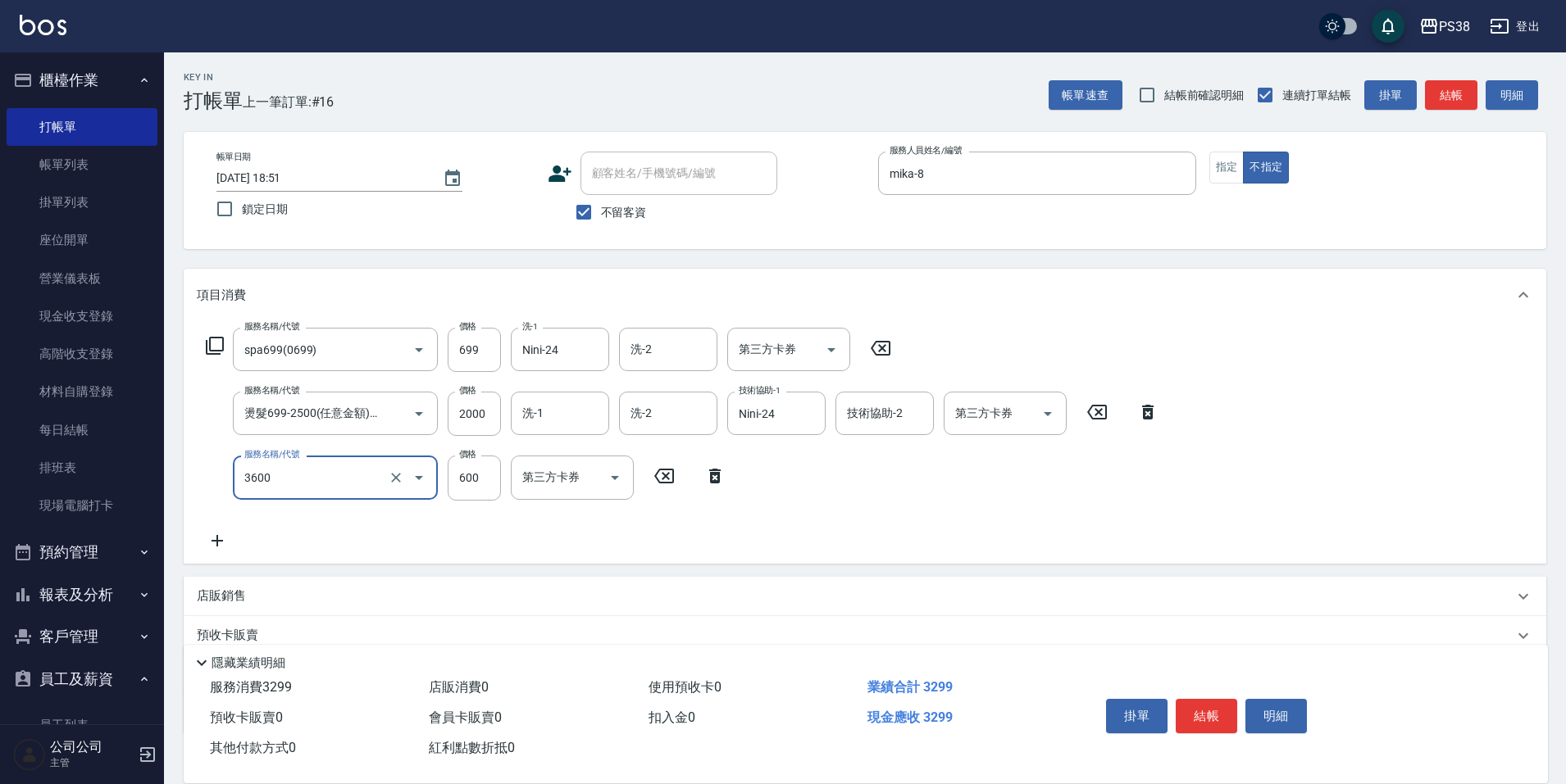
type input "天天水水護髮(3600)"
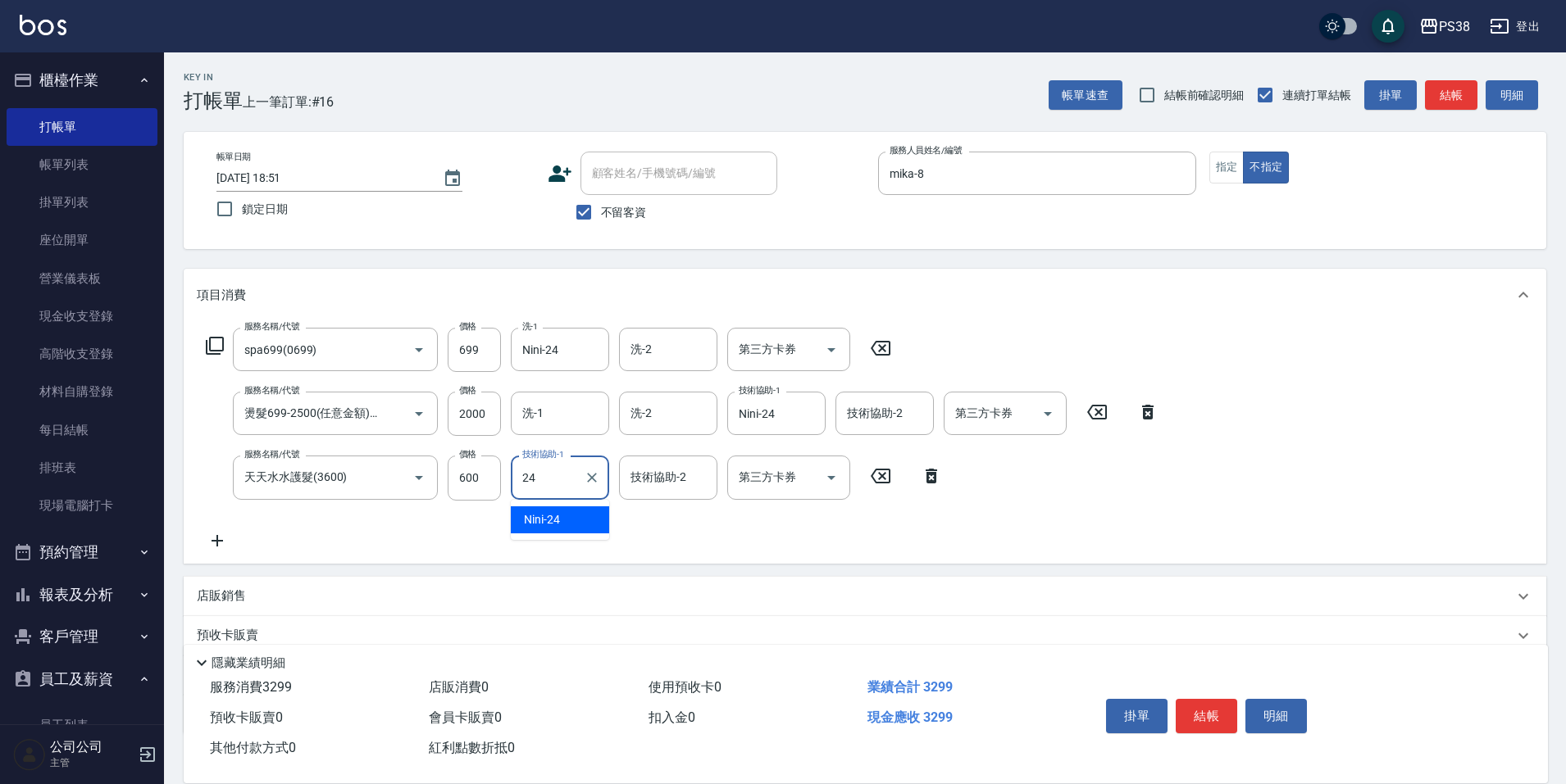
type input "Nini-24"
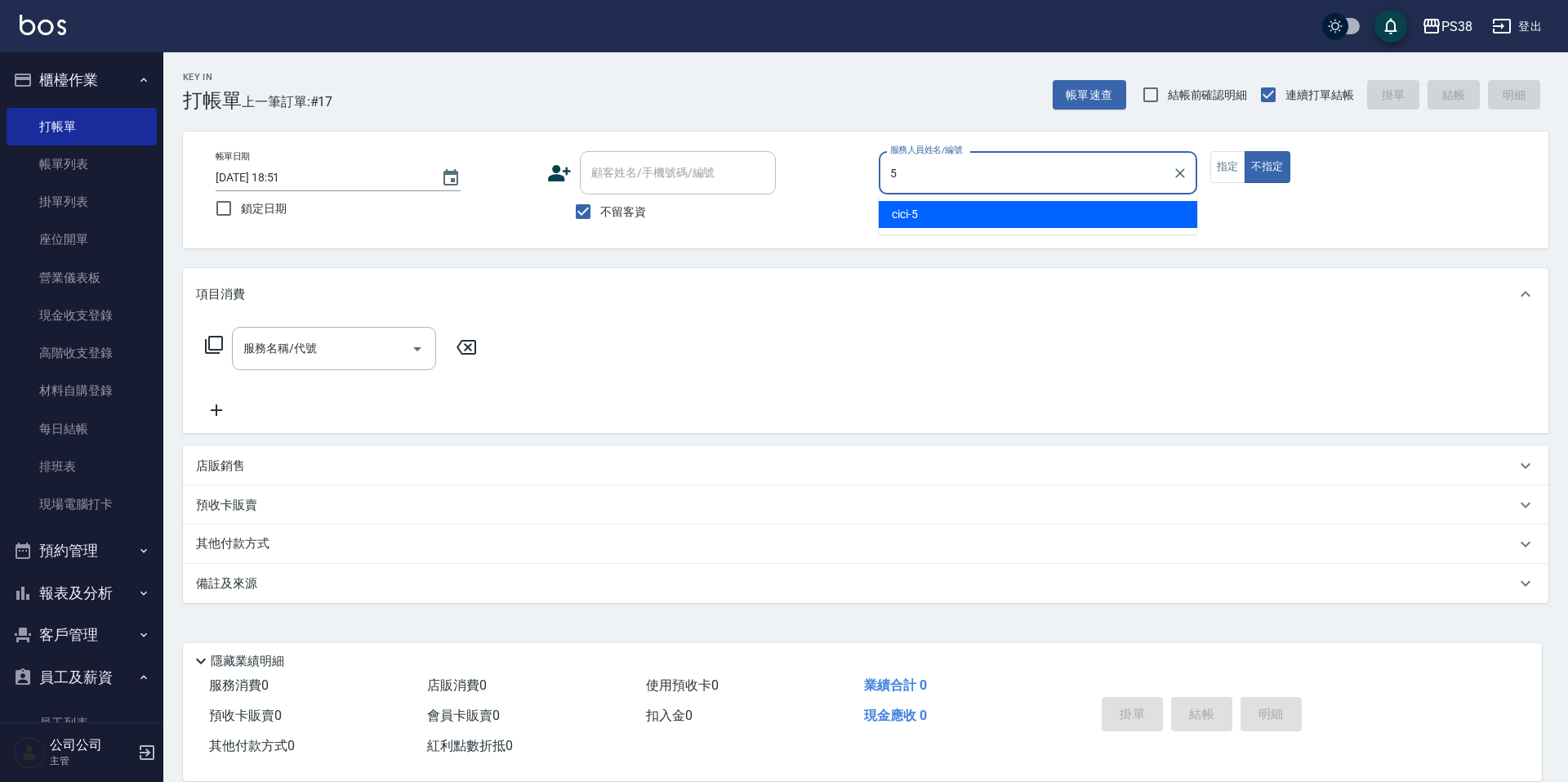
type input "cici-5"
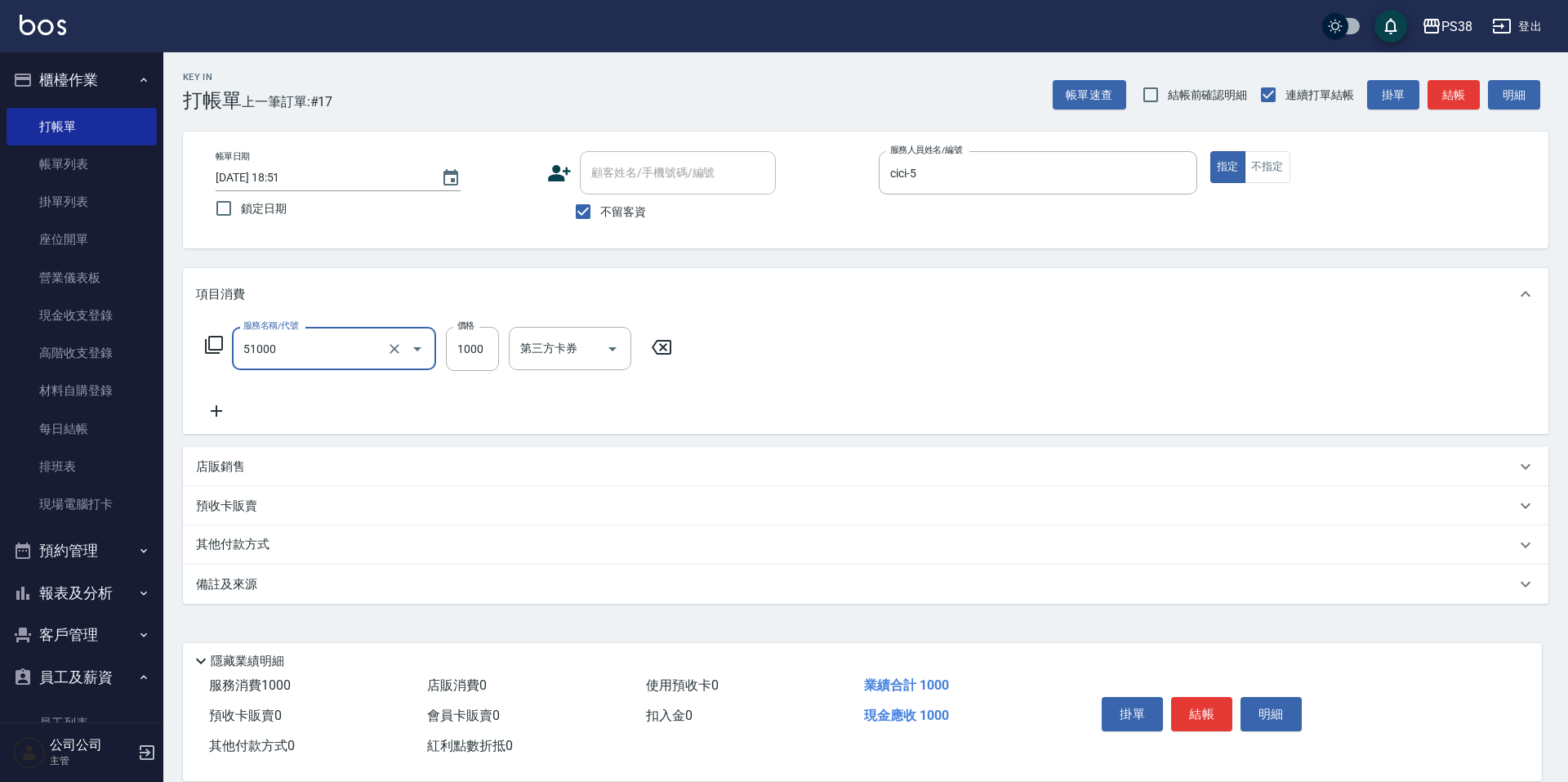
type input "染髮600以上(任意金額)(51000)"
type input "999"
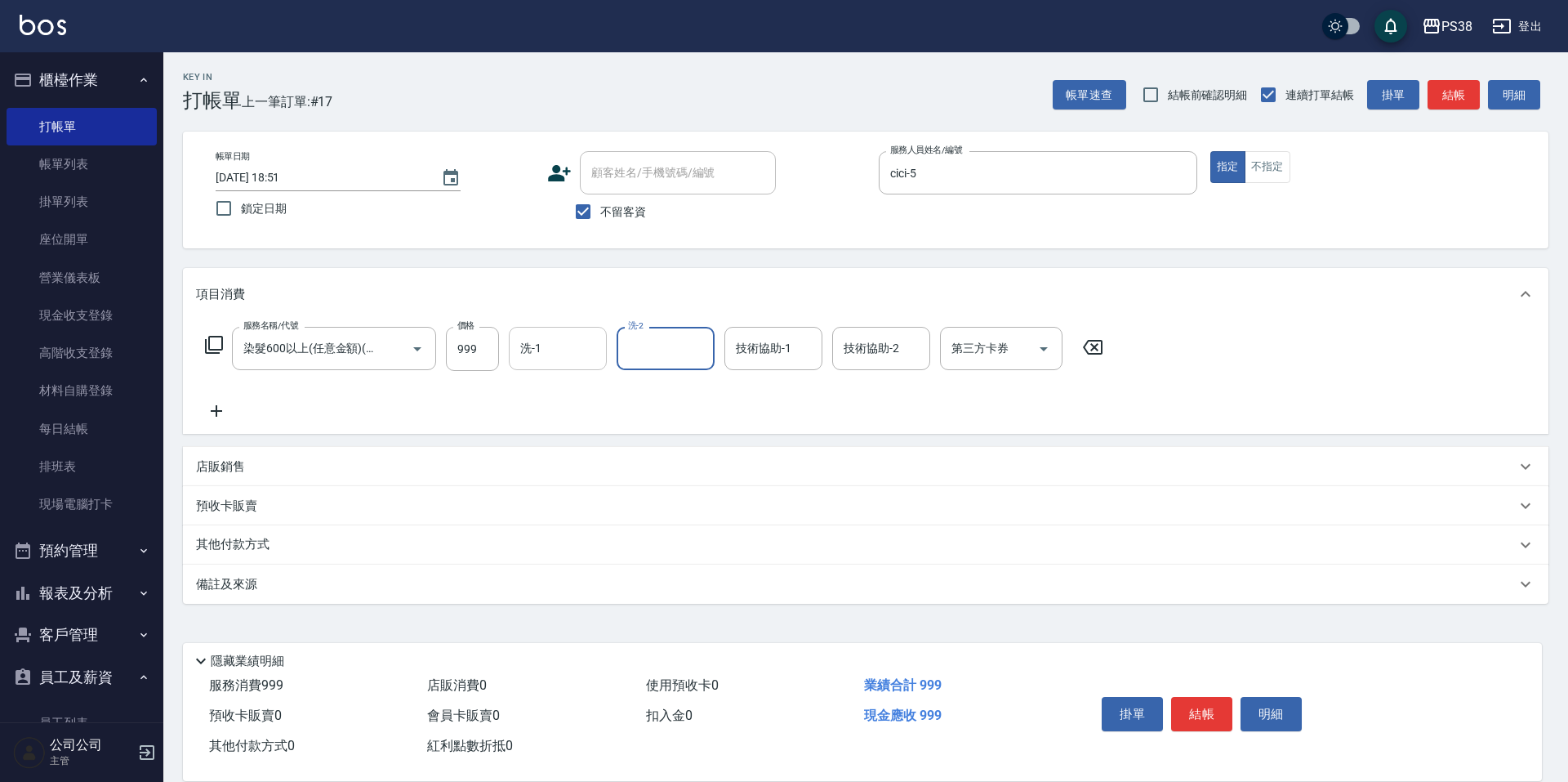
click at [574, 349] on input "洗-1" at bounding box center [558, 349] width 84 height 29
type input "彥丞-55"
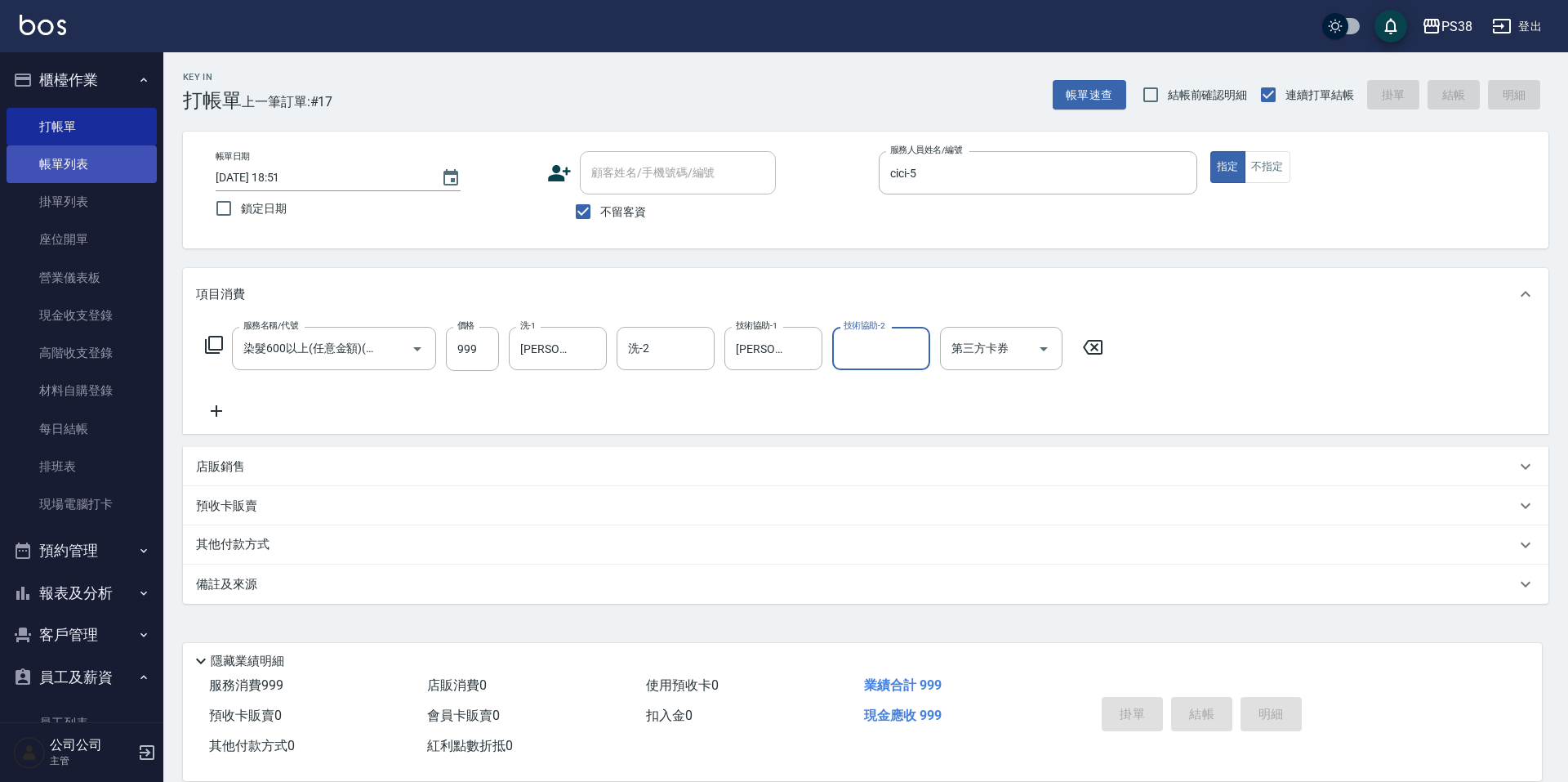
click at [69, 160] on link "帳單列表" at bounding box center [82, 164] width 150 height 38
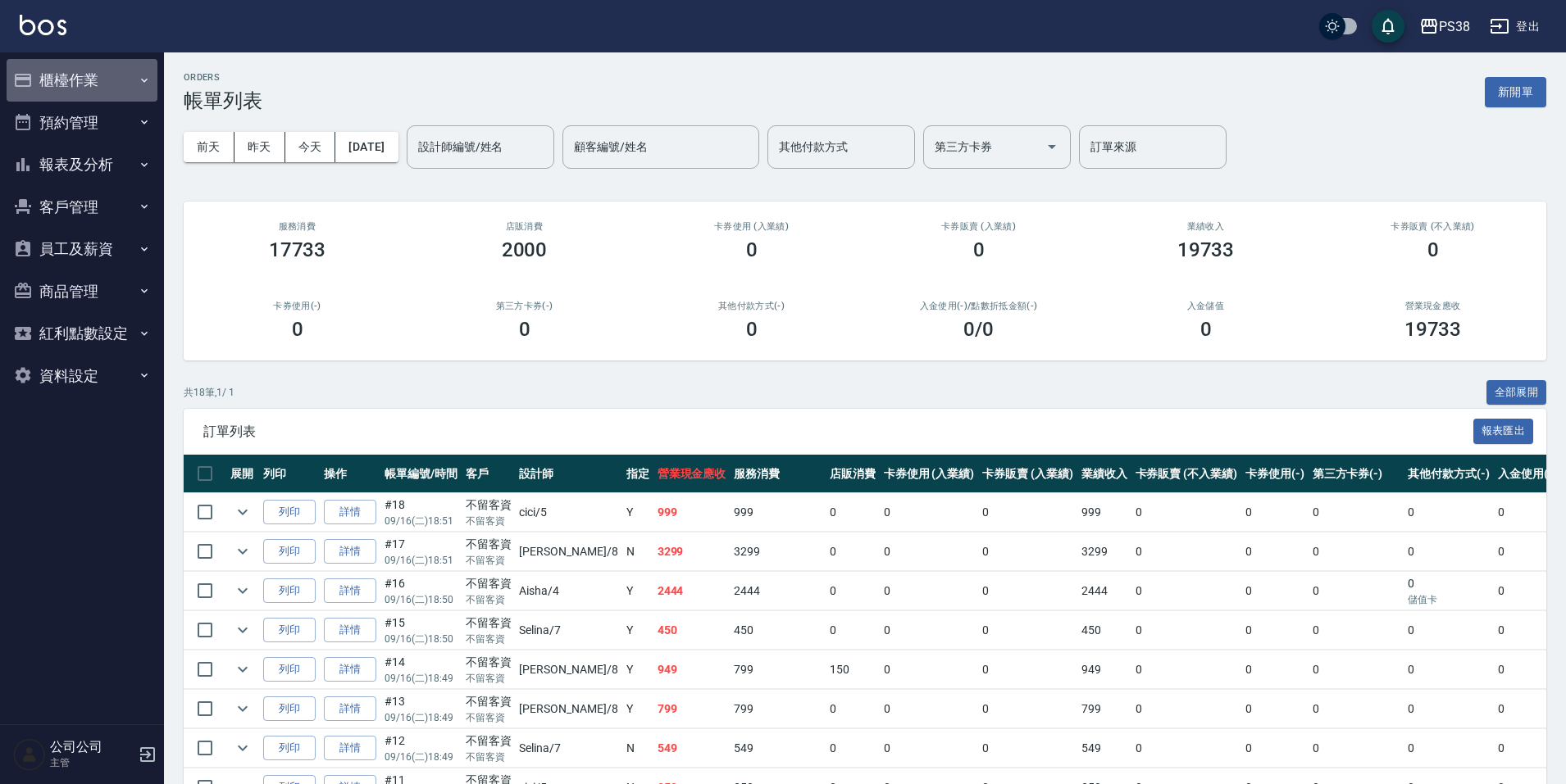
click at [119, 85] on button "櫃檯作業" at bounding box center [82, 80] width 151 height 42
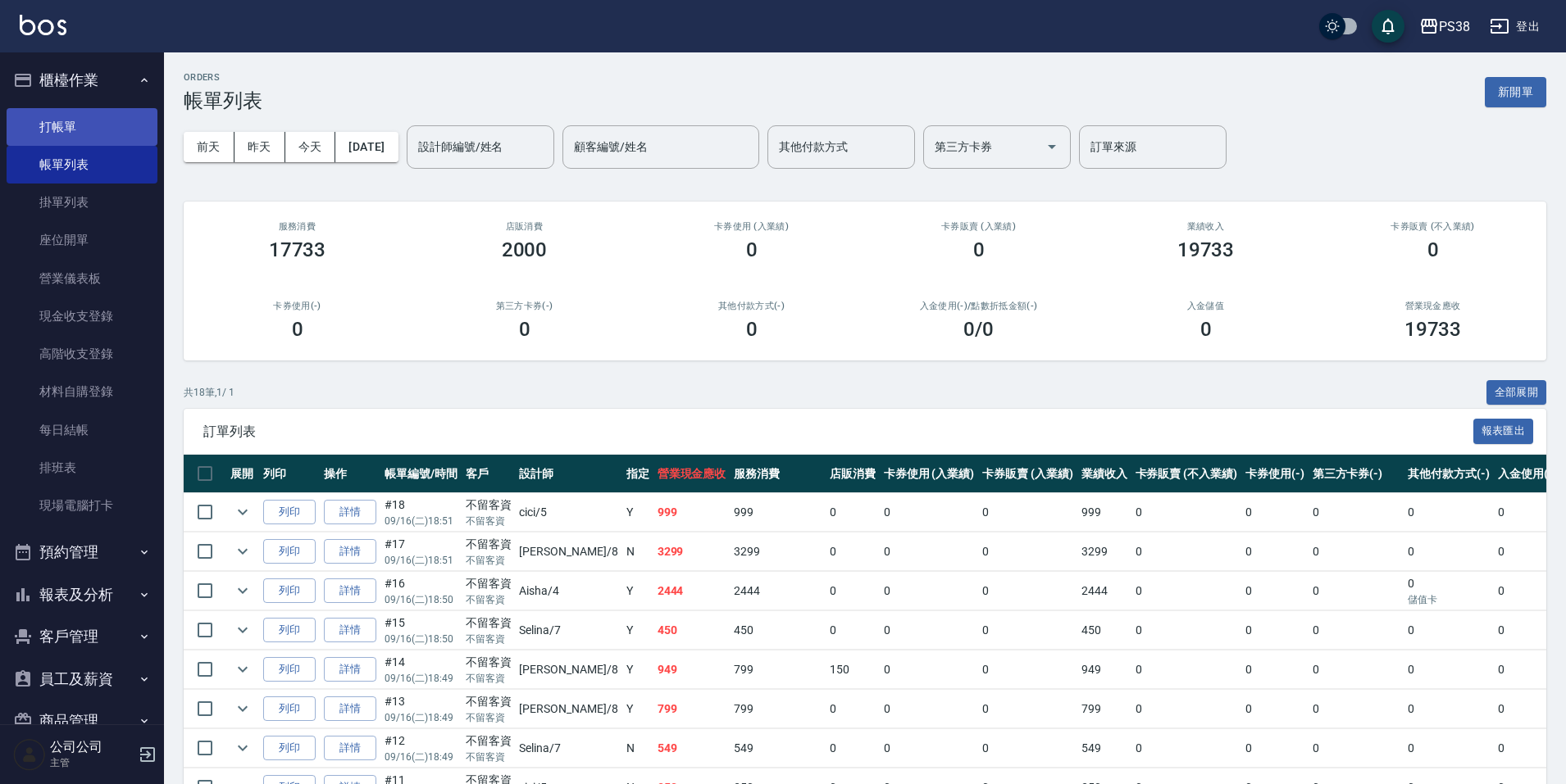
click at [96, 123] on link "打帳單" at bounding box center [82, 126] width 151 height 38
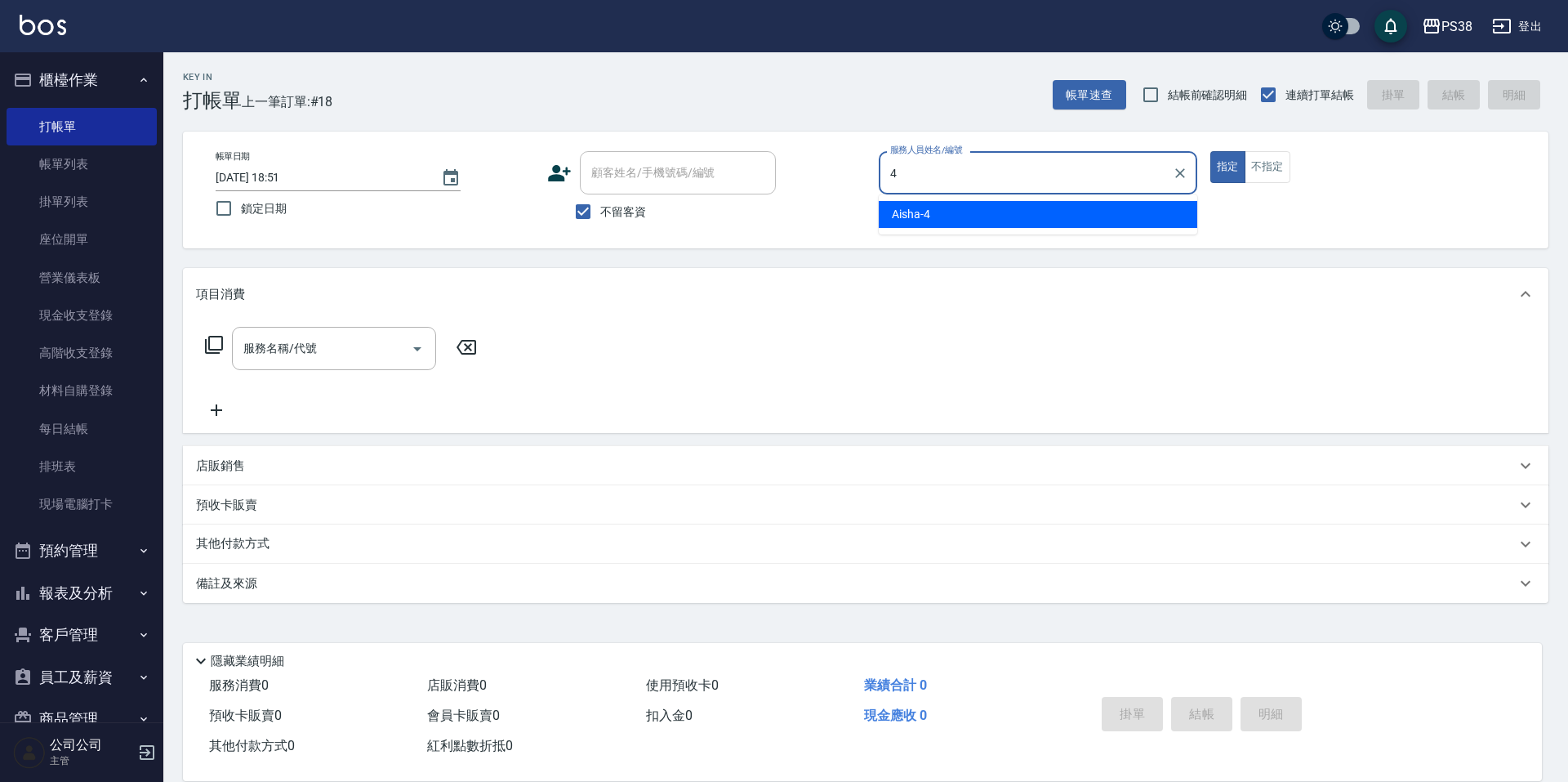
type input "Aisha-4"
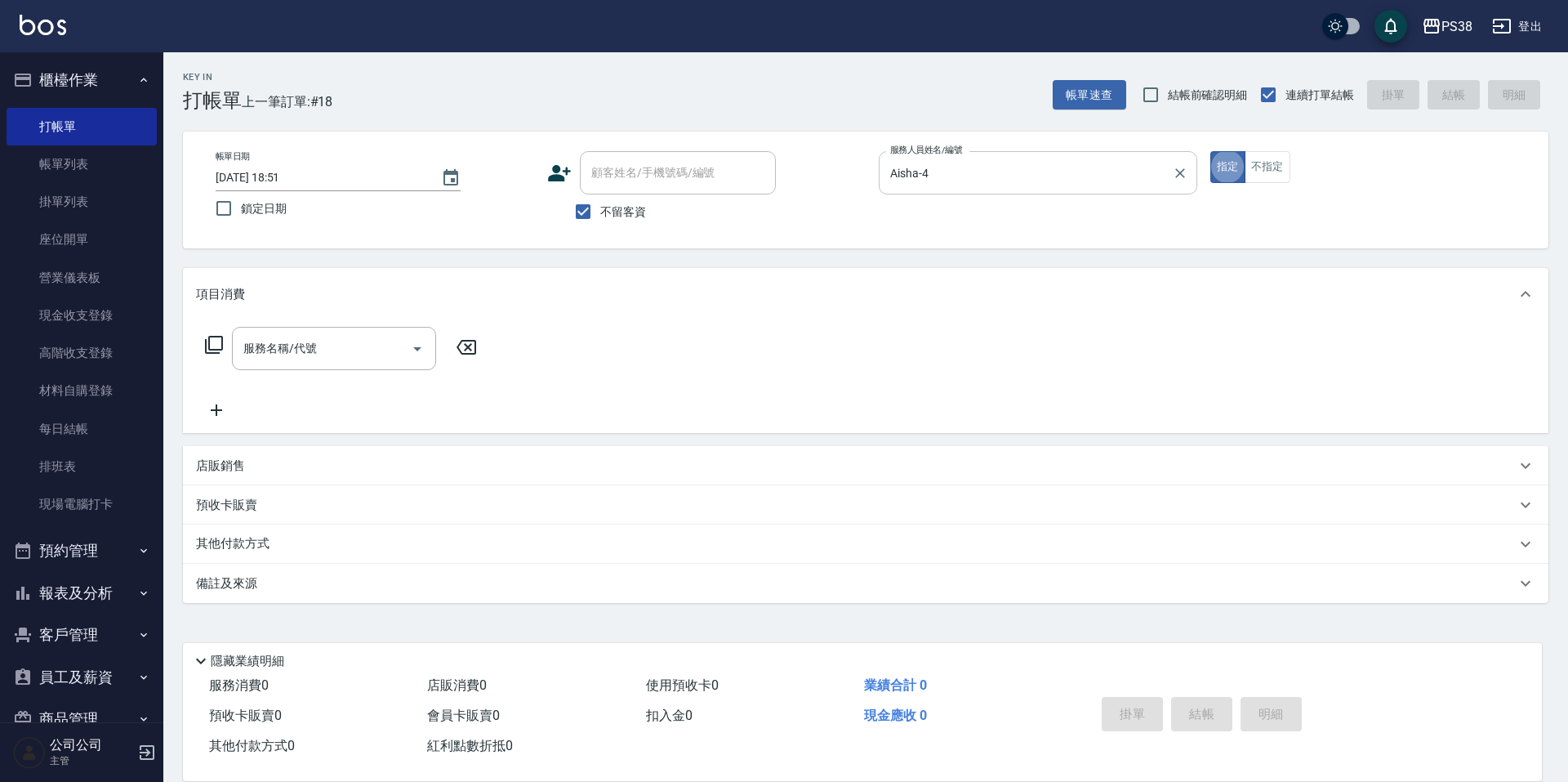
type button "true"
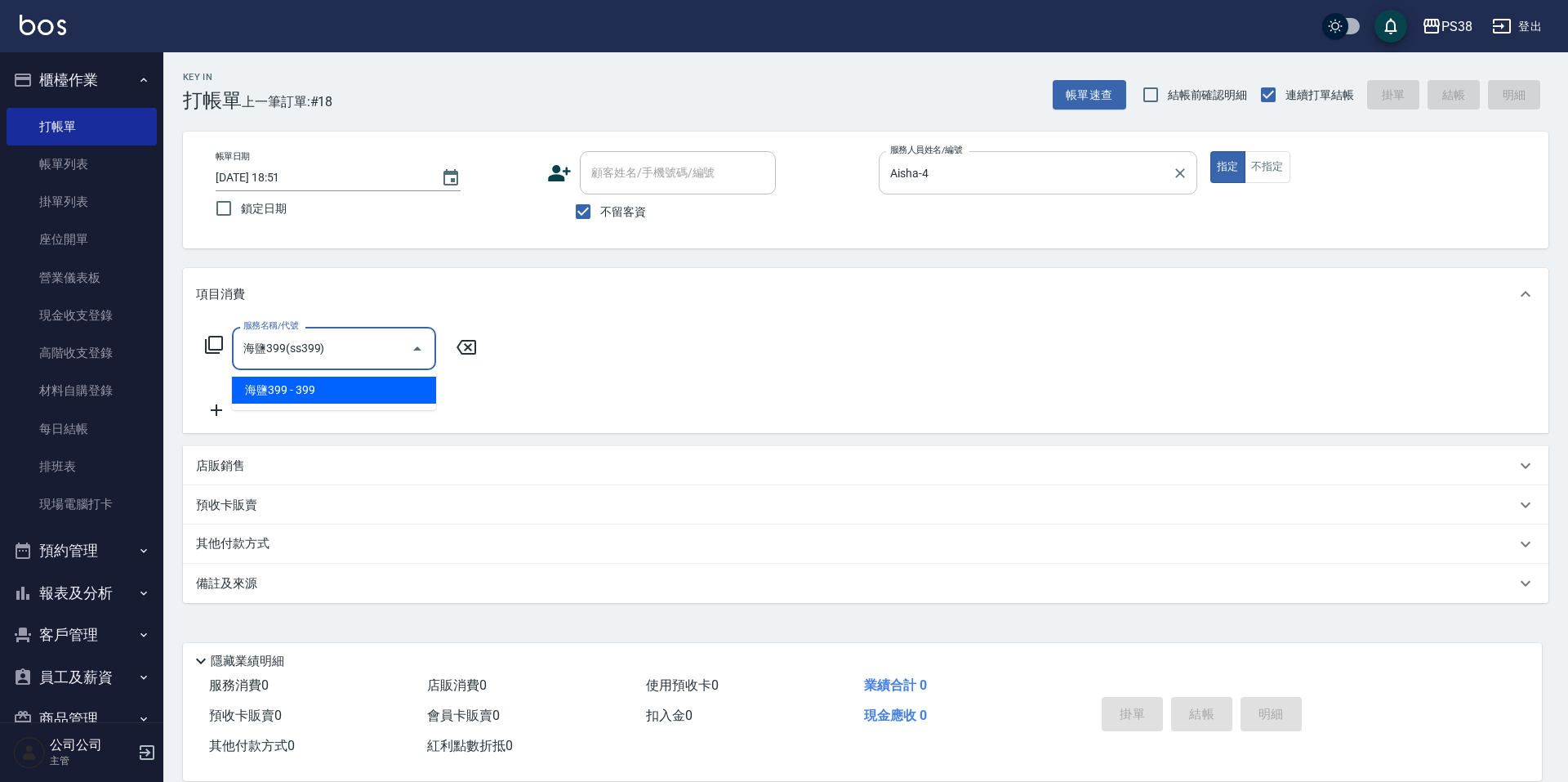
type input "海鹽399(ss399)"
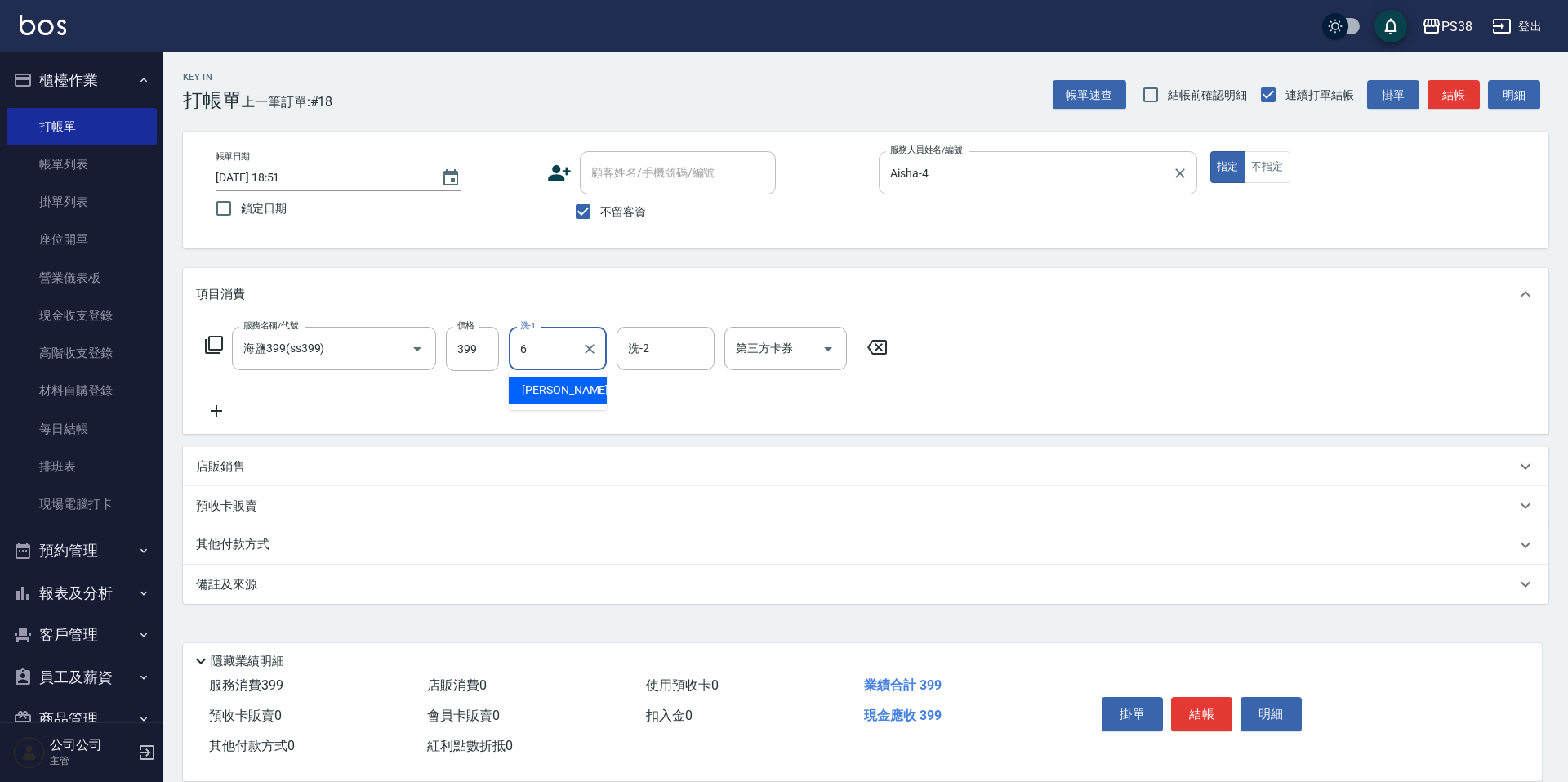
type input "[PERSON_NAME]-6"
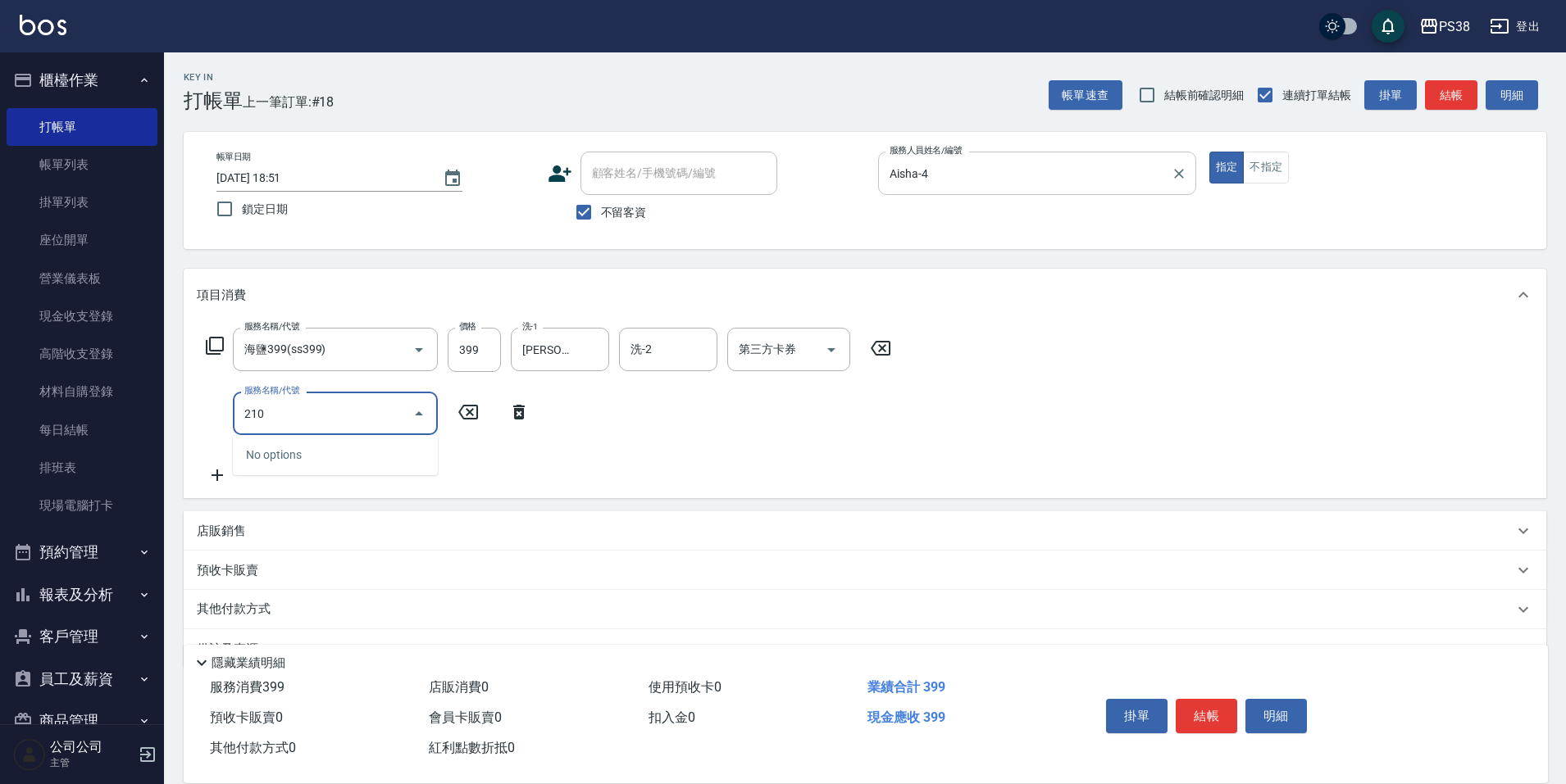
type input "2100"
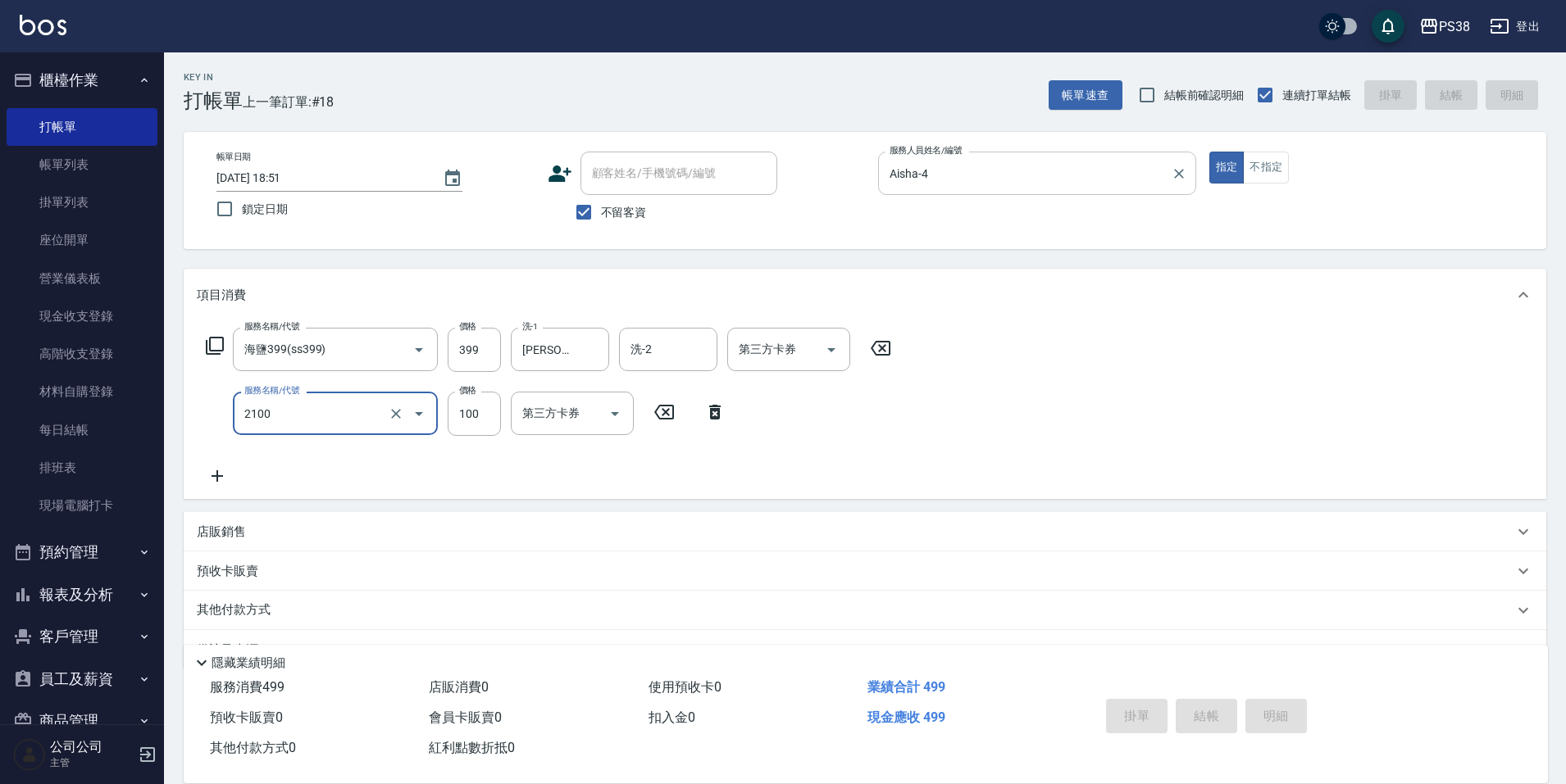
type input "[DATE] 18:52"
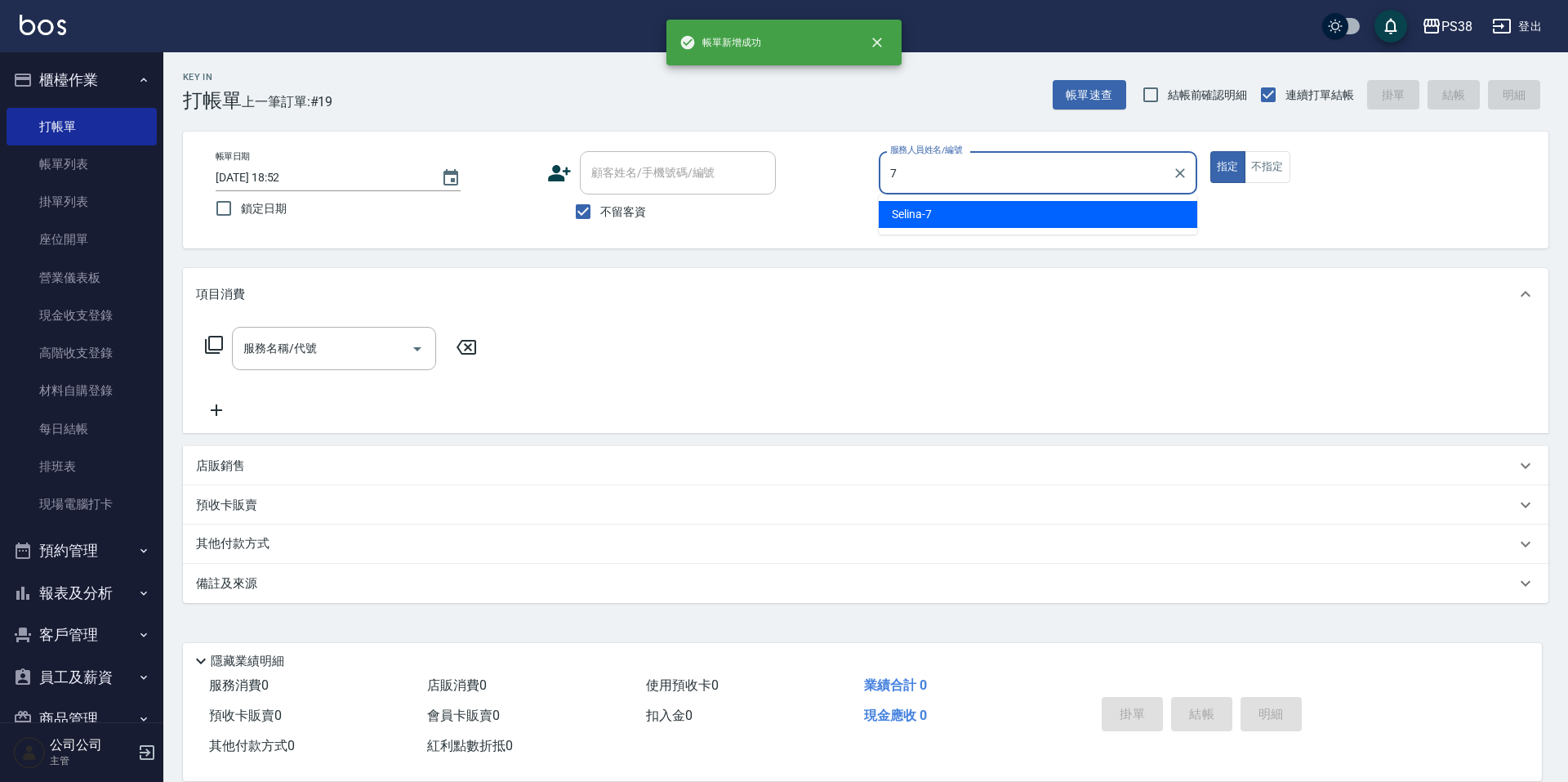
type input "Selina-7"
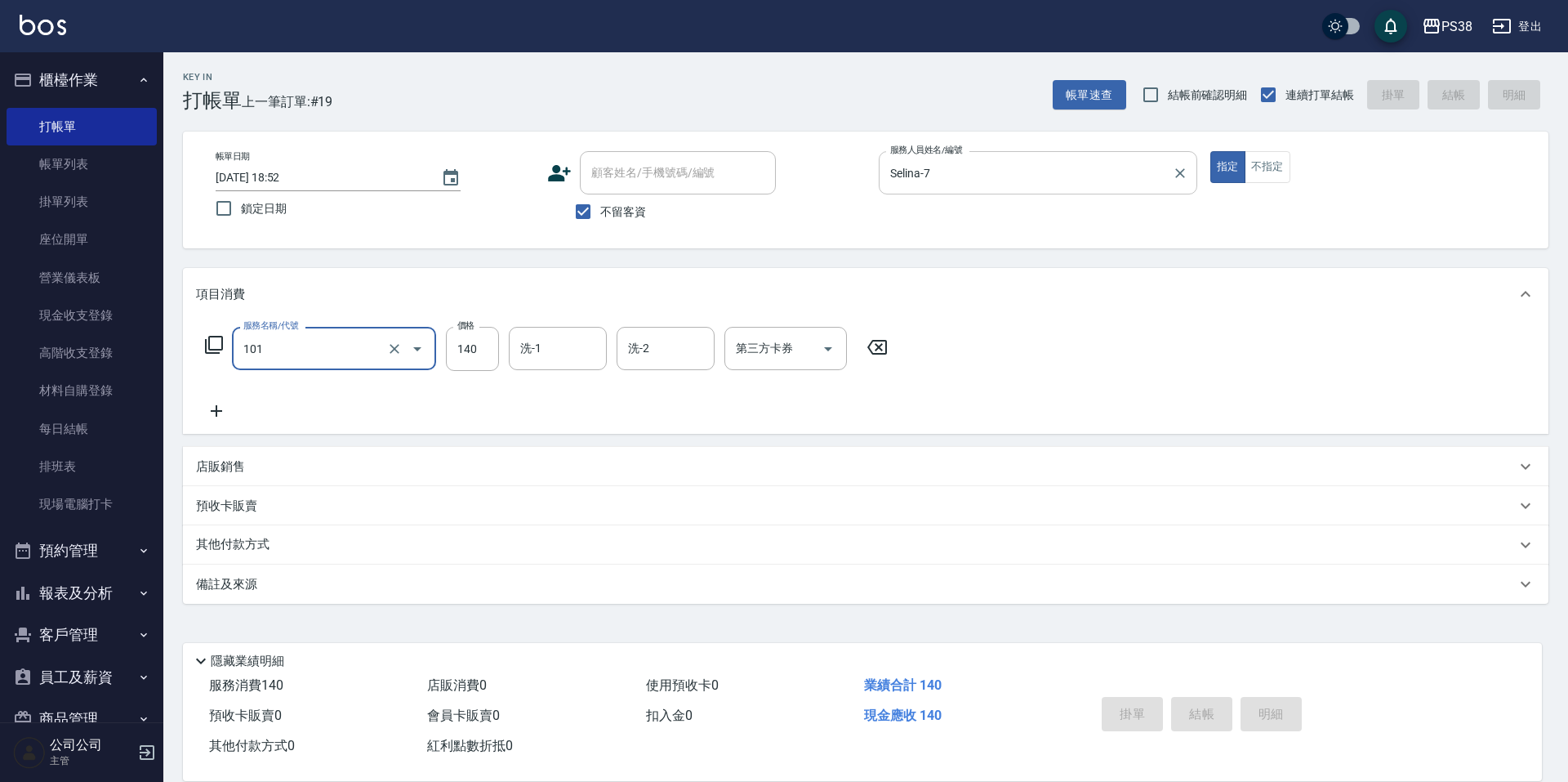
type input "101"
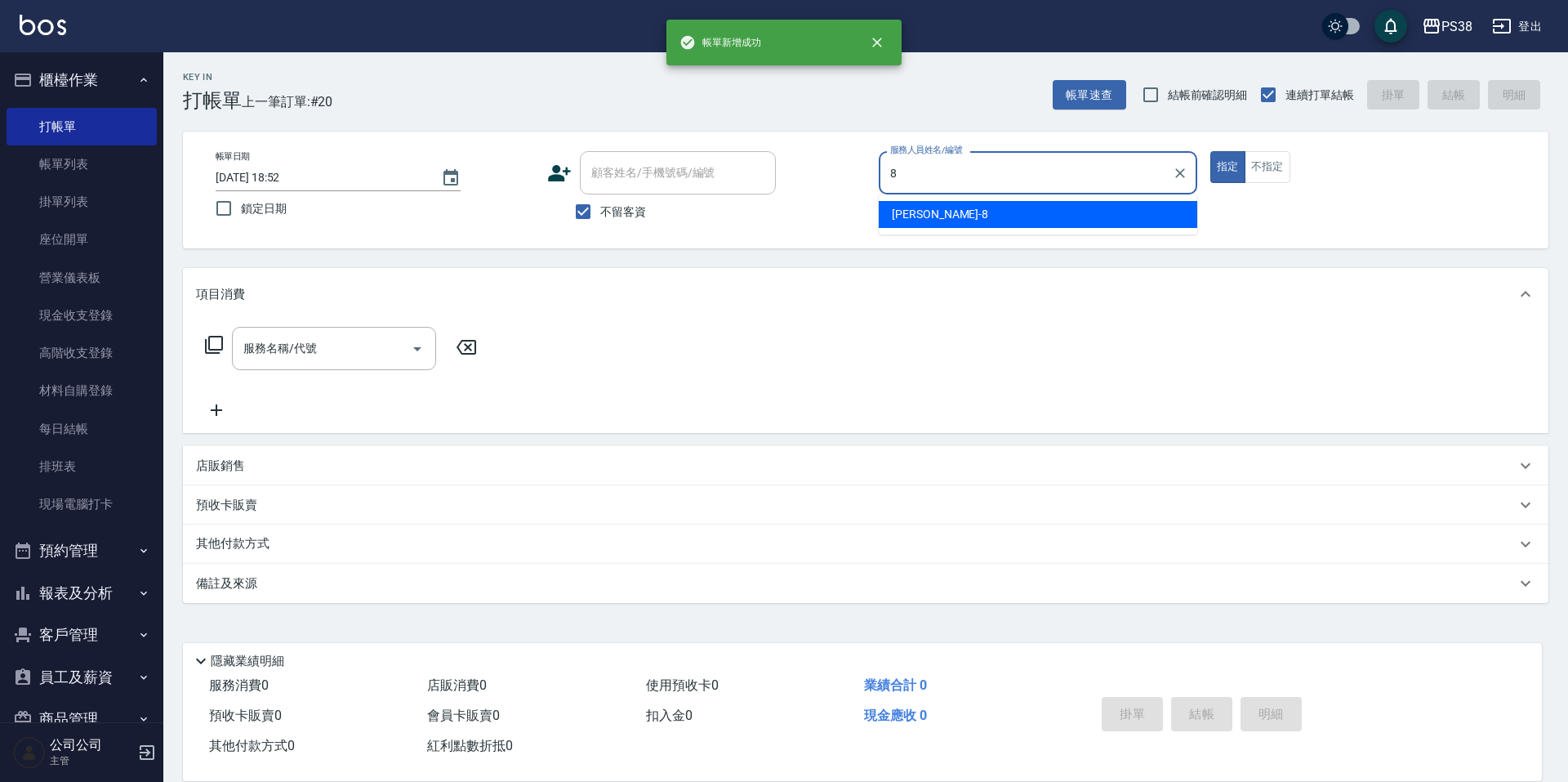
type input "mika-8"
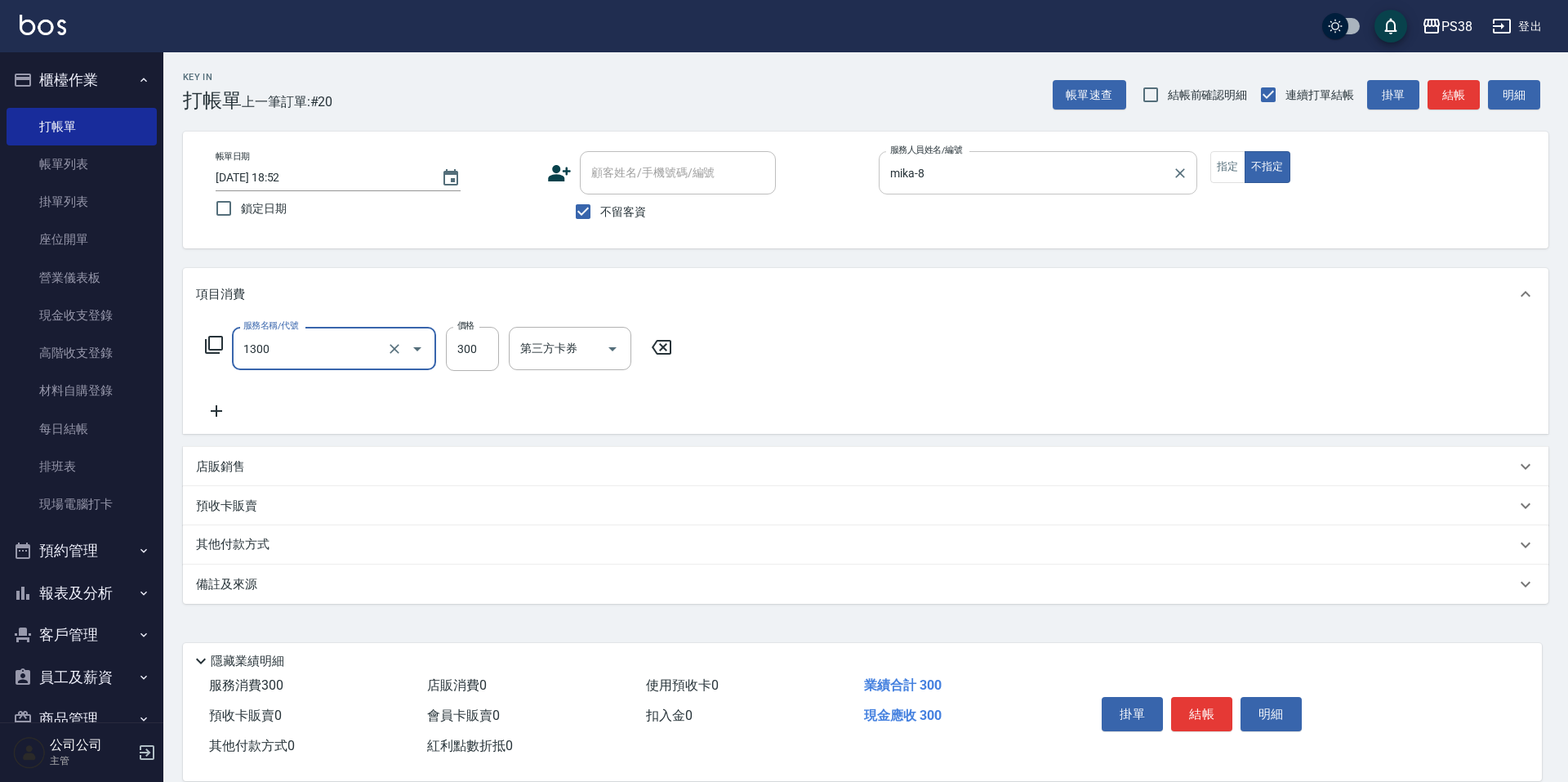
type input "精油洗潤300(1300)"
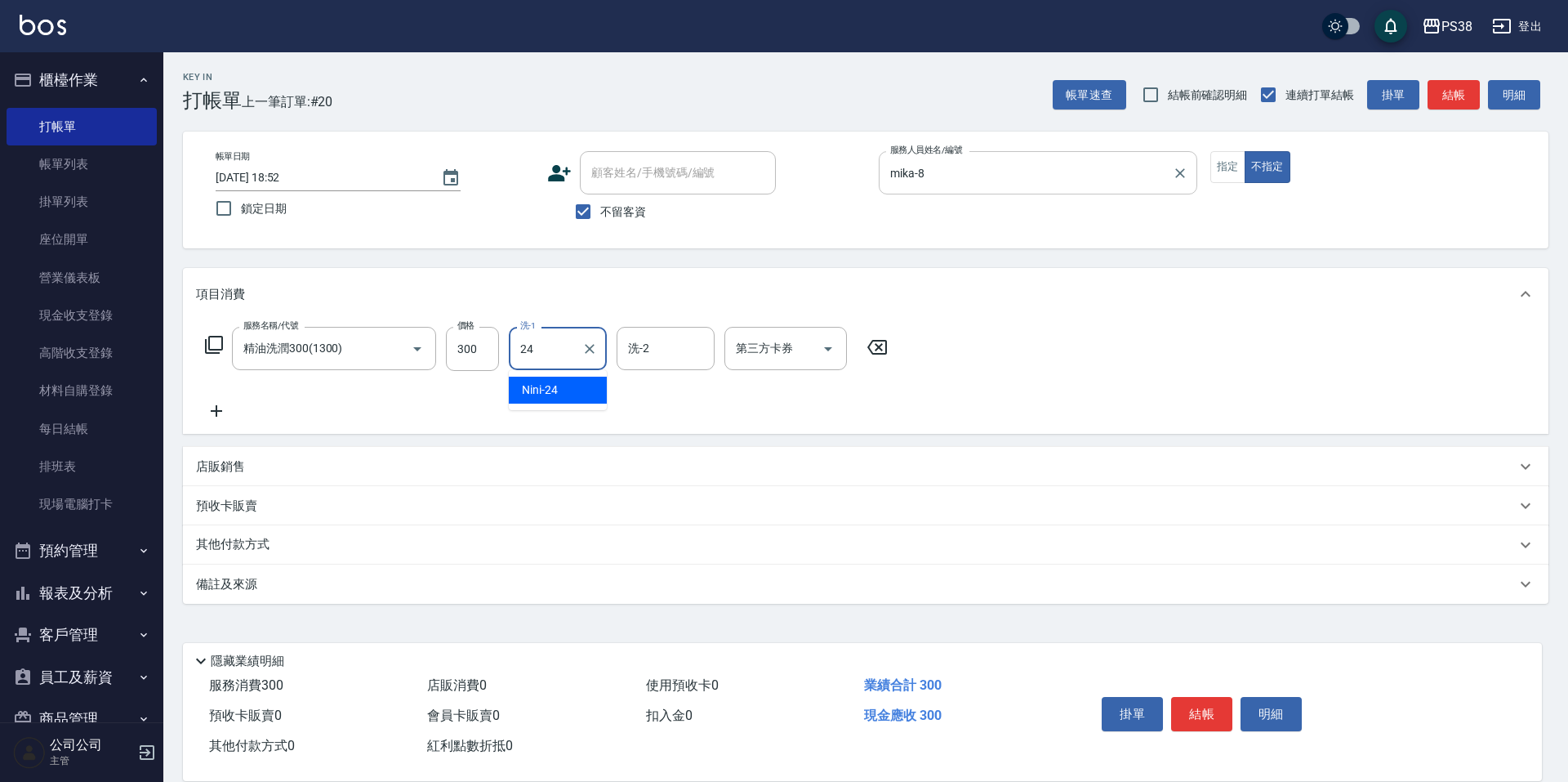
type input "Nini-24"
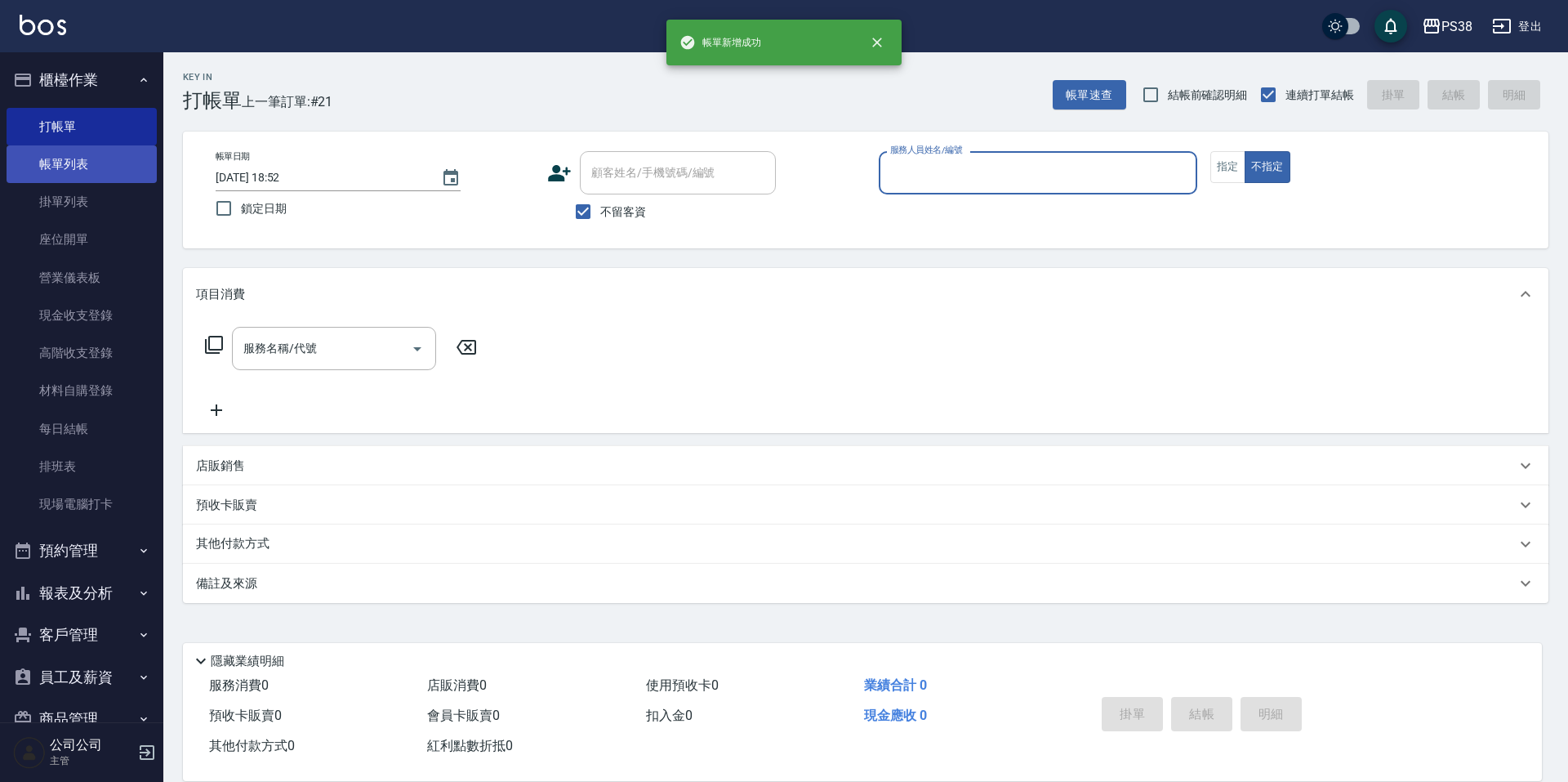
click at [115, 159] on link "帳單列表" at bounding box center [82, 164] width 150 height 38
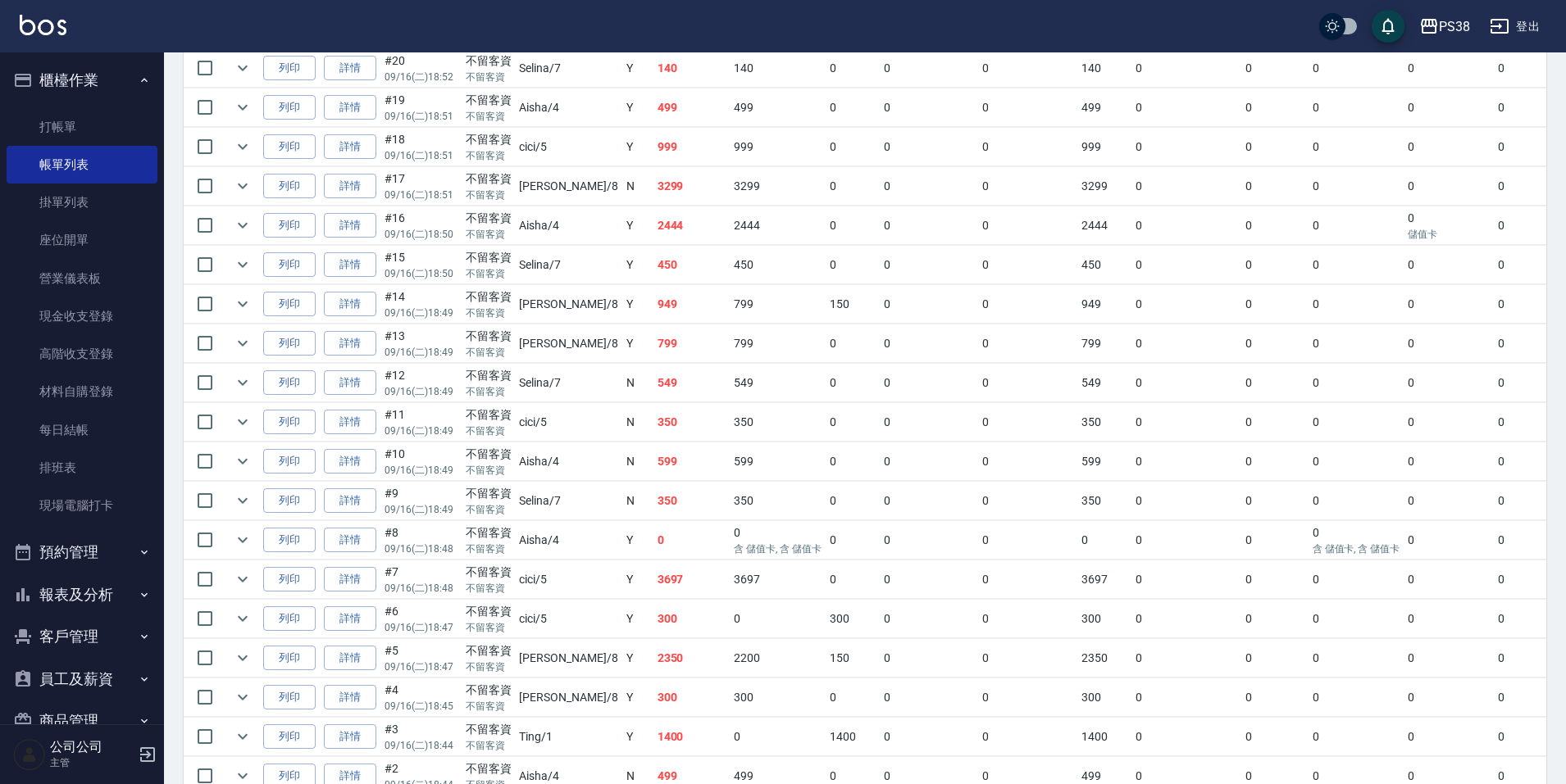
scroll to position [202, 0]
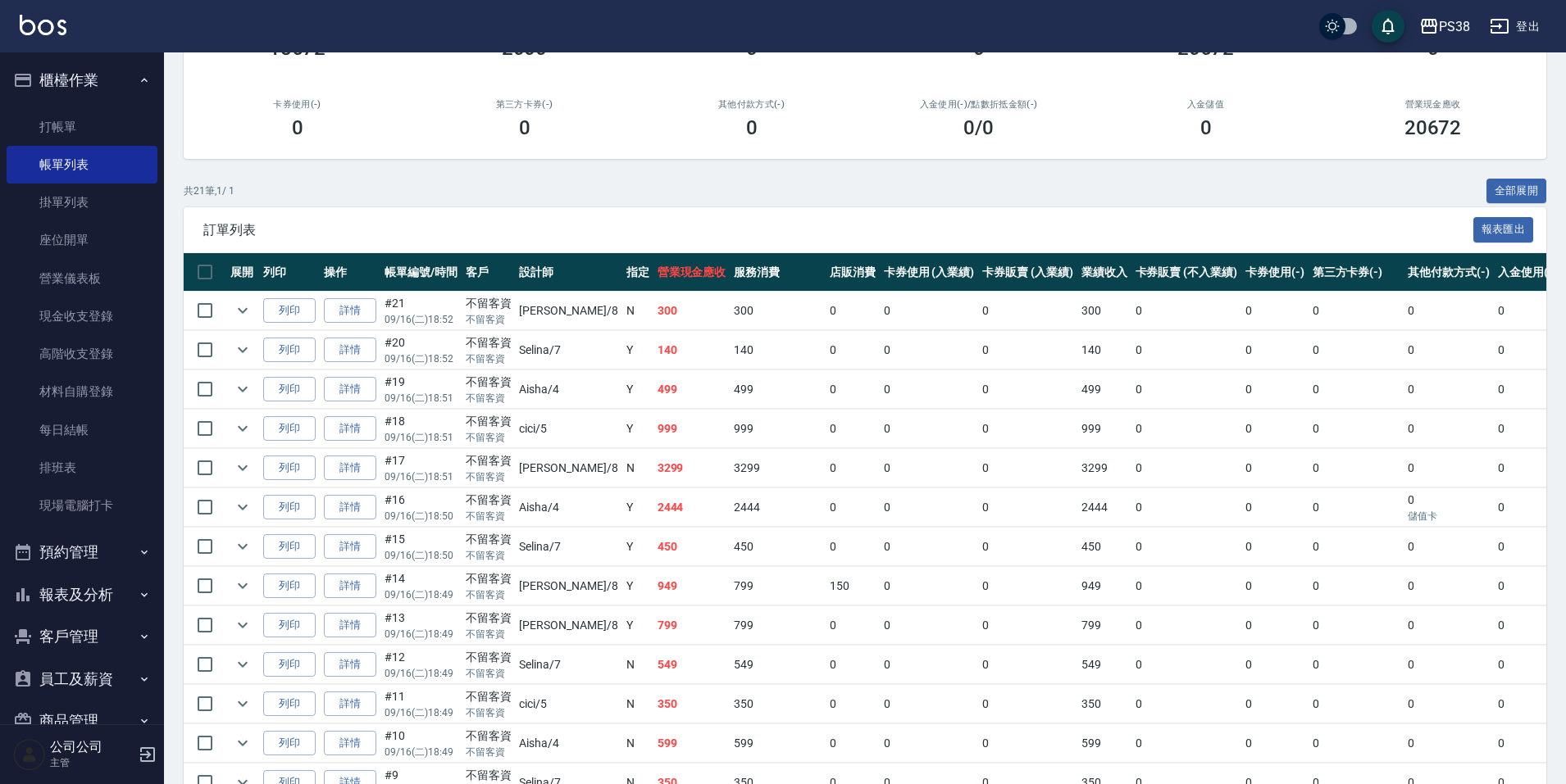
click at [96, 597] on button "報表及分析" at bounding box center [82, 595] width 151 height 42
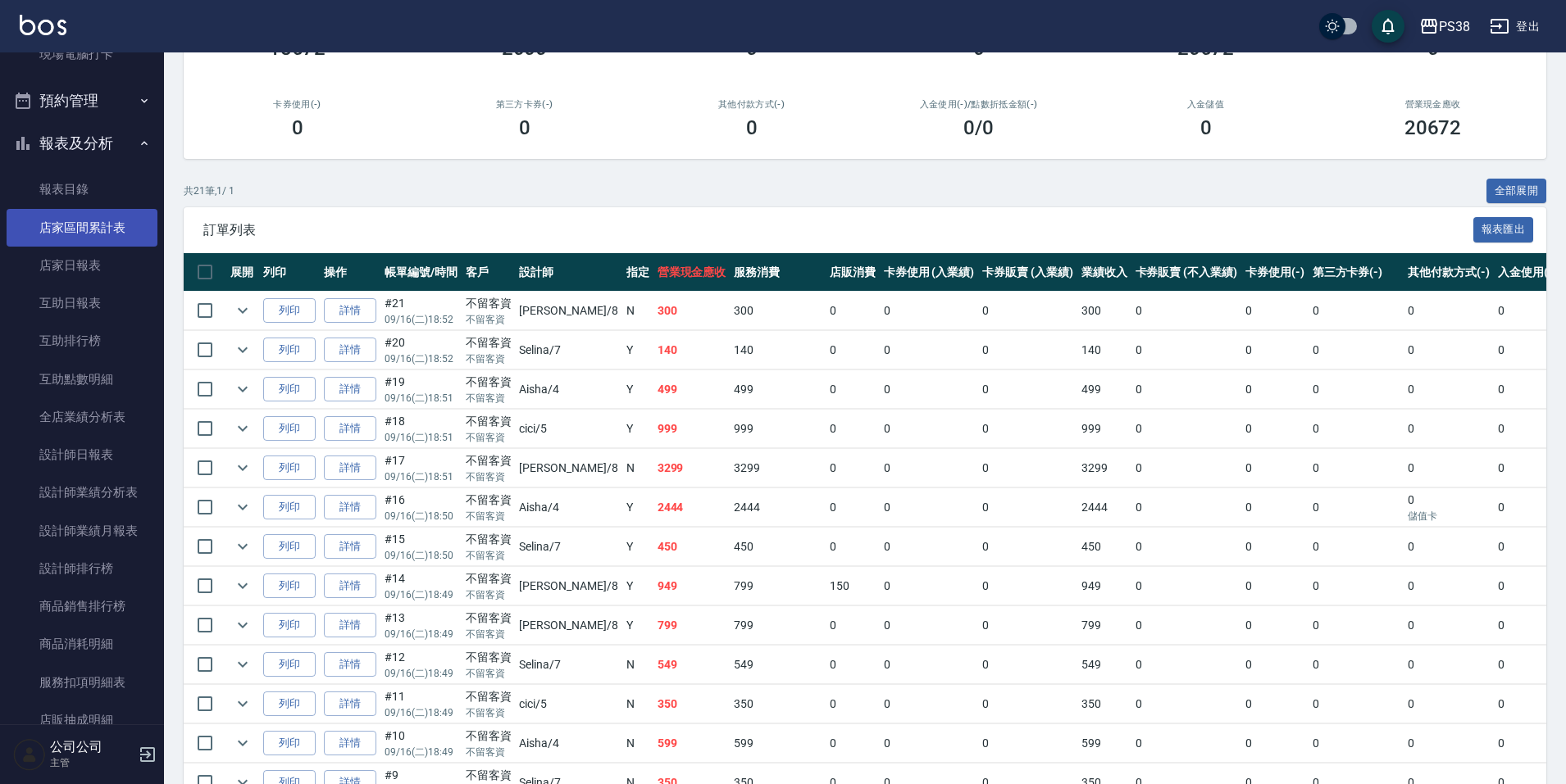
scroll to position [492, 0]
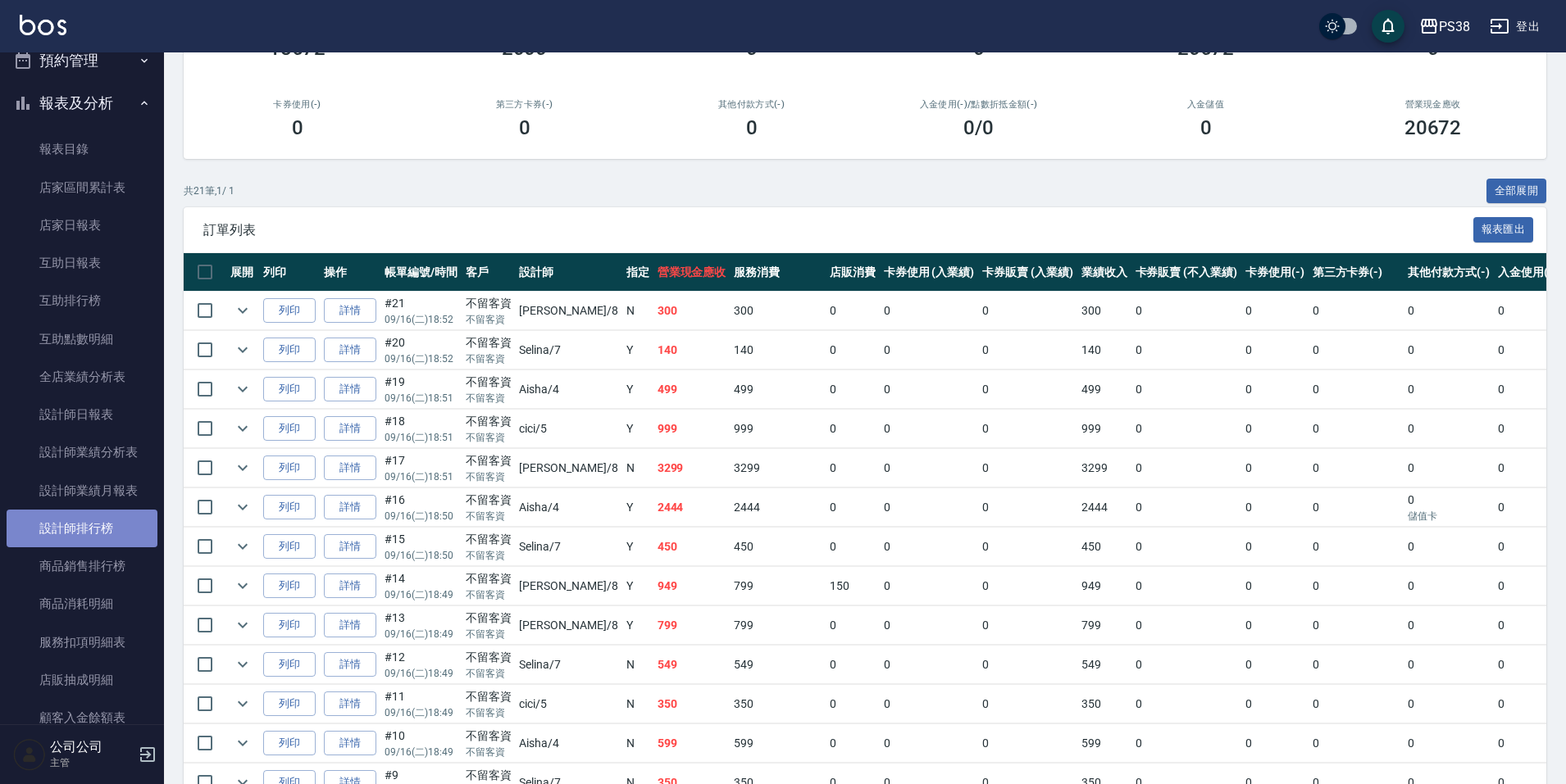
click at [135, 521] on link "設計師排行榜" at bounding box center [82, 528] width 151 height 38
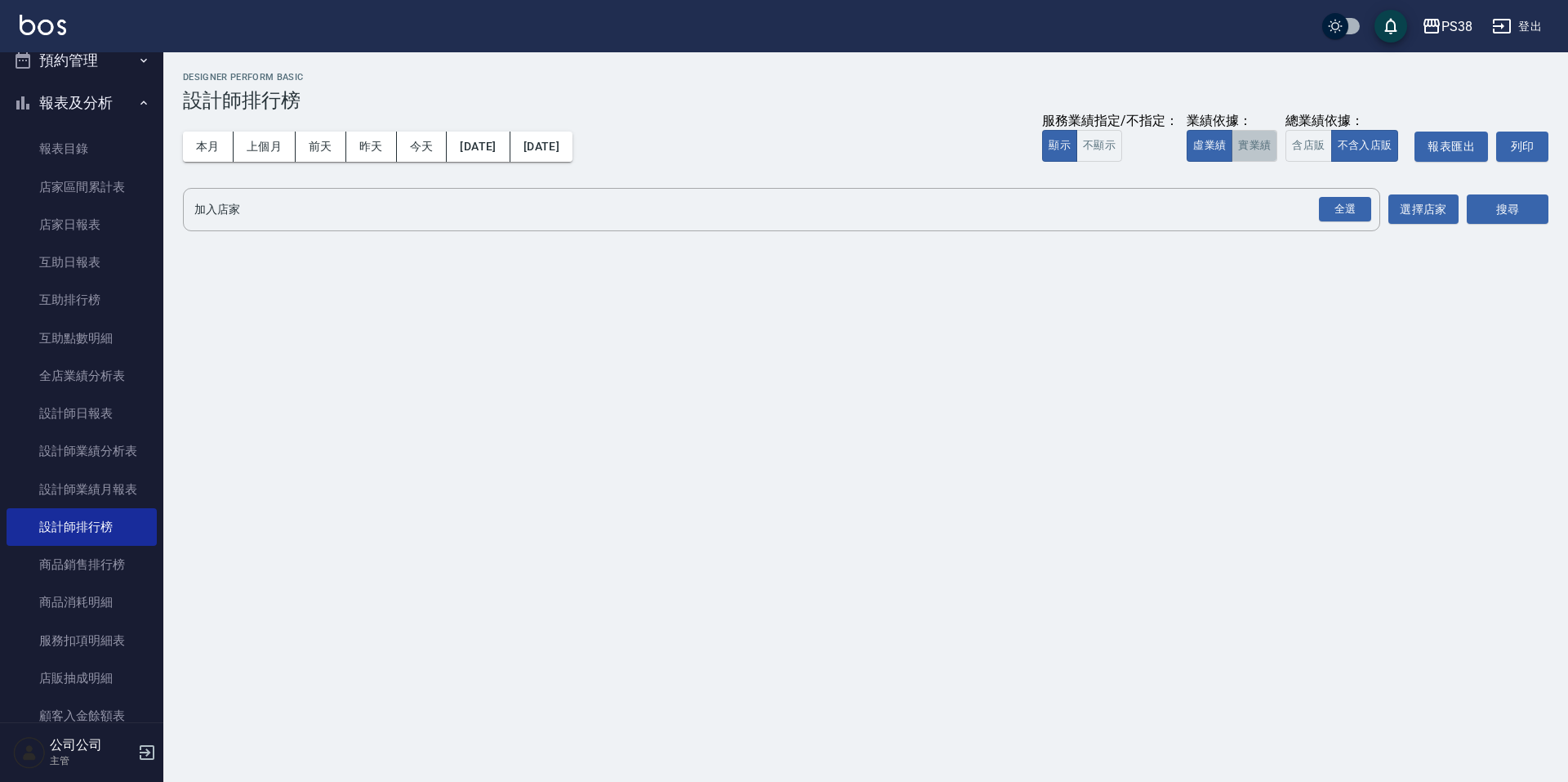
click at [1253, 138] on button "實業績" at bounding box center [1255, 145] width 46 height 32
click at [1341, 201] on div "全選" at bounding box center [1345, 210] width 52 height 25
click at [1532, 198] on button "搜尋" at bounding box center [1507, 210] width 82 height 30
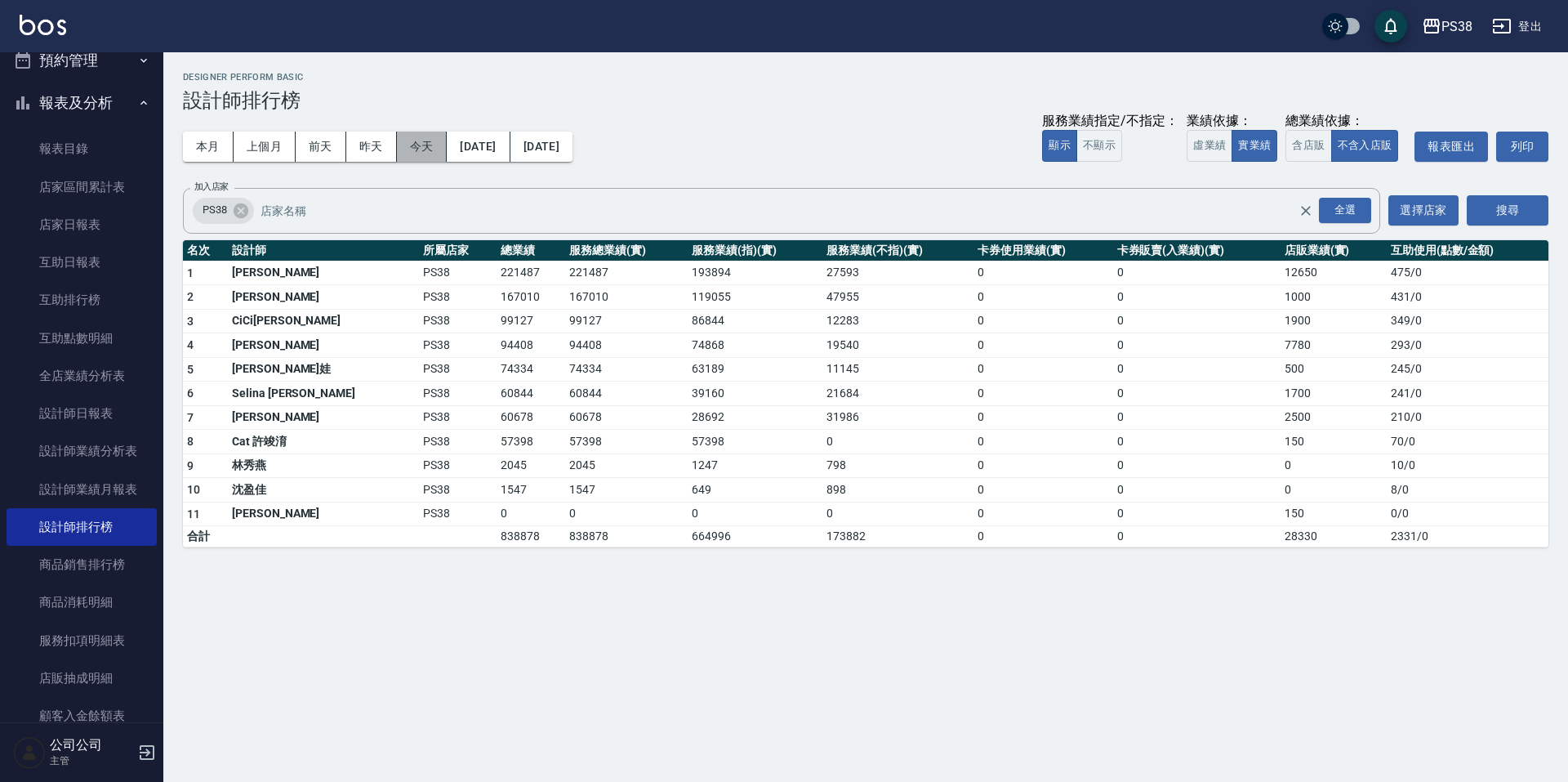
click at [411, 143] on button "今天" at bounding box center [422, 146] width 51 height 30
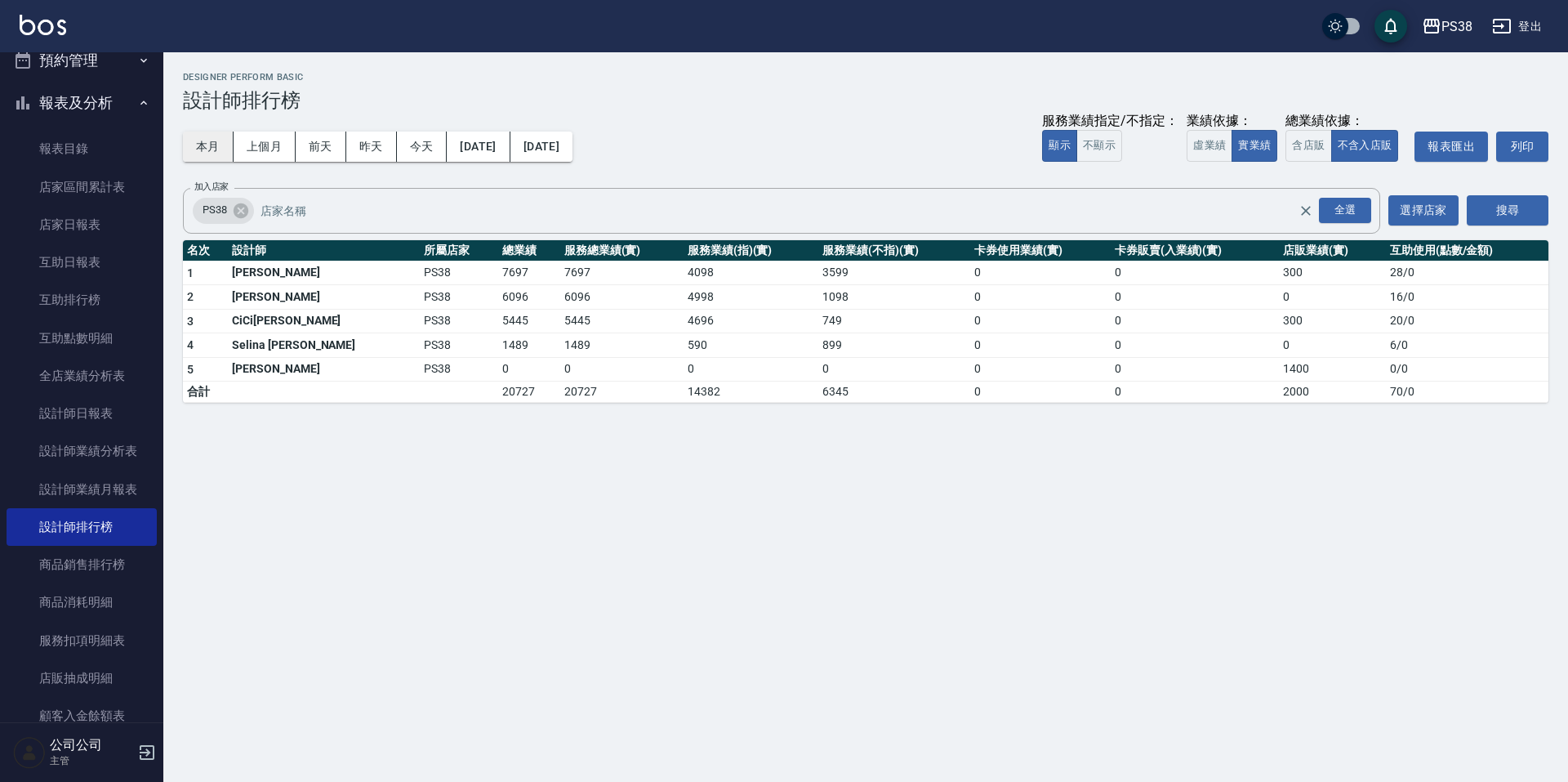
click at [198, 156] on button "本月" at bounding box center [208, 146] width 51 height 30
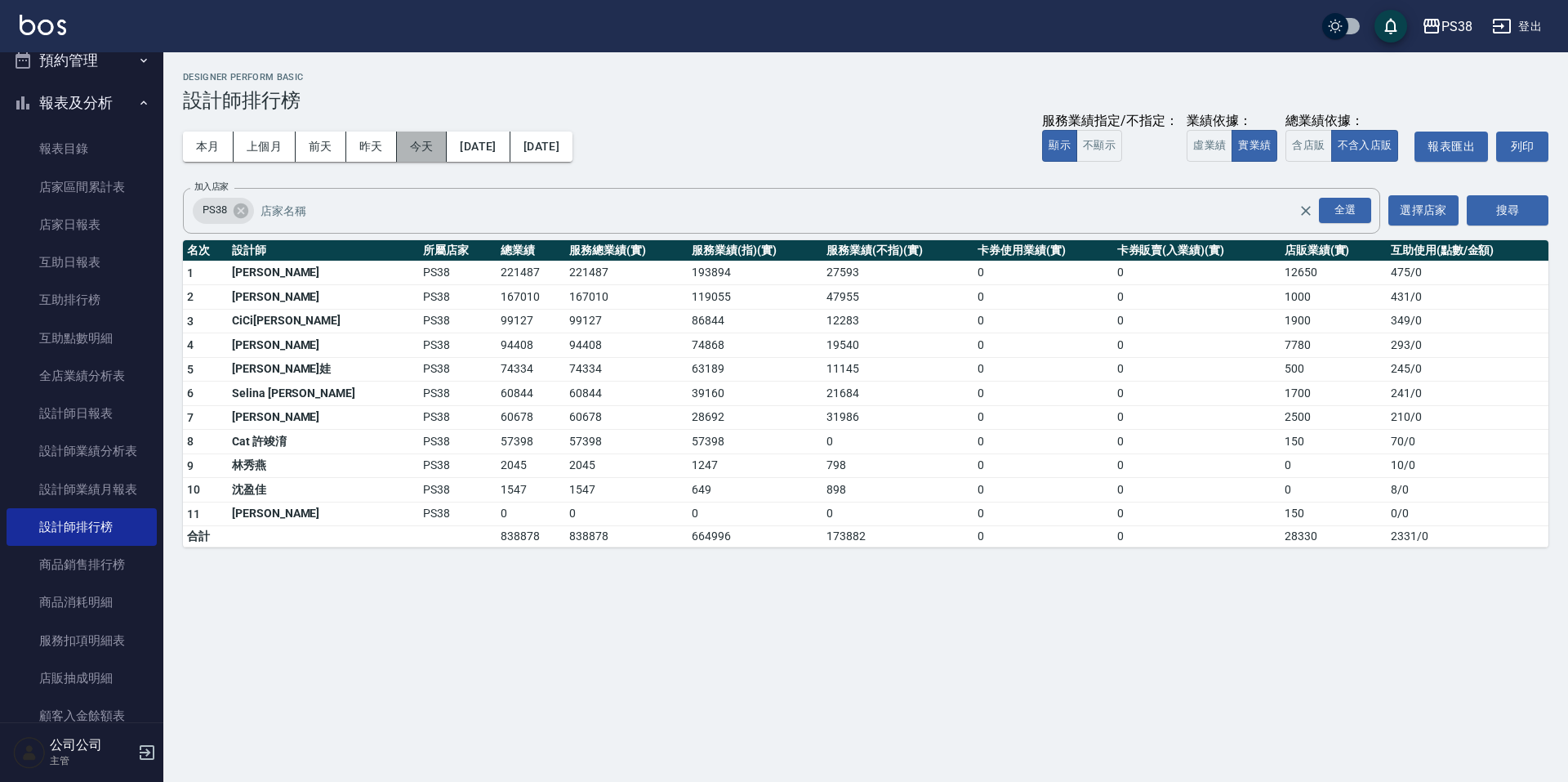
click at [414, 139] on button "今天" at bounding box center [422, 146] width 51 height 30
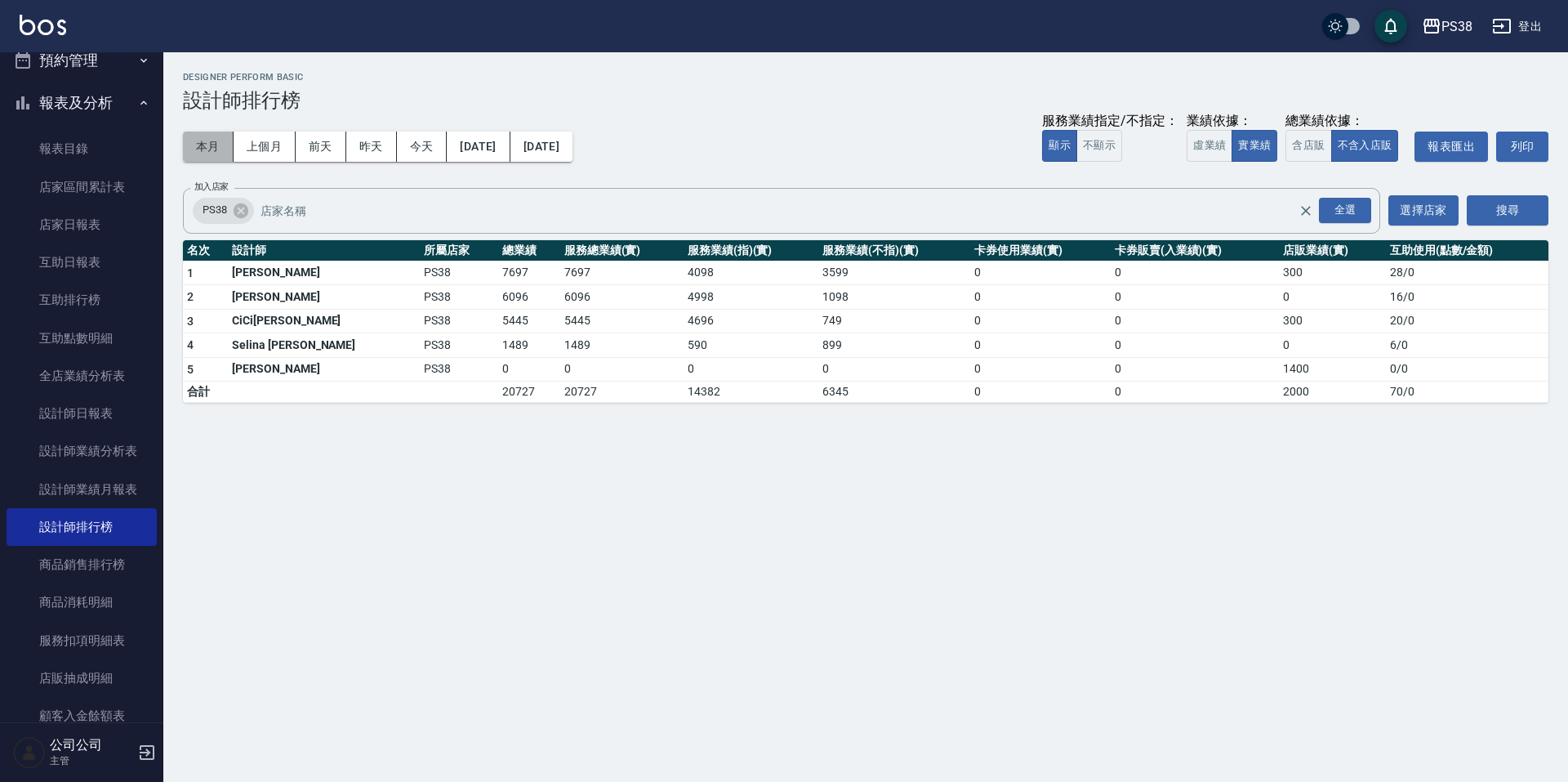
click at [215, 155] on button "本月" at bounding box center [208, 146] width 51 height 30
